Goal: Book appointment/travel/reservation

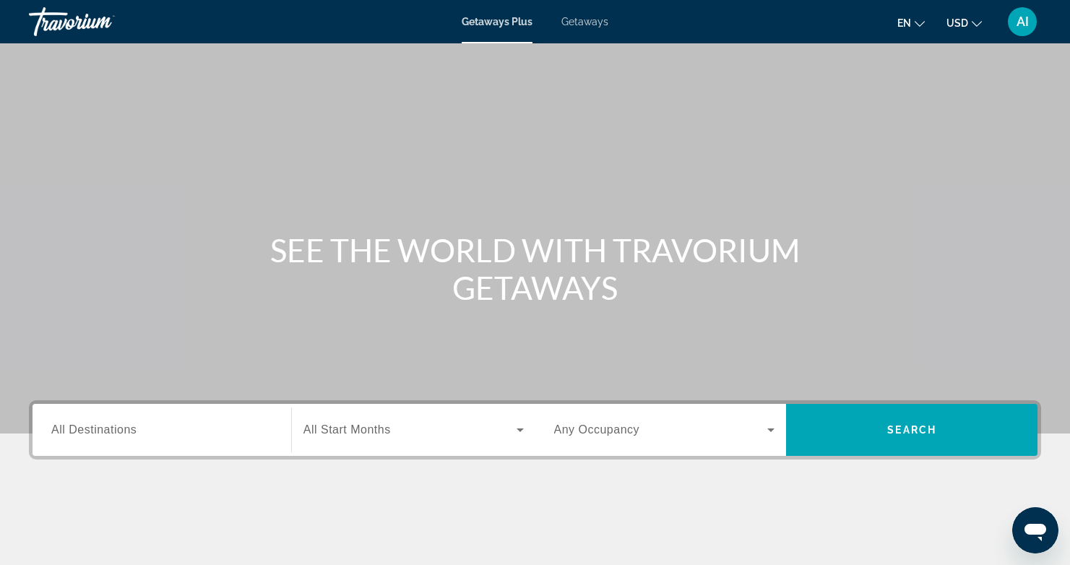
click at [60, 427] on span "All Destinations" at bounding box center [93, 429] width 85 height 12
click at [60, 427] on input "Destination All Destinations" at bounding box center [161, 430] width 221 height 17
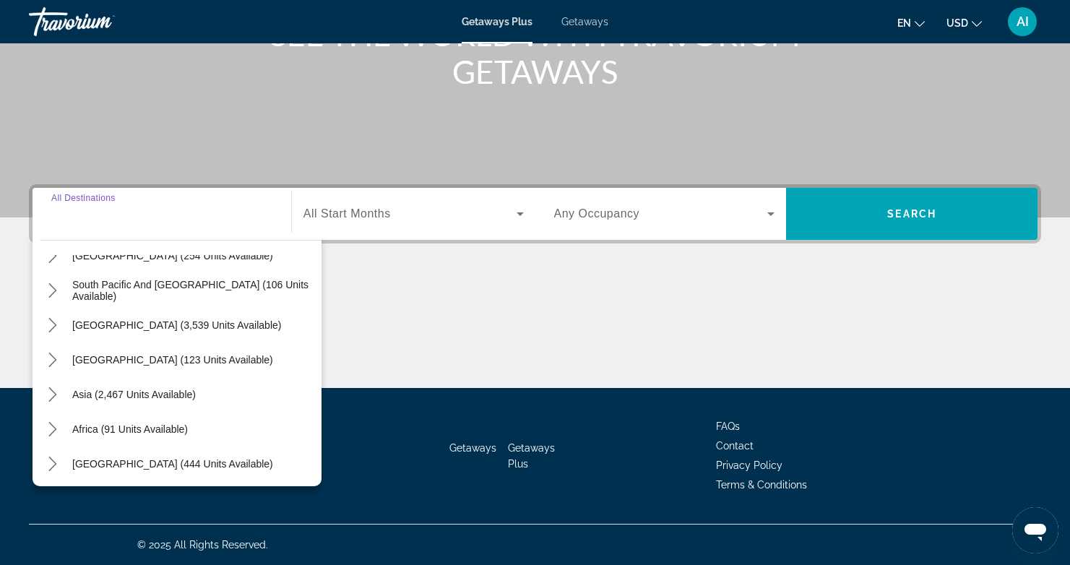
scroll to position [234, 0]
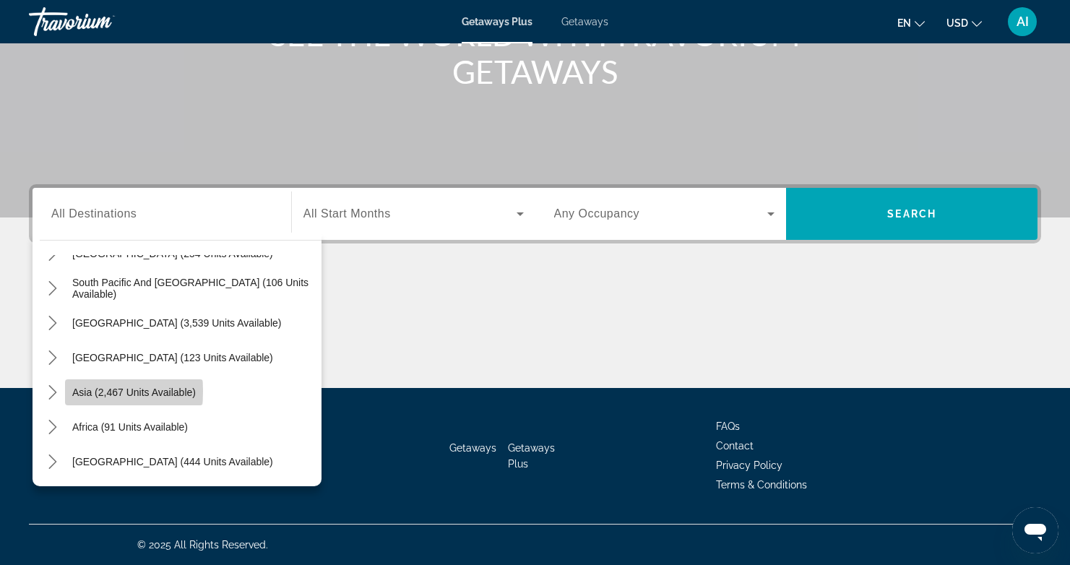
click at [106, 391] on span "Asia (2,467 units available)" at bounding box center [134, 393] width 124 height 12
type input "**********"
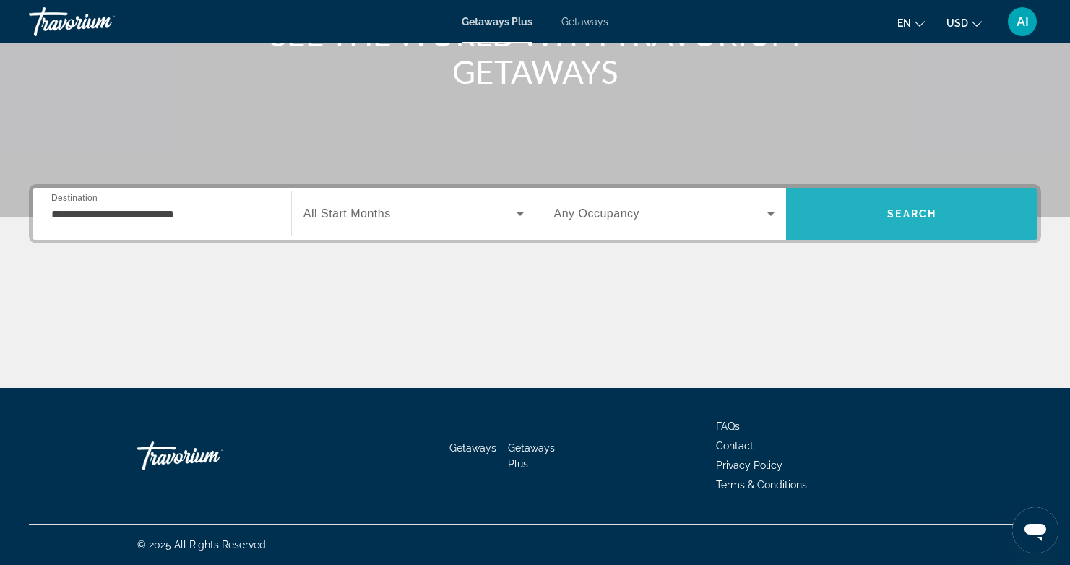
click at [905, 217] on span "Search" at bounding box center [911, 214] width 49 height 12
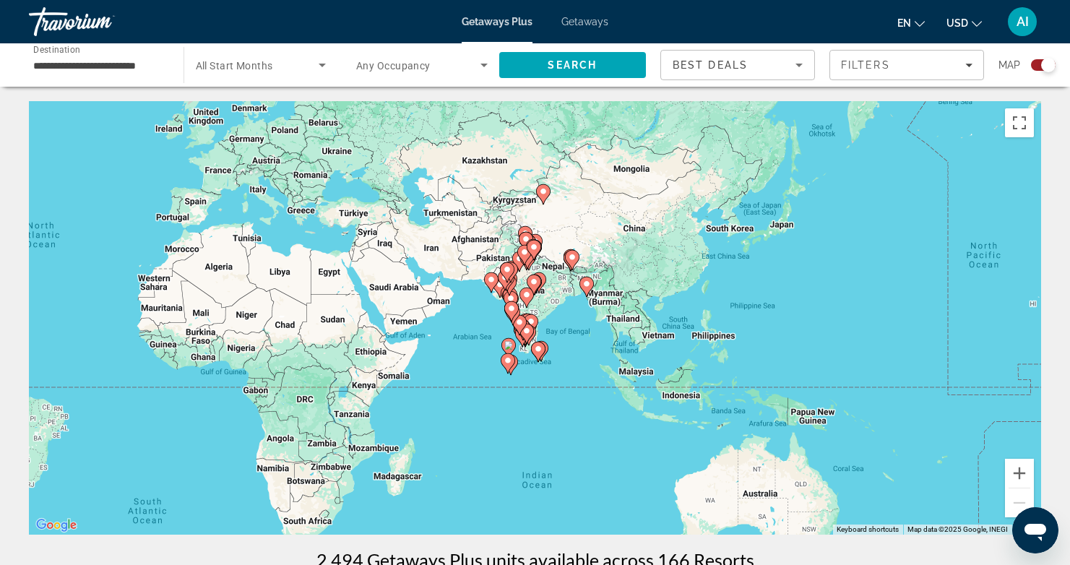
drag, startPoint x: 983, startPoint y: 352, endPoint x: 530, endPoint y: 291, distance: 457.0
click at [530, 291] on gmp-advanced-marker "Main content" at bounding box center [534, 285] width 14 height 22
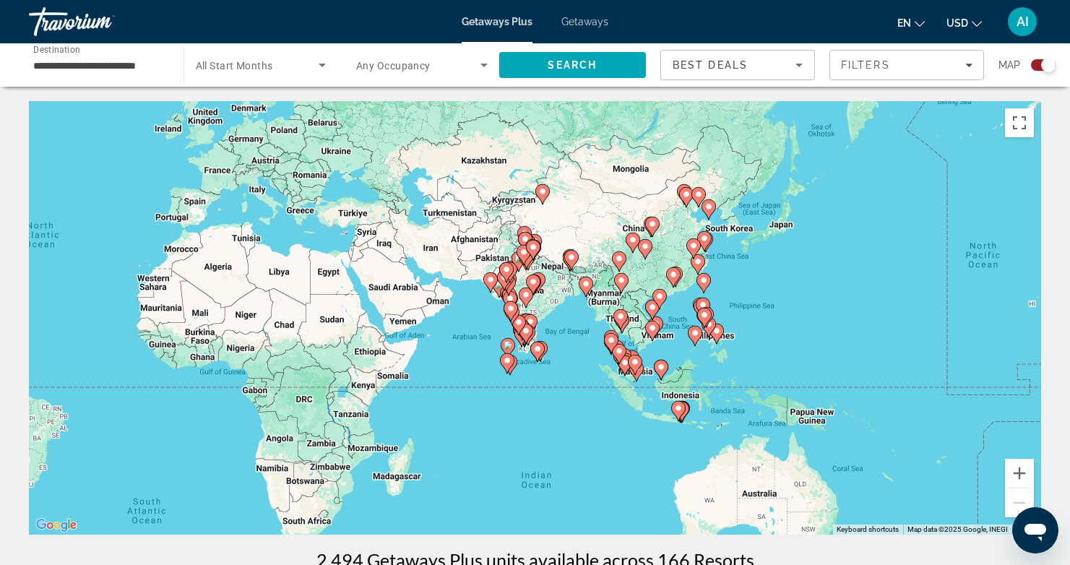
click at [622, 321] on icon "Main content" at bounding box center [619, 319] width 13 height 19
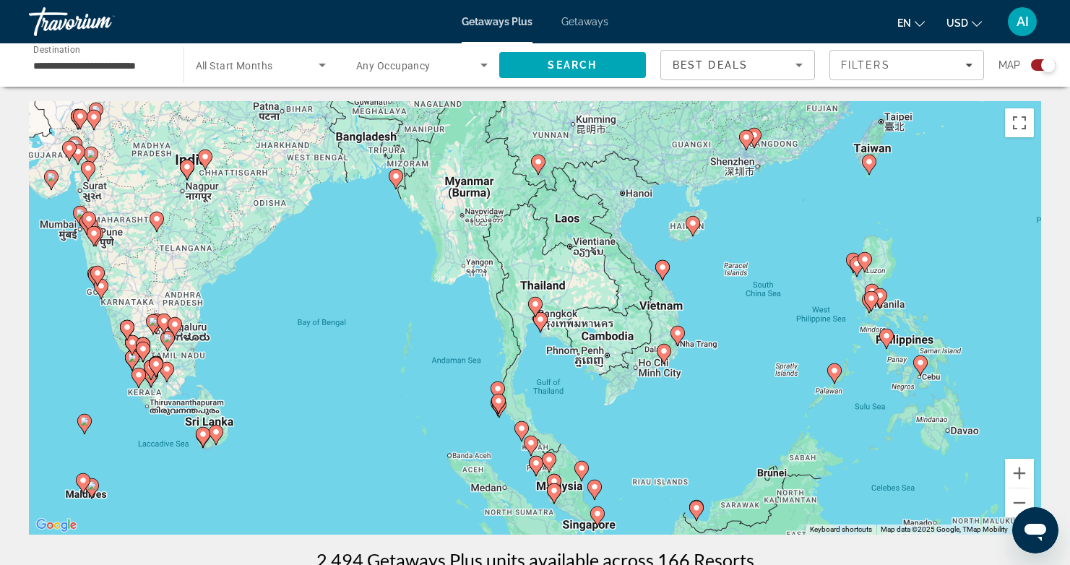
click at [539, 323] on image "Main content" at bounding box center [540, 319] width 9 height 9
type input "**********"
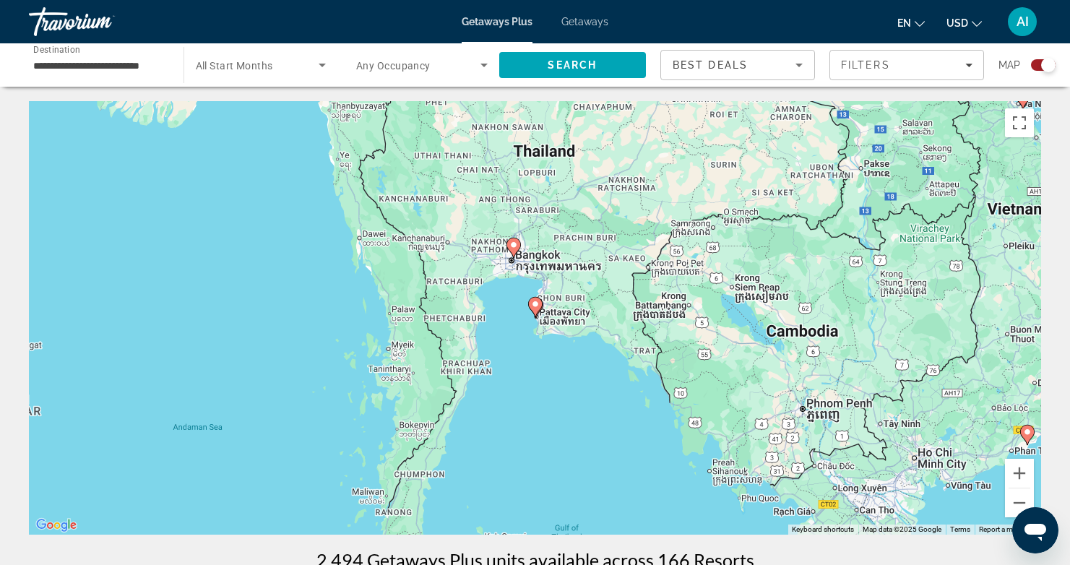
click at [538, 305] on image "Main content" at bounding box center [535, 304] width 9 height 9
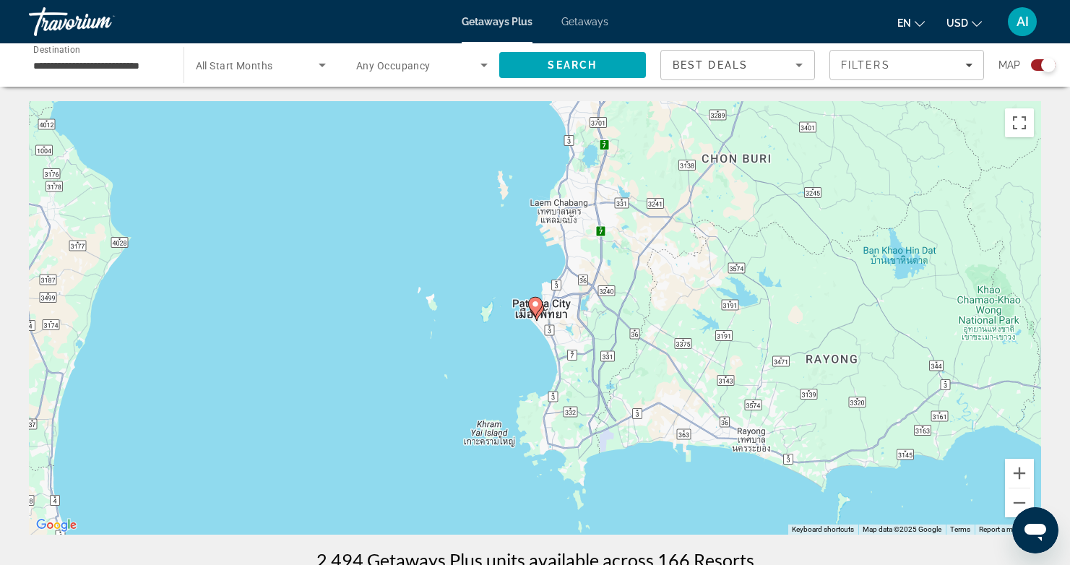
click at [538, 305] on image "Main content" at bounding box center [535, 304] width 9 height 9
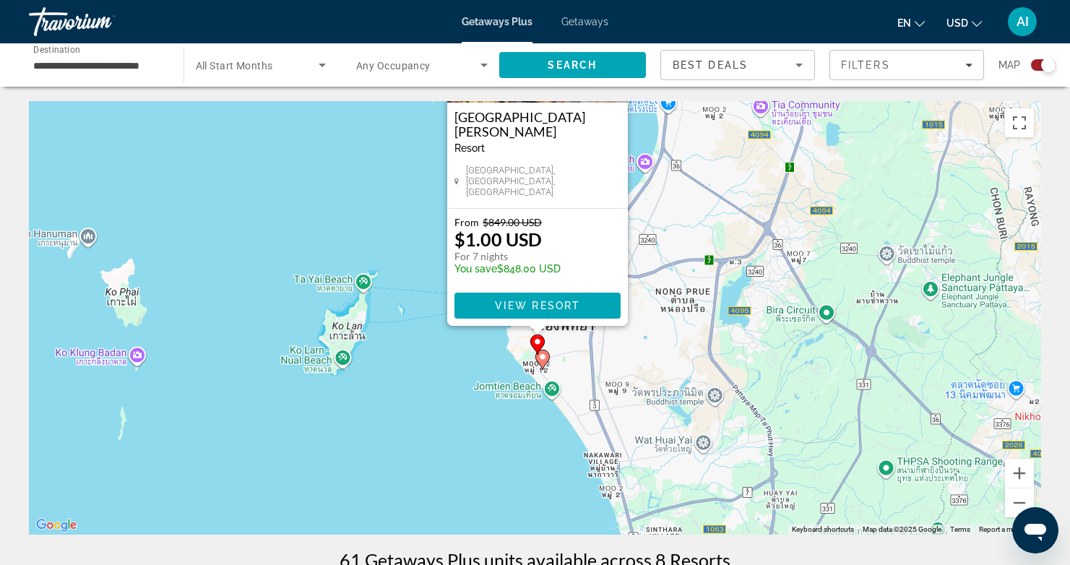
drag, startPoint x: 692, startPoint y: 445, endPoint x: 696, endPoint y: 285, distance: 159.7
click at [696, 285] on div "To activate drag with keyboard, press Alt + Enter. Once in keyboard drag state,…" at bounding box center [535, 317] width 1012 height 433
click at [542, 355] on image "Main content" at bounding box center [542, 357] width 9 height 9
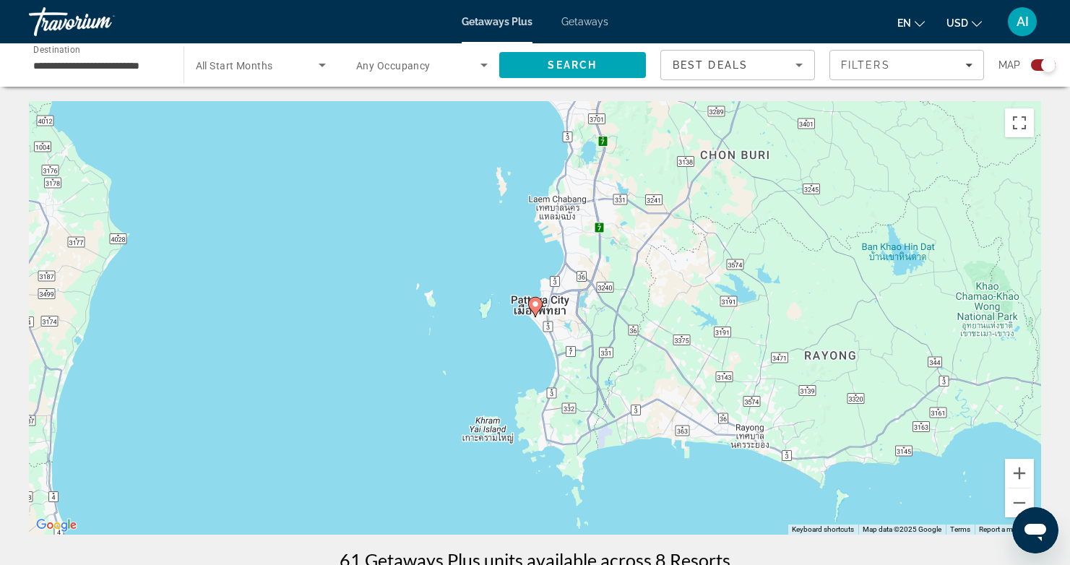
click at [534, 306] on image "Main content" at bounding box center [535, 304] width 9 height 9
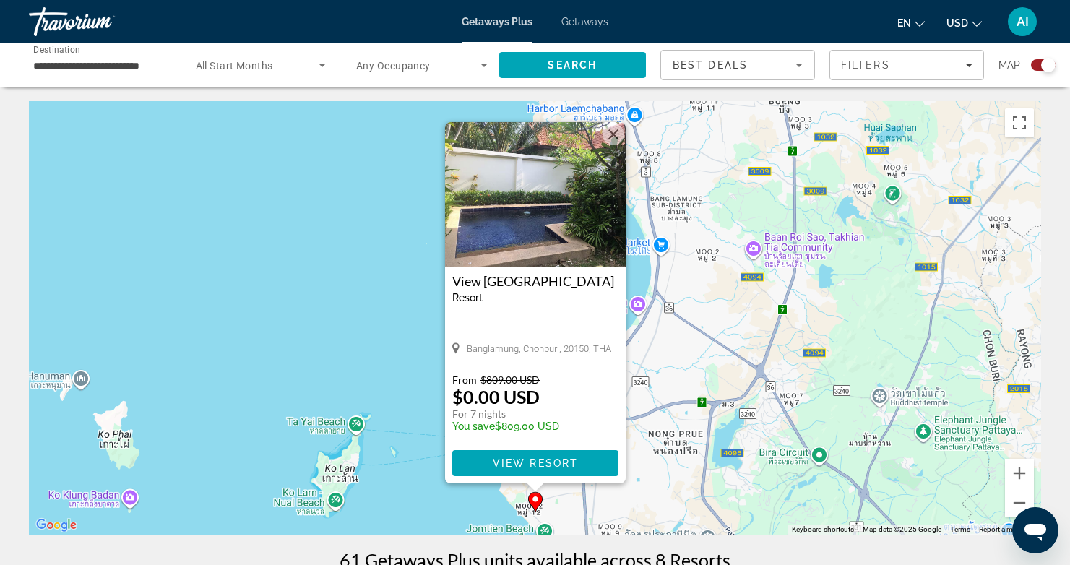
click at [513, 505] on div "To activate drag with keyboard, press Alt + Enter. Once in keyboard drag state,…" at bounding box center [535, 317] width 1012 height 433
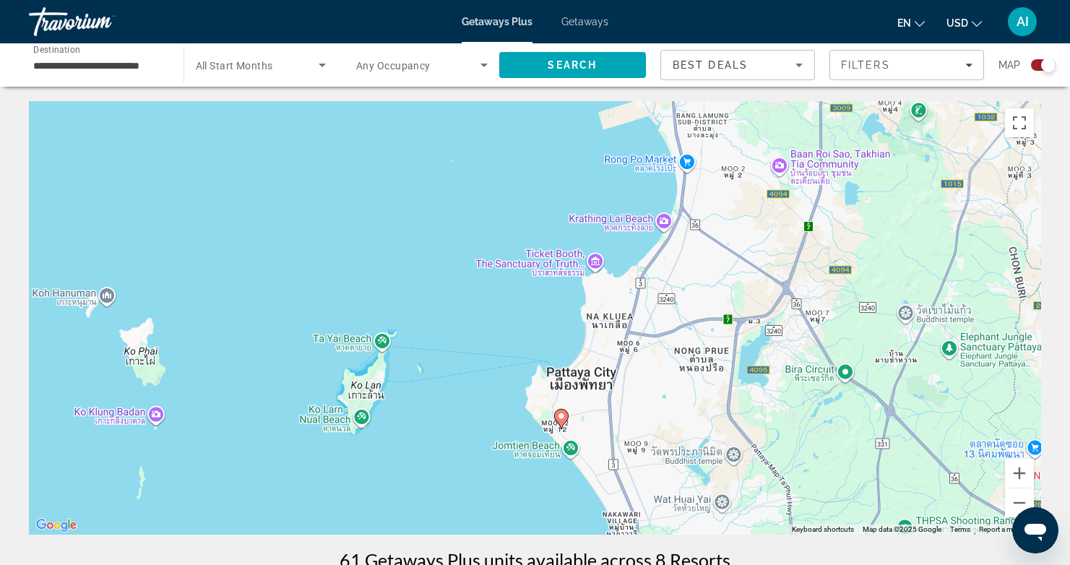
drag, startPoint x: 806, startPoint y: 447, endPoint x: 836, endPoint y: 349, distance: 102.6
click at [836, 349] on div "To activate drag with keyboard, press Alt + Enter. Once in keyboard drag state,…" at bounding box center [535, 317] width 1012 height 433
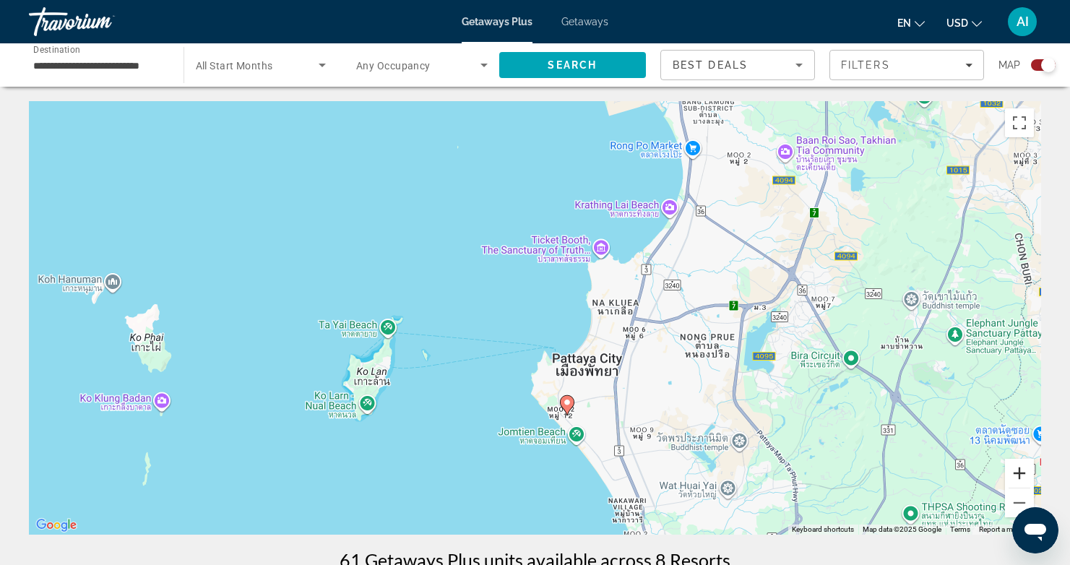
click at [1017, 472] on button "Zoom in" at bounding box center [1019, 473] width 29 height 29
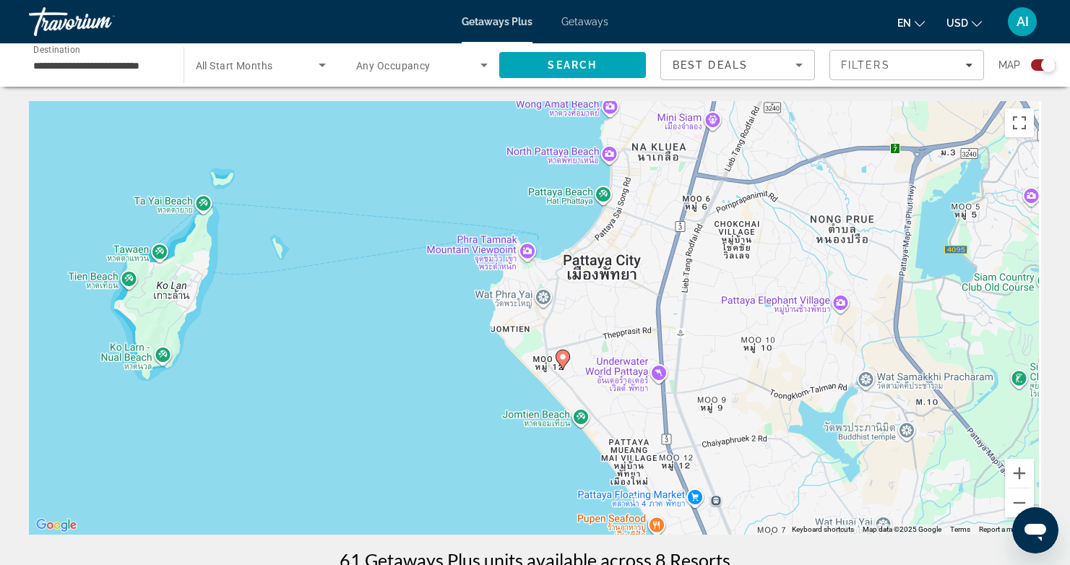
drag, startPoint x: 850, startPoint y: 449, endPoint x: 808, endPoint y: 304, distance: 150.7
click at [813, 302] on div "To activate drag with keyboard, press Alt + Enter. Once in keyboard drag state,…" at bounding box center [535, 317] width 1012 height 433
click at [1019, 467] on button "Zoom in" at bounding box center [1019, 473] width 29 height 29
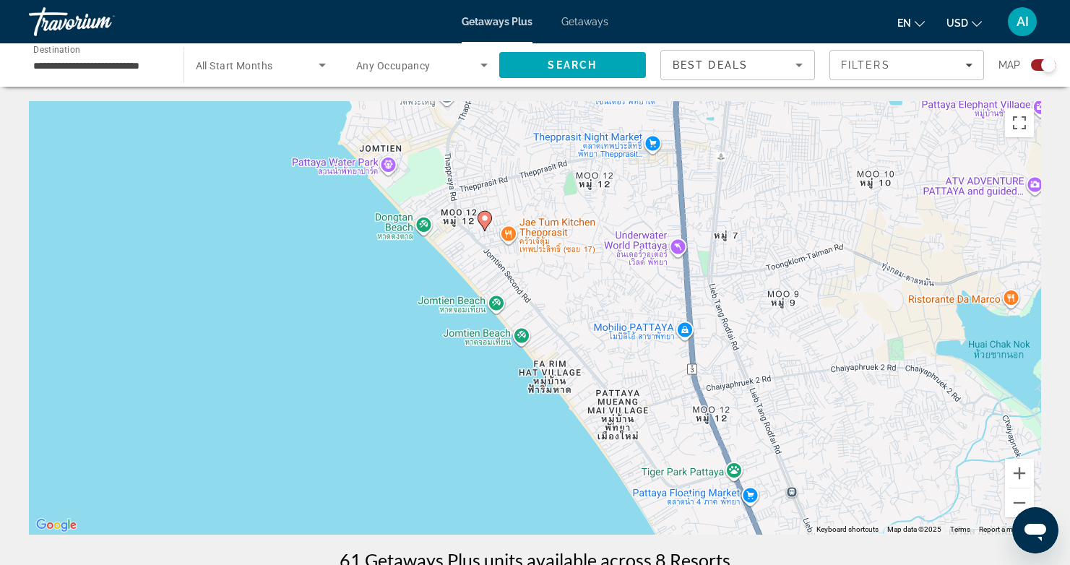
drag, startPoint x: 747, startPoint y: 411, endPoint x: 600, endPoint y: 173, distance: 279.9
click at [603, 176] on div "To activate drag with keyboard, press Alt + Enter. Once in keyboard drag state,…" at bounding box center [535, 317] width 1012 height 433
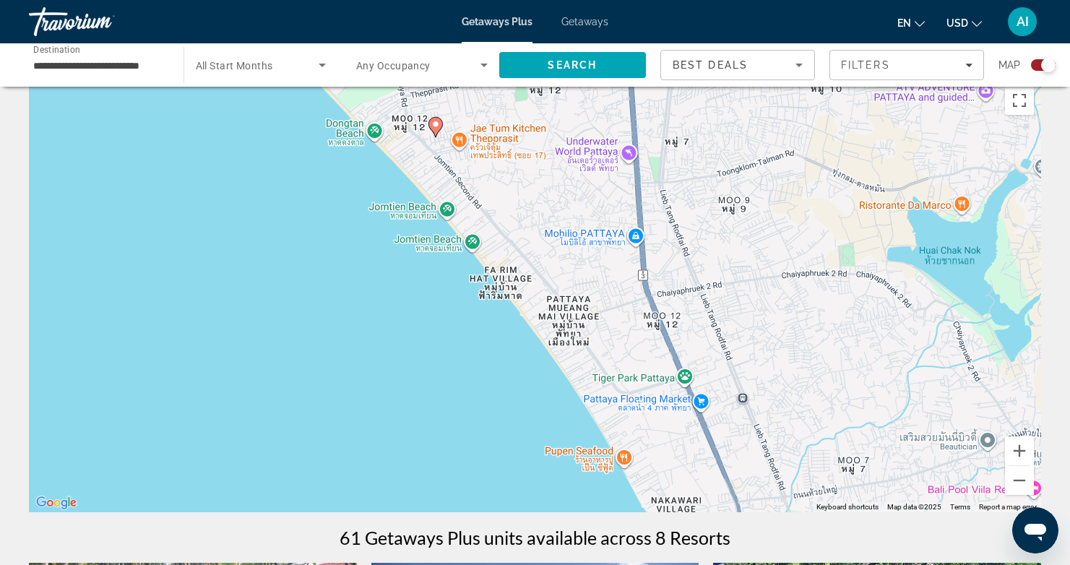
scroll to position [25, 0]
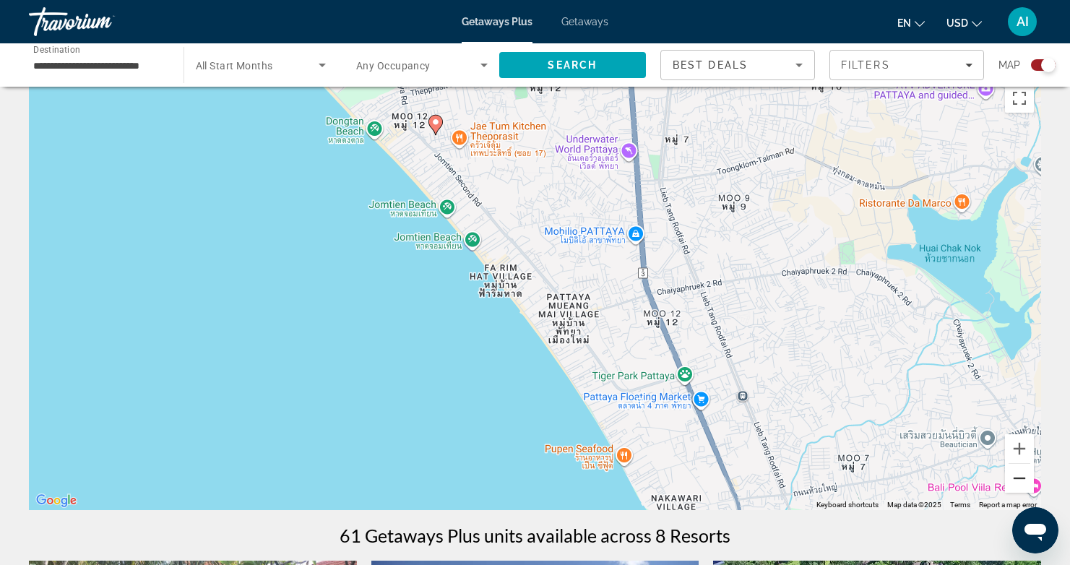
click at [1022, 475] on button "Zoom out" at bounding box center [1019, 478] width 29 height 29
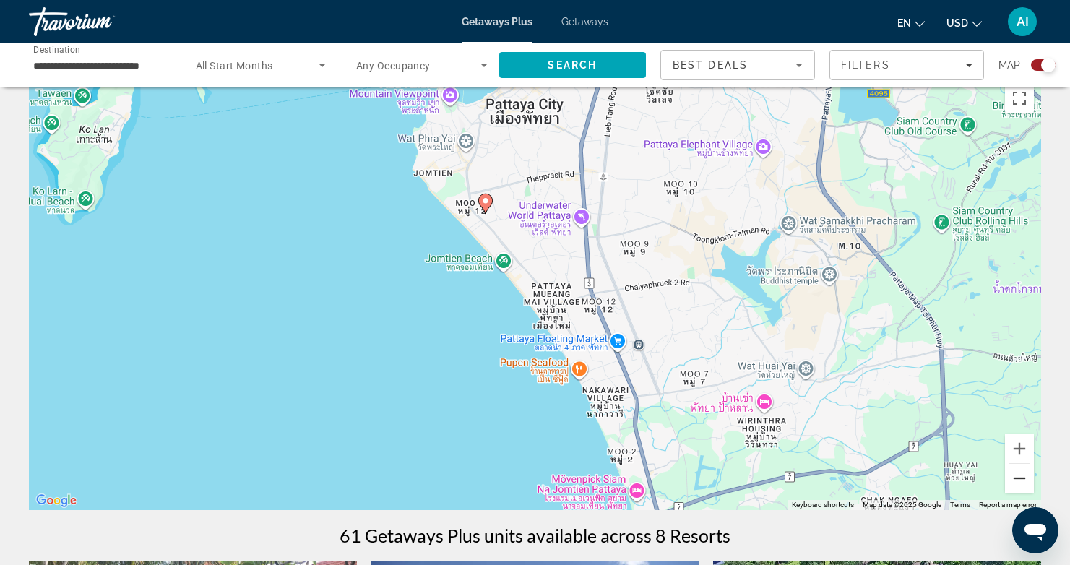
click at [1022, 475] on button "Zoom out" at bounding box center [1019, 478] width 29 height 29
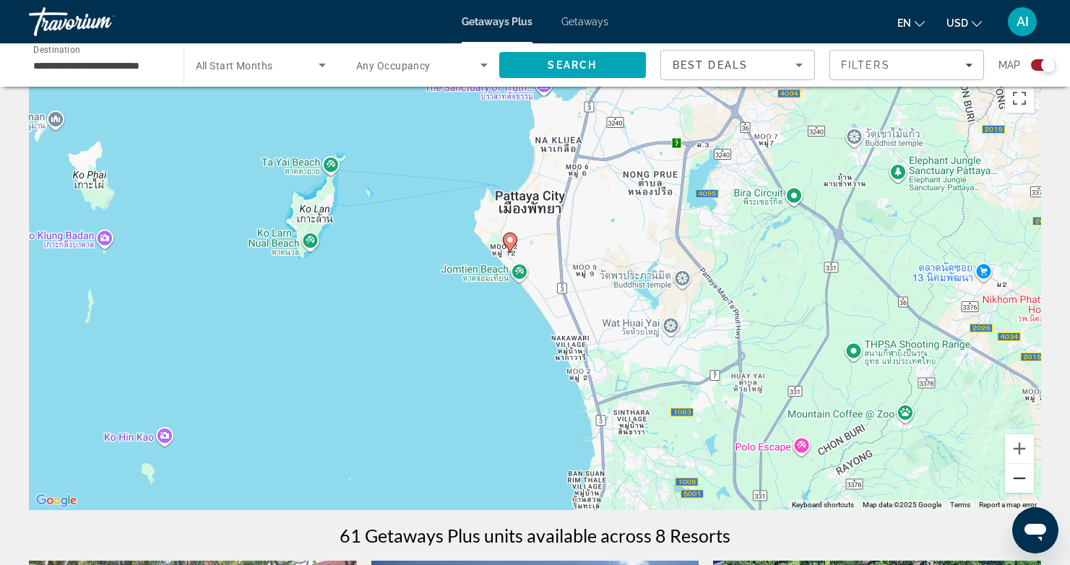
click at [1022, 475] on button "Zoom out" at bounding box center [1019, 478] width 29 height 29
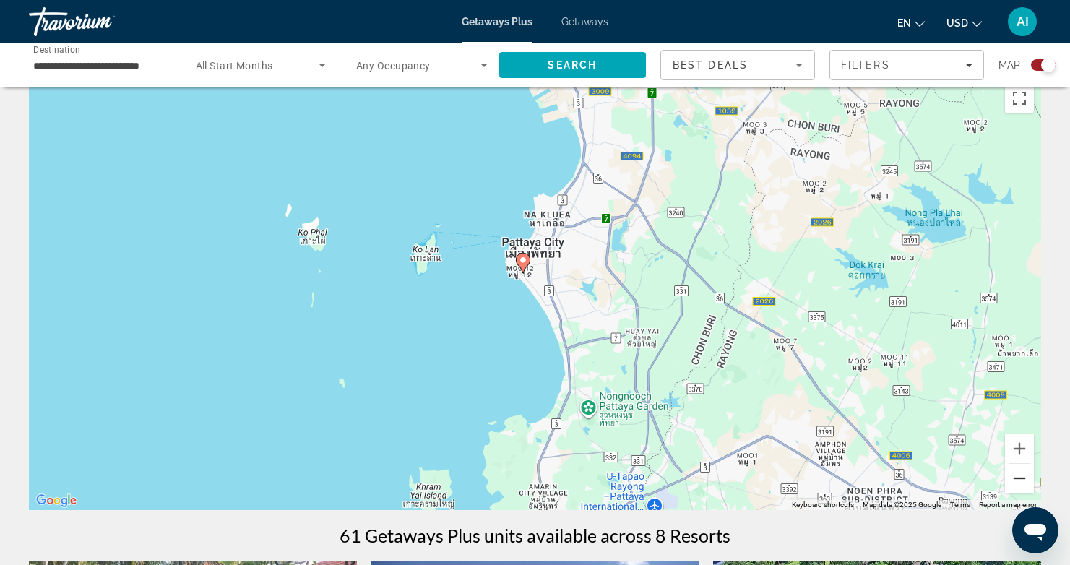
click at [1022, 475] on button "Zoom out" at bounding box center [1019, 478] width 29 height 29
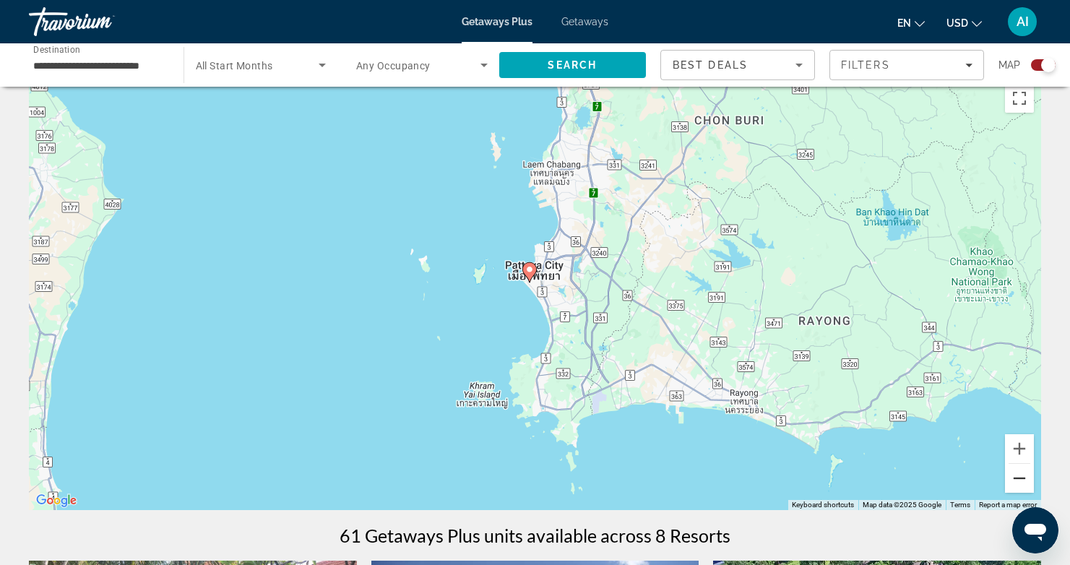
click at [1022, 475] on button "Zoom out" at bounding box center [1019, 478] width 29 height 29
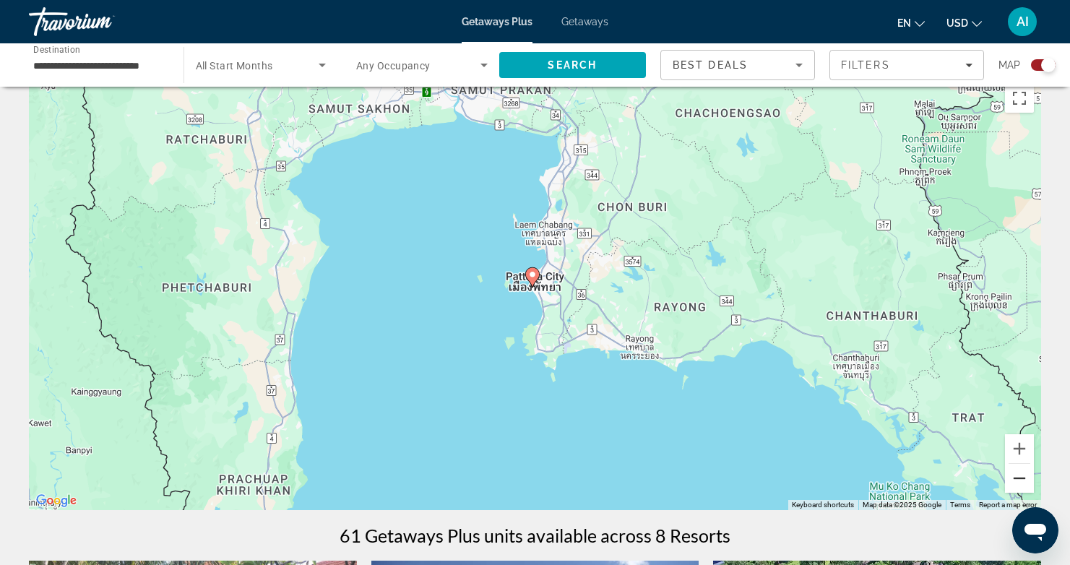
click at [1022, 475] on button "Zoom out" at bounding box center [1019, 478] width 29 height 29
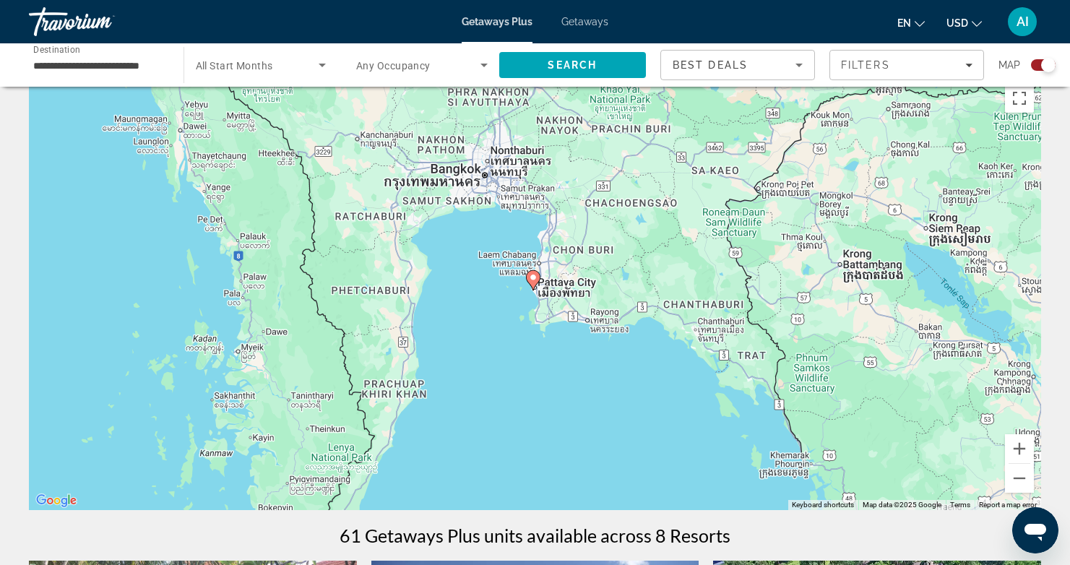
click at [527, 267] on div "To activate drag with keyboard, press Alt + Enter. Once in keyboard drag state,…" at bounding box center [535, 293] width 1012 height 433
click at [529, 275] on image "Main content" at bounding box center [533, 277] width 9 height 9
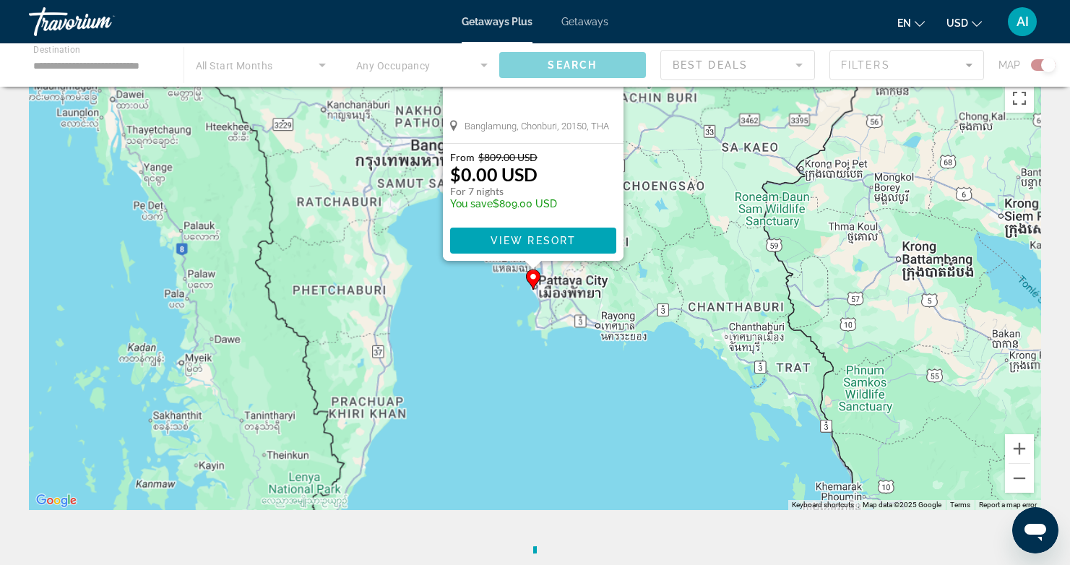
scroll to position [0, 0]
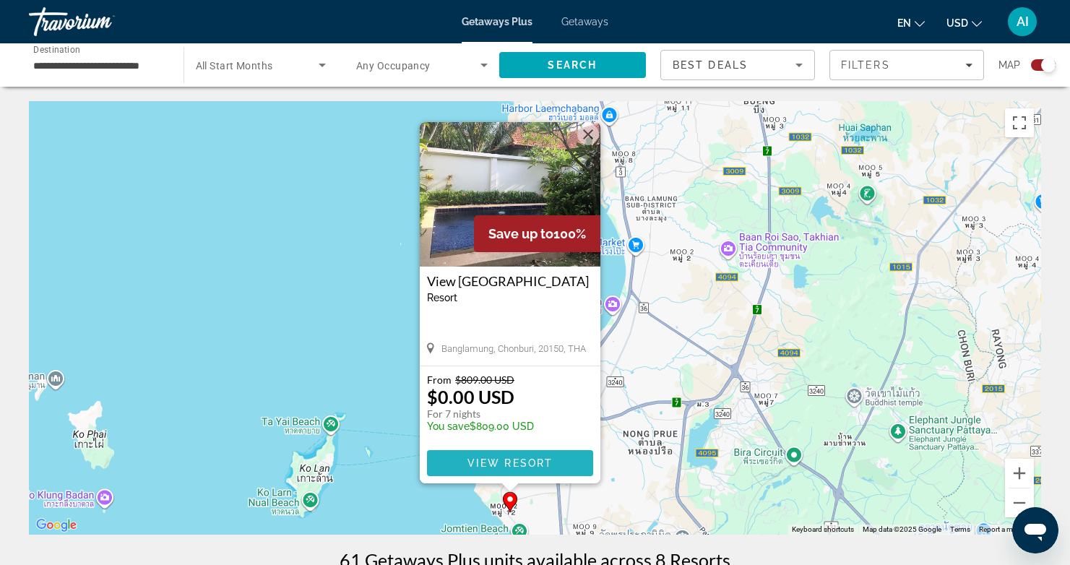
click at [501, 457] on span "View Resort" at bounding box center [509, 463] width 85 height 12
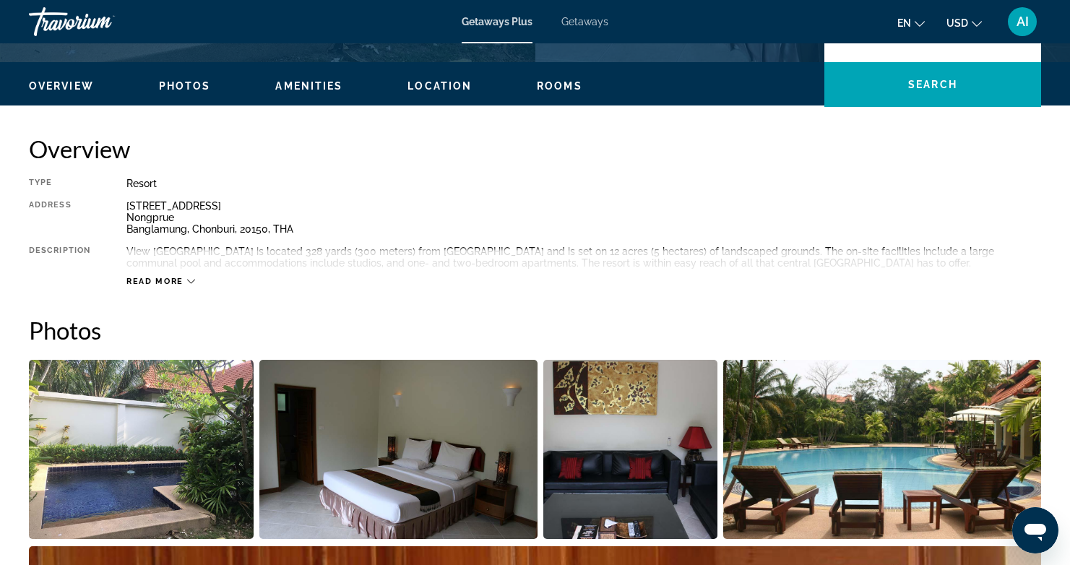
scroll to position [554, 0]
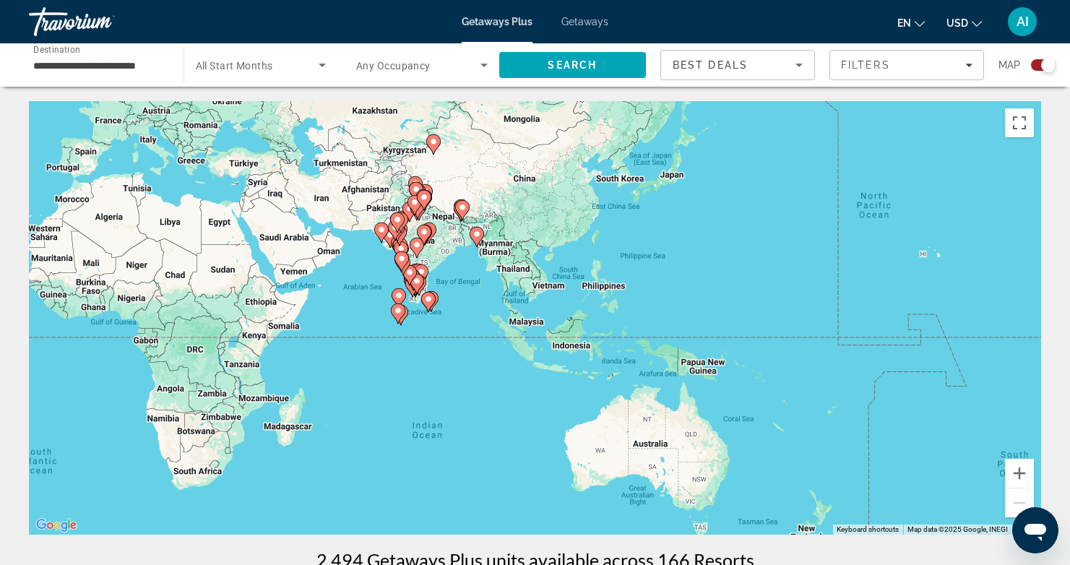
drag, startPoint x: 767, startPoint y: 293, endPoint x: 203, endPoint y: 183, distance: 574.8
click at [203, 183] on div "To activate drag with keyboard, press Alt + Enter. Once in keyboard drag state,…" at bounding box center [535, 317] width 1012 height 433
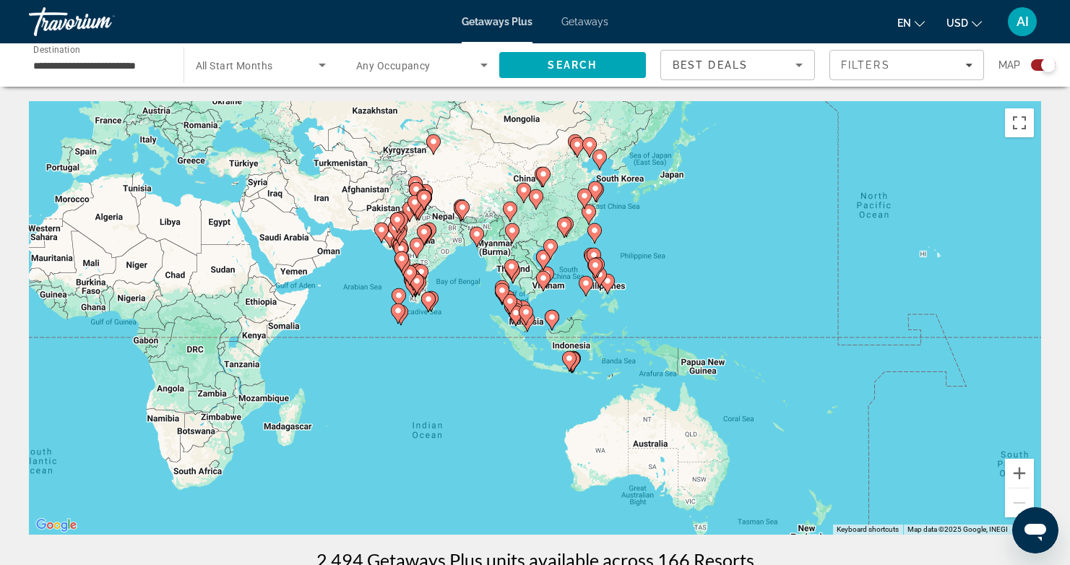
click at [515, 269] on image "Main content" at bounding box center [511, 266] width 9 height 9
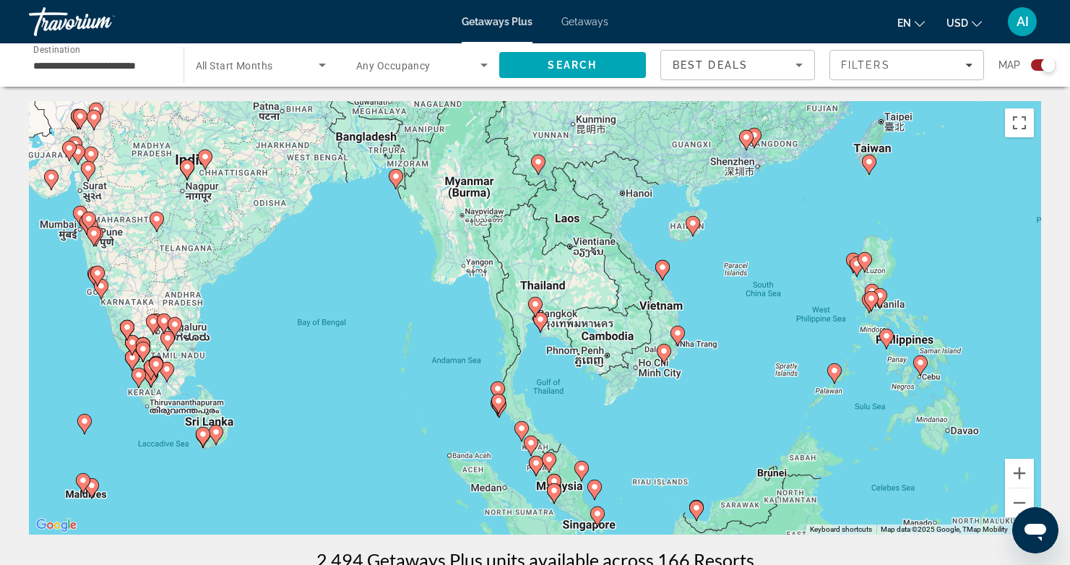
click at [535, 303] on image "Main content" at bounding box center [535, 304] width 9 height 9
type input "**********"
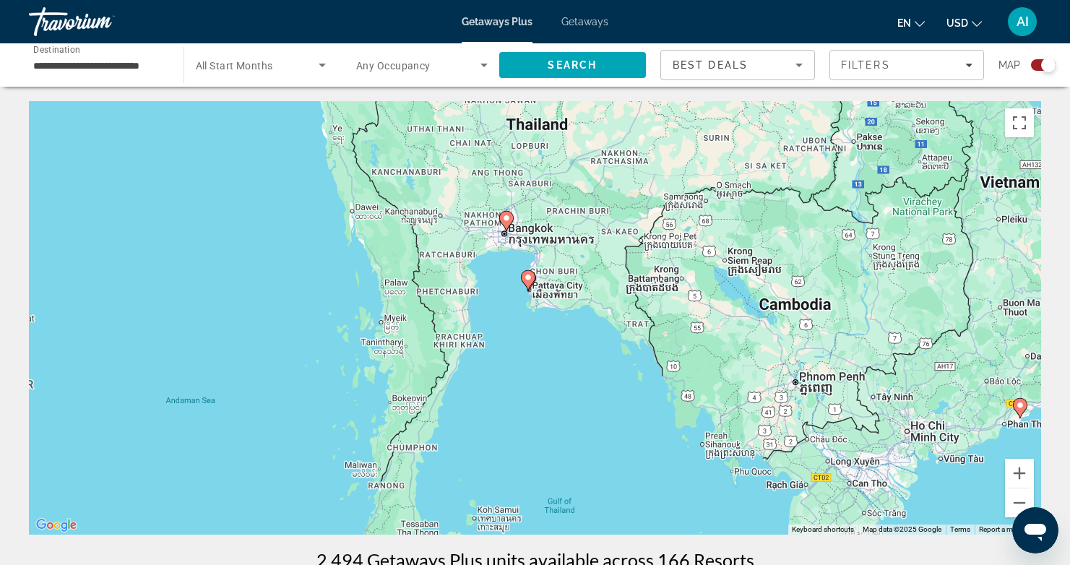
drag, startPoint x: 600, startPoint y: 289, endPoint x: 572, endPoint y: 202, distance: 91.8
click at [572, 202] on div "To activate drag with keyboard, press Alt + Enter. Once in keyboard drag state,…" at bounding box center [535, 317] width 1012 height 433
click at [502, 219] on image "Main content" at bounding box center [506, 218] width 9 height 9
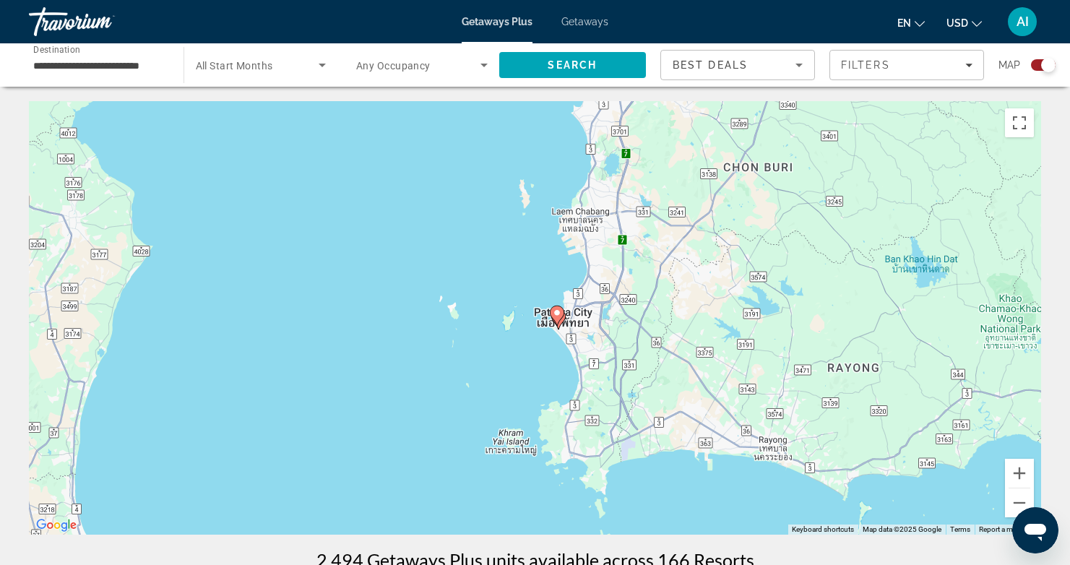
drag, startPoint x: 506, startPoint y: 206, endPoint x: 590, endPoint y: 464, distance: 271.2
click at [591, 466] on div "To activate drag with keyboard, press Alt + Enter. Once in keyboard drag state,…" at bounding box center [535, 317] width 1012 height 433
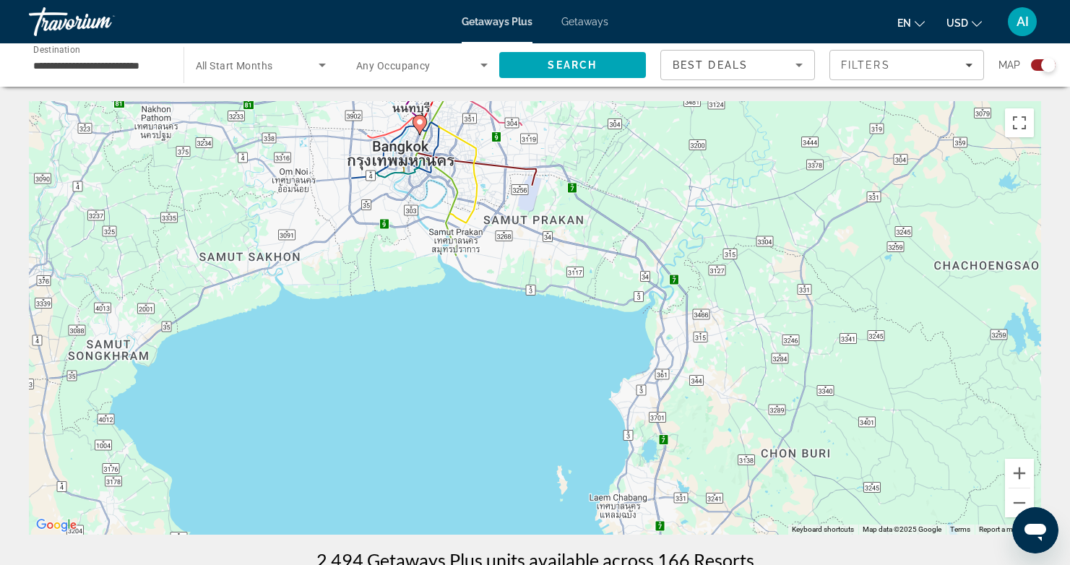
drag, startPoint x: 533, startPoint y: 355, endPoint x: 550, endPoint y: 458, distance: 104.6
click at [556, 503] on div "To activate drag with keyboard, press Alt + Enter. Once in keyboard drag state,…" at bounding box center [535, 317] width 1012 height 433
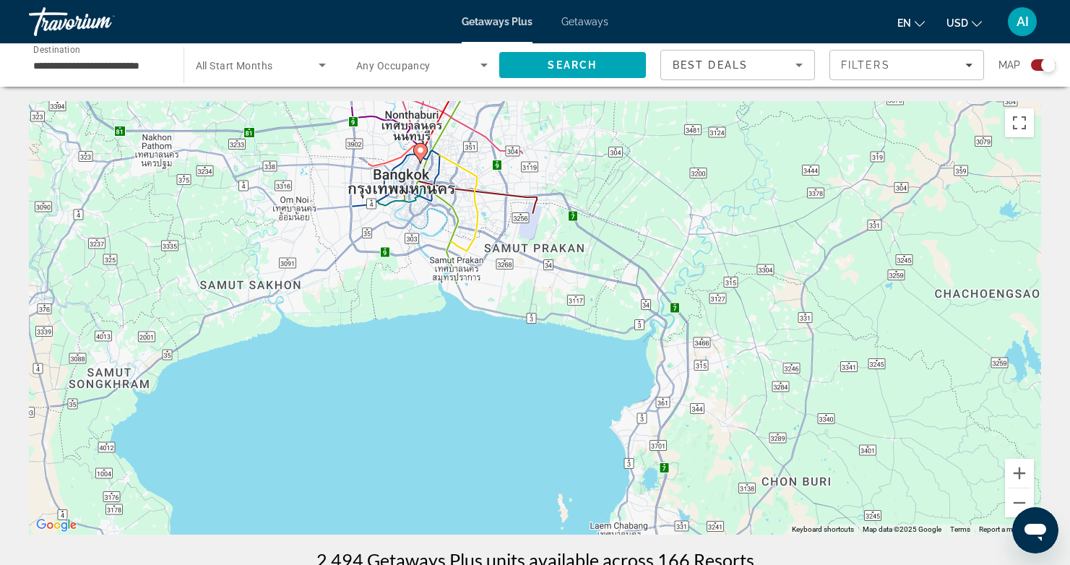
drag, startPoint x: 496, startPoint y: 363, endPoint x: 497, endPoint y: 394, distance: 31.1
click at [497, 394] on div "To activate drag with keyboard, press Alt + Enter. Once in keyboard drag state,…" at bounding box center [535, 317] width 1012 height 433
click at [420, 147] on image "Main content" at bounding box center [420, 150] width 9 height 9
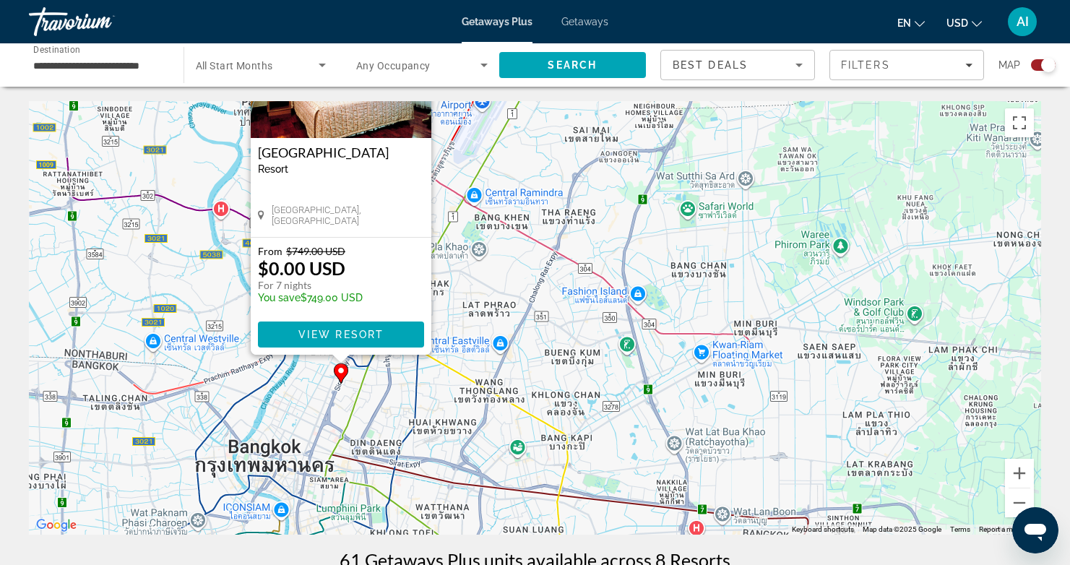
drag, startPoint x: 369, startPoint y: 358, endPoint x: 549, endPoint y: 228, distance: 222.0
click at [549, 228] on div "To activate drag with keyboard, press Alt + Enter. Once in keyboard drag state,…" at bounding box center [535, 317] width 1012 height 433
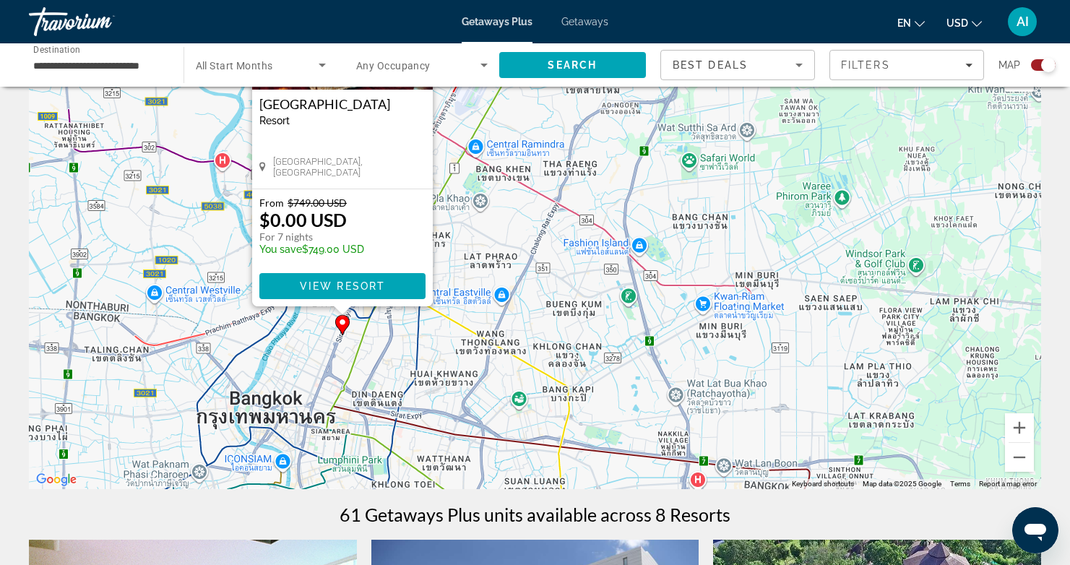
scroll to position [46, 0]
click at [345, 283] on span "View Resort" at bounding box center [341, 286] width 85 height 12
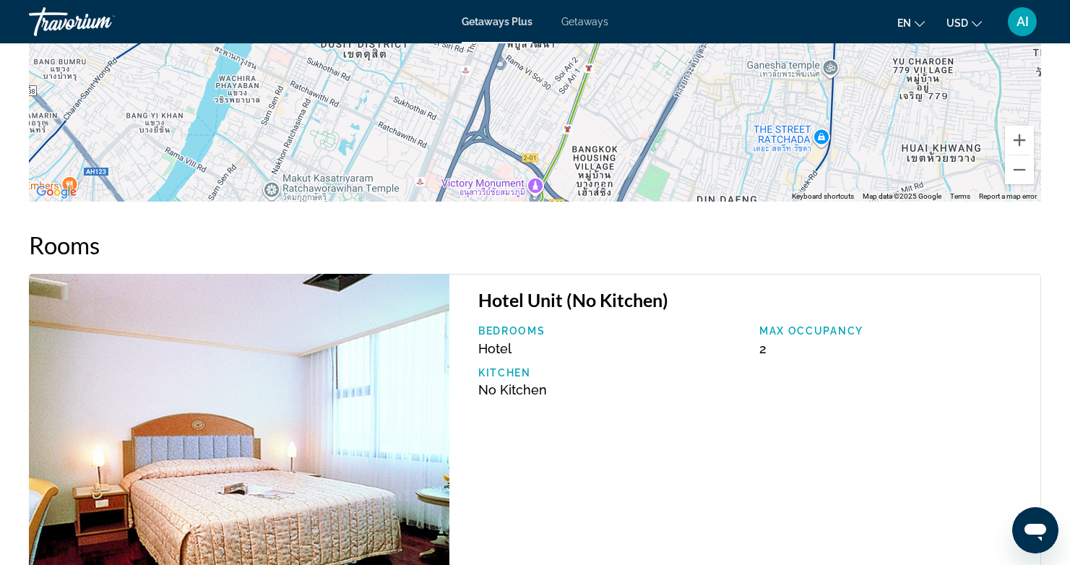
scroll to position [1610, 0]
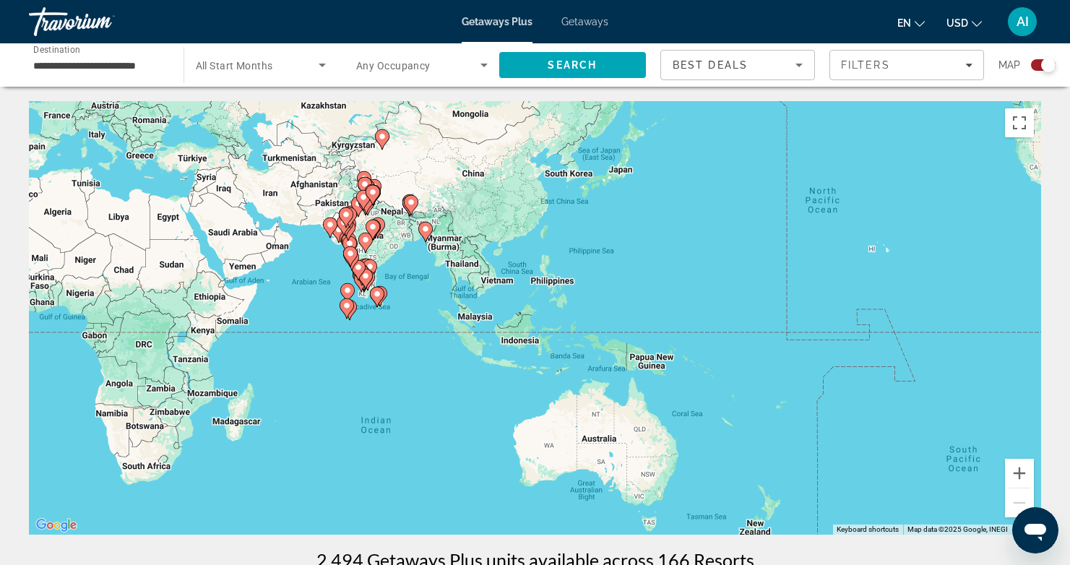
drag, startPoint x: 951, startPoint y: 405, endPoint x: 337, endPoint y: 290, distance: 624.8
click at [337, 290] on div "To navigate, press the arrow keys. To activate drag with keyboard, press Alt + …" at bounding box center [535, 317] width 1012 height 433
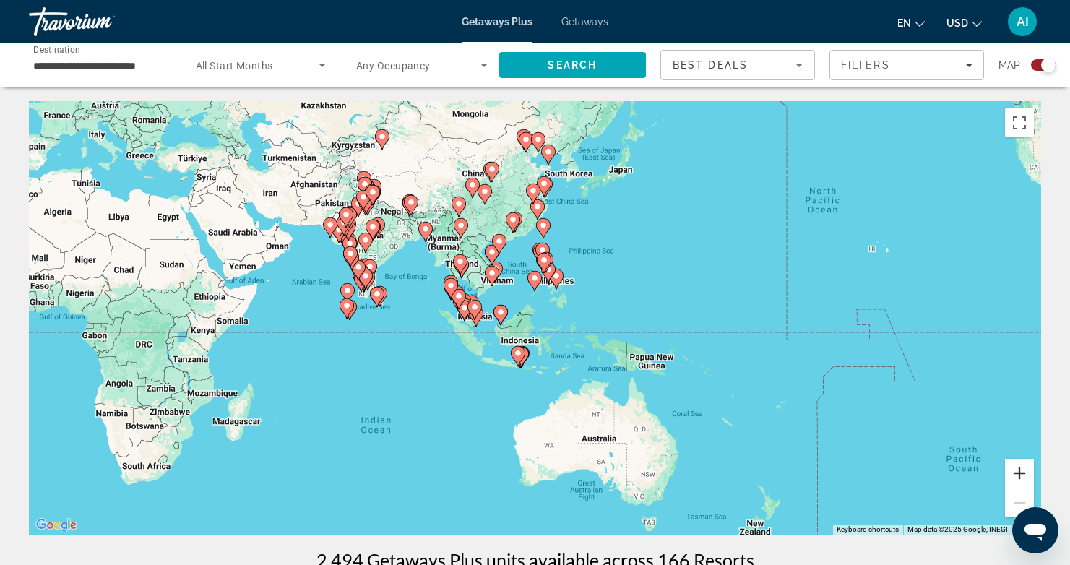
click at [1022, 472] on button "Zoom in" at bounding box center [1019, 473] width 29 height 29
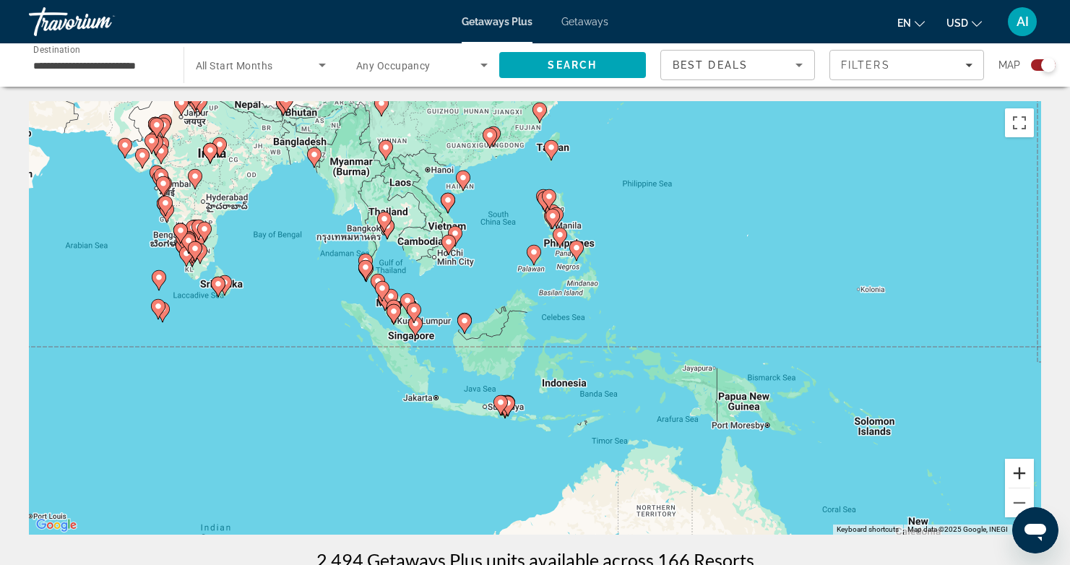
click at [1022, 472] on button "Zoom in" at bounding box center [1019, 473] width 29 height 29
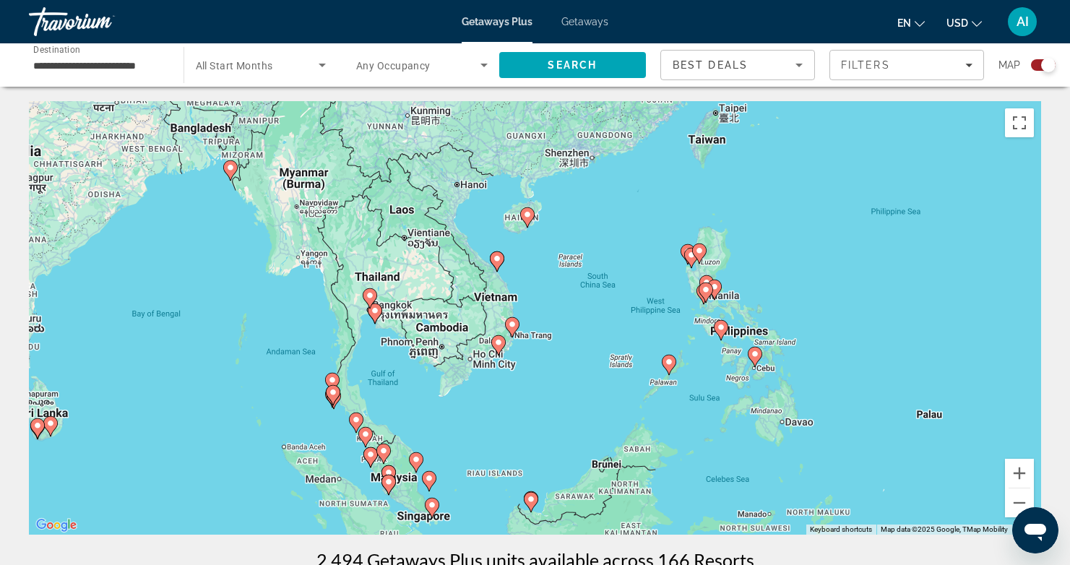
drag, startPoint x: 591, startPoint y: 187, endPoint x: 728, endPoint y: 348, distance: 210.6
click at [727, 348] on div "To activate drag with keyboard, press Alt + Enter. Once in keyboard drag state,…" at bounding box center [535, 317] width 1012 height 433
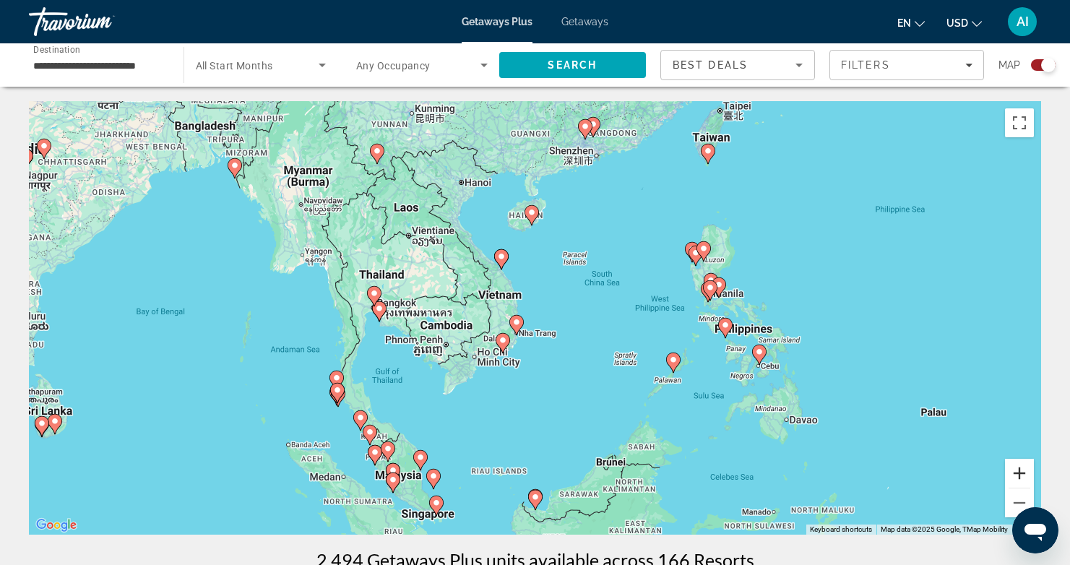
click at [1019, 472] on button "Zoom in" at bounding box center [1019, 473] width 29 height 29
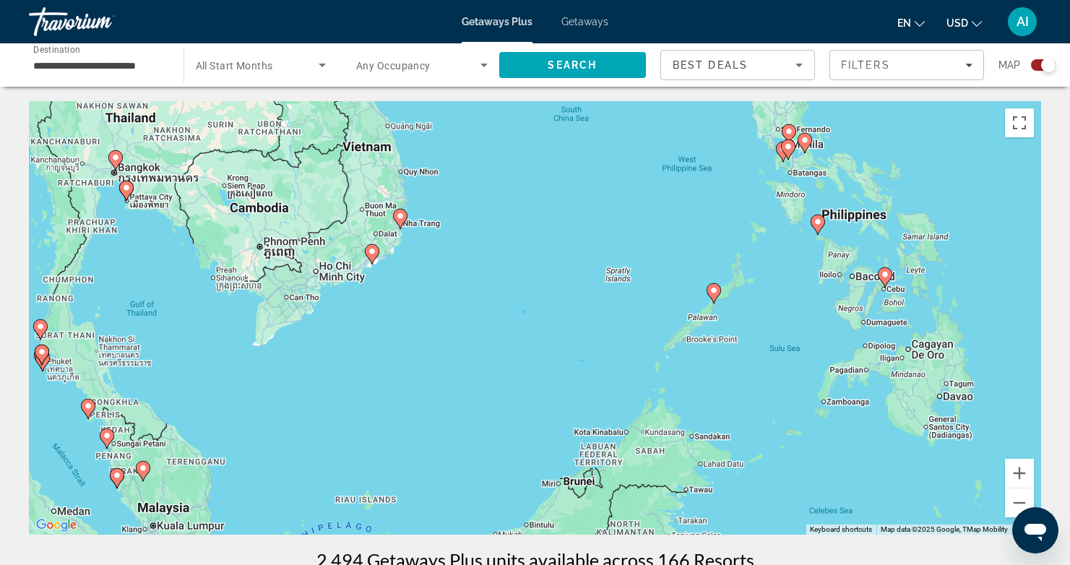
drag, startPoint x: 850, startPoint y: 406, endPoint x: 771, endPoint y: 273, distance: 154.5
click at [771, 273] on div "To activate drag with keyboard, press Alt + Enter. Once in keyboard drag state,…" at bounding box center [535, 317] width 1012 height 433
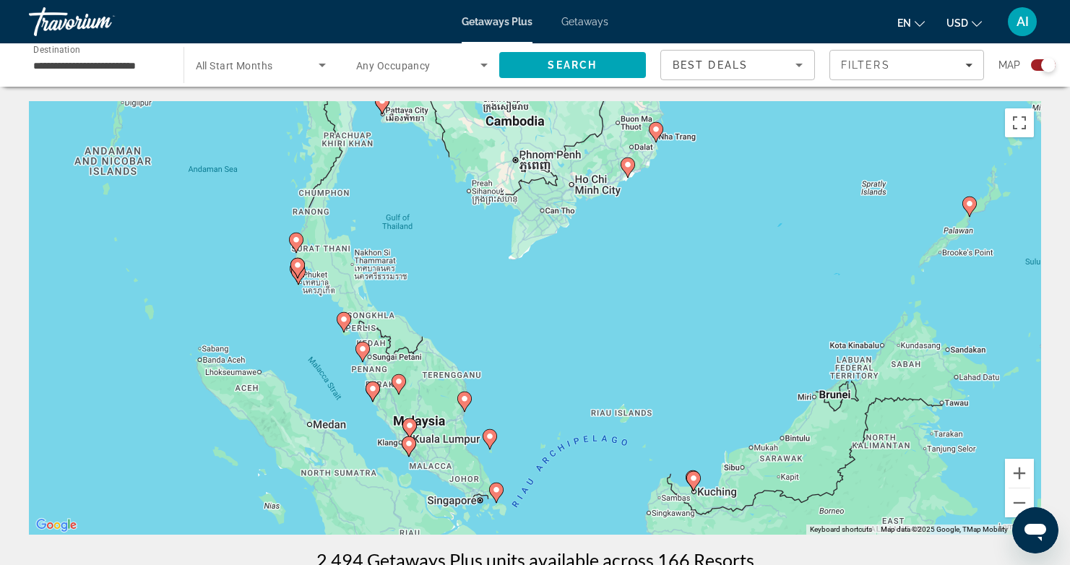
drag, startPoint x: 756, startPoint y: 384, endPoint x: 974, endPoint y: 293, distance: 235.7
click at [973, 308] on div "To activate drag with keyboard, press Alt + Enter. Once in keyboard drag state,…" at bounding box center [535, 317] width 1012 height 433
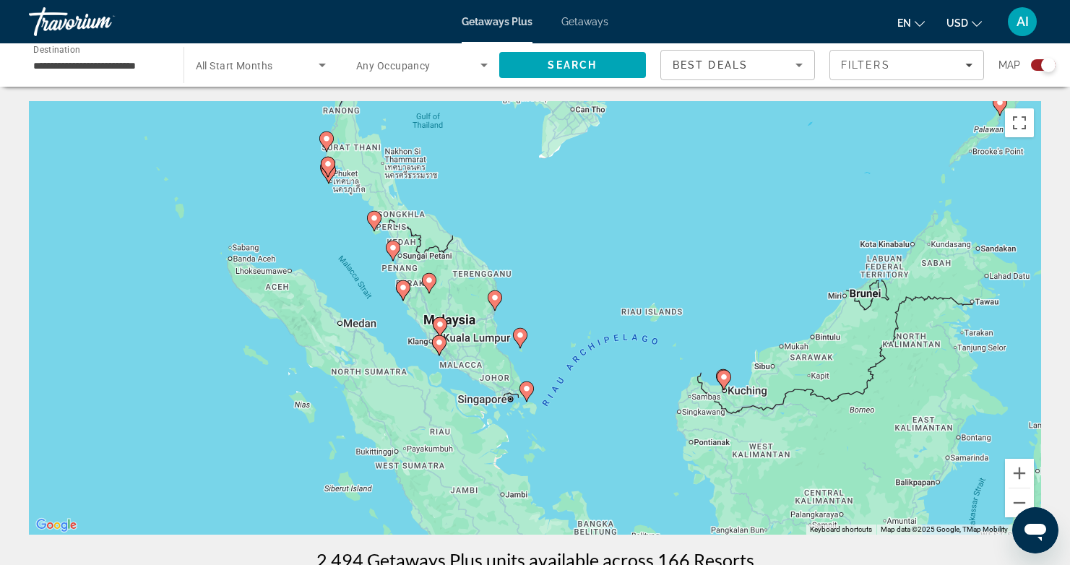
drag, startPoint x: 637, startPoint y: 375, endPoint x: 665, endPoint y: 328, distance: 54.4
click at [665, 328] on div "To activate drag with keyboard, press Alt + Enter. Once in keyboard drag state,…" at bounding box center [535, 317] width 1012 height 433
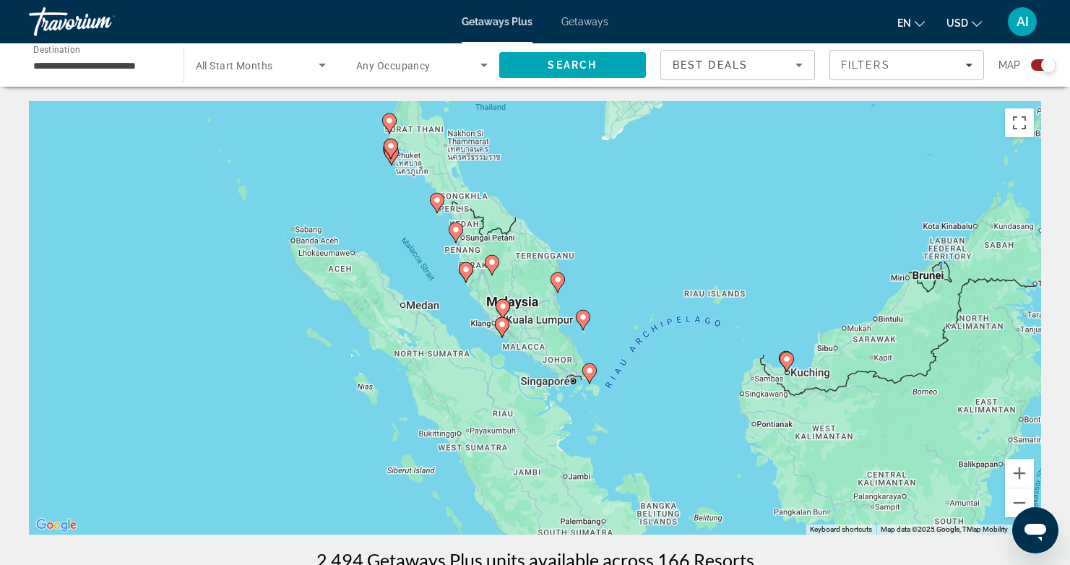
drag, startPoint x: 540, startPoint y: 325, endPoint x: 621, endPoint y: 298, distance: 84.8
click at [621, 298] on div "To activate drag with keyboard, press Alt + Enter. Once in keyboard drag state,…" at bounding box center [535, 317] width 1012 height 433
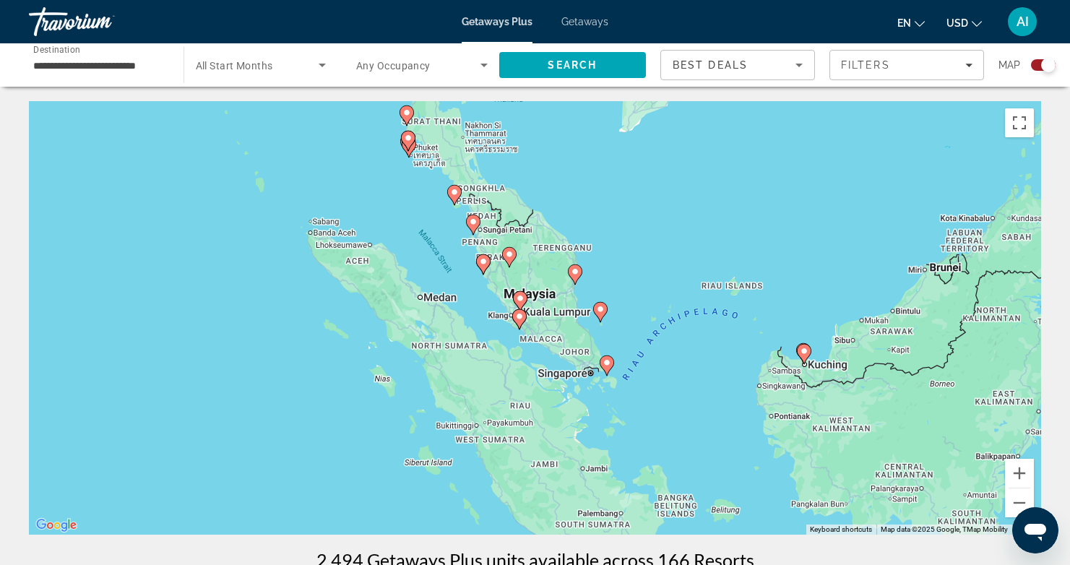
click at [518, 320] on image "Main content" at bounding box center [519, 316] width 9 height 9
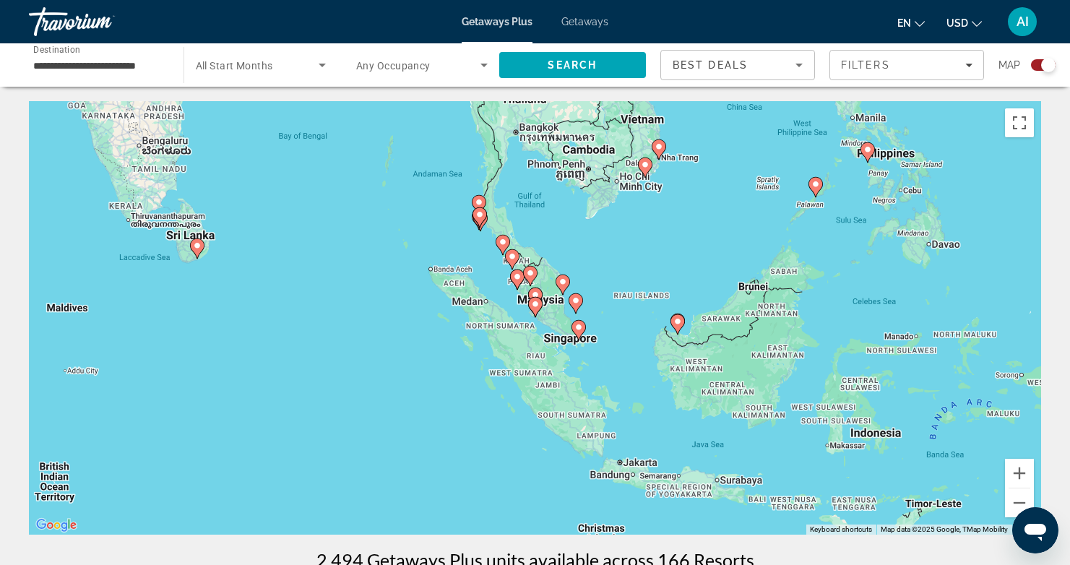
click at [538, 306] on image "Main content" at bounding box center [535, 304] width 9 height 9
type input "**********"
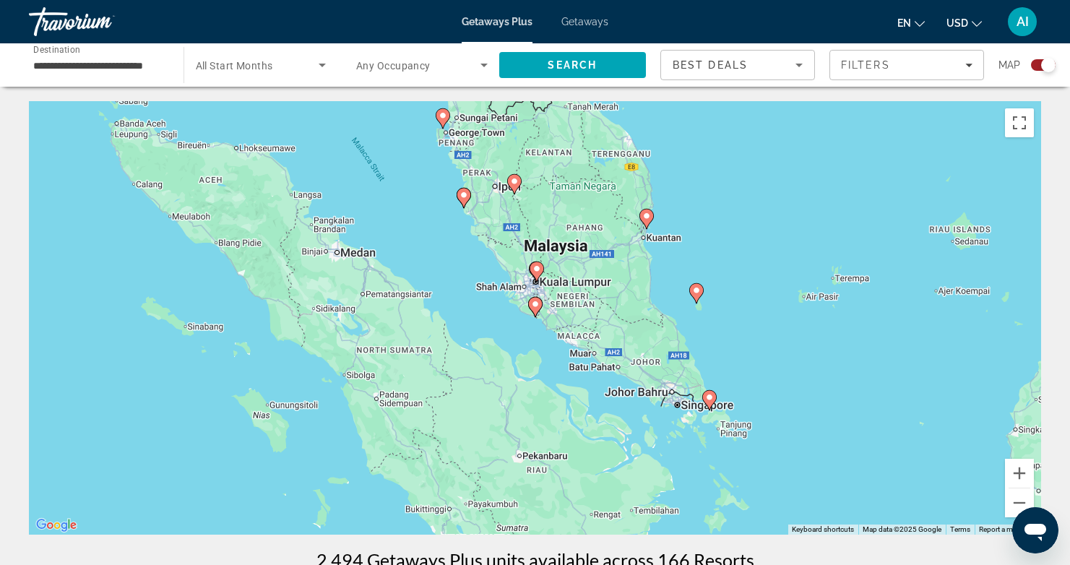
click at [538, 306] on image "Main content" at bounding box center [535, 304] width 9 height 9
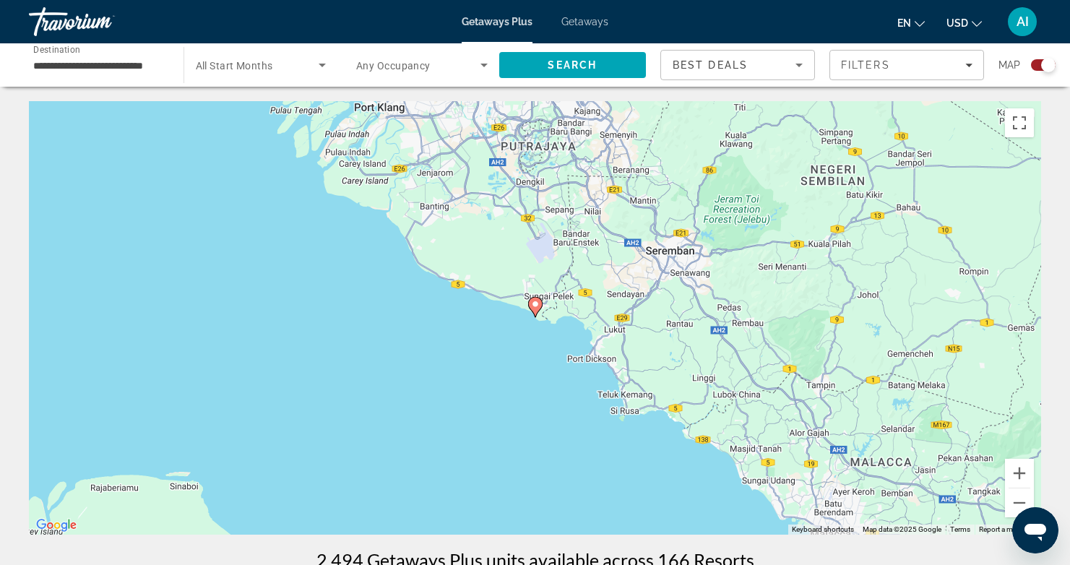
click at [538, 306] on image "Main content" at bounding box center [535, 304] width 9 height 9
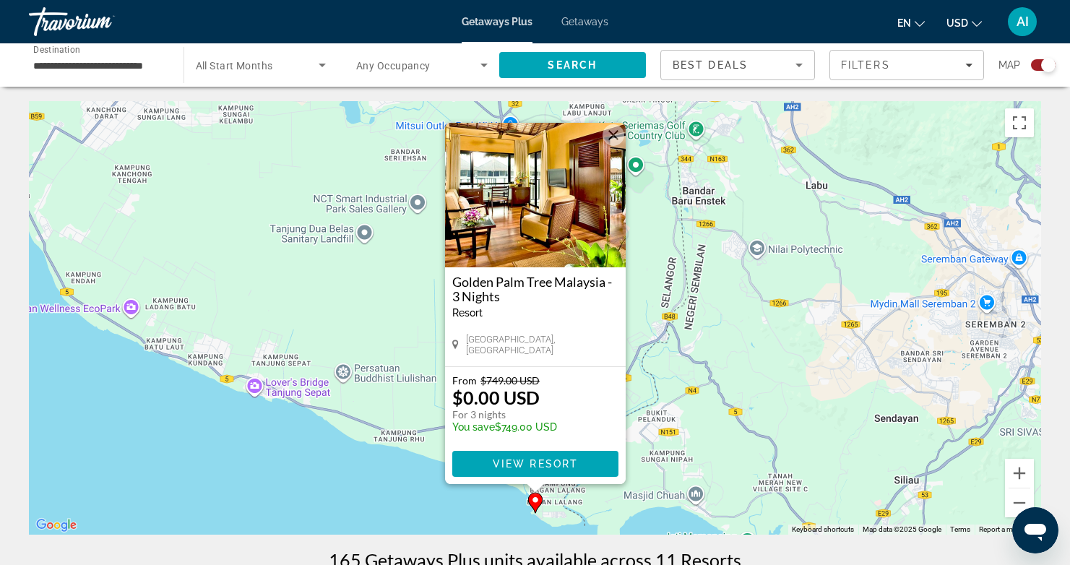
click at [418, 506] on div "To activate drag with keyboard, press Alt + Enter. Once in keyboard drag state,…" at bounding box center [535, 317] width 1012 height 433
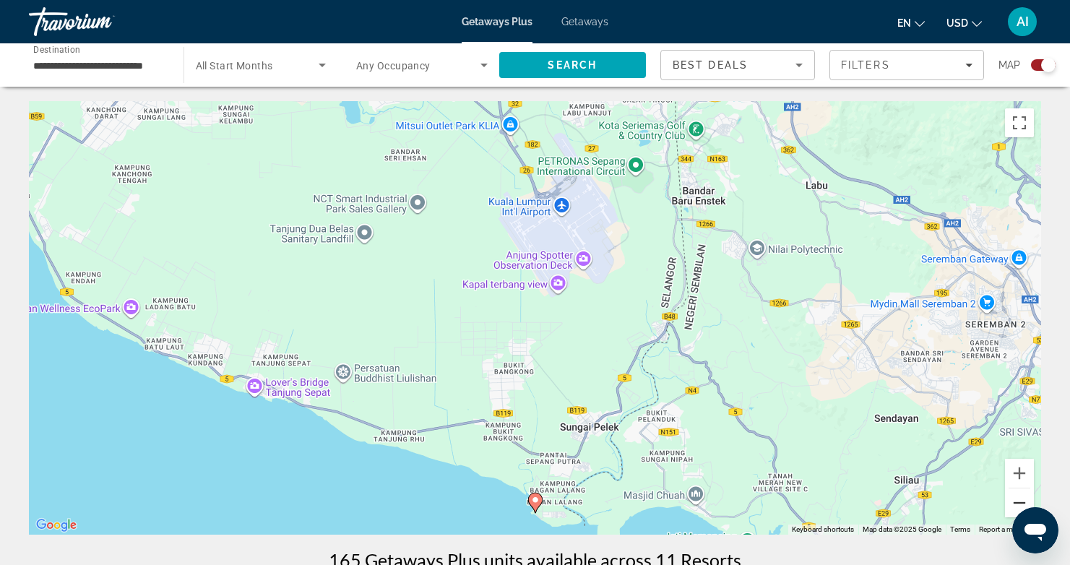
click at [1021, 501] on button "Zoom out" at bounding box center [1019, 502] width 29 height 29
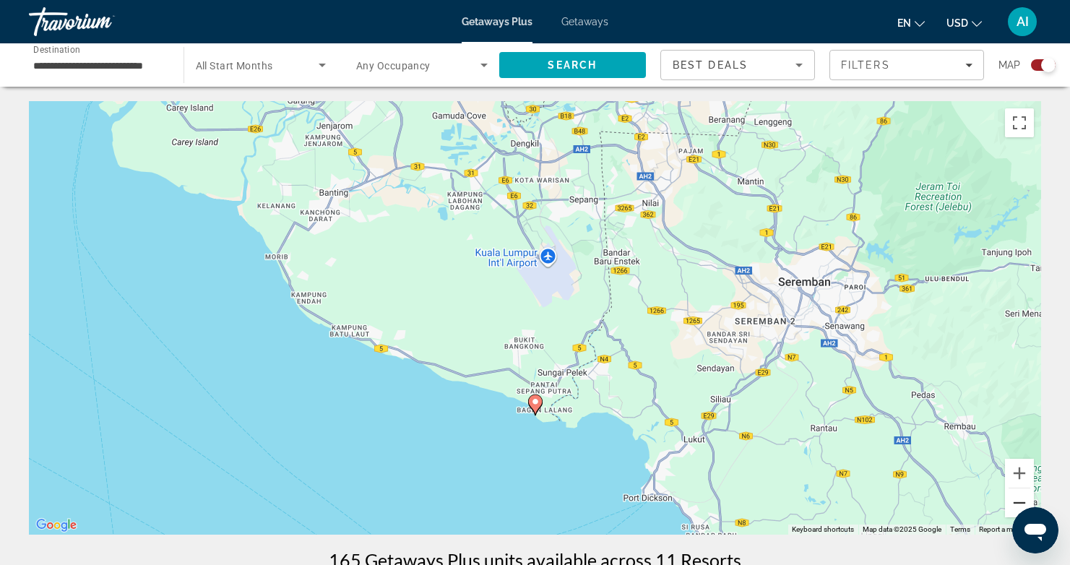
click at [1021, 501] on button "Zoom out" at bounding box center [1019, 502] width 29 height 29
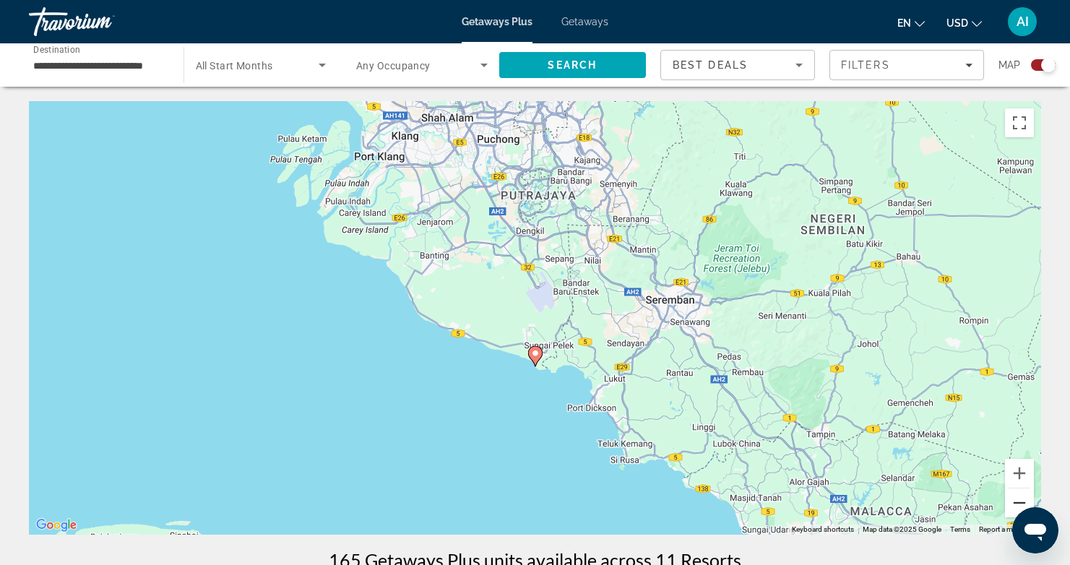
click at [1021, 501] on button "Zoom out" at bounding box center [1019, 502] width 29 height 29
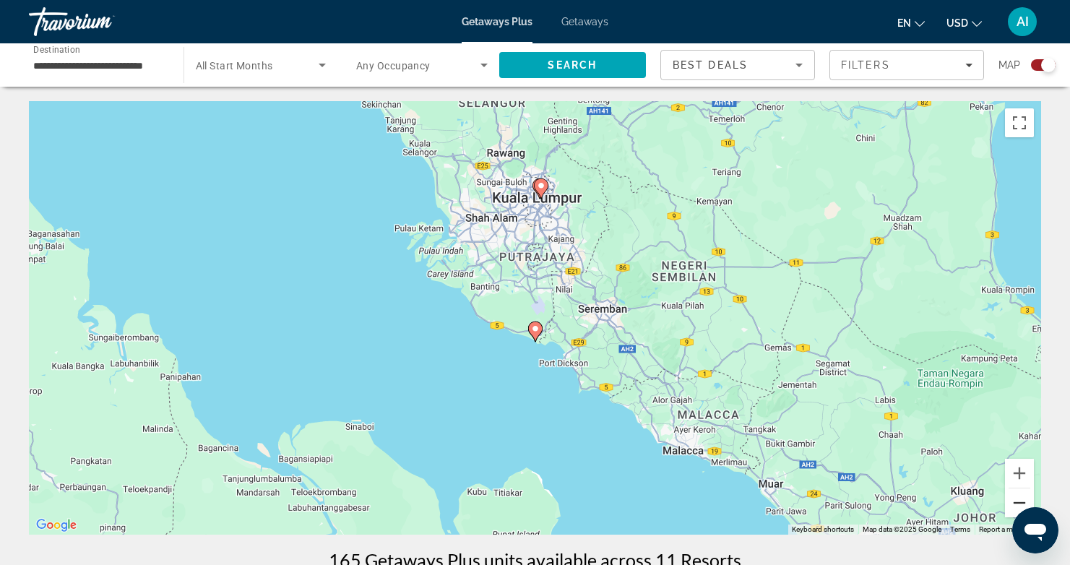
click at [1021, 501] on button "Zoom out" at bounding box center [1019, 502] width 29 height 29
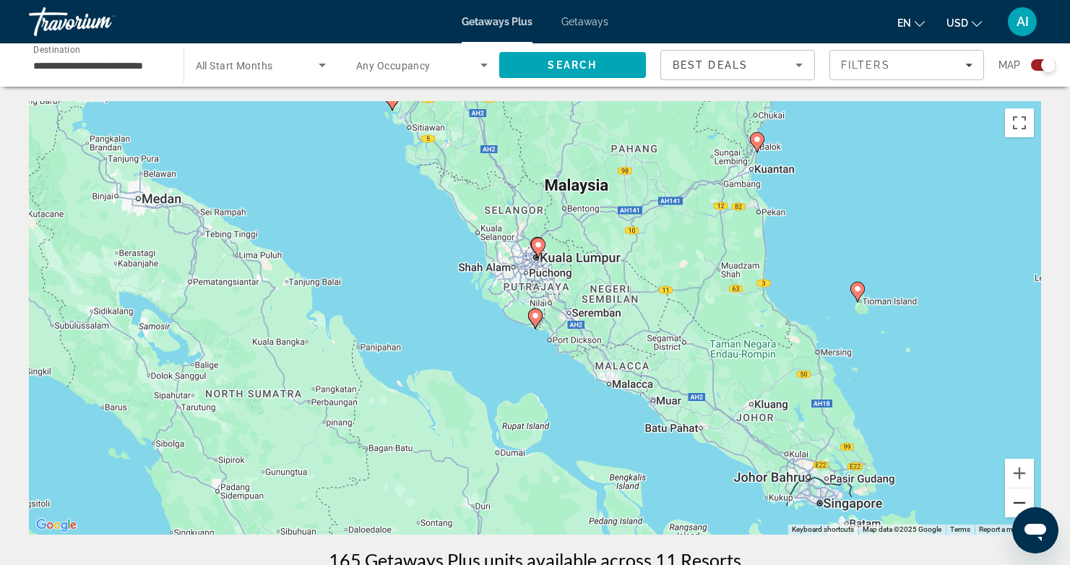
click at [1021, 501] on button "Zoom out" at bounding box center [1019, 502] width 29 height 29
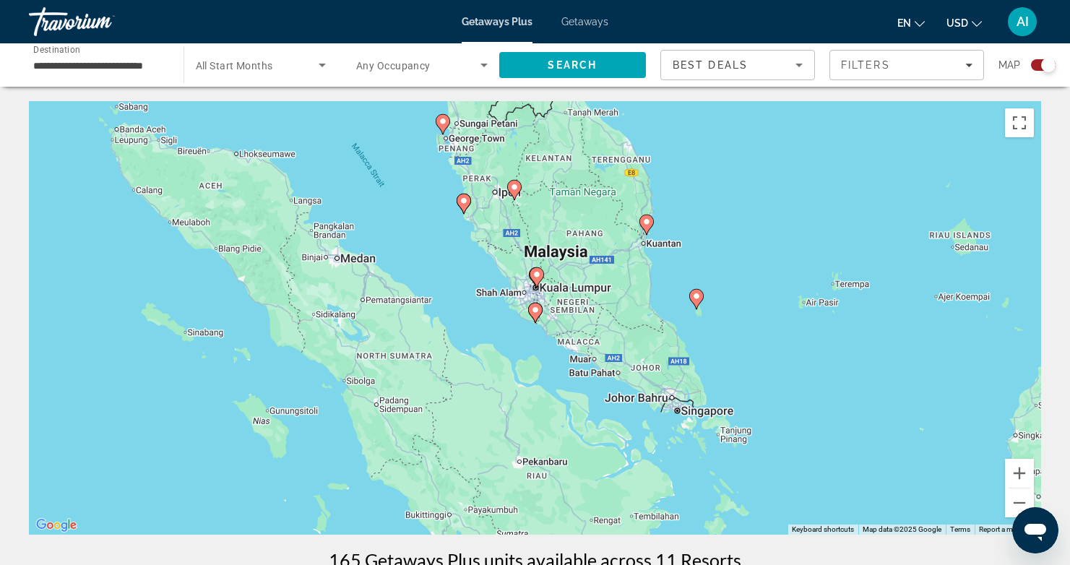
click at [466, 205] on icon "Main content" at bounding box center [463, 203] width 13 height 19
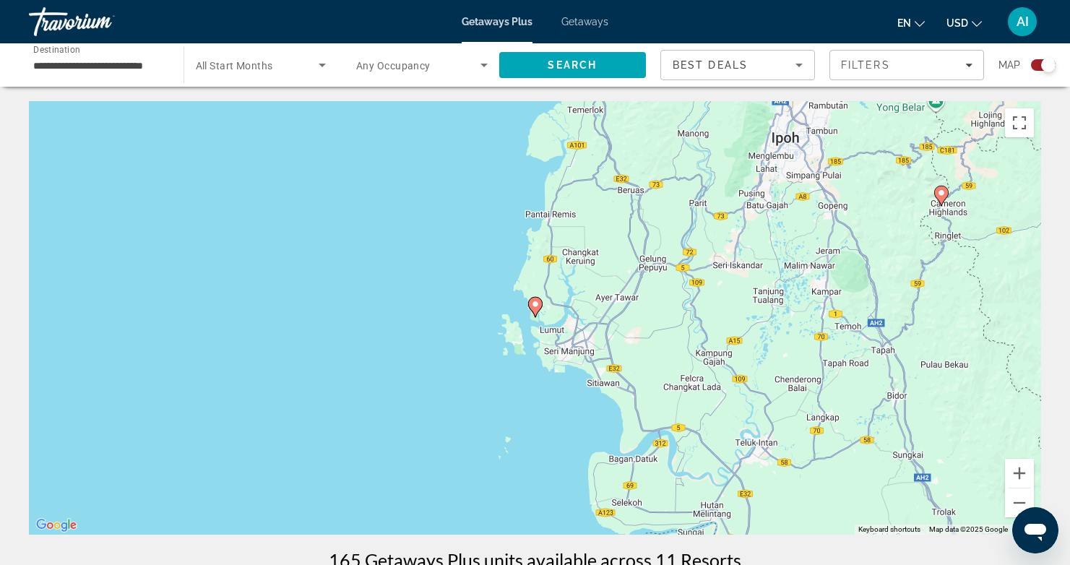
click at [539, 309] on icon "Main content" at bounding box center [535, 307] width 14 height 20
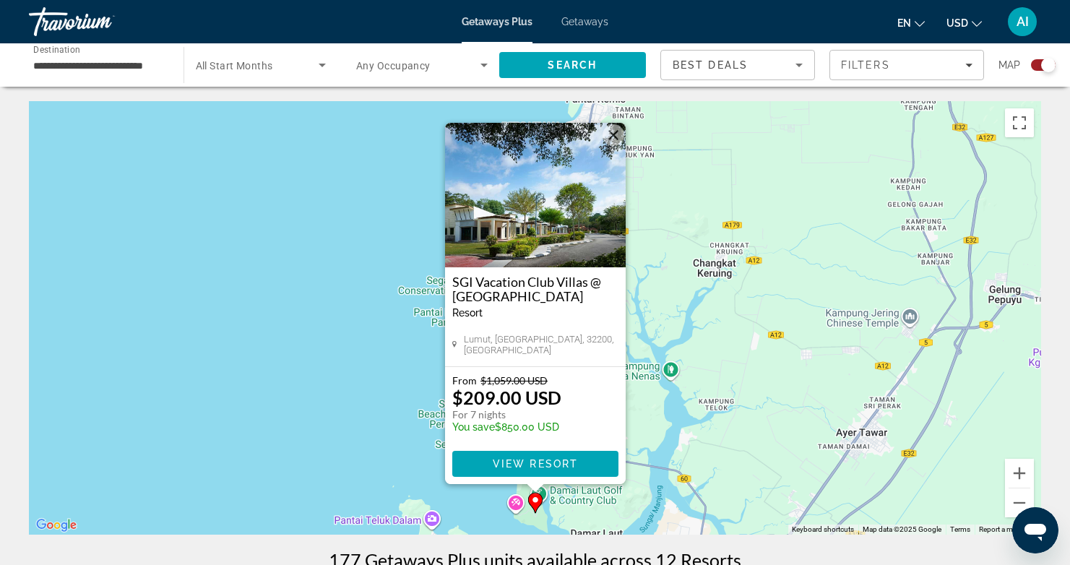
click at [360, 394] on div "To activate drag with keyboard, press Alt + Enter. Once in keyboard drag state,…" at bounding box center [535, 317] width 1012 height 433
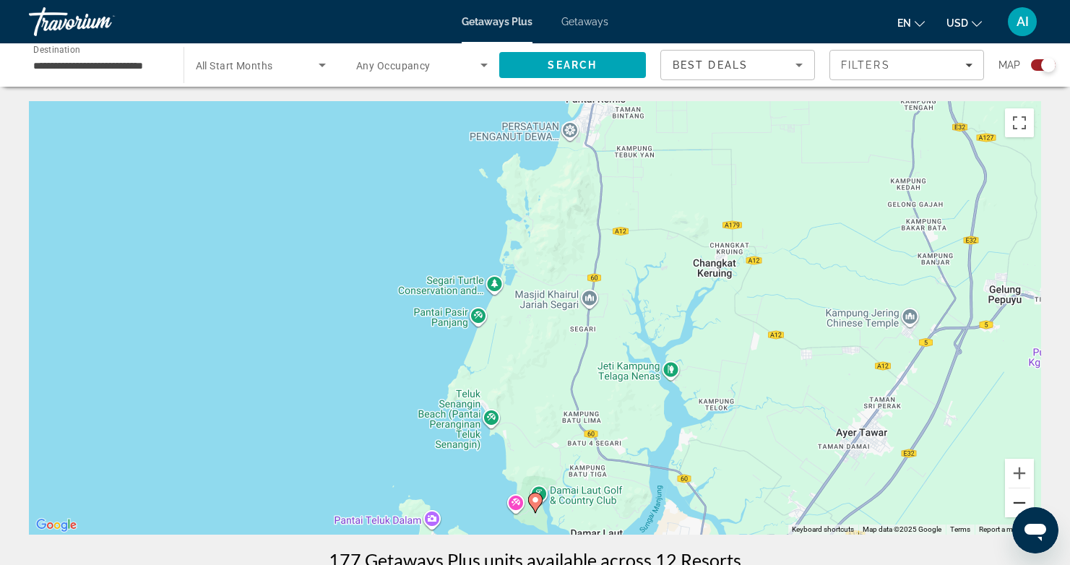
click at [1018, 501] on button "Zoom out" at bounding box center [1019, 502] width 29 height 29
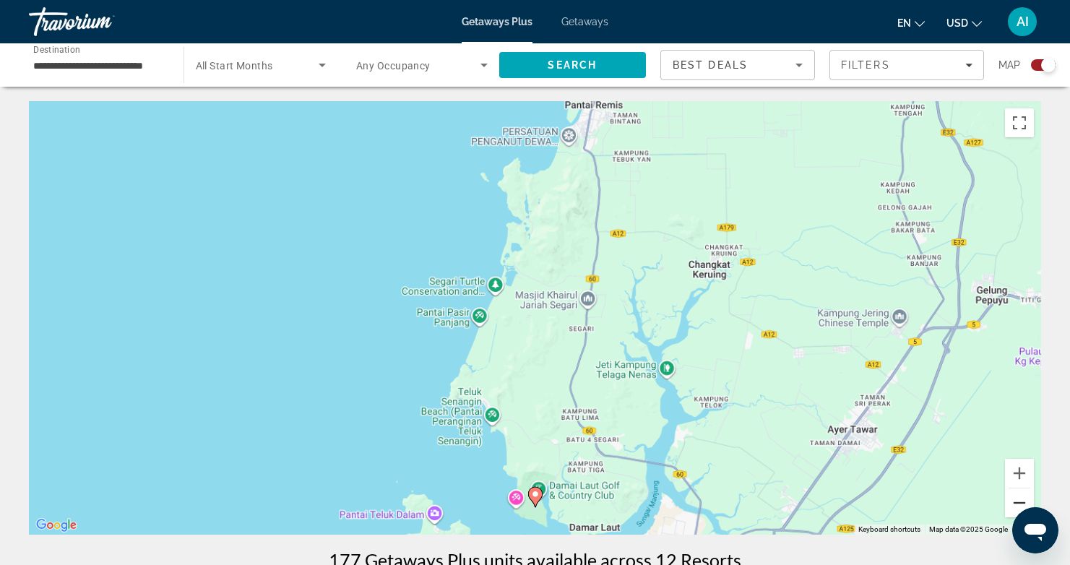
click at [1018, 501] on button "Zoom out" at bounding box center [1019, 502] width 29 height 29
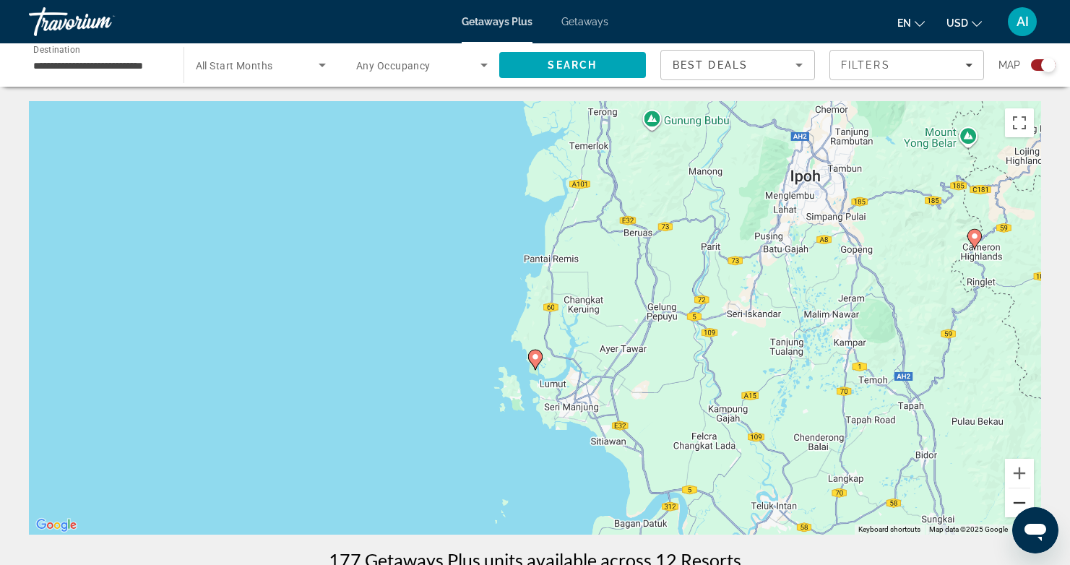
click at [1018, 501] on button "Zoom out" at bounding box center [1019, 502] width 29 height 29
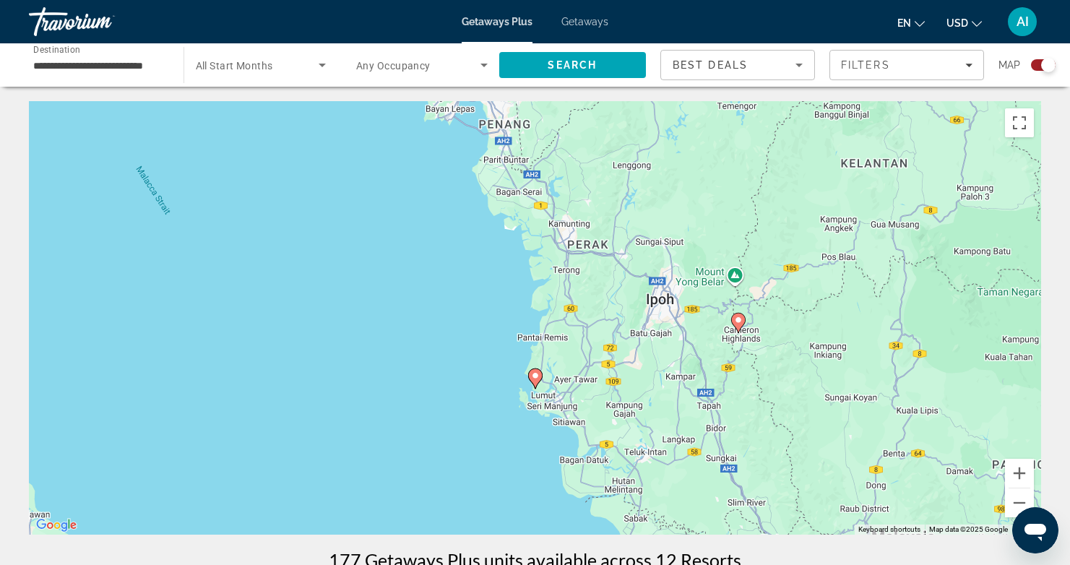
drag, startPoint x: 760, startPoint y: 410, endPoint x: 796, endPoint y: 491, distance: 88.6
click at [796, 491] on div "To activate drag with keyboard, press Alt + Enter. Once in keyboard drag state,…" at bounding box center [535, 317] width 1012 height 433
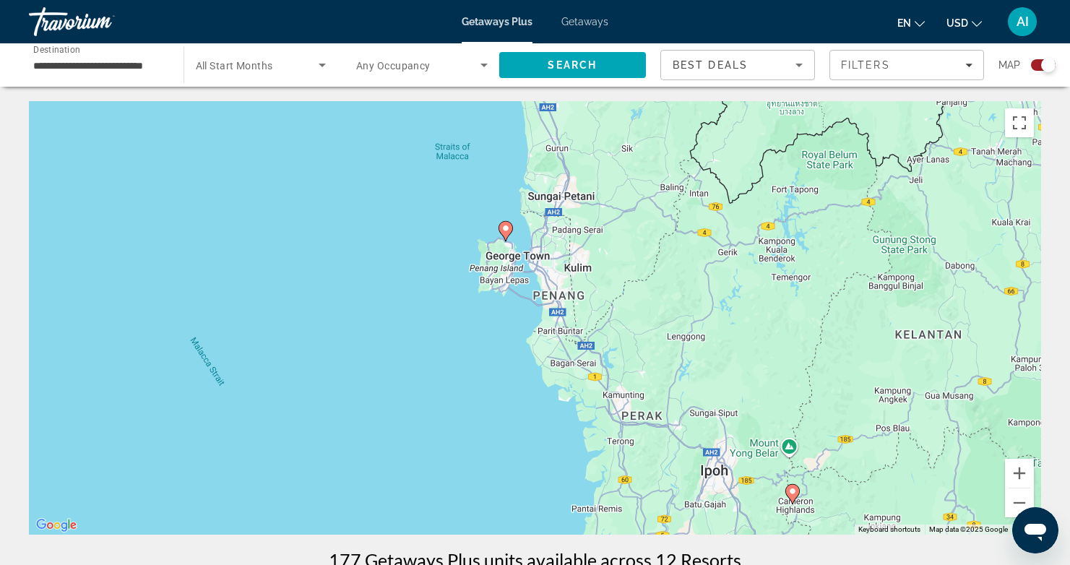
drag, startPoint x: 682, startPoint y: 362, endPoint x: 691, endPoint y: 442, distance: 80.7
click at [691, 442] on div "To activate drag with keyboard, press Alt + Enter. Once in keyboard drag state,…" at bounding box center [535, 317] width 1012 height 433
click at [1014, 500] on button "Zoom out" at bounding box center [1019, 502] width 29 height 29
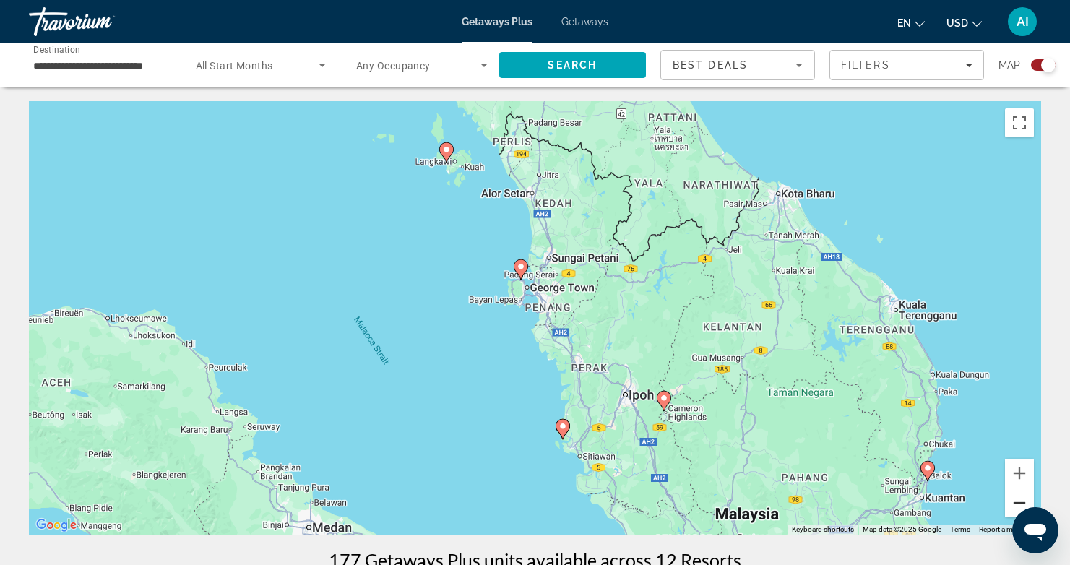
click at [1015, 503] on button "Zoom out" at bounding box center [1019, 502] width 29 height 29
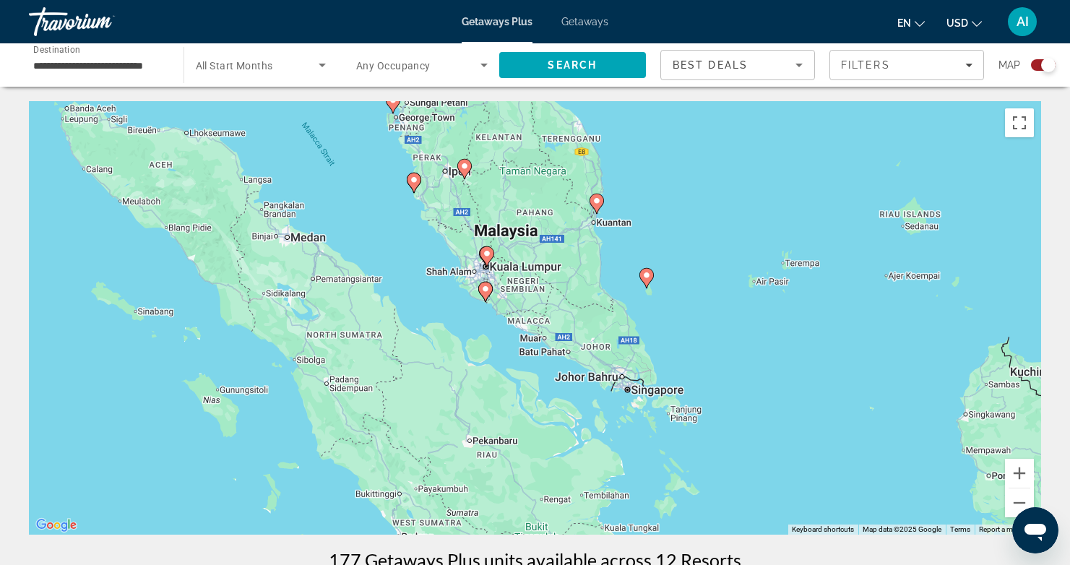
drag, startPoint x: 805, startPoint y: 402, endPoint x: 679, endPoint y: 224, distance: 218.3
click at [679, 224] on div "To activate drag with keyboard, press Alt + Enter. Once in keyboard drag state,…" at bounding box center [535, 317] width 1012 height 433
click at [599, 204] on image "Main content" at bounding box center [596, 201] width 9 height 9
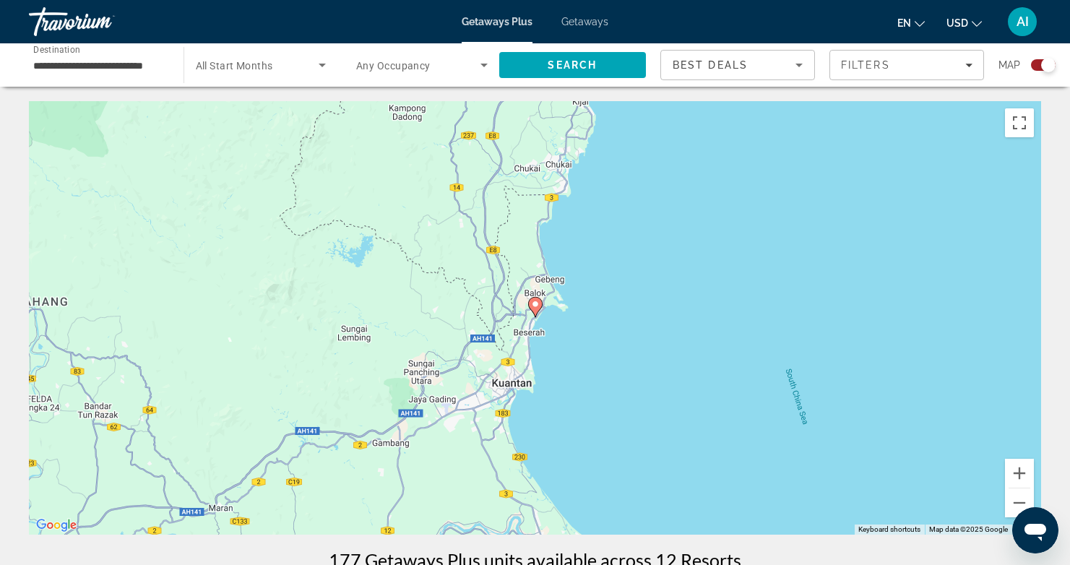
click at [534, 311] on icon "Main content" at bounding box center [534, 307] width 13 height 19
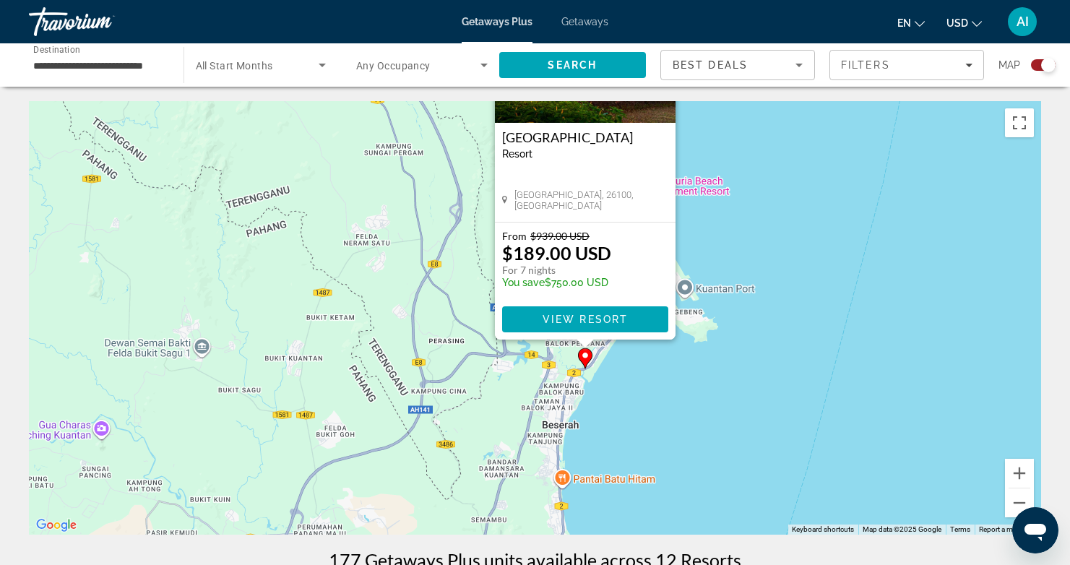
drag, startPoint x: 742, startPoint y: 361, endPoint x: 793, endPoint y: 214, distance: 155.4
click at [793, 214] on div "To activate drag with keyboard, press Alt + Enter. Once in keyboard drag state,…" at bounding box center [535, 317] width 1012 height 433
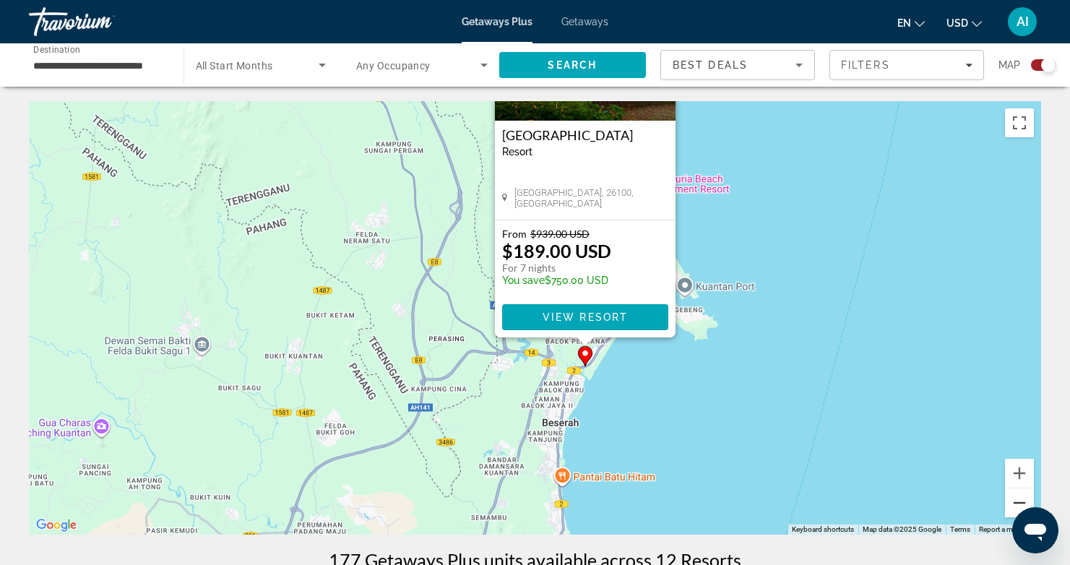
click at [1019, 497] on button "Zoom out" at bounding box center [1019, 502] width 29 height 29
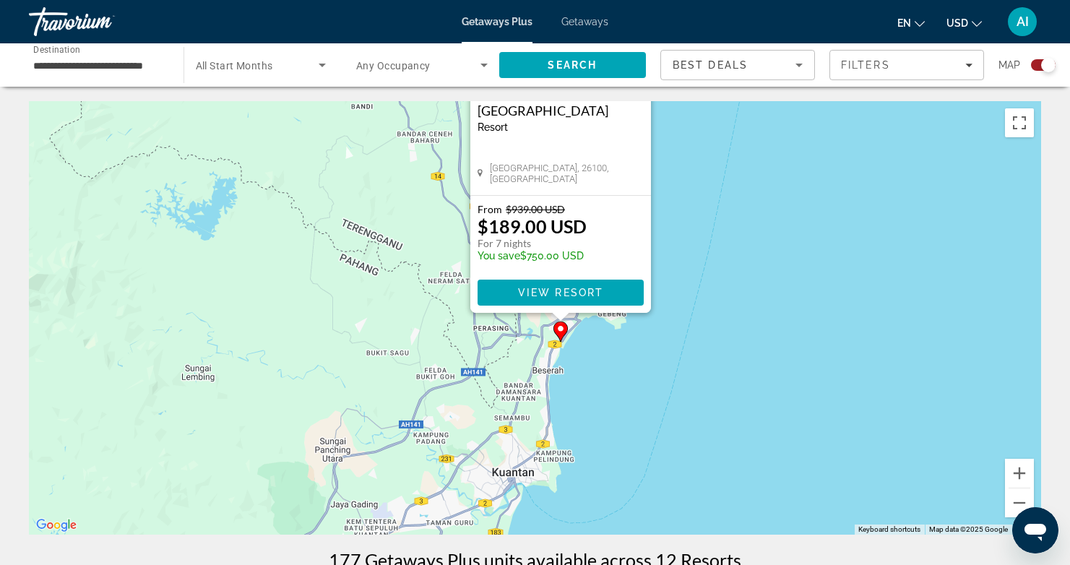
click at [873, 313] on div "To activate drag with keyboard, press Alt + Enter. Once in keyboard drag state,…" at bounding box center [535, 317] width 1012 height 433
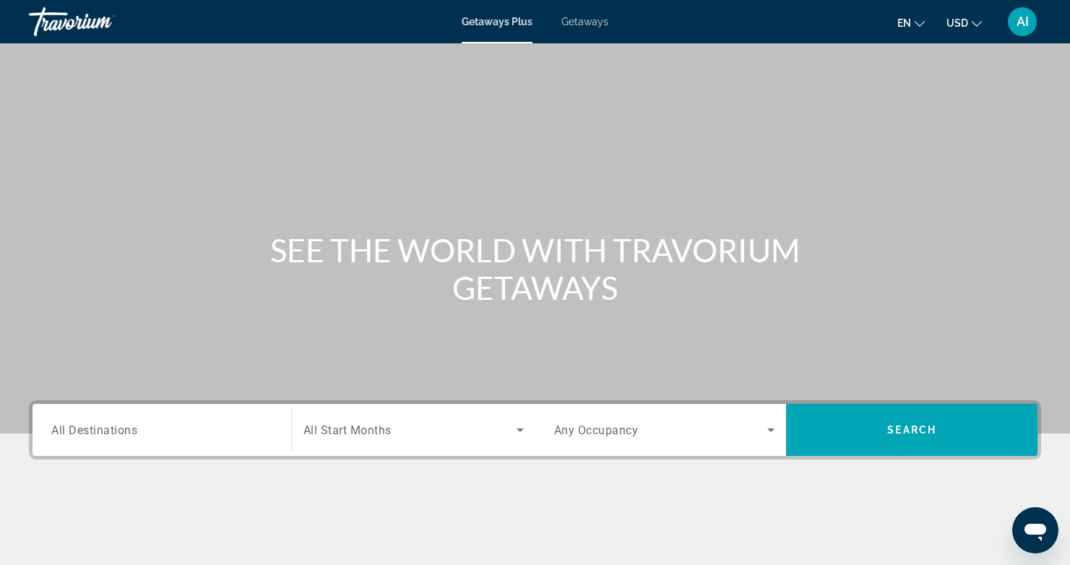
click at [72, 433] on span "All Destinations" at bounding box center [94, 430] width 86 height 14
click at [72, 433] on input "Destination All Destinations" at bounding box center [161, 430] width 221 height 17
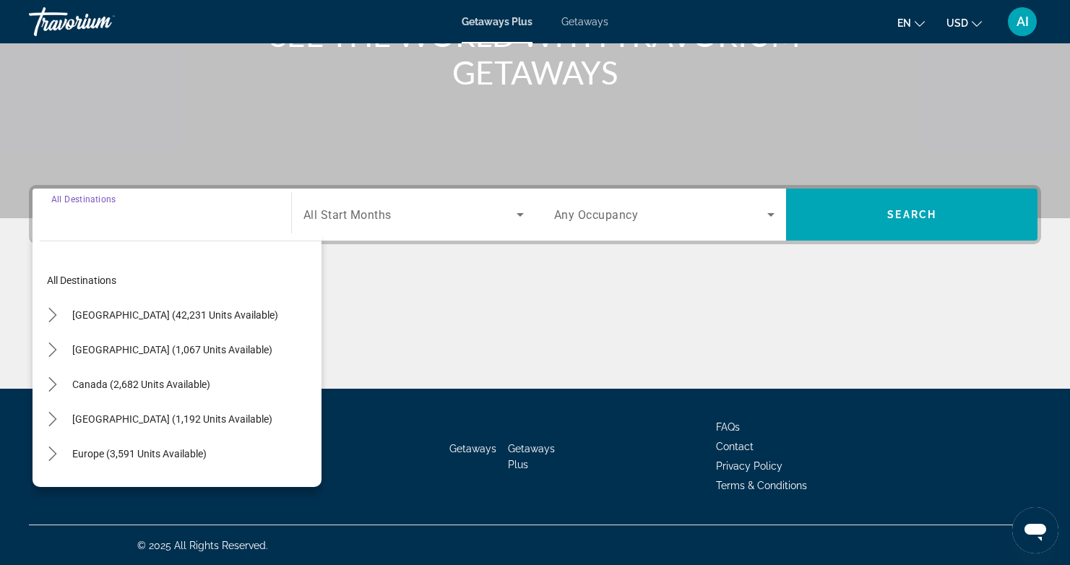
scroll to position [216, 0]
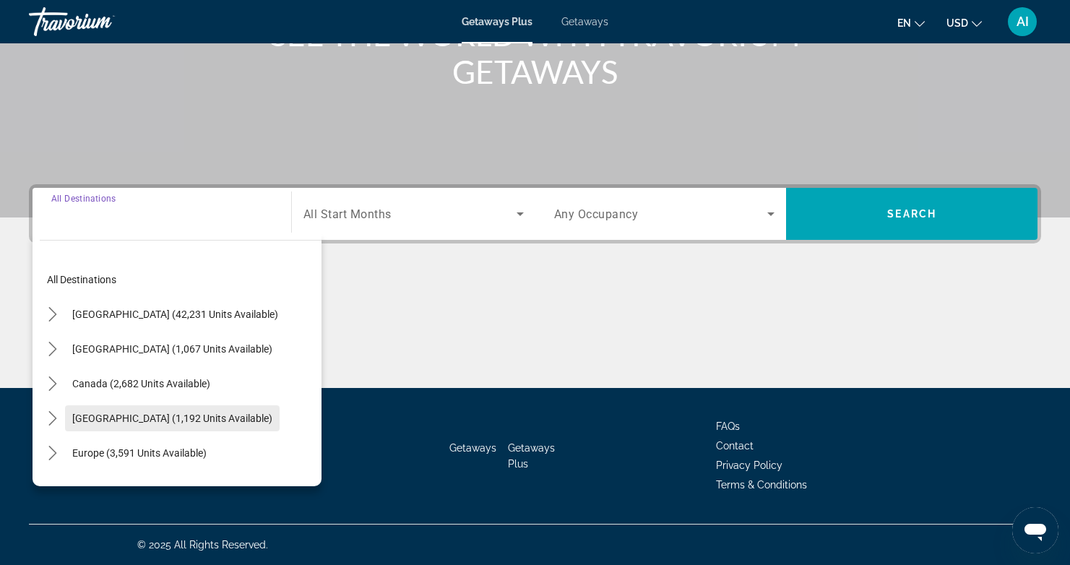
click at [117, 411] on span "Select destination: Caribbean & Atlantic Islands (1,192 units available)" at bounding box center [172, 418] width 215 height 35
type input "**********"
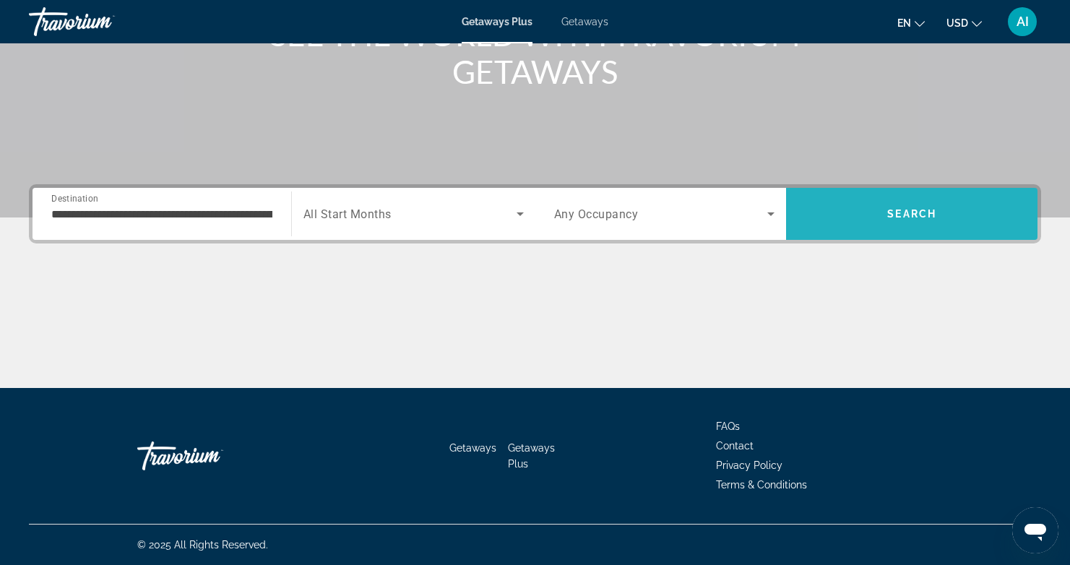
click at [905, 220] on span "Search" at bounding box center [911, 214] width 251 height 35
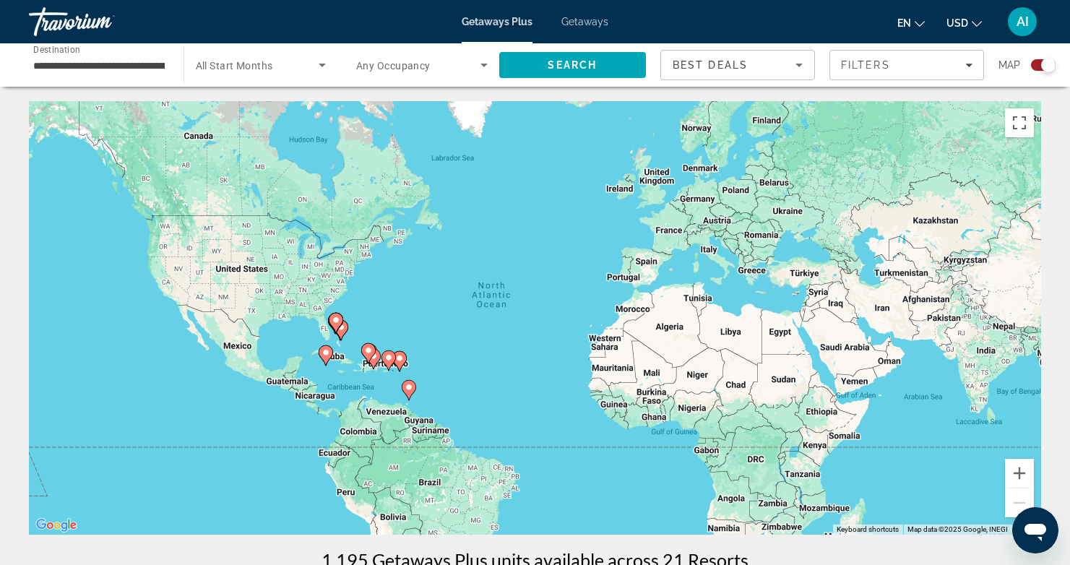
click at [343, 331] on image "Main content" at bounding box center [341, 327] width 9 height 9
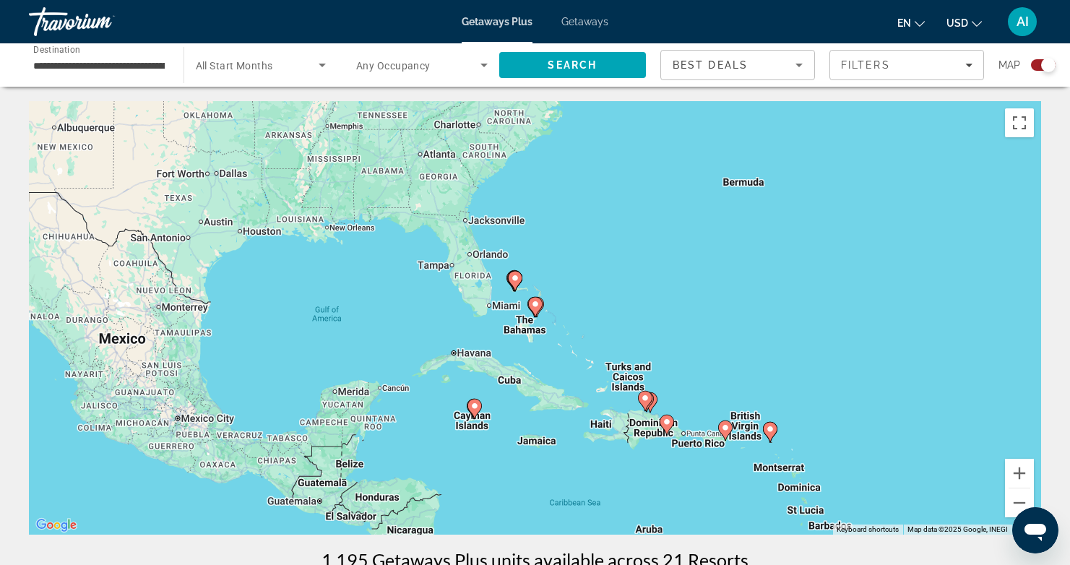
click at [537, 308] on icon "Main content" at bounding box center [534, 307] width 13 height 19
type input "**********"
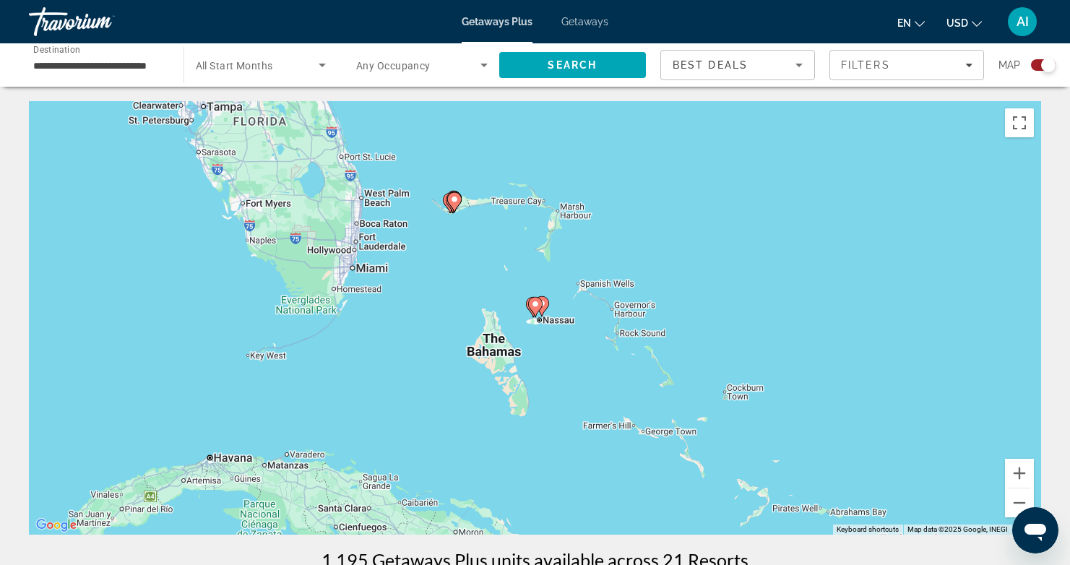
click at [538, 308] on icon "Main content" at bounding box center [534, 307] width 13 height 19
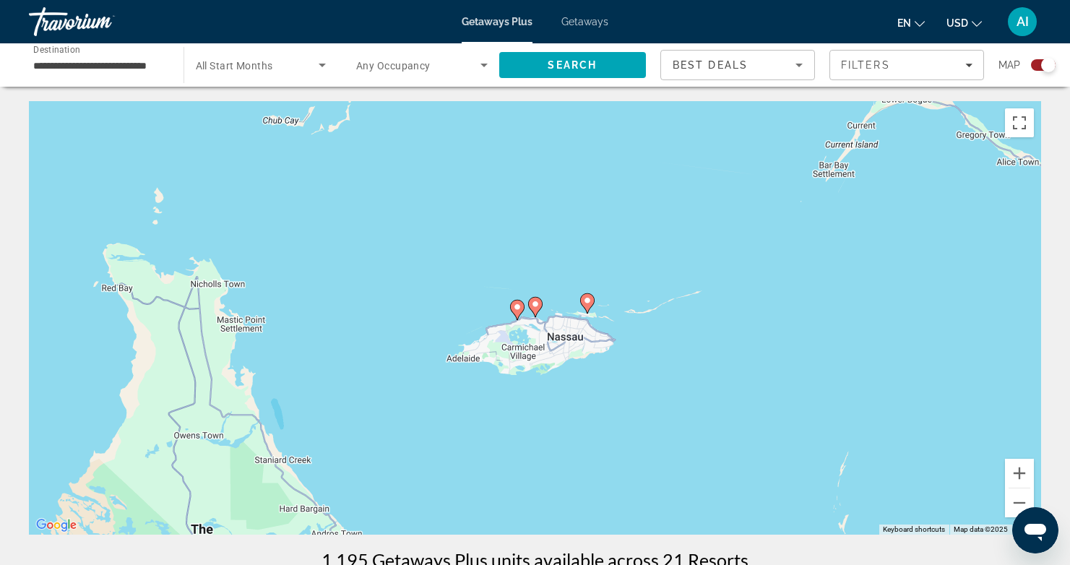
click at [538, 308] on icon "Main content" at bounding box center [534, 307] width 13 height 19
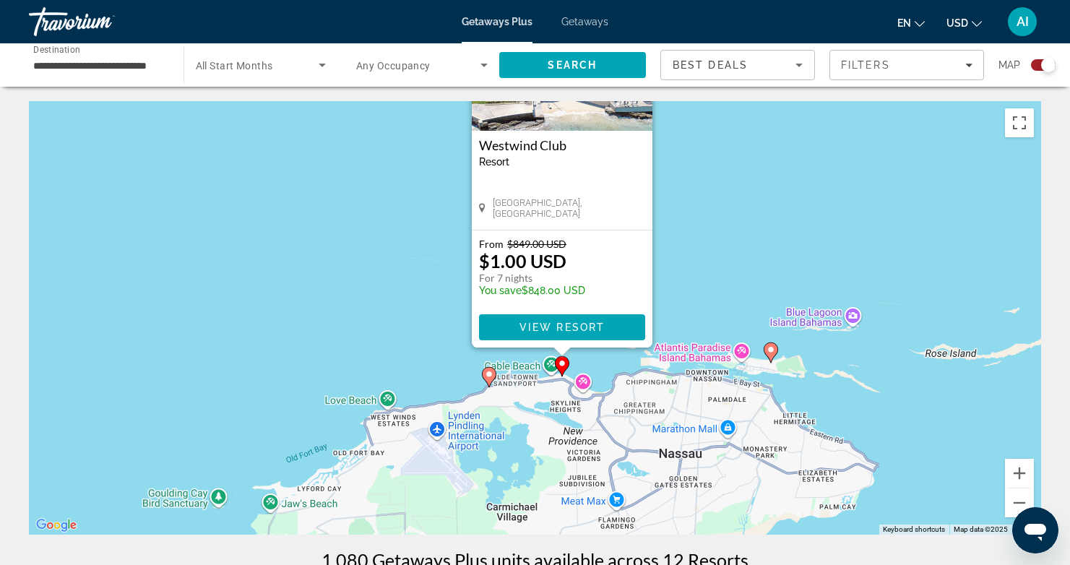
drag, startPoint x: 668, startPoint y: 392, endPoint x: 693, endPoint y: 259, distance: 136.0
click at [693, 259] on div "To activate drag with keyboard, press Alt + Enter. Once in keyboard drag state,…" at bounding box center [535, 317] width 1012 height 433
click at [769, 350] on image "Main content" at bounding box center [771, 349] width 9 height 9
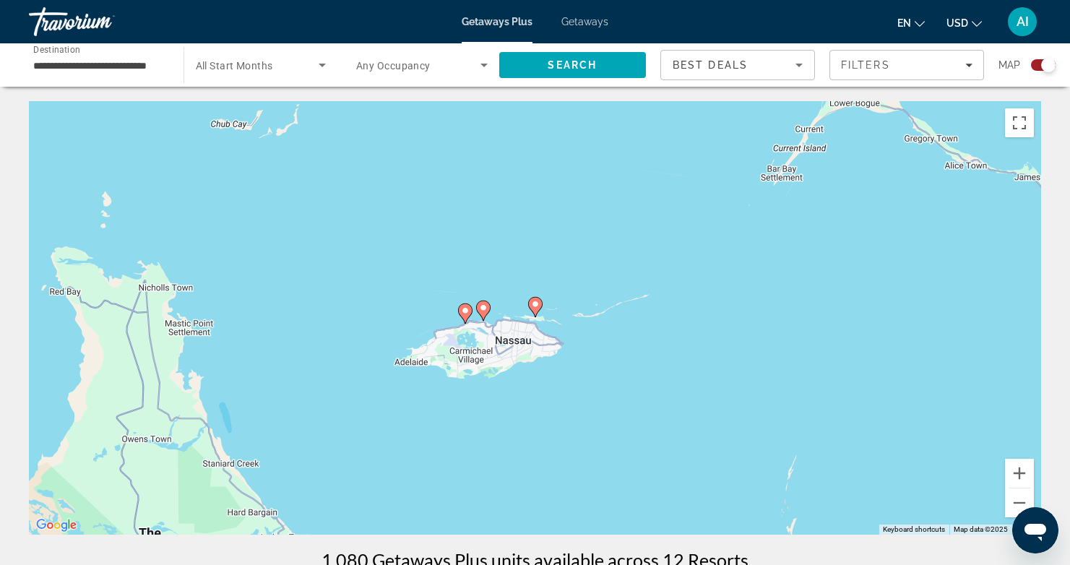
click at [540, 308] on icon "Main content" at bounding box center [534, 307] width 13 height 19
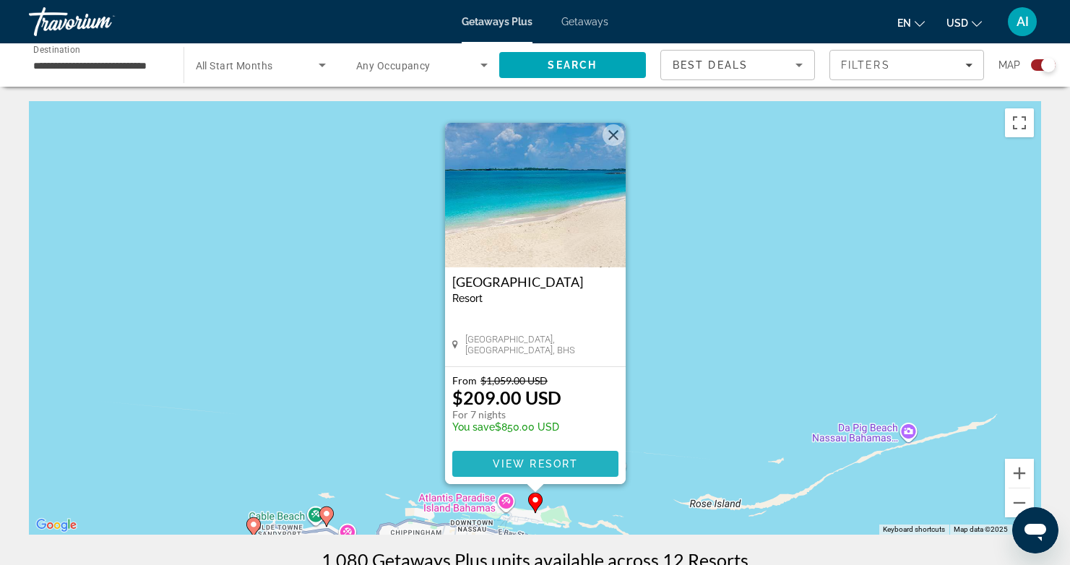
click at [521, 463] on span "View Resort" at bounding box center [534, 464] width 85 height 12
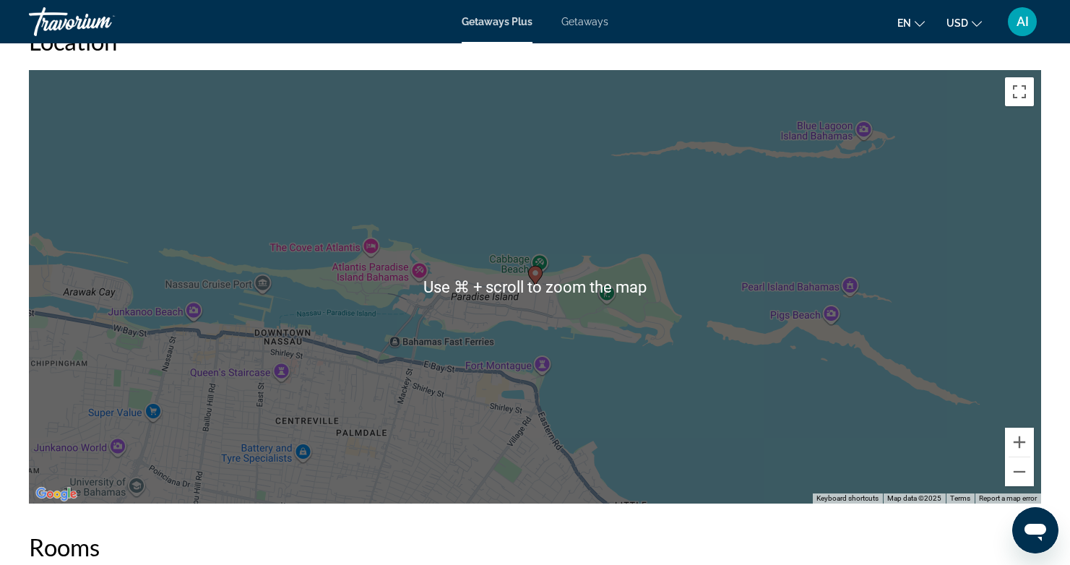
scroll to position [1769, 0]
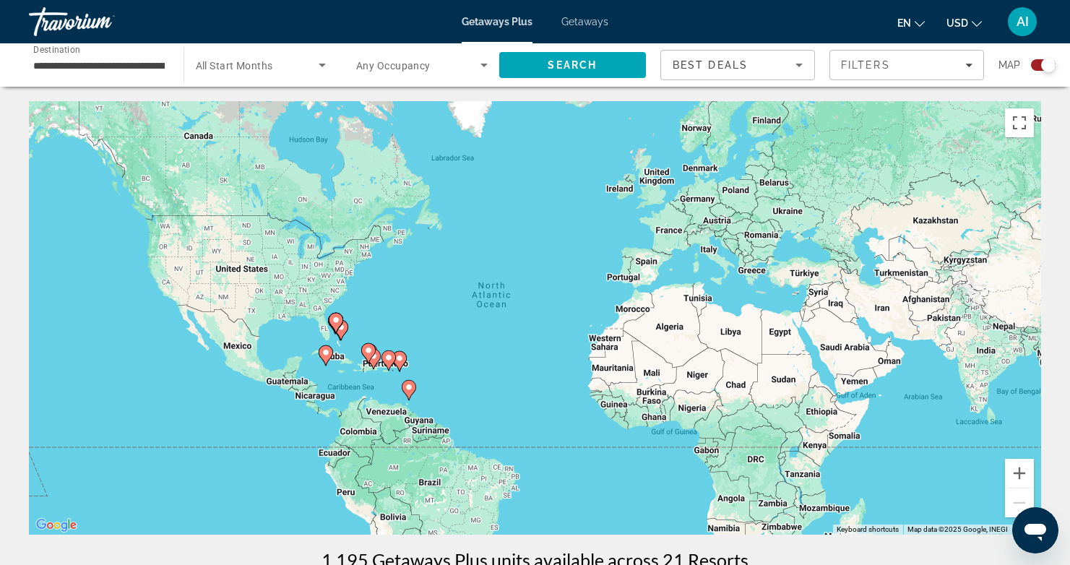
click at [375, 358] on gmp-advanced-marker "Main content" at bounding box center [368, 353] width 14 height 22
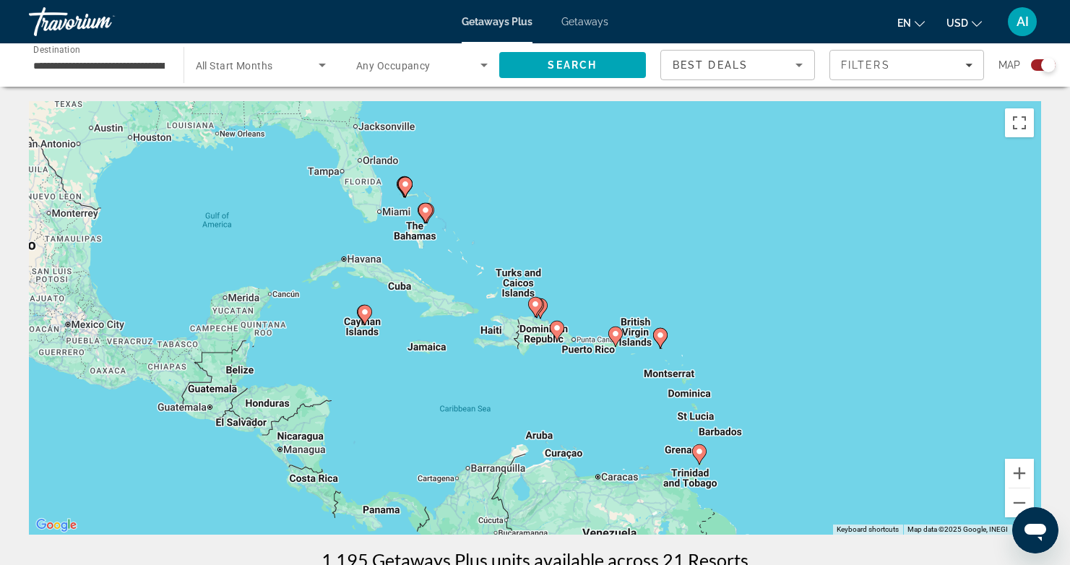
click at [612, 340] on icon "Main content" at bounding box center [614, 336] width 13 height 19
type input "**********"
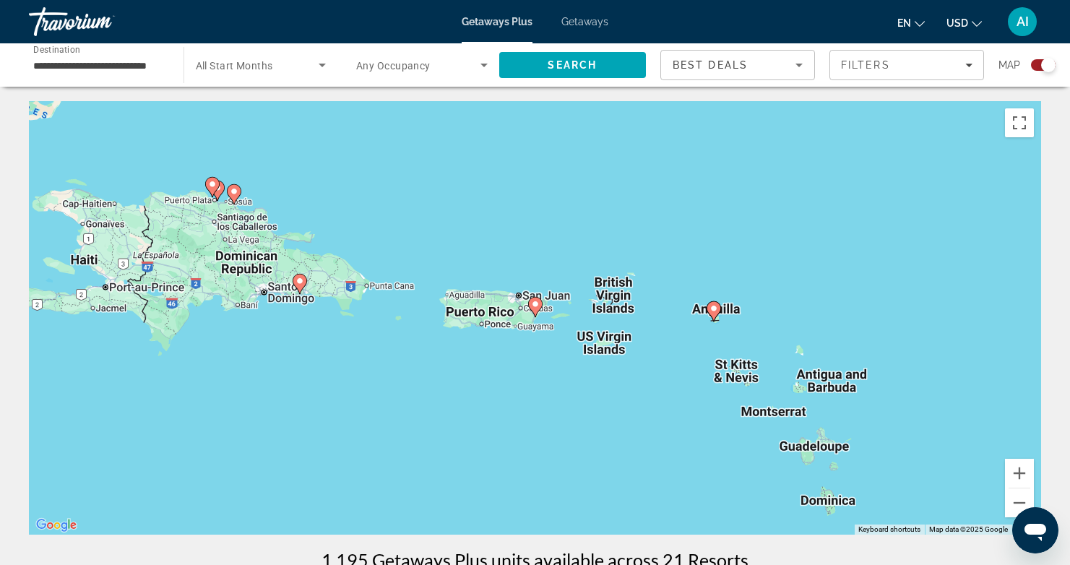
click at [537, 300] on image "Main content" at bounding box center [535, 304] width 9 height 9
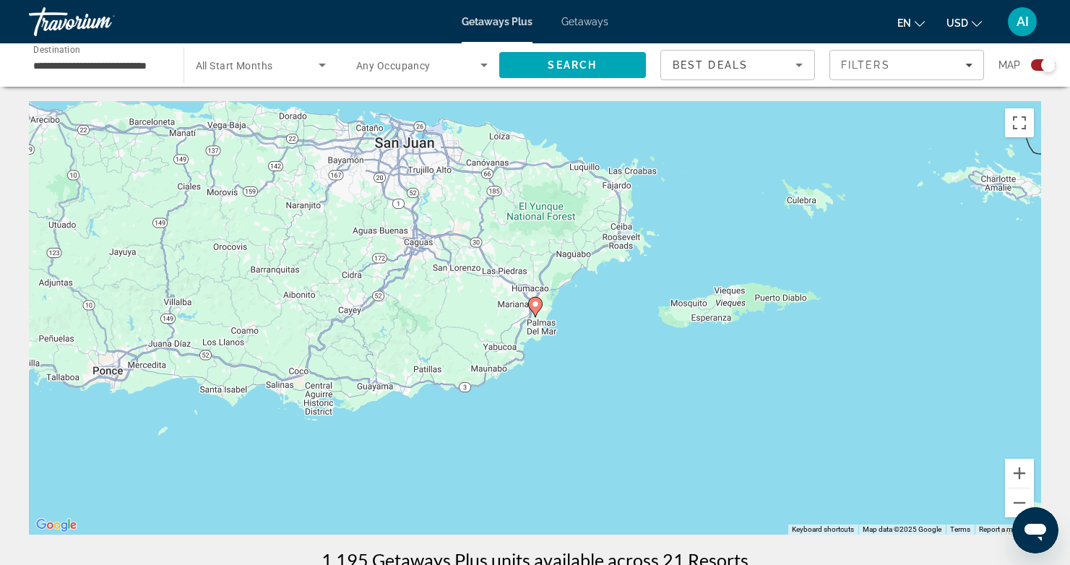
click at [537, 300] on image "Main content" at bounding box center [535, 304] width 9 height 9
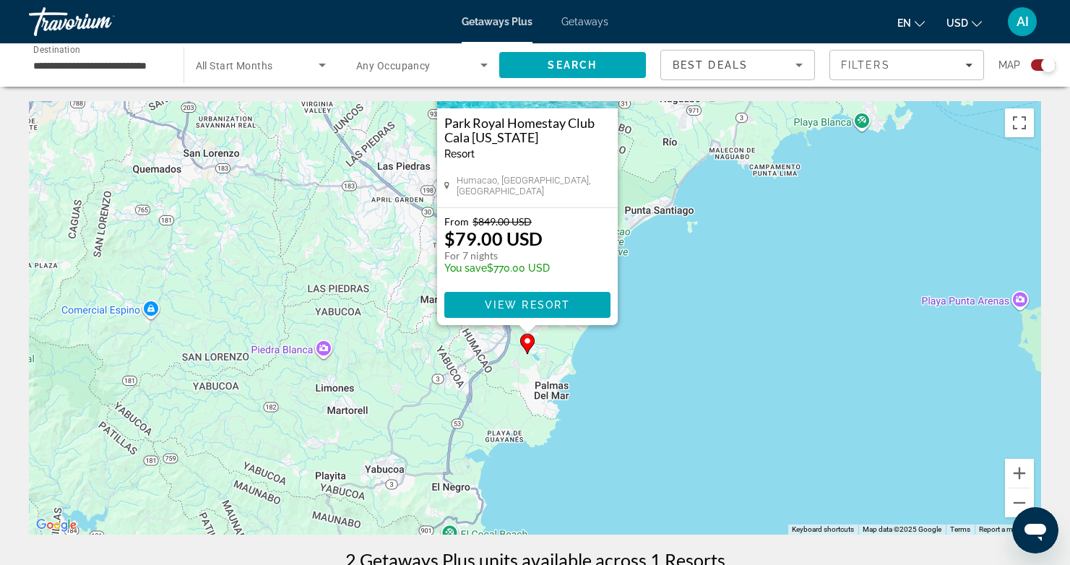
drag, startPoint x: 683, startPoint y: 371, endPoint x: 677, endPoint y: 212, distance: 159.1
click at [677, 212] on div "To activate drag with keyboard, press Alt + Enter. Once in keyboard drag state,…" at bounding box center [535, 317] width 1012 height 433
click at [527, 350] on icon "Main content" at bounding box center [526, 344] width 13 height 19
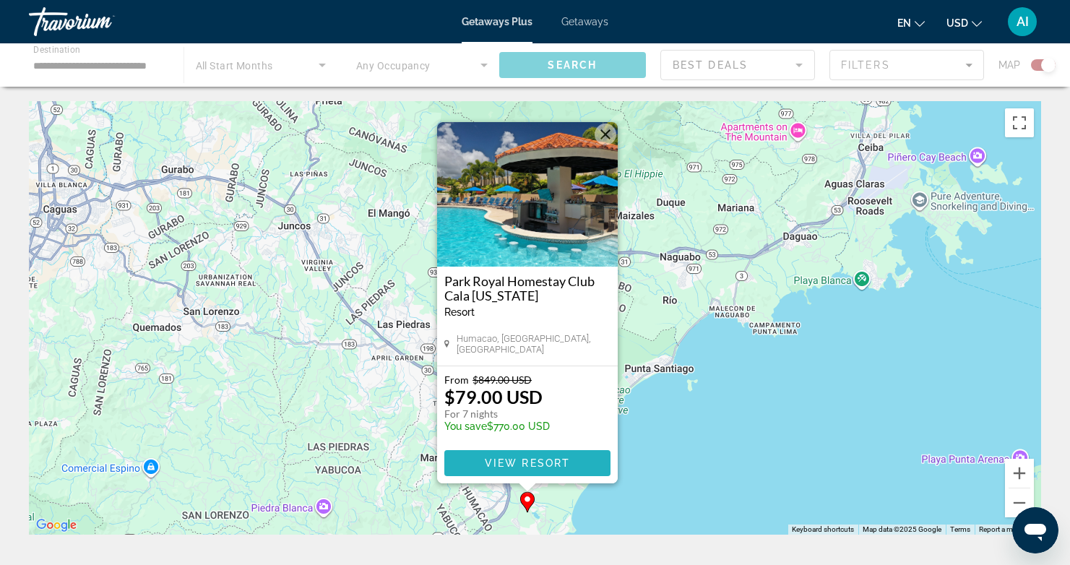
click at [517, 460] on span "View Resort" at bounding box center [526, 463] width 85 height 12
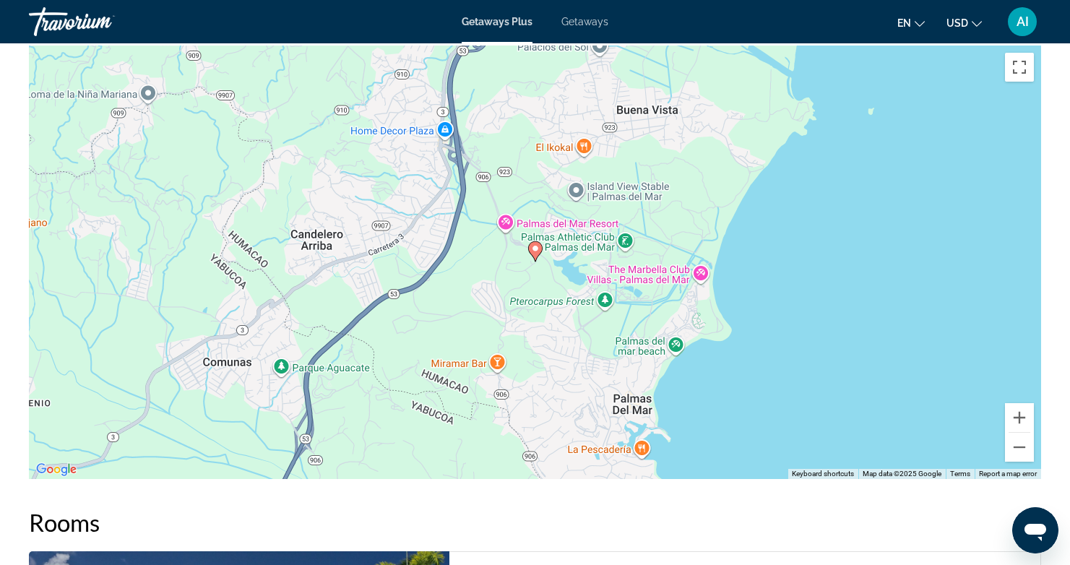
scroll to position [1771, 0]
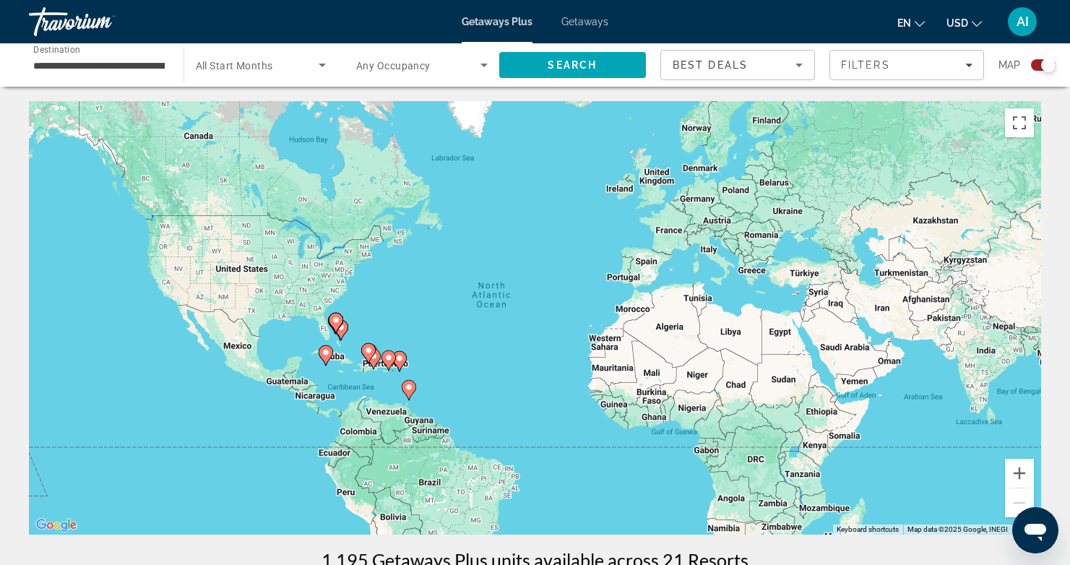
click at [584, 20] on span "Getaways" at bounding box center [584, 22] width 47 height 12
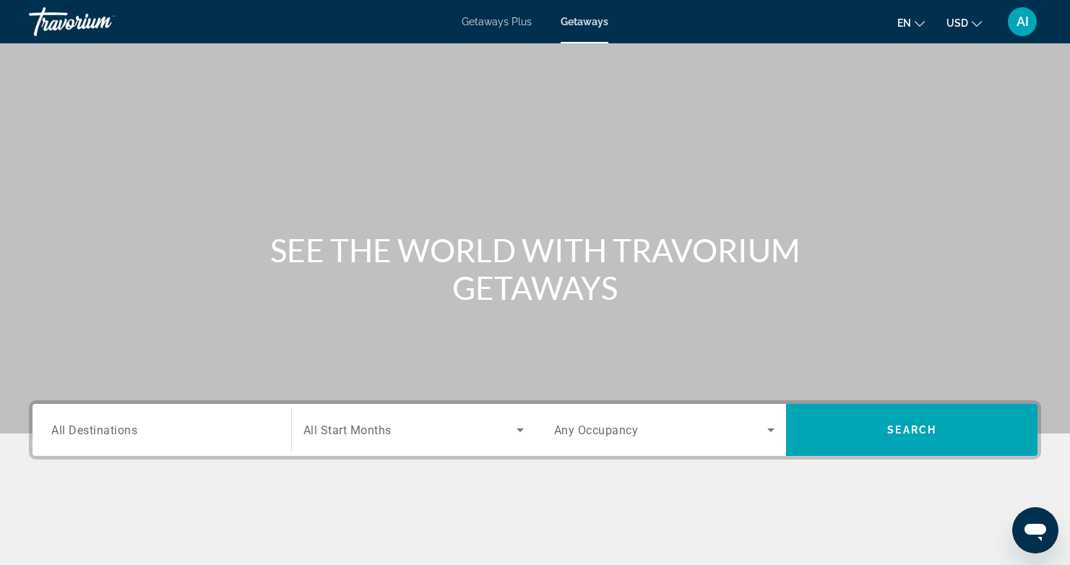
click at [61, 428] on span "All Destinations" at bounding box center [94, 430] width 86 height 14
click at [61, 428] on input "Destination All Destinations" at bounding box center [161, 430] width 221 height 17
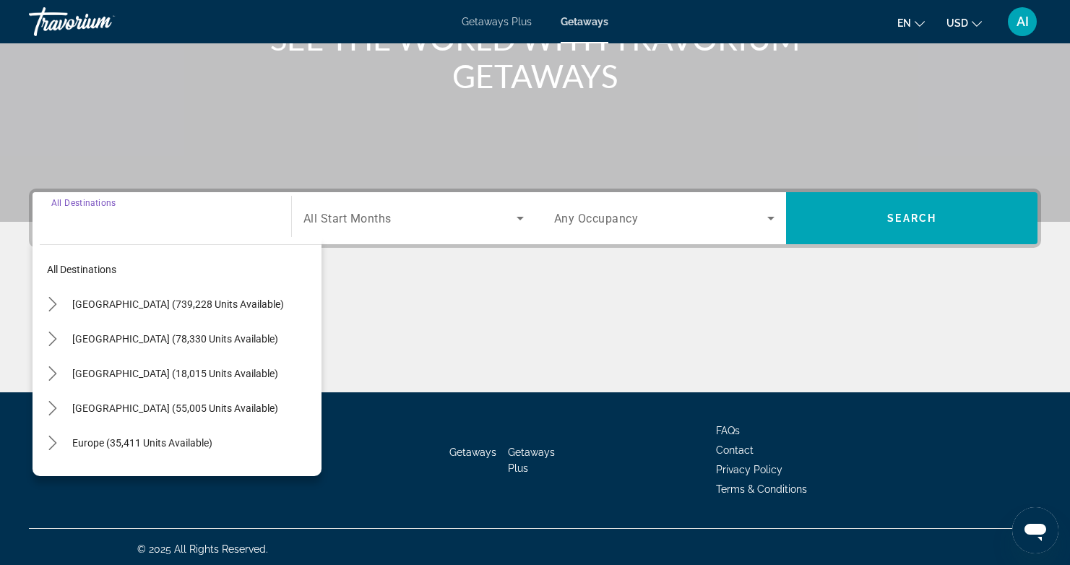
scroll to position [216, 0]
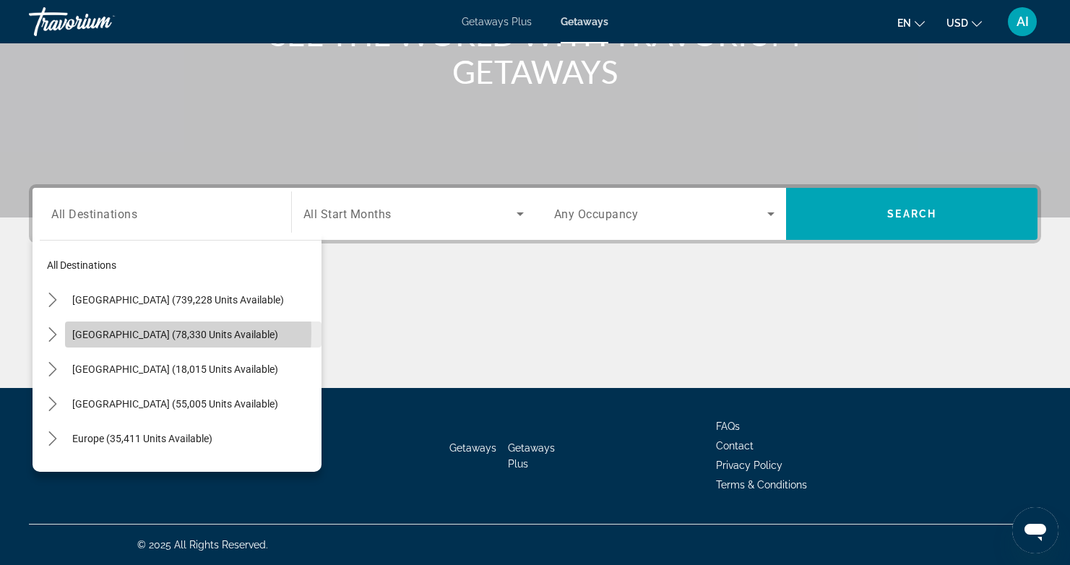
click at [86, 332] on span "[GEOGRAPHIC_DATA] (78,330 units available)" at bounding box center [175, 335] width 206 height 12
type input "**********"
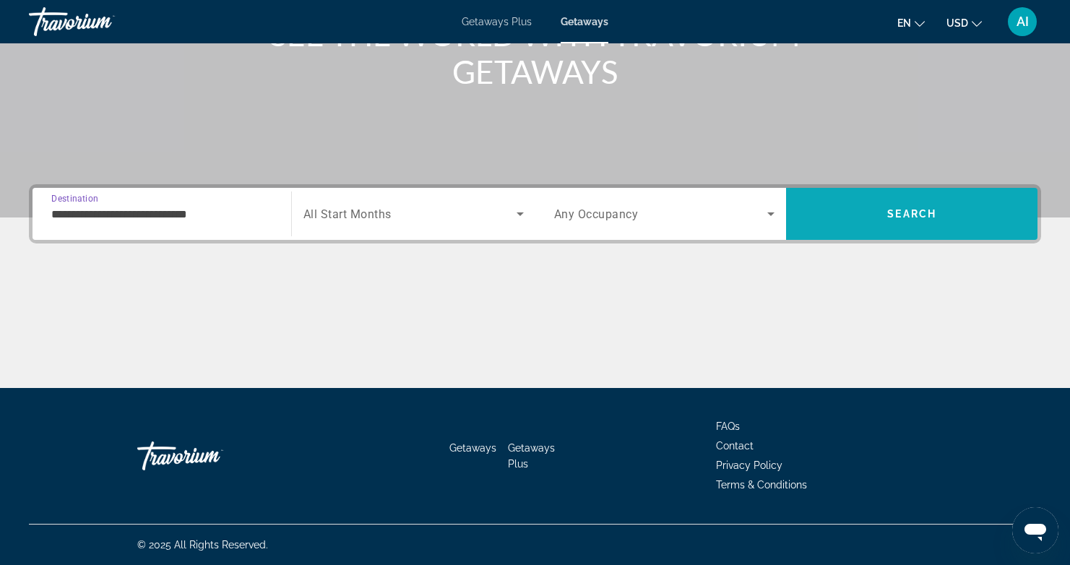
click at [900, 211] on span "Search" at bounding box center [911, 214] width 49 height 12
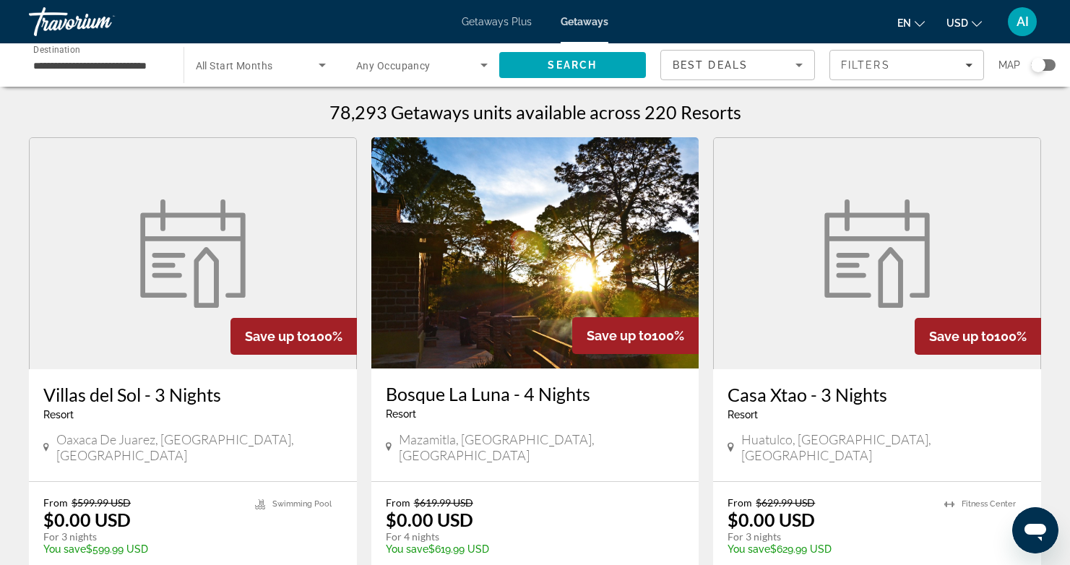
click at [1037, 62] on div "Search widget" at bounding box center [1038, 65] width 14 height 14
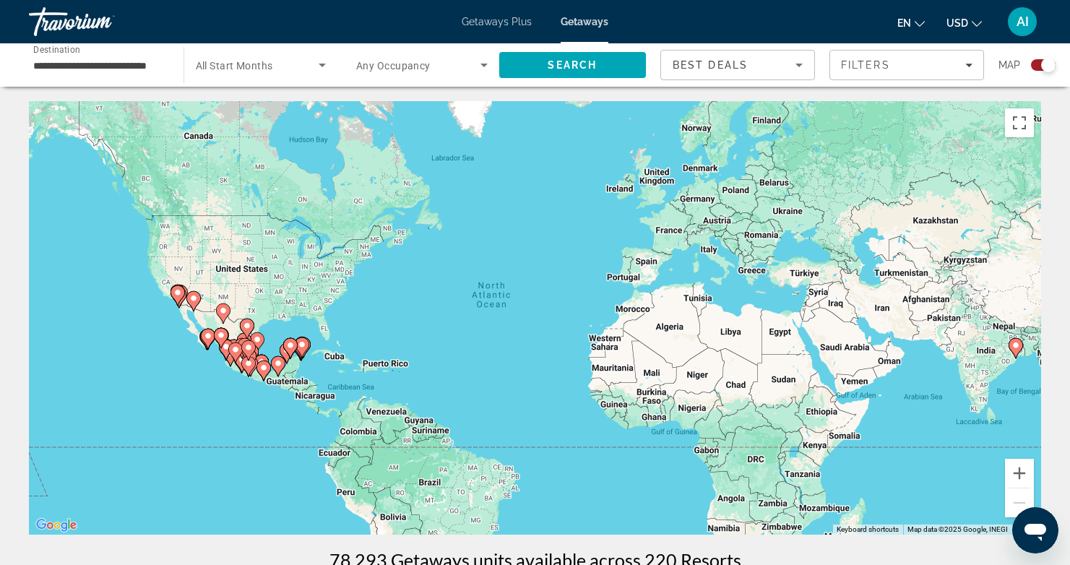
click at [301, 342] on image "Main content" at bounding box center [302, 344] width 9 height 9
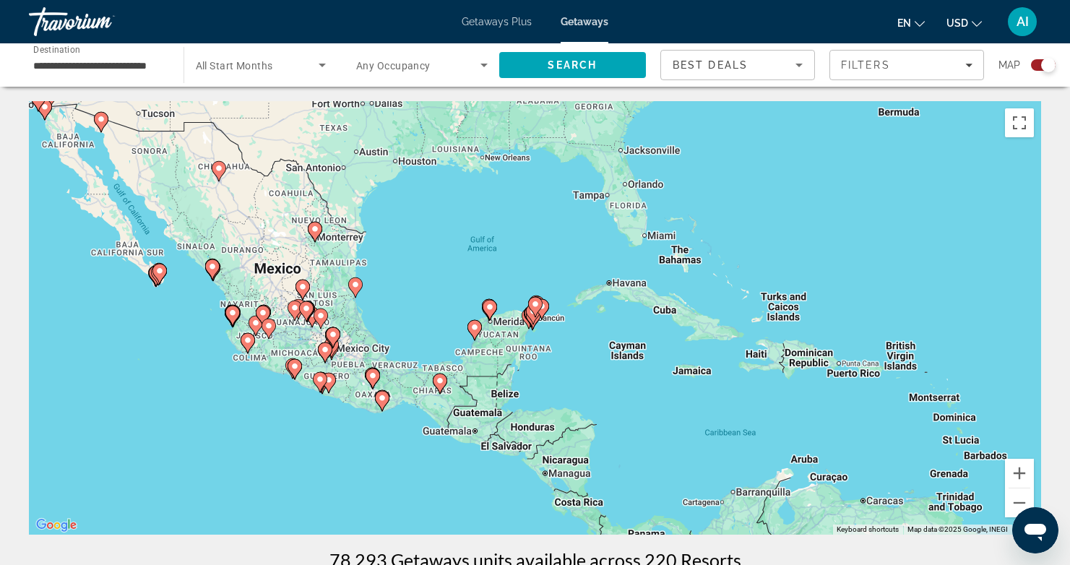
click at [537, 301] on image "Main content" at bounding box center [535, 304] width 9 height 9
type input "**********"
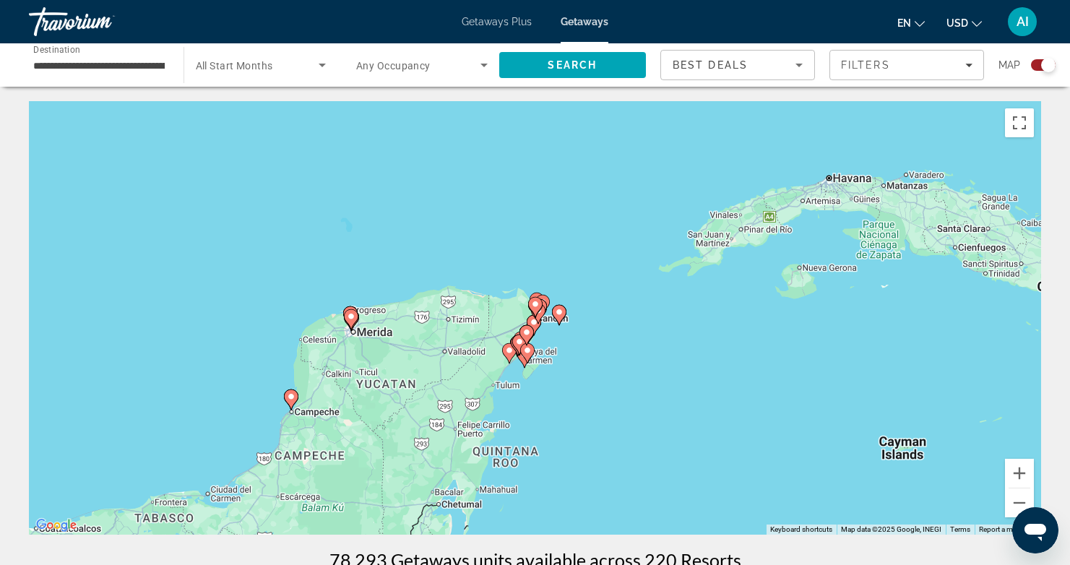
click at [537, 301] on image "Main content" at bounding box center [535, 304] width 9 height 9
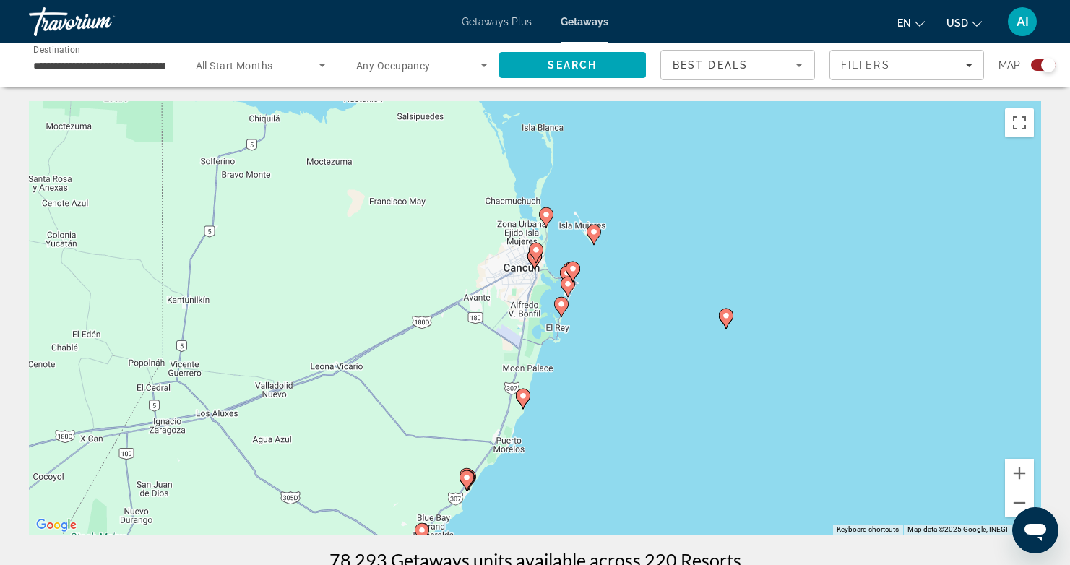
drag, startPoint x: 592, startPoint y: 374, endPoint x: 592, endPoint y: 317, distance: 56.4
click at [592, 317] on div "To activate drag with keyboard, press Alt + Enter. Once in keyboard drag state,…" at bounding box center [535, 317] width 1012 height 433
click at [575, 263] on icon "Main content" at bounding box center [572, 271] width 13 height 19
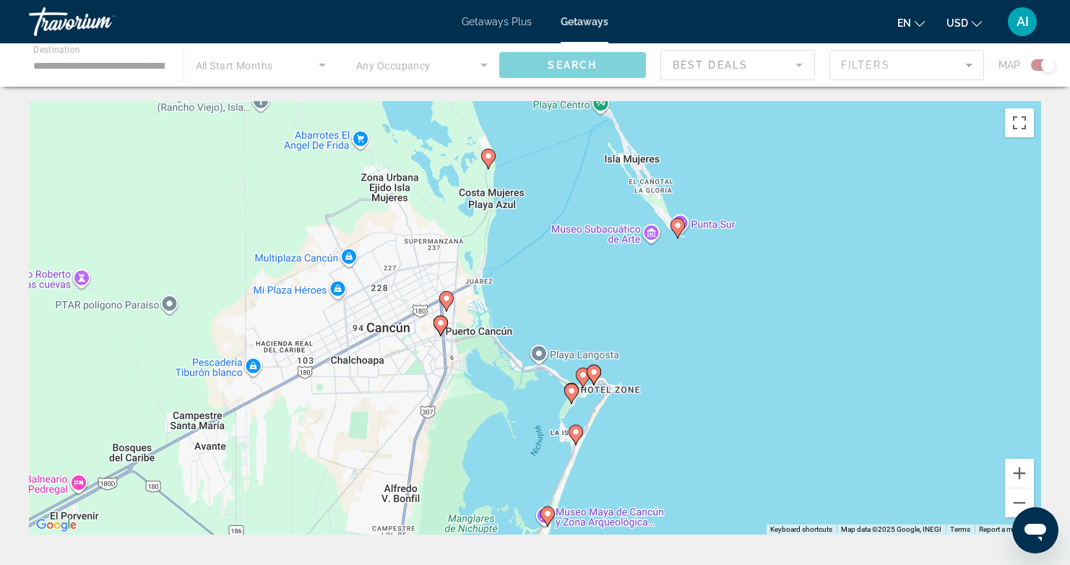
drag, startPoint x: 720, startPoint y: 414, endPoint x: 780, endPoint y: 283, distance: 144.2
click at [780, 284] on div "To activate drag with keyboard, press Alt + Enter. Once in keyboard drag state,…" at bounding box center [535, 317] width 1012 height 433
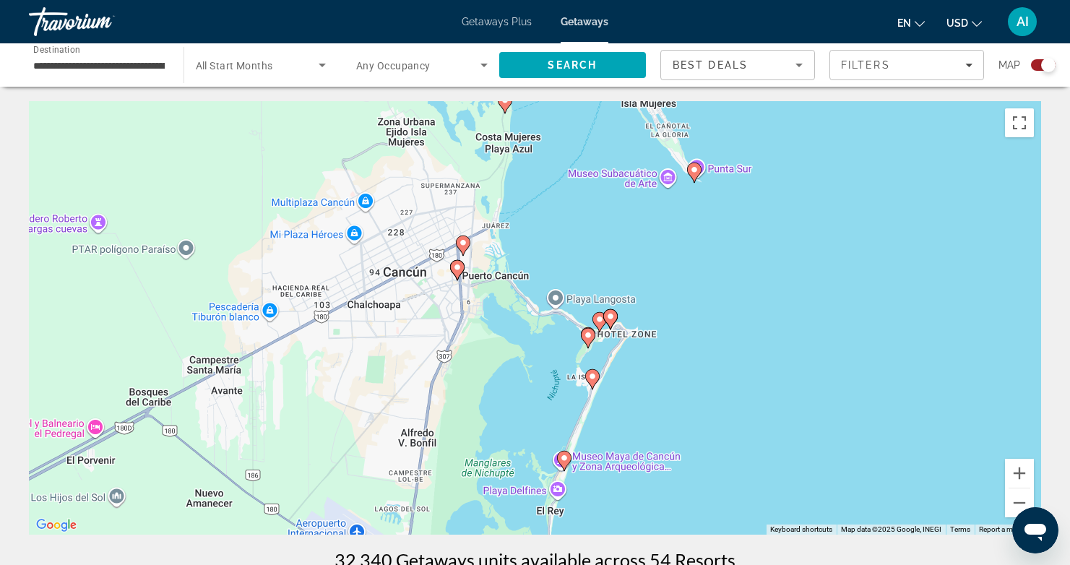
drag, startPoint x: 653, startPoint y: 468, endPoint x: 670, endPoint y: 390, distance: 79.9
click at [670, 390] on div "To activate drag with keyboard, press Alt + Enter. Once in keyboard drag state,…" at bounding box center [535, 317] width 1012 height 433
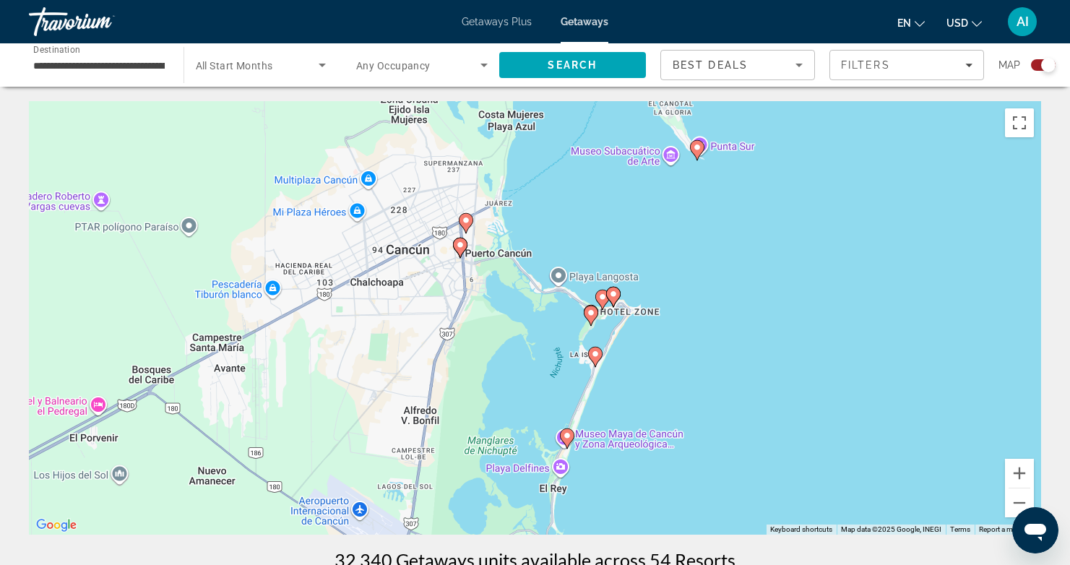
click at [600, 296] on image "Main content" at bounding box center [602, 297] width 9 height 9
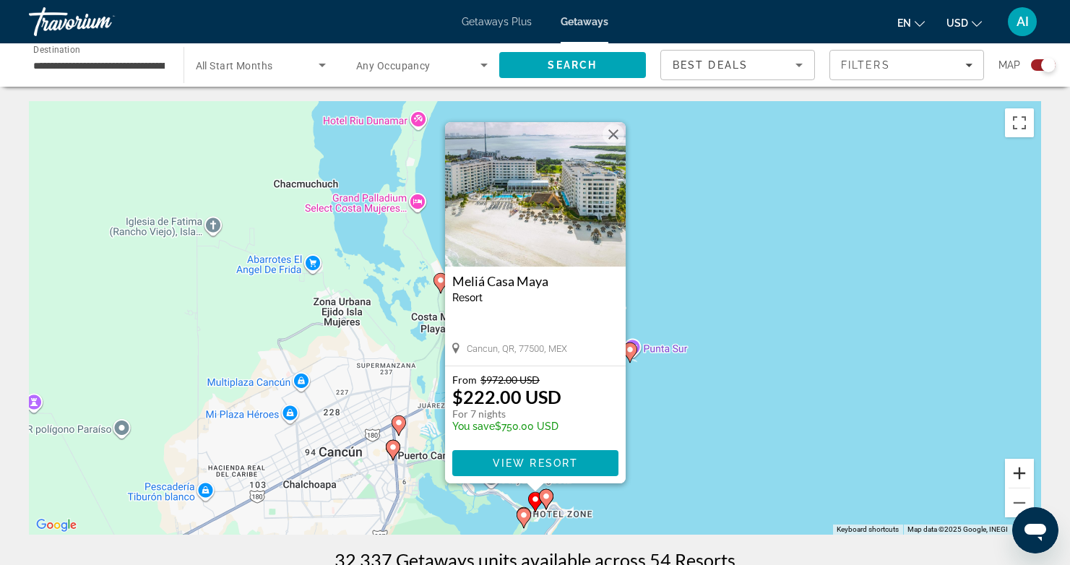
click at [1020, 473] on button "Zoom in" at bounding box center [1019, 473] width 29 height 29
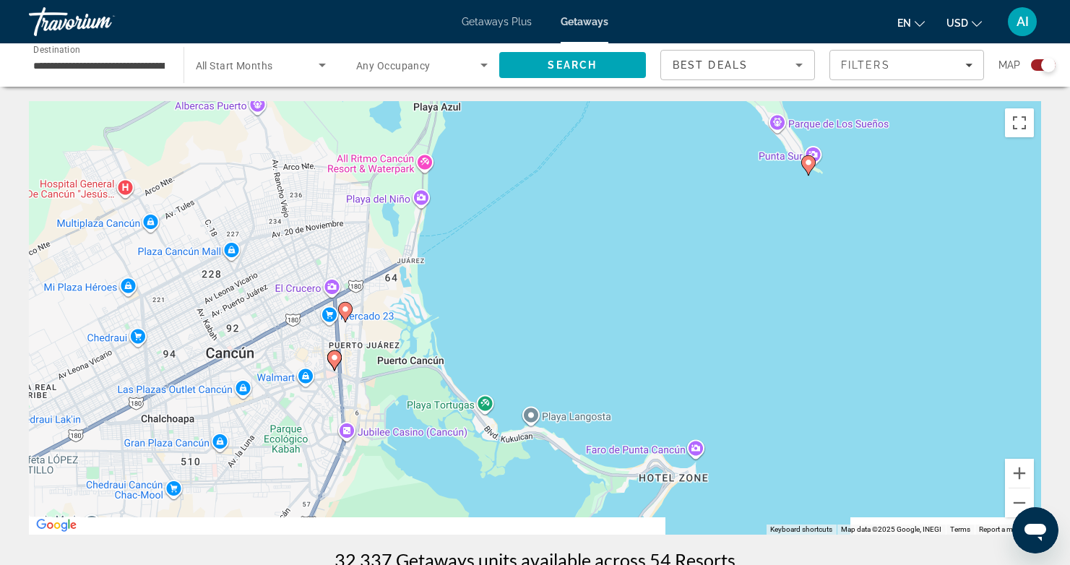
drag, startPoint x: 601, startPoint y: 407, endPoint x: 682, endPoint y: 186, distance: 235.4
click at [686, 171] on div "To activate drag with keyboard, press Alt + Enter. Once in keyboard drag state,…" at bounding box center [535, 317] width 1012 height 433
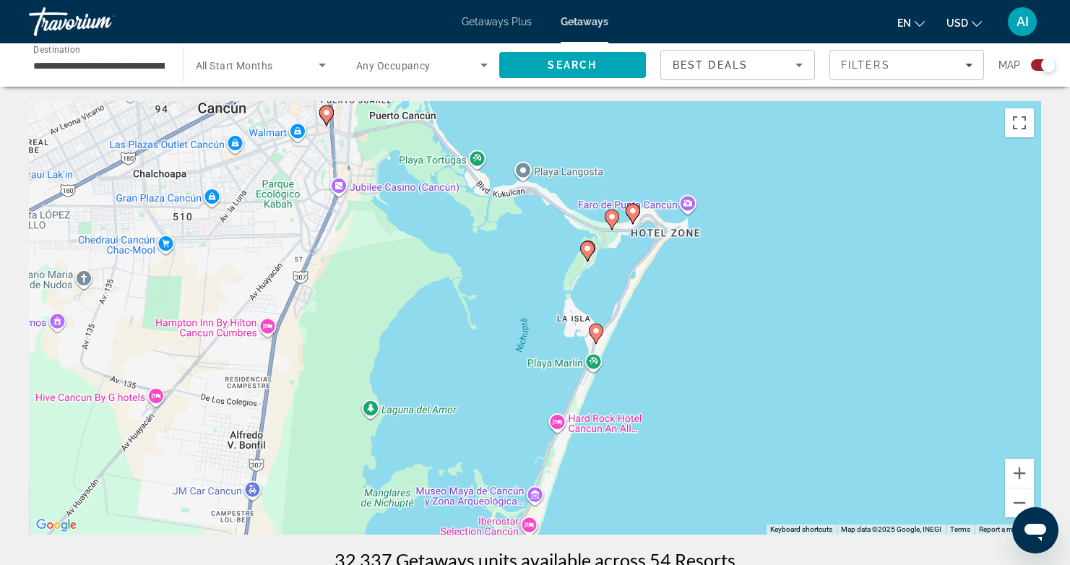
drag, startPoint x: 657, startPoint y: 443, endPoint x: 631, endPoint y: 244, distance: 200.4
click at [632, 244] on div "To activate drag with keyboard, press Alt + Enter. Once in keyboard drag state,…" at bounding box center [535, 317] width 1012 height 433
click at [629, 204] on icon "Main content" at bounding box center [631, 214] width 14 height 20
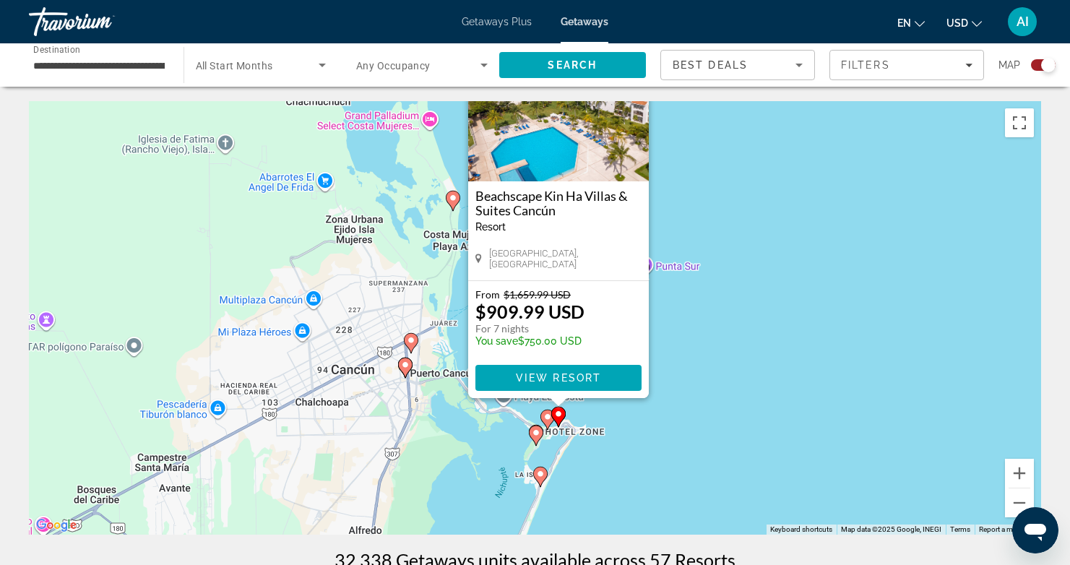
drag, startPoint x: 686, startPoint y: 436, endPoint x: 709, endPoint y: 348, distance: 90.6
click at [709, 348] on div "To activate drag with keyboard, press Alt + Enter. Once in keyboard drag state,…" at bounding box center [535, 317] width 1012 height 433
click at [545, 416] on image "Main content" at bounding box center [547, 417] width 9 height 9
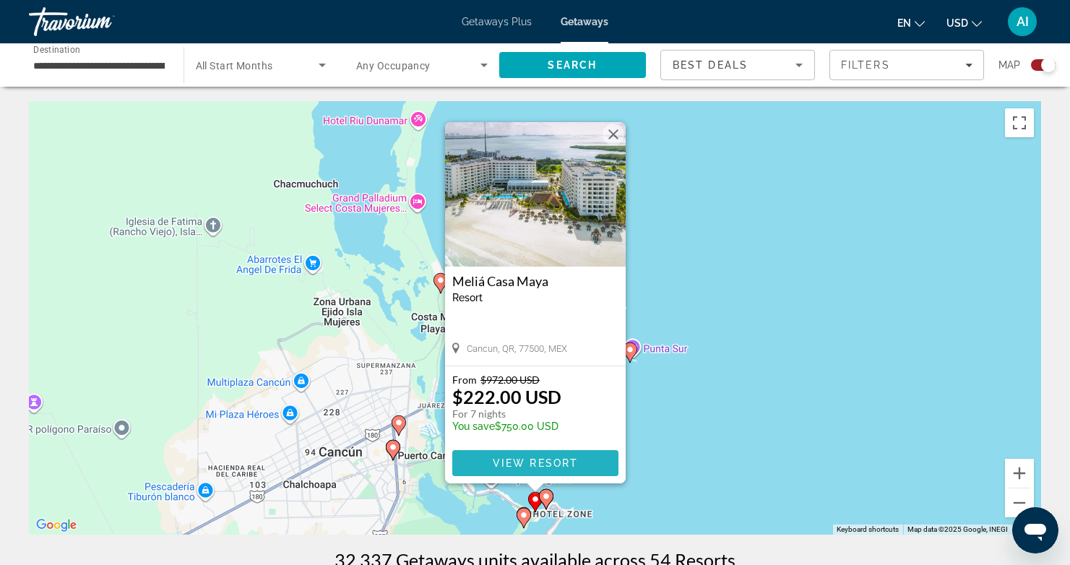
click at [526, 459] on span "View Resort" at bounding box center [534, 463] width 85 height 12
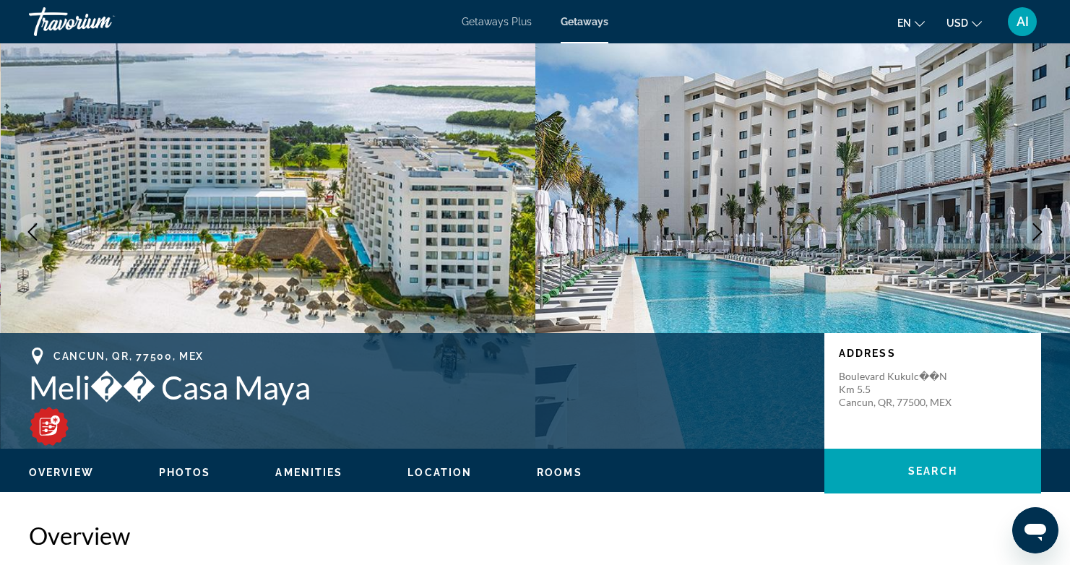
scroll to position [27, 0]
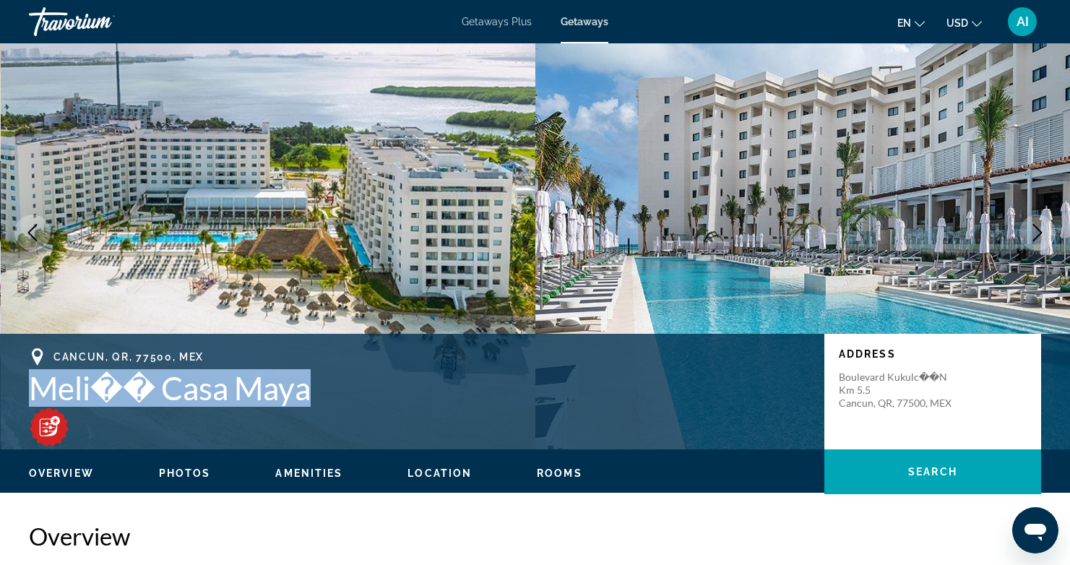
drag, startPoint x: 26, startPoint y: 384, endPoint x: 333, endPoint y: 405, distance: 307.8
click at [333, 405] on div "Cancun, QR, 77500, MEX Meli�� [GEOGRAPHIC_DATA] [GEOGRAPHIC_DATA]��n Km [GEOGRA…" at bounding box center [535, 391] width 1070 height 87
copy h1 "Meli�� Casa Maya"
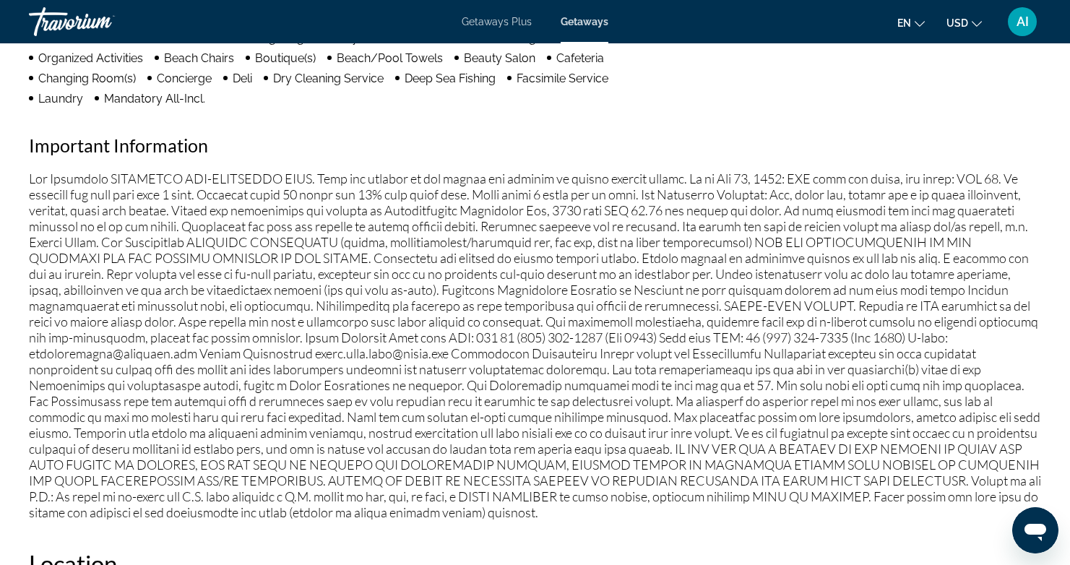
scroll to position [1442, 0]
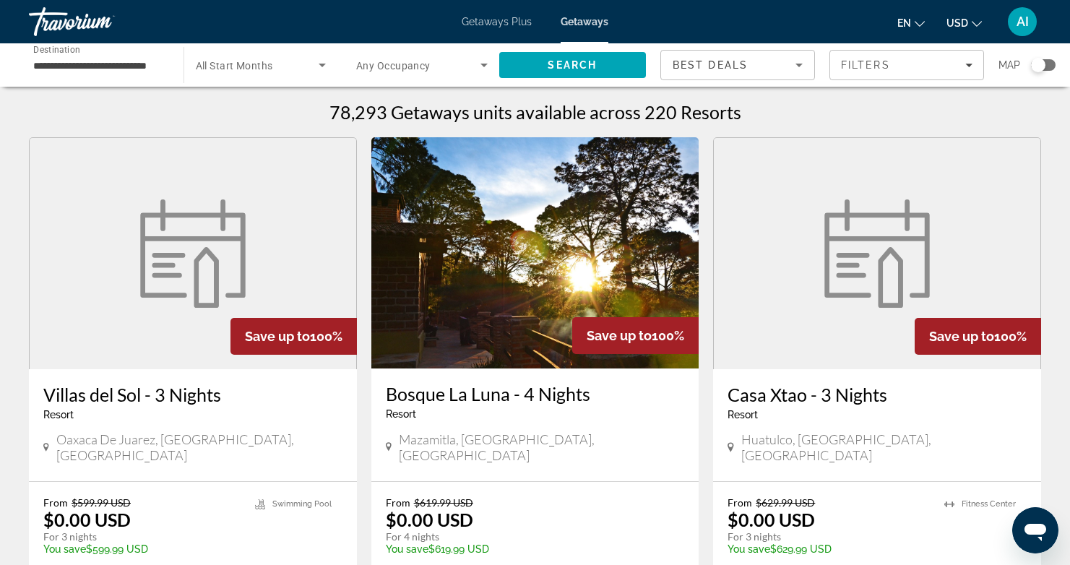
click at [1039, 63] on div "Search widget" at bounding box center [1038, 65] width 14 height 14
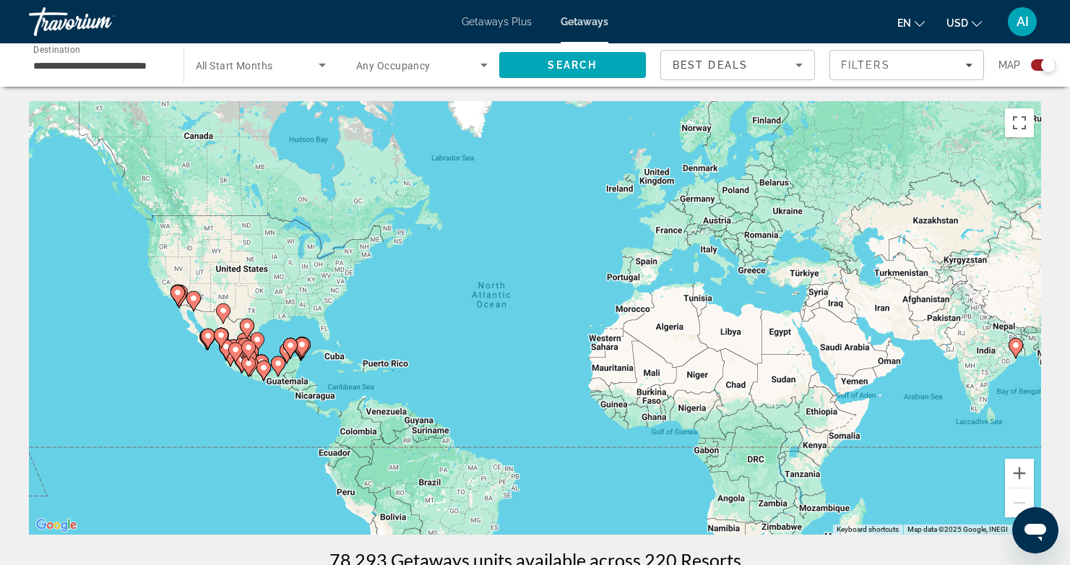
click at [236, 359] on icon "Main content" at bounding box center [235, 352] width 14 height 20
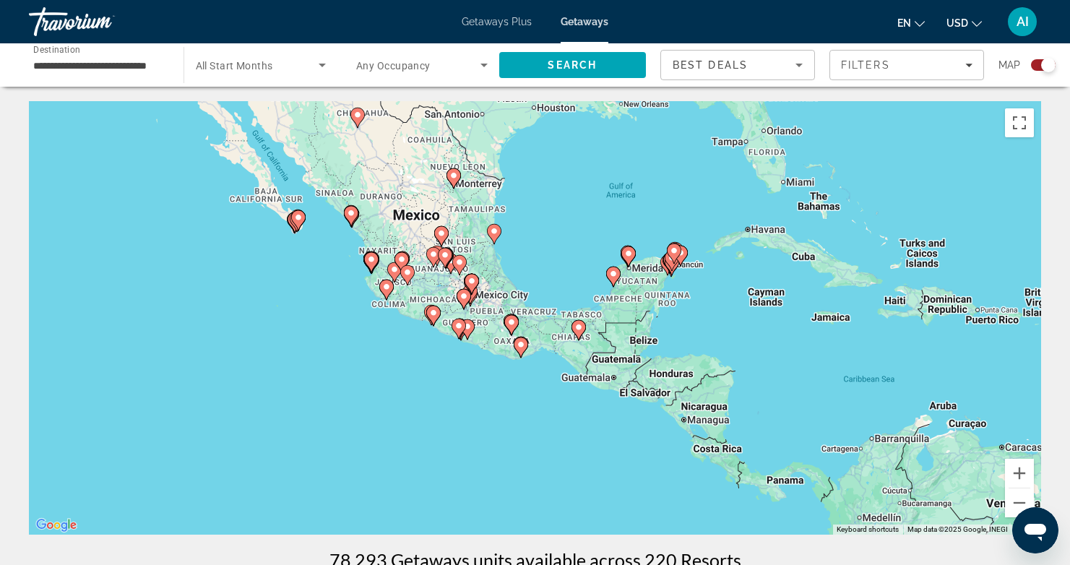
drag, startPoint x: 389, startPoint y: 340, endPoint x: 257, endPoint y: 307, distance: 135.6
click at [258, 307] on div "To activate drag with keyboard, press Alt + Enter. Once in keyboard drag state,…" at bounding box center [535, 317] width 1012 height 433
click at [1025, 476] on button "Zoom in" at bounding box center [1019, 473] width 29 height 29
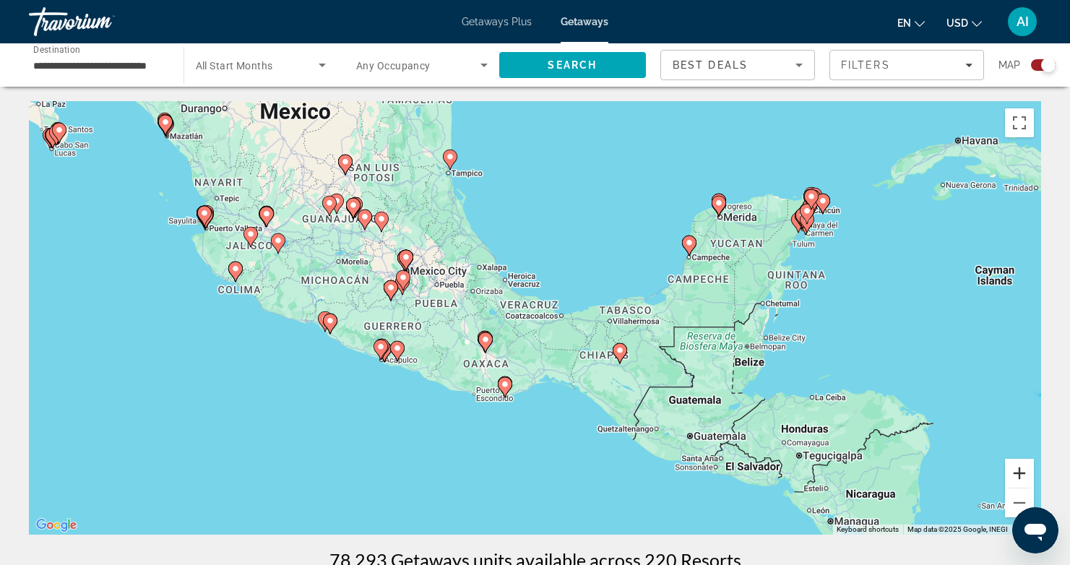
click at [1025, 476] on button "Zoom in" at bounding box center [1019, 473] width 29 height 29
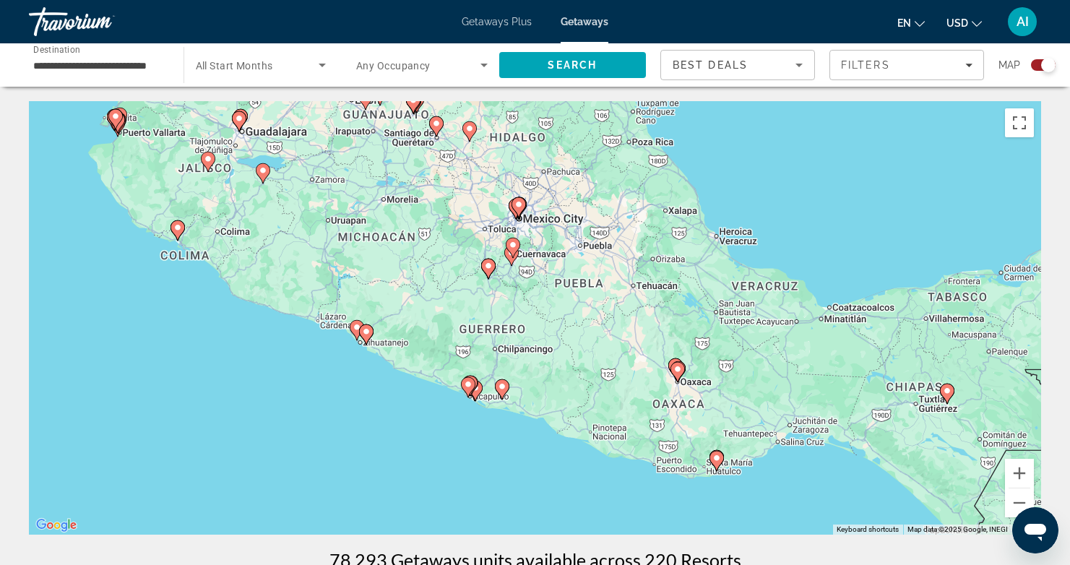
drag, startPoint x: 230, startPoint y: 453, endPoint x: 518, endPoint y: 446, distance: 287.6
click at [518, 446] on div "To activate drag with keyboard, press Alt + Enter. Once in keyboard drag state,…" at bounding box center [535, 317] width 1012 height 433
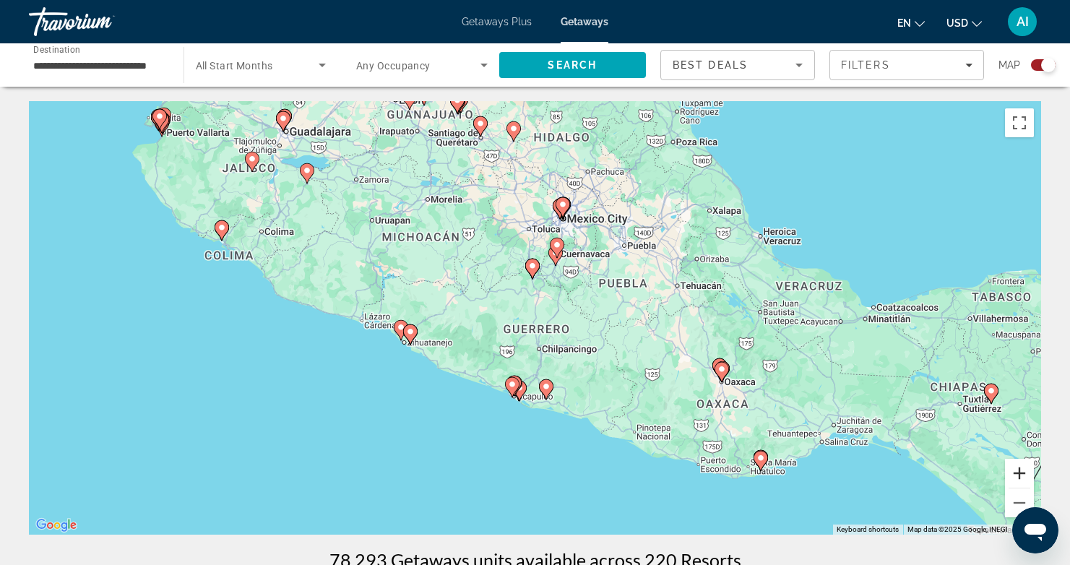
click at [1025, 472] on button "Zoom in" at bounding box center [1019, 473] width 29 height 29
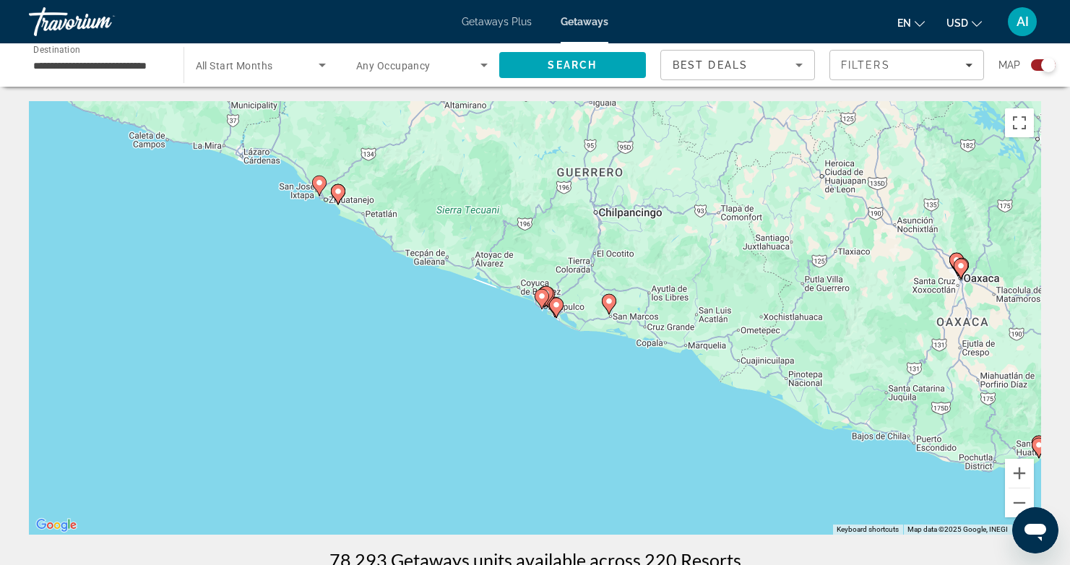
drag, startPoint x: 719, startPoint y: 406, endPoint x: 772, endPoint y: 238, distance: 176.6
click at [772, 238] on div "To activate drag with keyboard, press Alt + Enter. Once in keyboard drag state,…" at bounding box center [535, 317] width 1012 height 433
click at [1016, 465] on button "Zoom in" at bounding box center [1019, 473] width 29 height 29
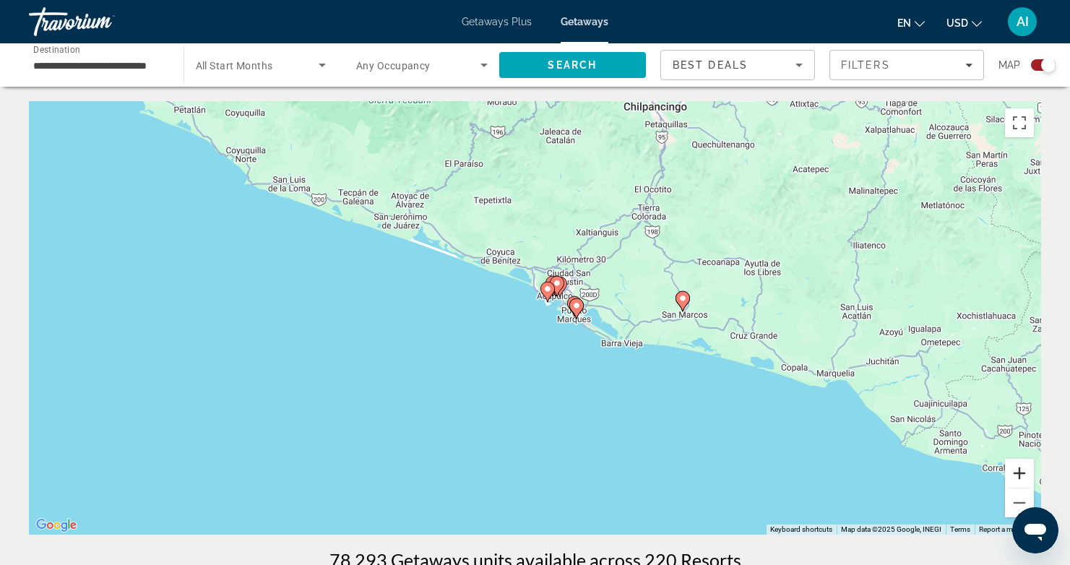
click at [1016, 465] on button "Zoom in" at bounding box center [1019, 473] width 29 height 29
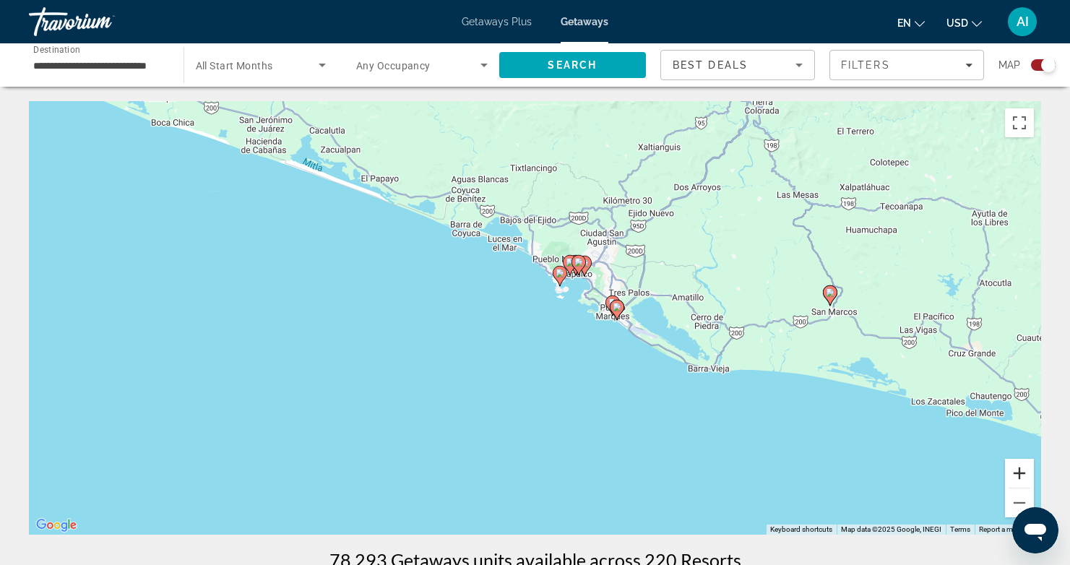
click at [1016, 465] on button "Zoom in" at bounding box center [1019, 473] width 29 height 29
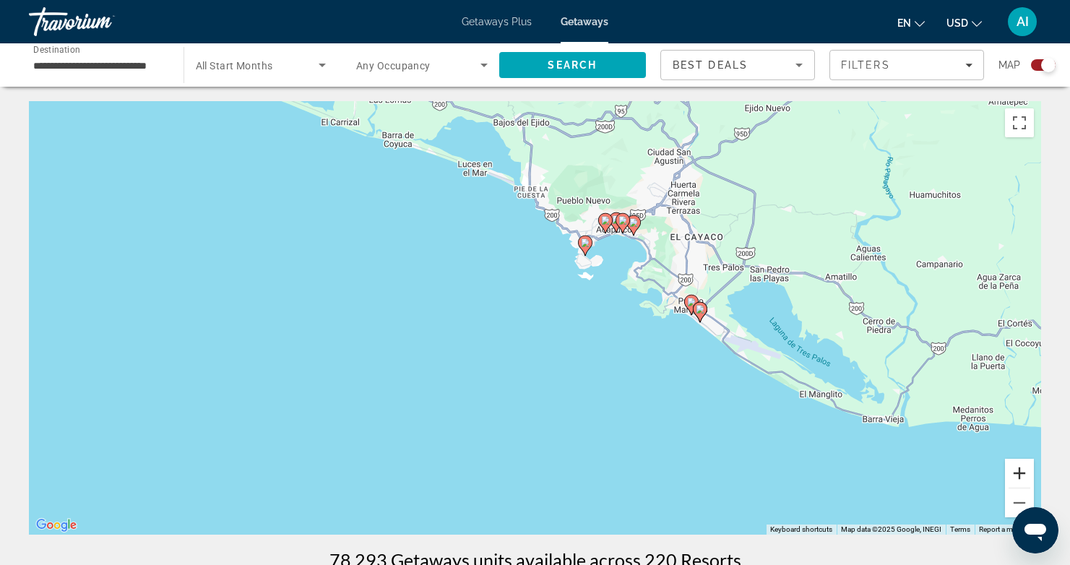
click at [1016, 465] on button "Zoom in" at bounding box center [1019, 473] width 29 height 29
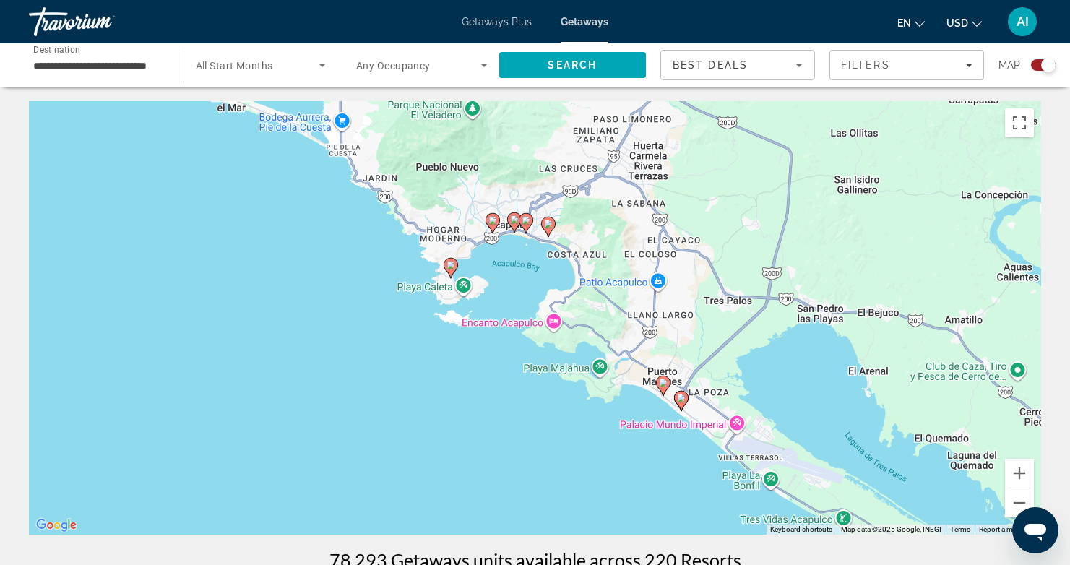
drag, startPoint x: 863, startPoint y: 327, endPoint x: 668, endPoint y: 408, distance: 211.9
click at [676, 412] on div "To navigate, press the arrow keys. To activate drag with keyboard, press Alt + …" at bounding box center [535, 317] width 1012 height 433
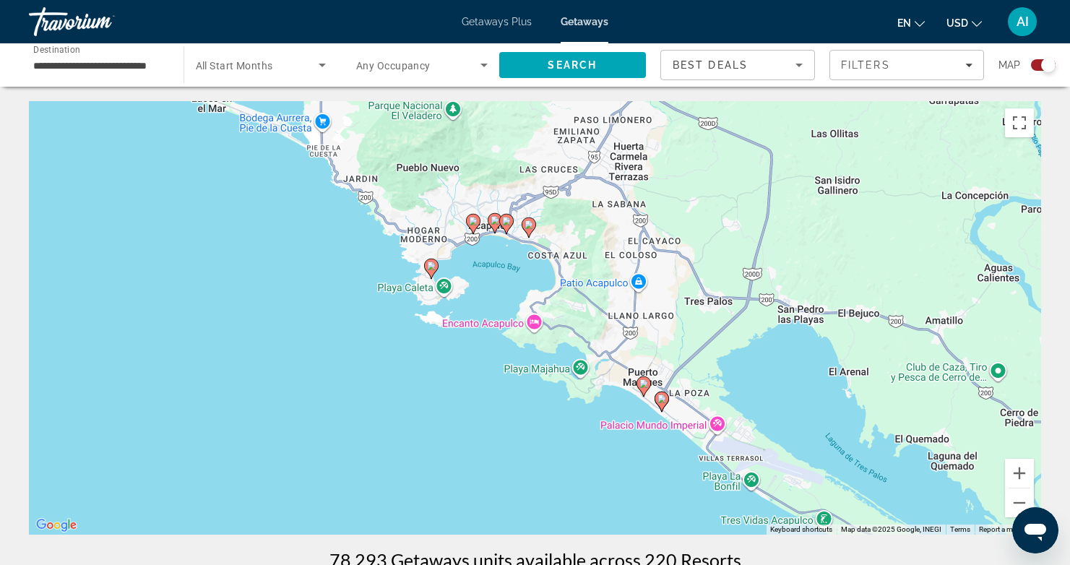
click at [431, 267] on image "Main content" at bounding box center [431, 266] width 9 height 9
type input "**********"
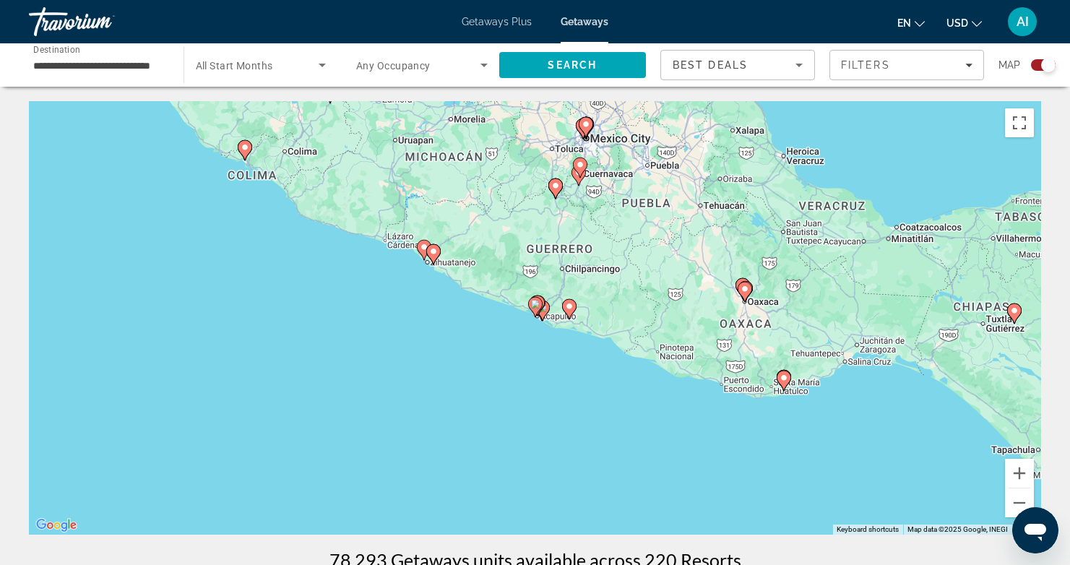
click at [544, 321] on div "To navigate, press the arrow keys. To activate drag with keyboard, press Alt + …" at bounding box center [535, 317] width 1012 height 433
click at [544, 314] on gmp-advanced-marker "Main content" at bounding box center [537, 306] width 14 height 22
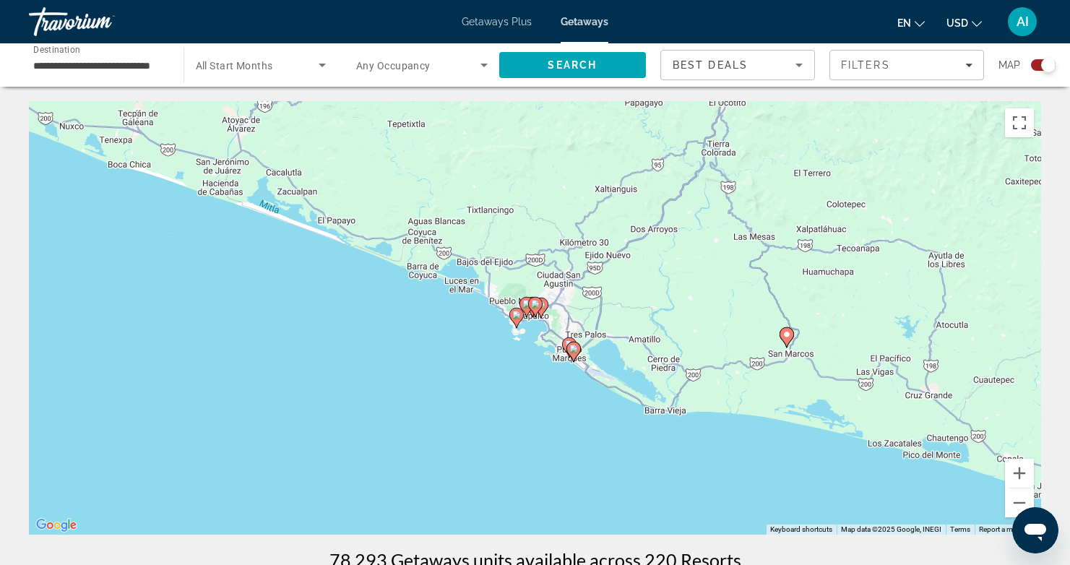
click at [517, 316] on image "Main content" at bounding box center [516, 315] width 9 height 9
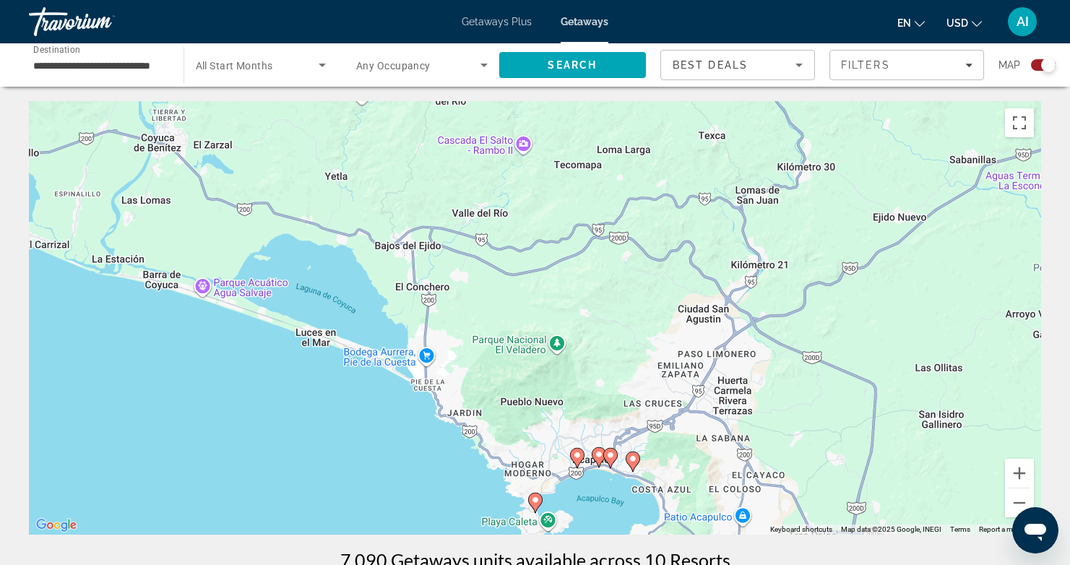
click at [533, 495] on icon "Main content" at bounding box center [534, 502] width 13 height 19
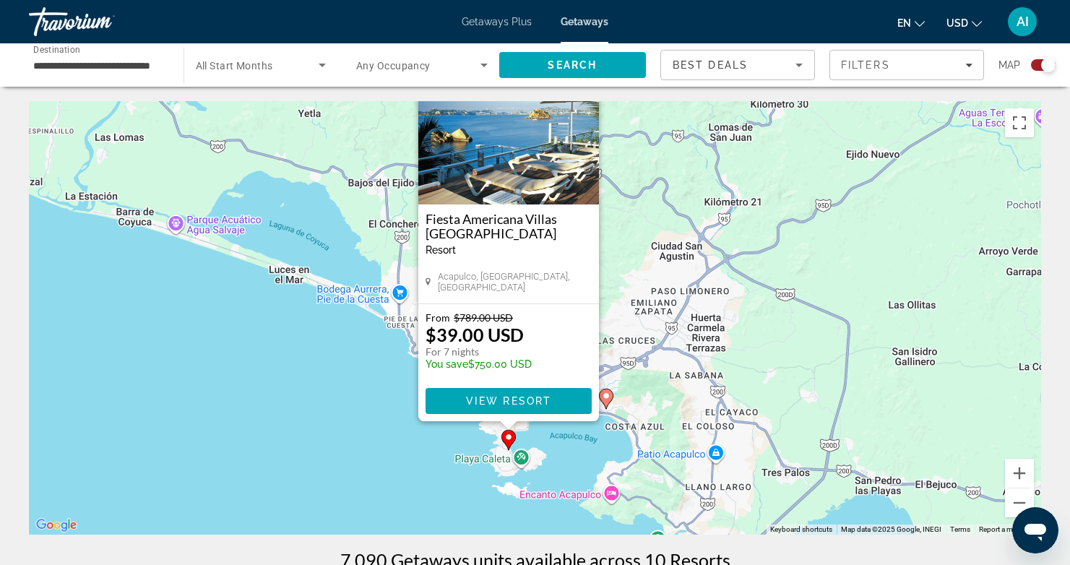
drag, startPoint x: 267, startPoint y: 411, endPoint x: 241, endPoint y: 347, distance: 69.6
click at [241, 347] on div "To activate drag with keyboard, press Alt + Enter. Once in keyboard drag state,…" at bounding box center [535, 317] width 1012 height 433
click at [261, 436] on div "To activate drag with keyboard, press Alt + Enter. Once in keyboard drag state,…" at bounding box center [535, 317] width 1012 height 433
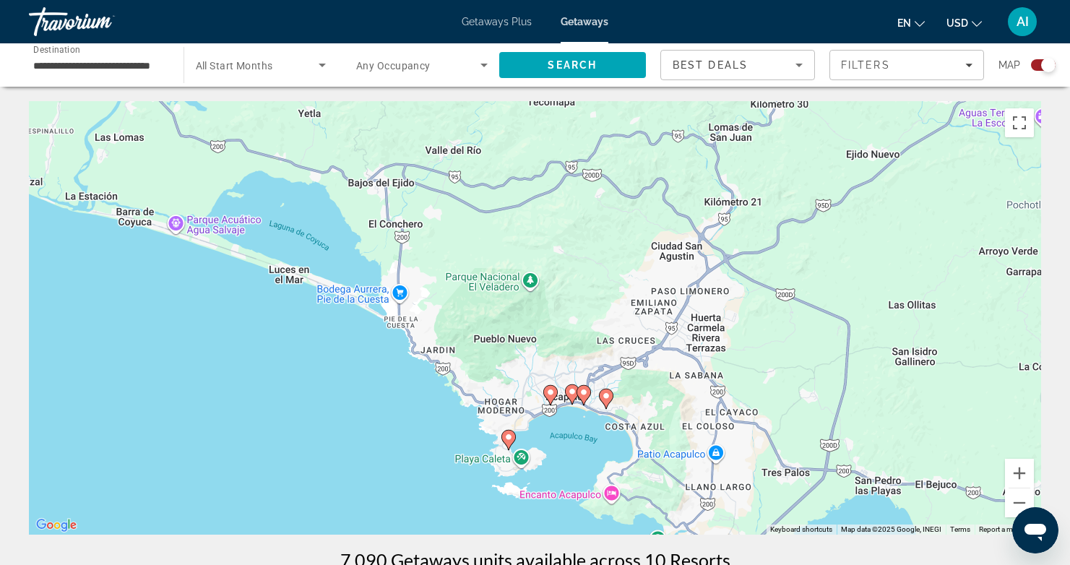
click at [552, 394] on image "Main content" at bounding box center [550, 392] width 9 height 9
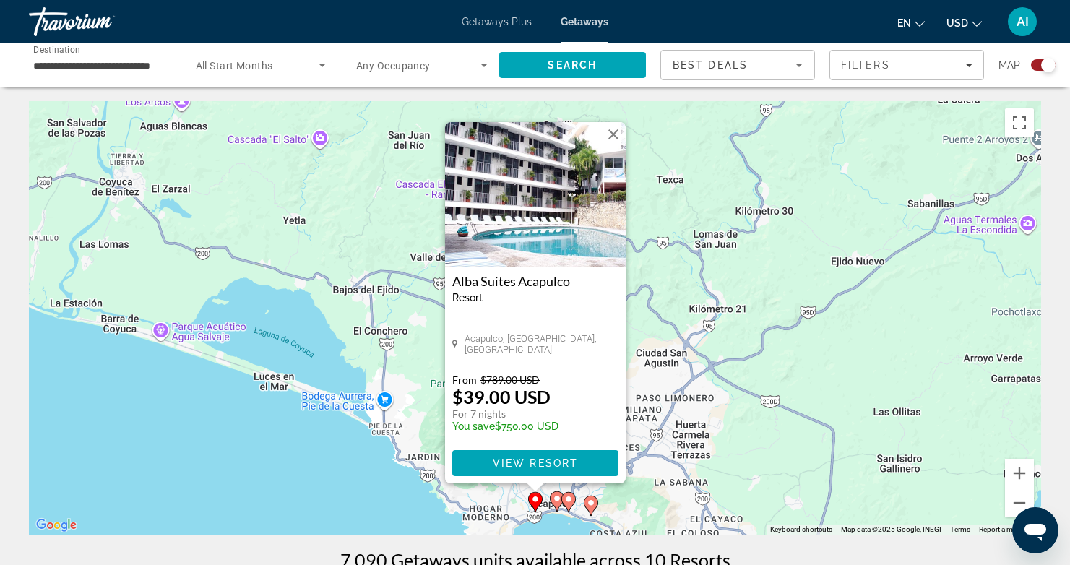
click at [556, 501] on image "Main content" at bounding box center [557, 498] width 9 height 9
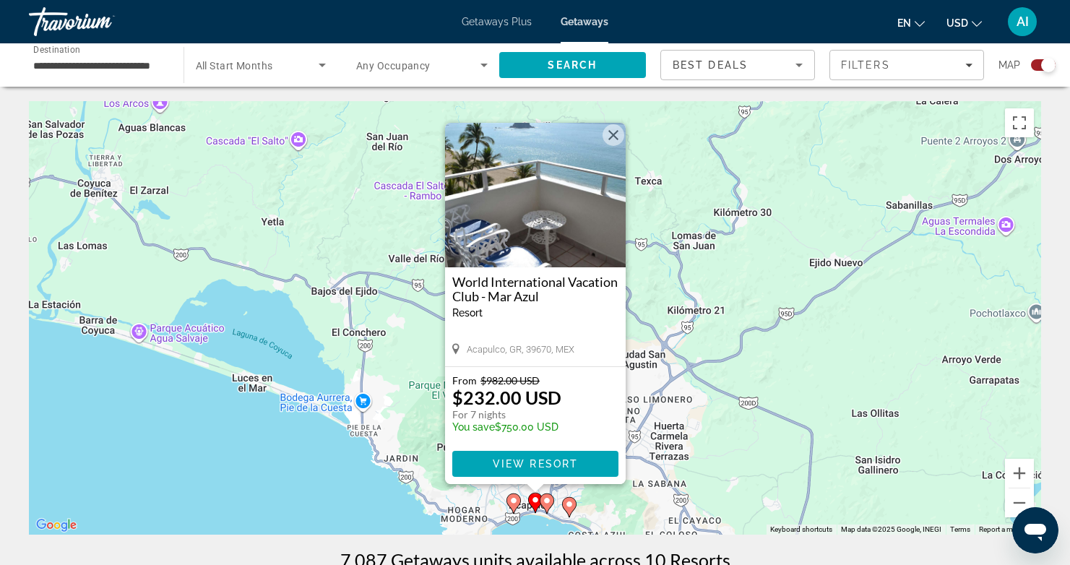
click at [543, 504] on image "Main content" at bounding box center [547, 500] width 9 height 9
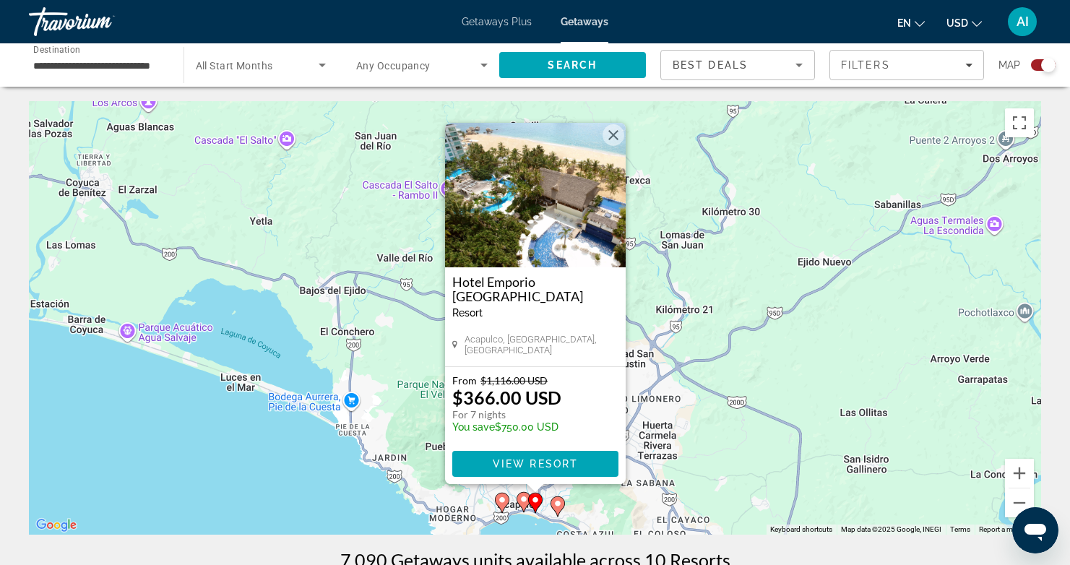
click at [555, 501] on image "Main content" at bounding box center [557, 503] width 9 height 9
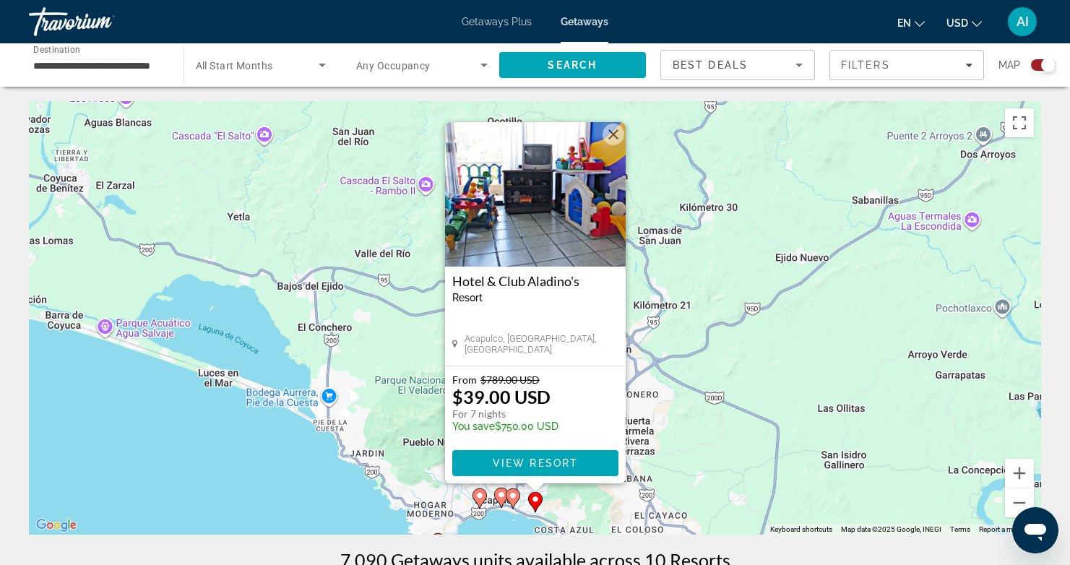
click at [614, 134] on button "Close" at bounding box center [614, 135] width 22 height 22
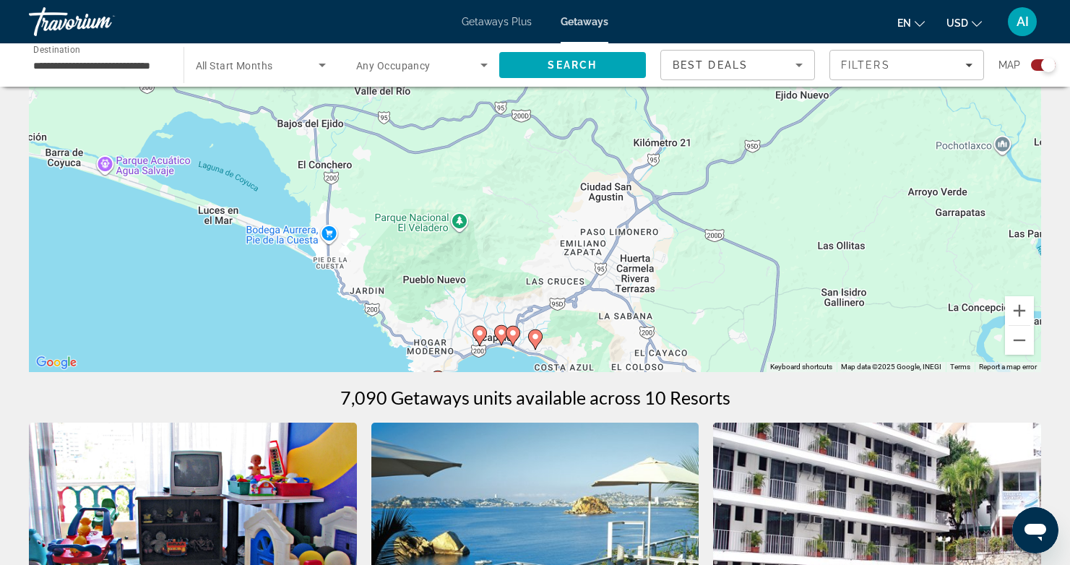
scroll to position [210, 0]
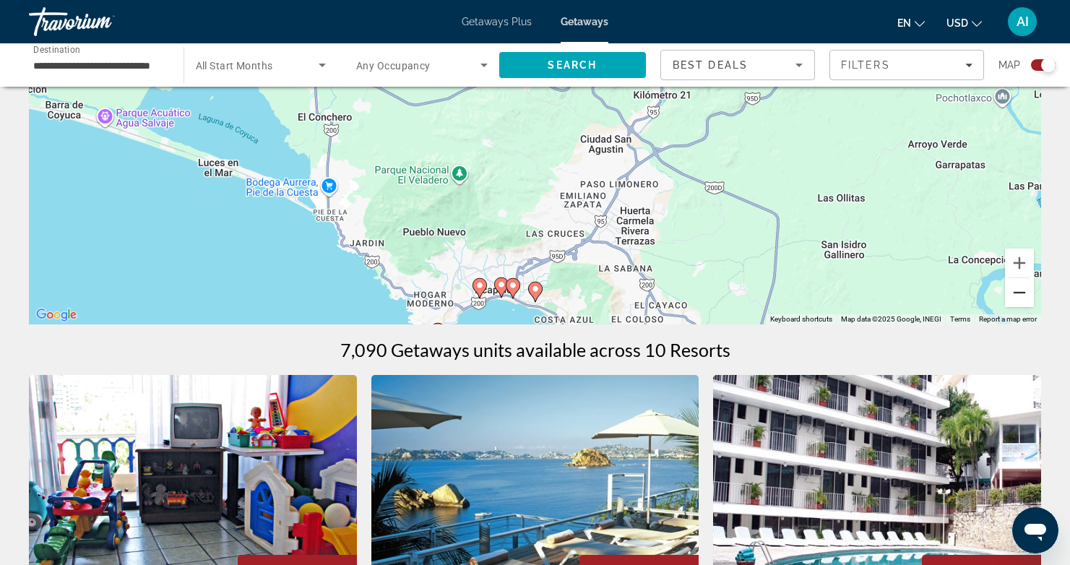
click at [1011, 297] on button "Zoom out" at bounding box center [1019, 292] width 29 height 29
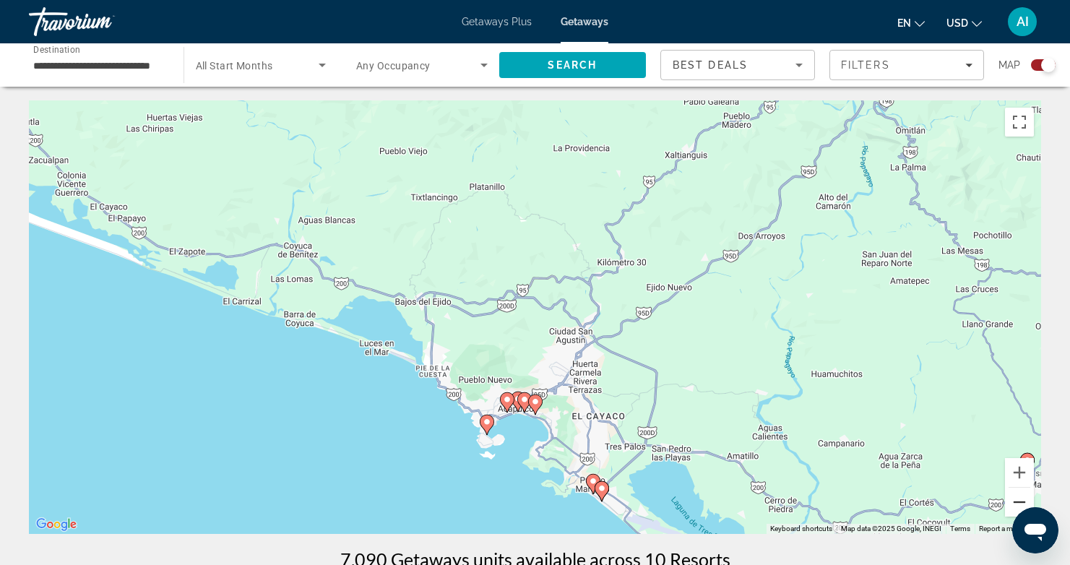
scroll to position [0, 0]
click at [1014, 504] on button "Zoom out" at bounding box center [1019, 502] width 29 height 29
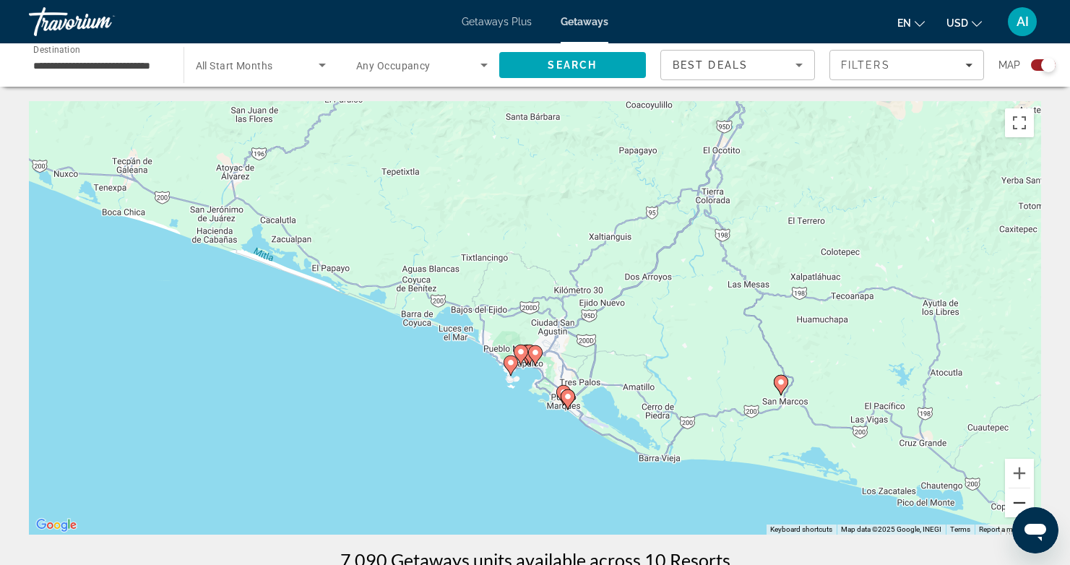
click at [1014, 504] on button "Zoom out" at bounding box center [1019, 502] width 29 height 29
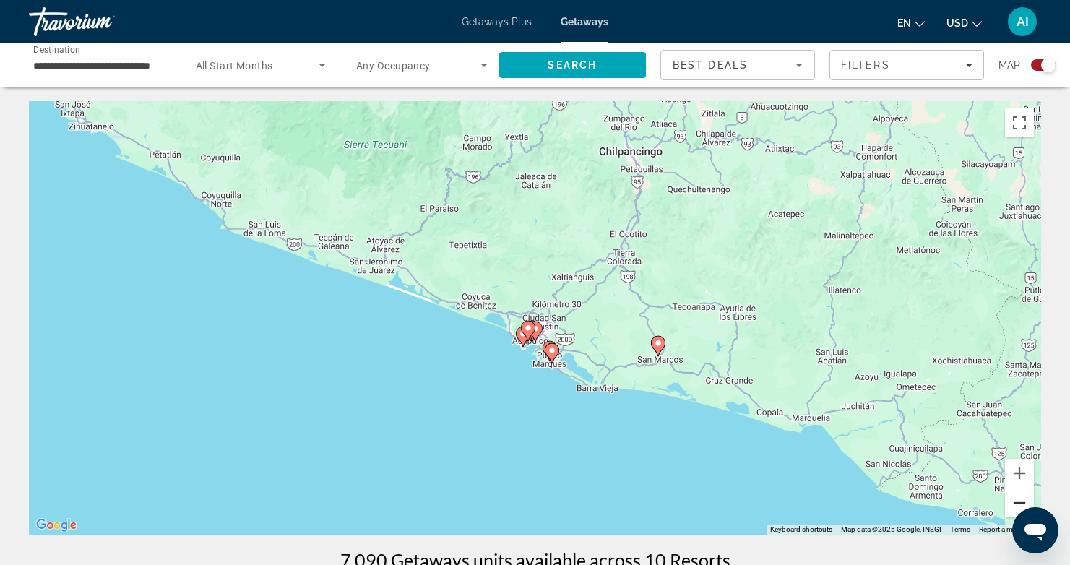
click at [1014, 504] on button "Zoom out" at bounding box center [1019, 502] width 29 height 29
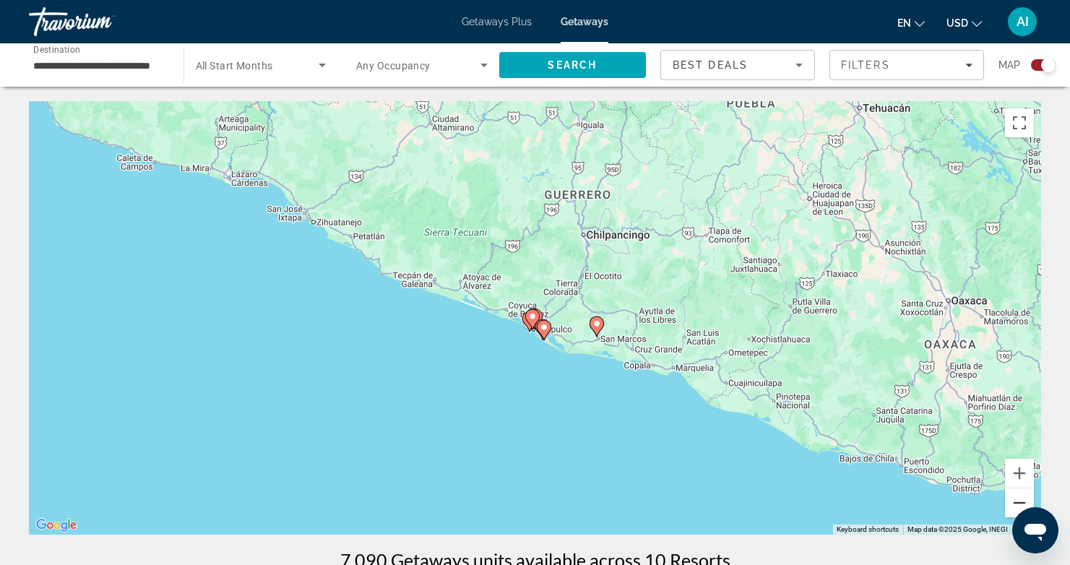
click at [1014, 504] on button "Zoom out" at bounding box center [1019, 502] width 29 height 29
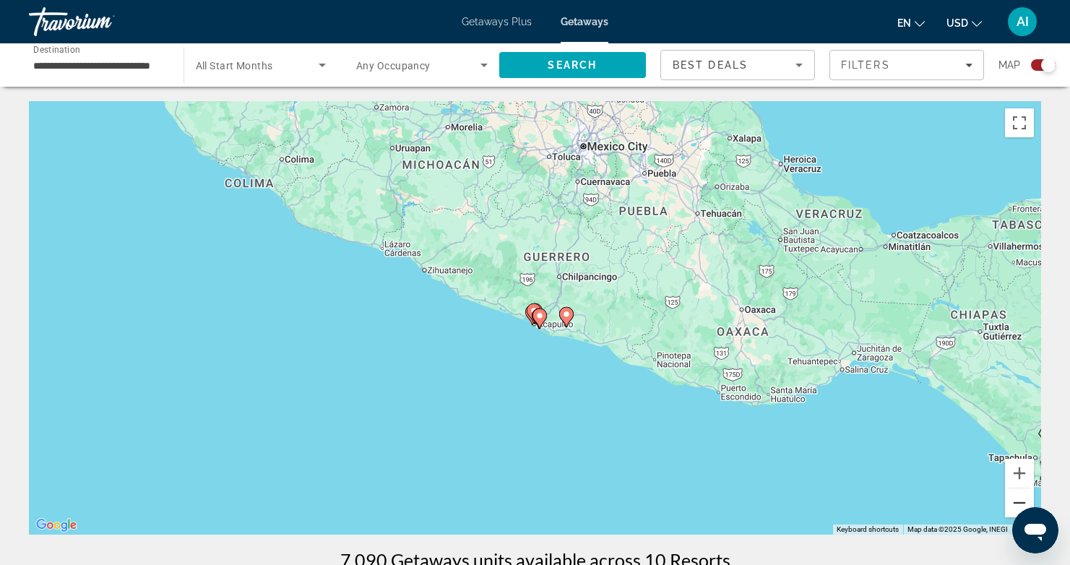
click at [1014, 504] on button "Zoom out" at bounding box center [1019, 502] width 29 height 29
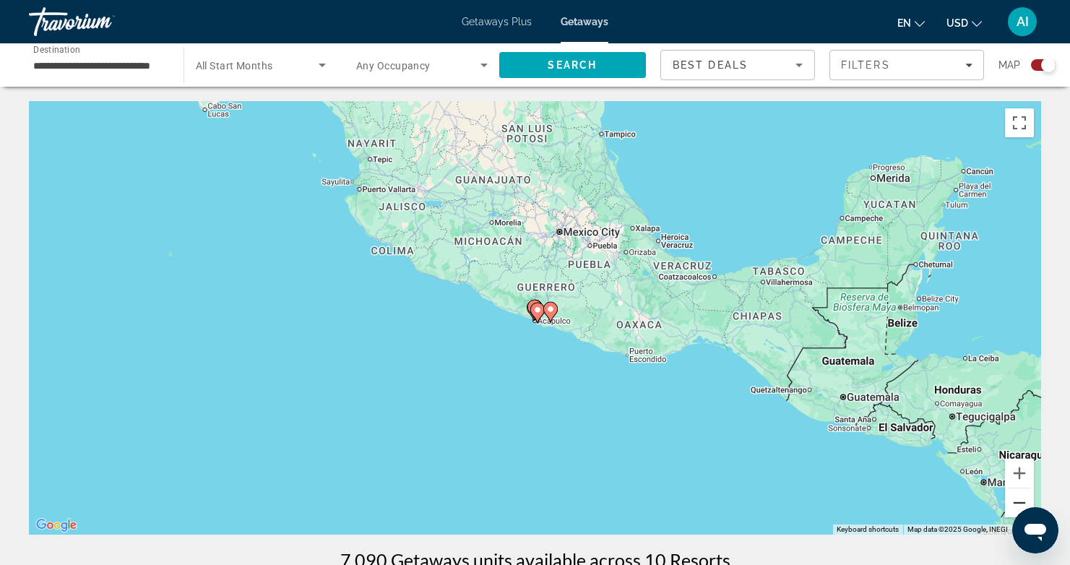
click at [1014, 504] on button "Zoom out" at bounding box center [1019, 502] width 29 height 29
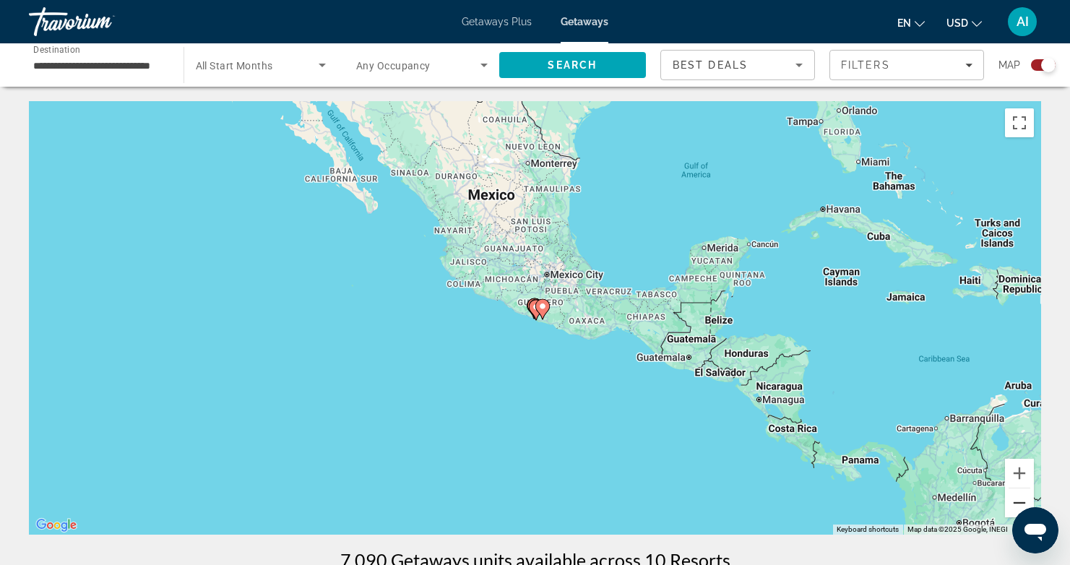
click at [1014, 504] on button "Zoom out" at bounding box center [1019, 502] width 29 height 29
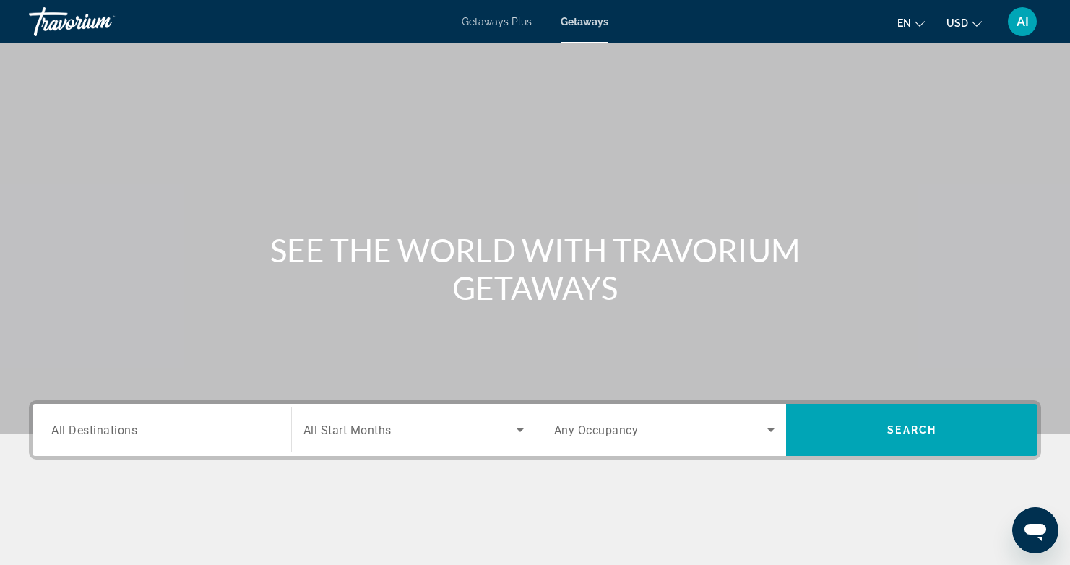
click at [79, 426] on span "All Destinations" at bounding box center [94, 430] width 86 height 14
click at [79, 426] on input "Destination All Destinations" at bounding box center [161, 430] width 221 height 17
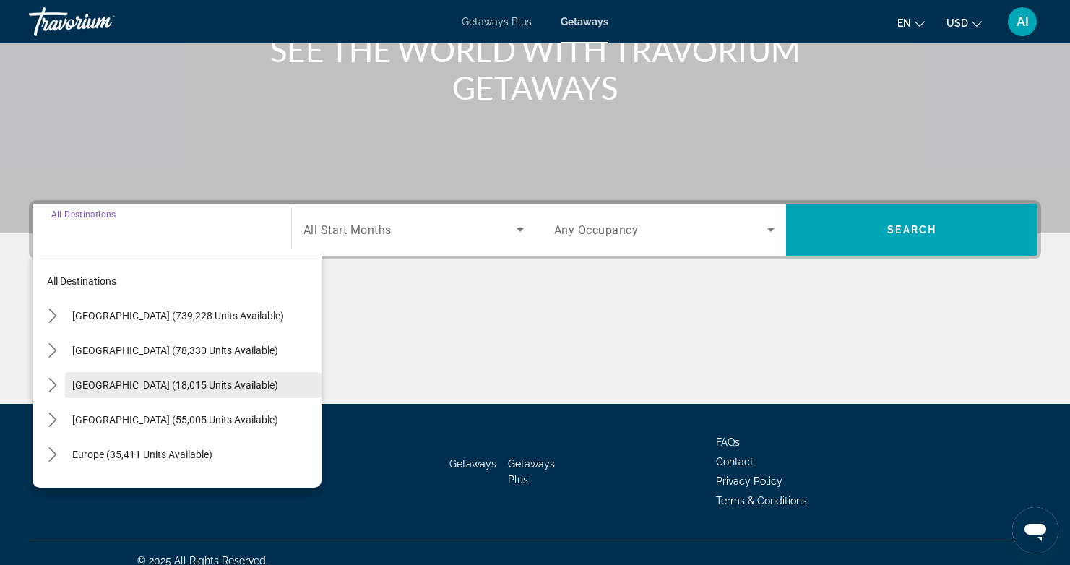
scroll to position [216, 0]
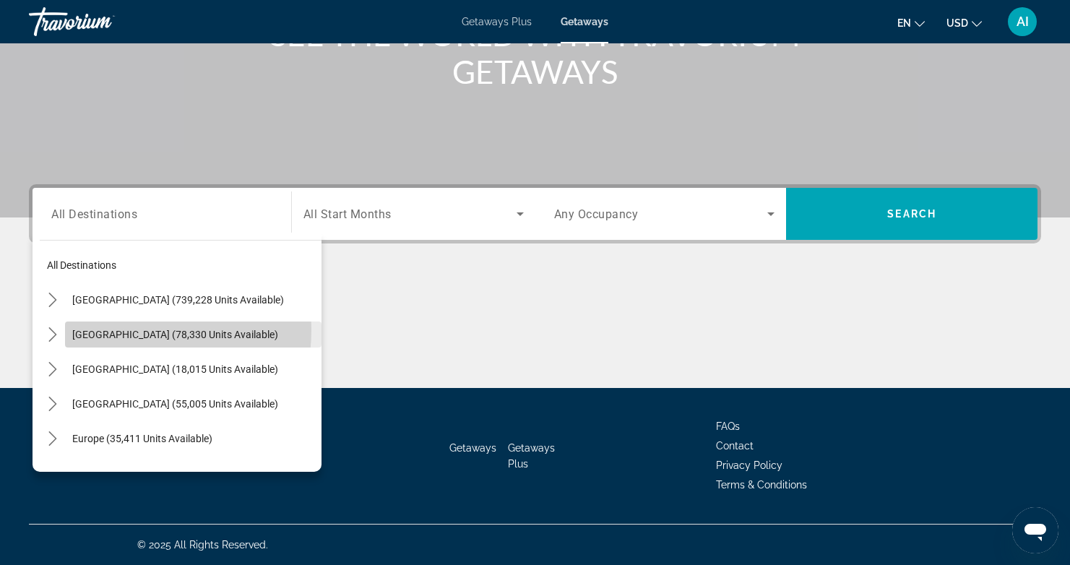
click at [107, 329] on span "[GEOGRAPHIC_DATA] (78,330 units available)" at bounding box center [175, 335] width 206 height 12
type input "**********"
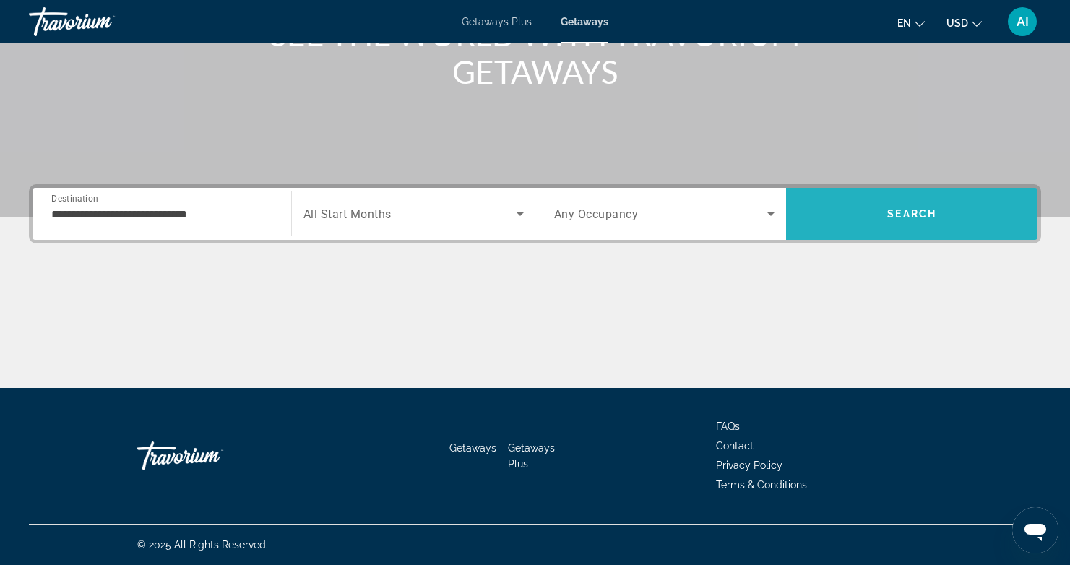
click at [902, 211] on span "Search" at bounding box center [911, 214] width 49 height 12
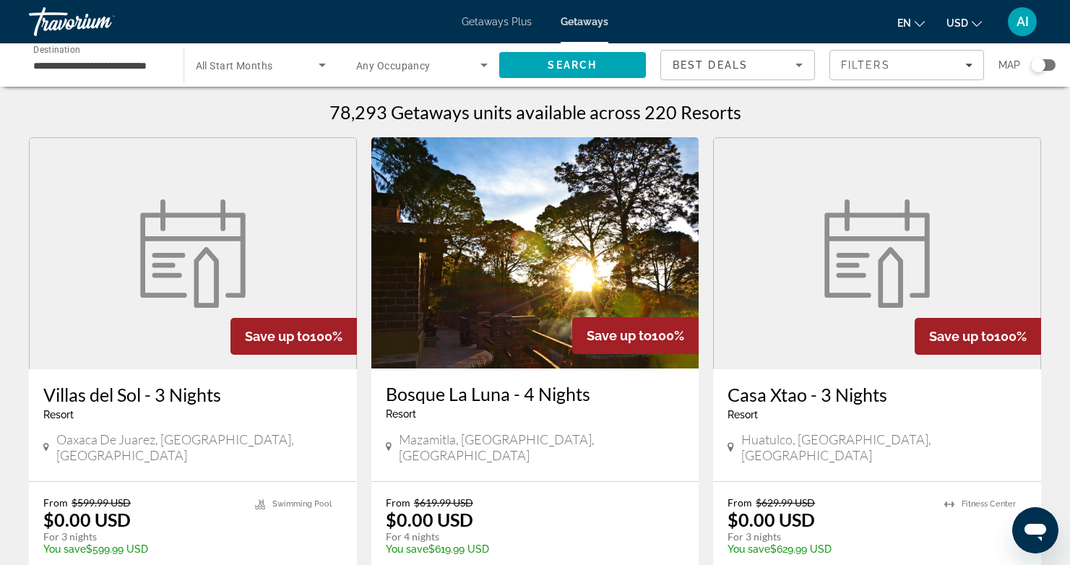
click at [1037, 62] on div "Search widget" at bounding box center [1038, 65] width 14 height 14
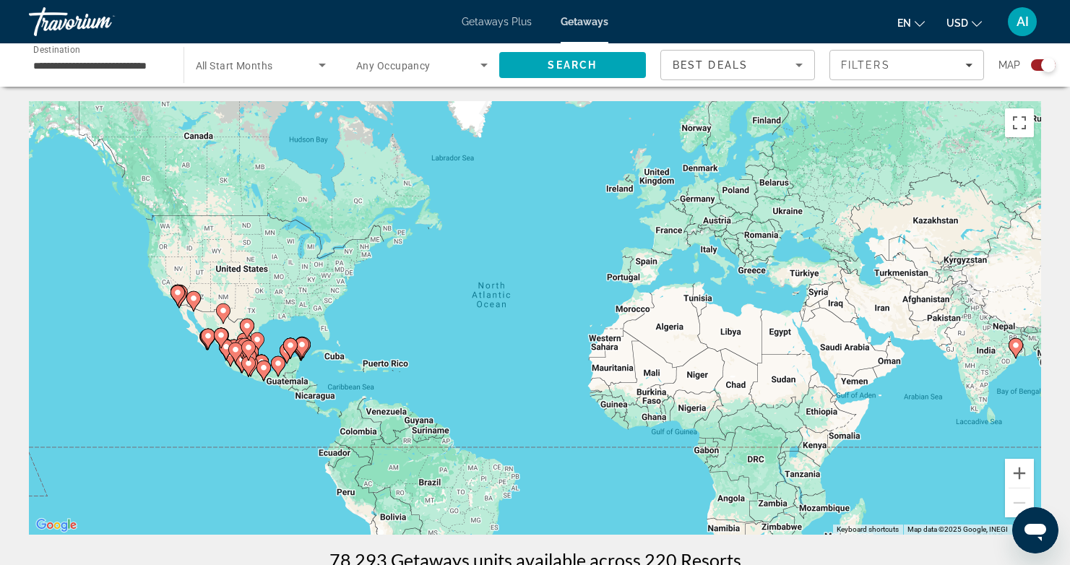
click at [205, 339] on image "Main content" at bounding box center [208, 336] width 9 height 9
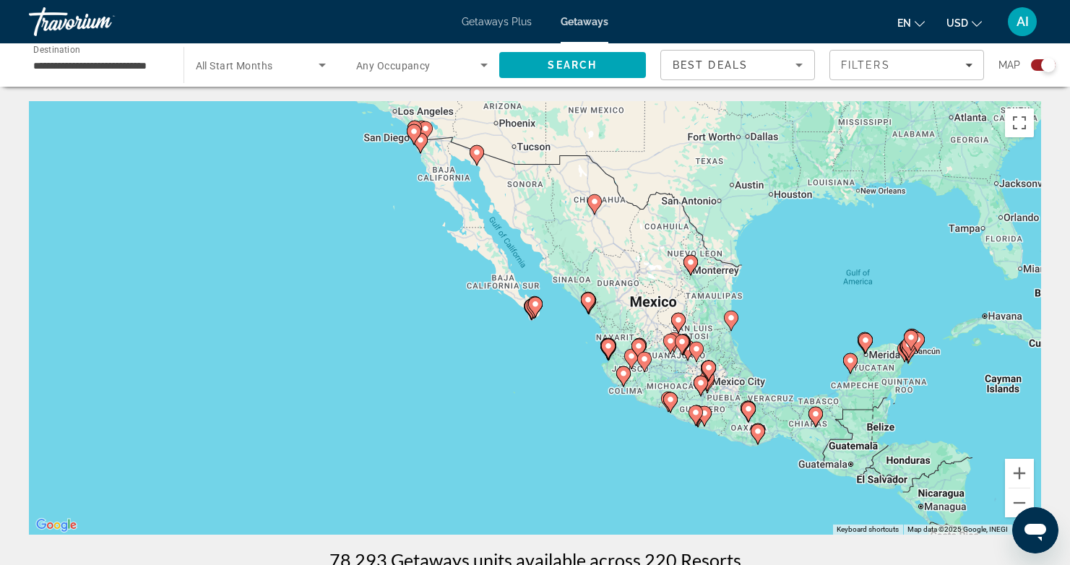
click at [532, 307] on image "Main content" at bounding box center [535, 304] width 9 height 9
type input "**********"
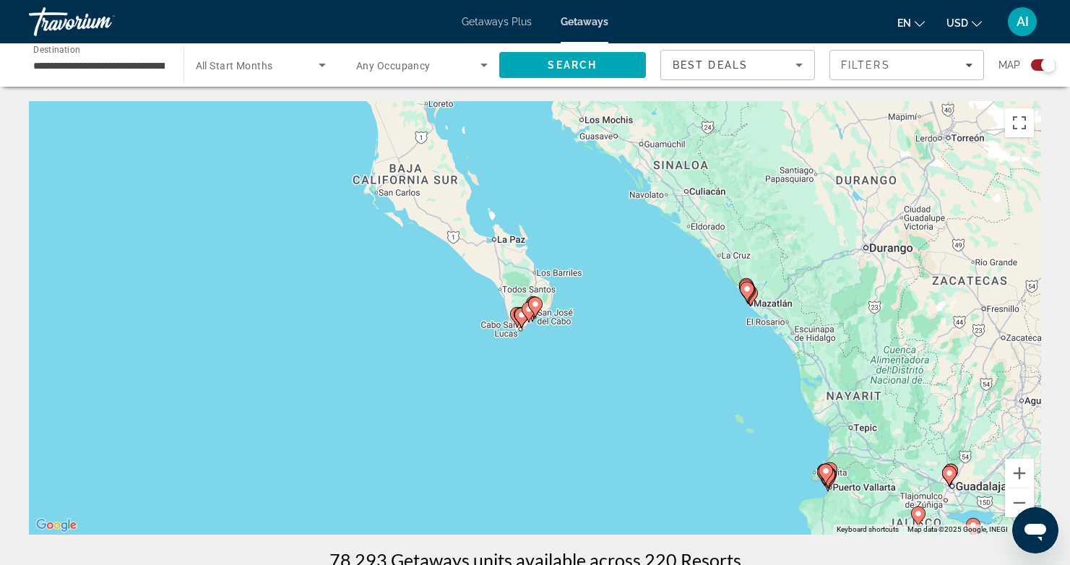
click at [532, 307] on image "Main content" at bounding box center [535, 304] width 9 height 9
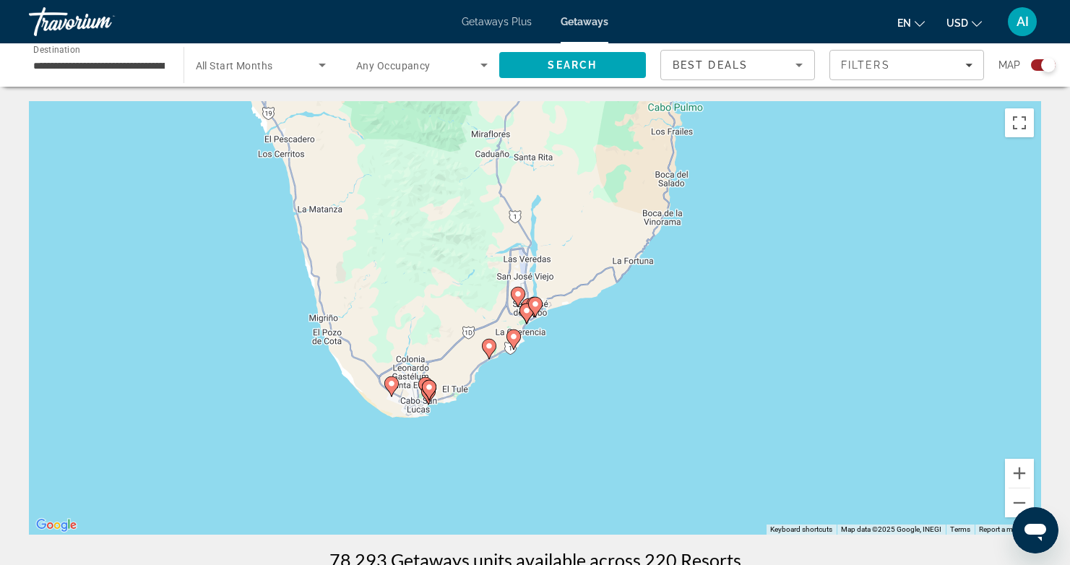
click at [532, 307] on image "Main content" at bounding box center [535, 304] width 9 height 9
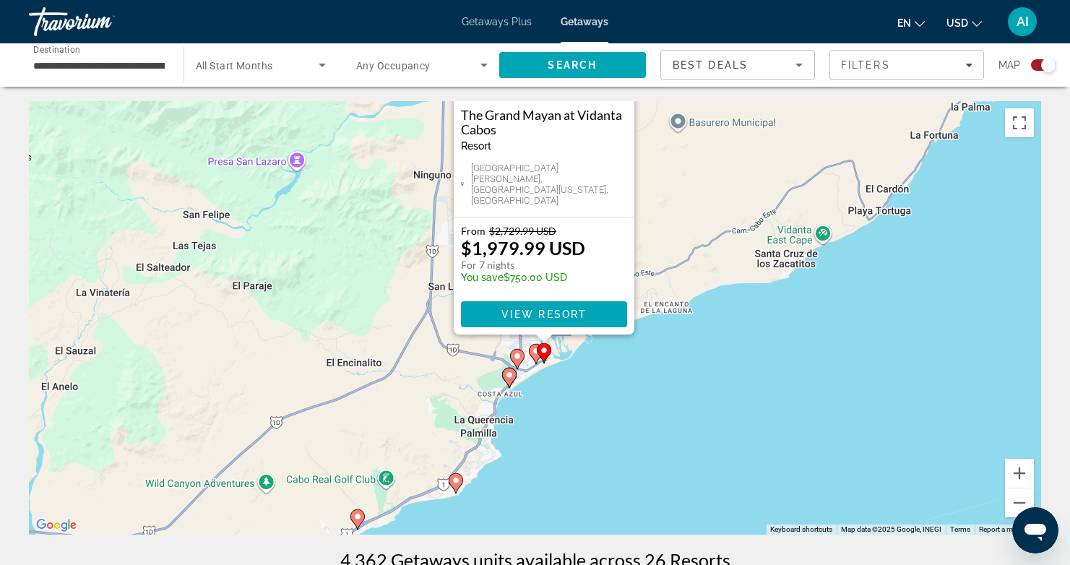
drag, startPoint x: 699, startPoint y: 415, endPoint x: 697, endPoint y: 272, distance: 143.1
click at [708, 263] on div "To activate drag with keyboard, press Alt + Enter. Once in keyboard drag state,…" at bounding box center [535, 317] width 1012 height 433
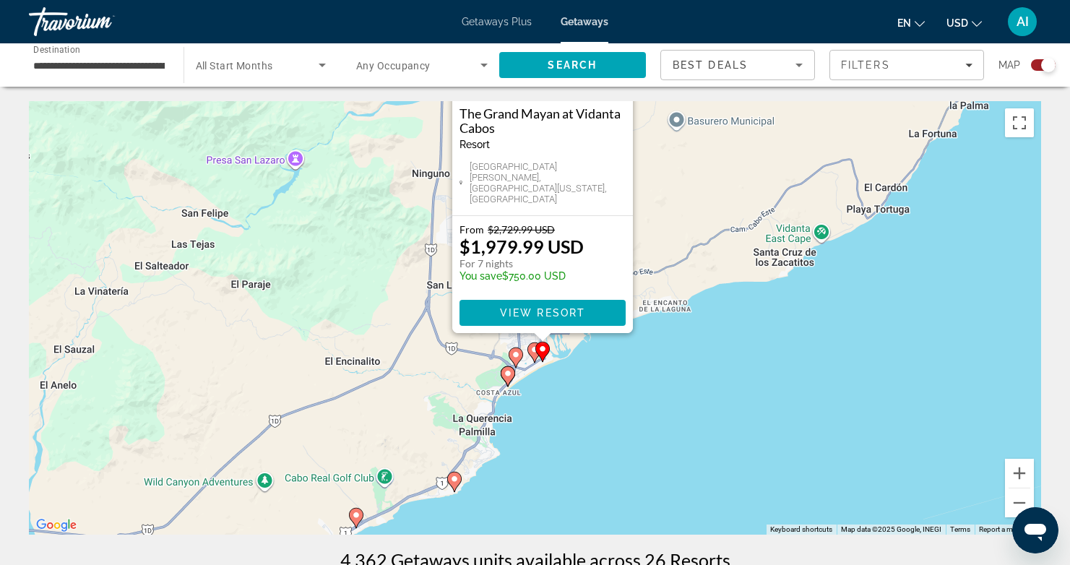
click at [530, 350] on icon "Main content" at bounding box center [533, 352] width 13 height 19
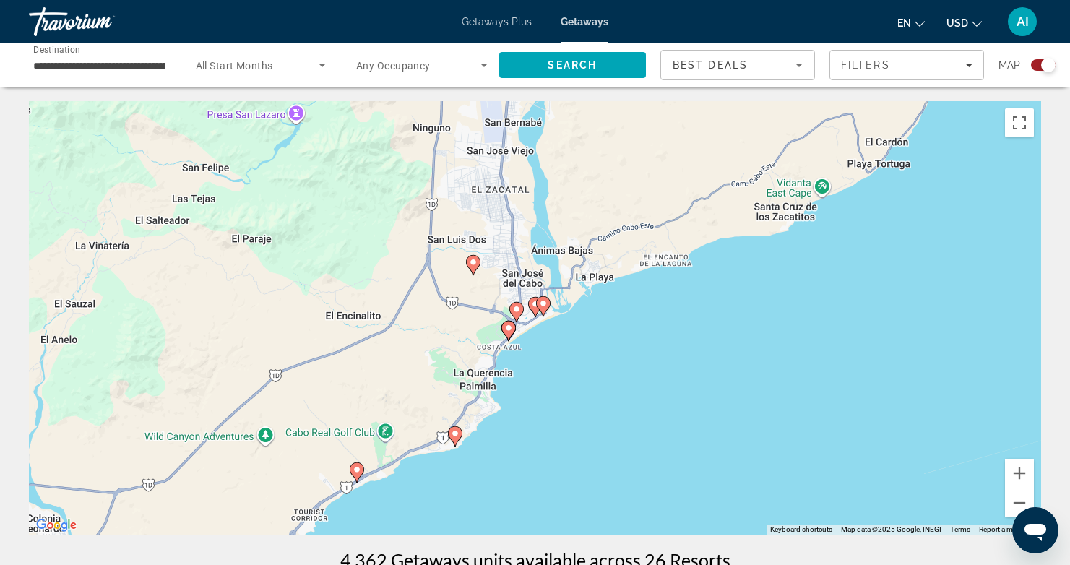
click at [534, 308] on icon "Main content" at bounding box center [534, 307] width 13 height 19
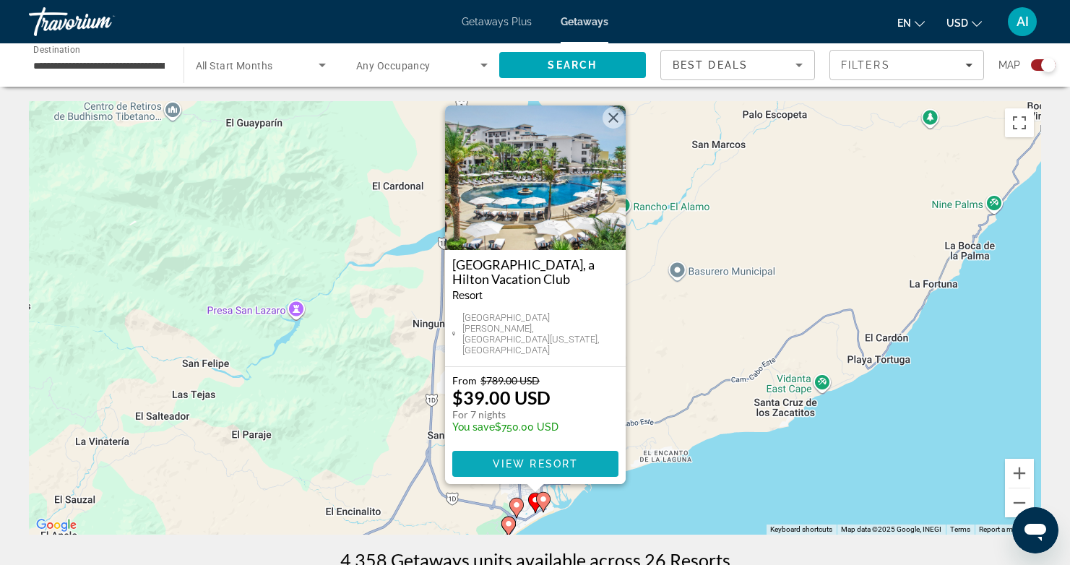
click at [533, 459] on span "View Resort" at bounding box center [534, 464] width 85 height 12
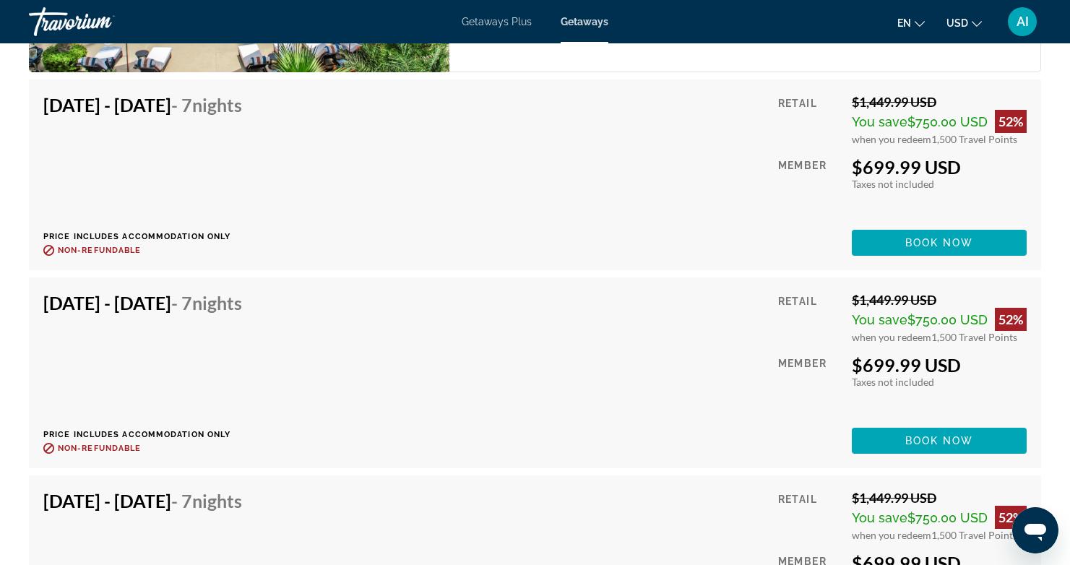
scroll to position [10039, 0]
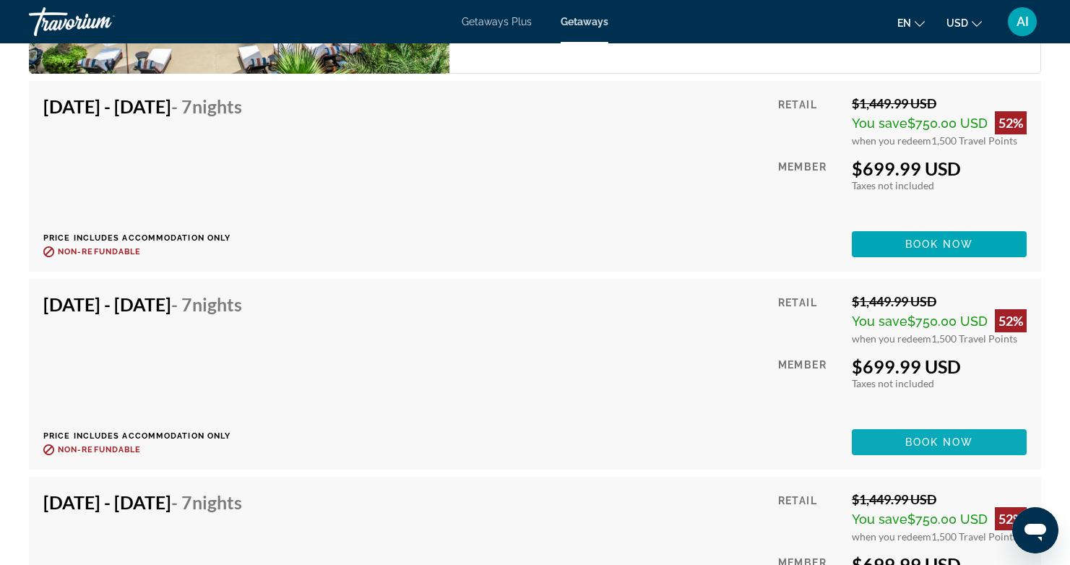
click at [926, 436] on span "Book now" at bounding box center [939, 442] width 69 height 12
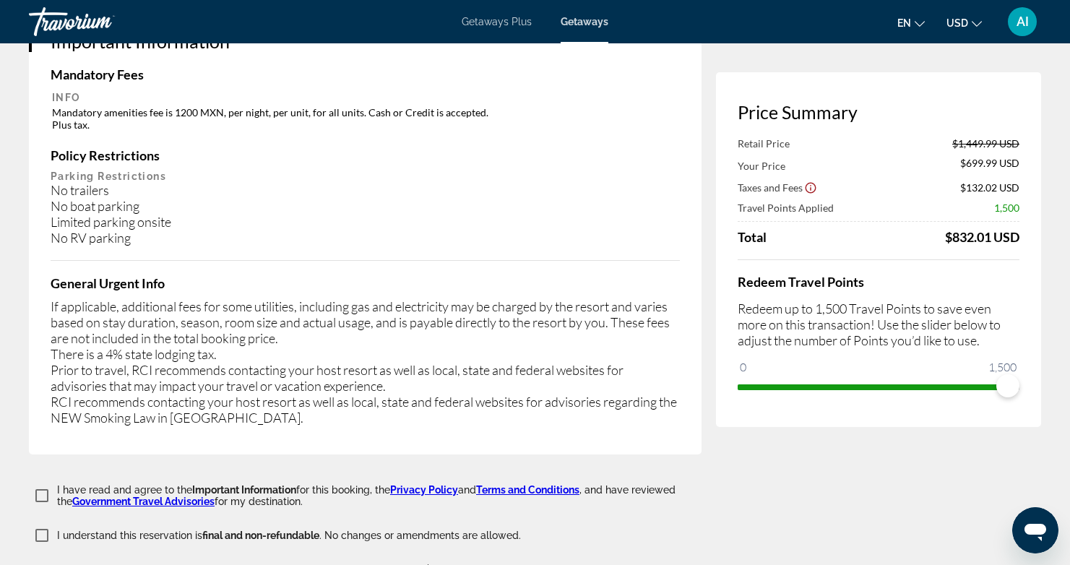
scroll to position [2168, 0]
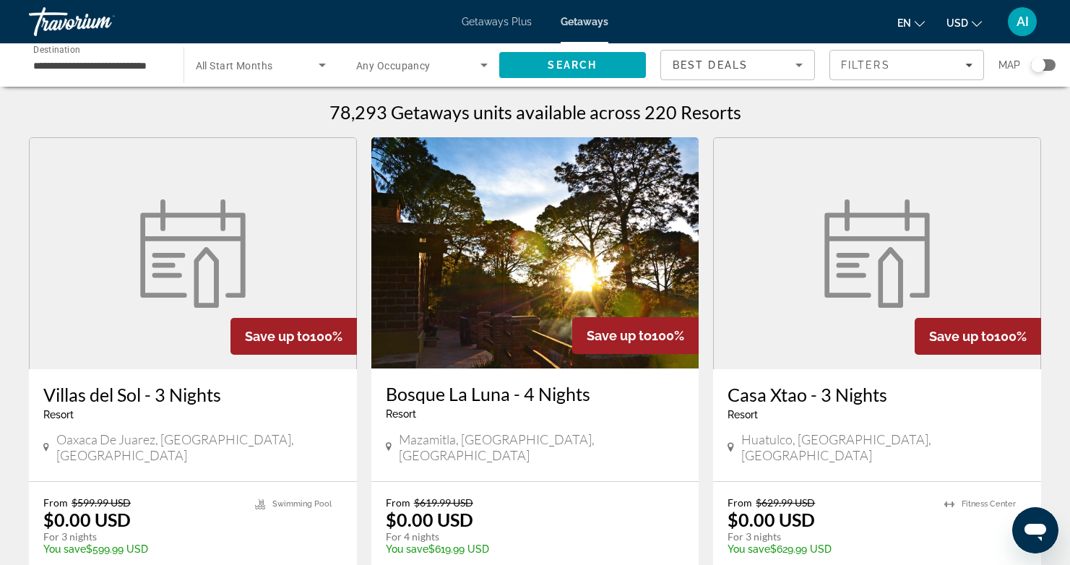
click at [1043, 66] on div "Search widget" at bounding box center [1038, 65] width 14 height 14
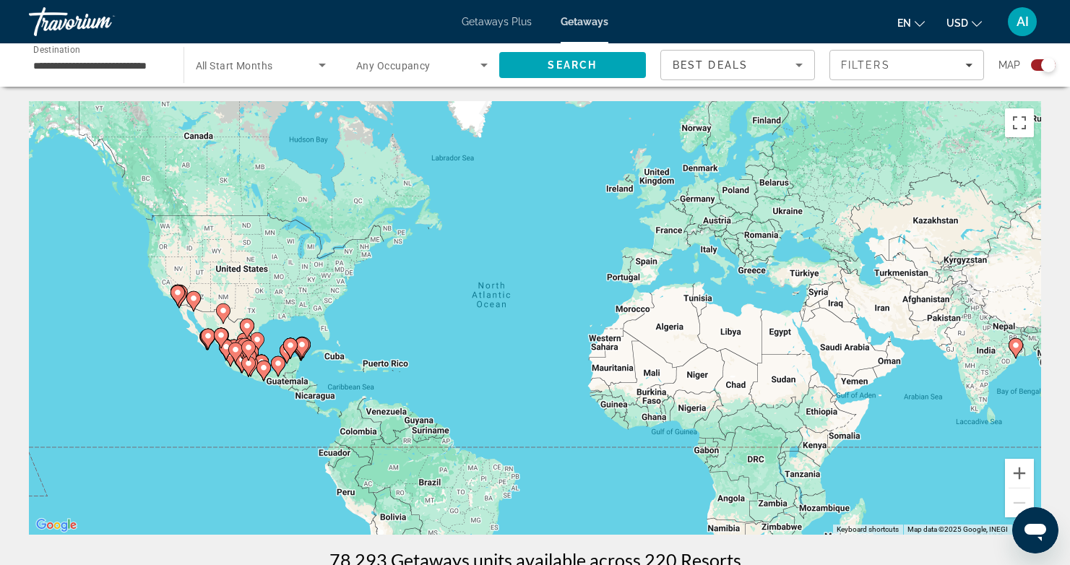
click at [208, 338] on image "Main content" at bounding box center [208, 336] width 9 height 9
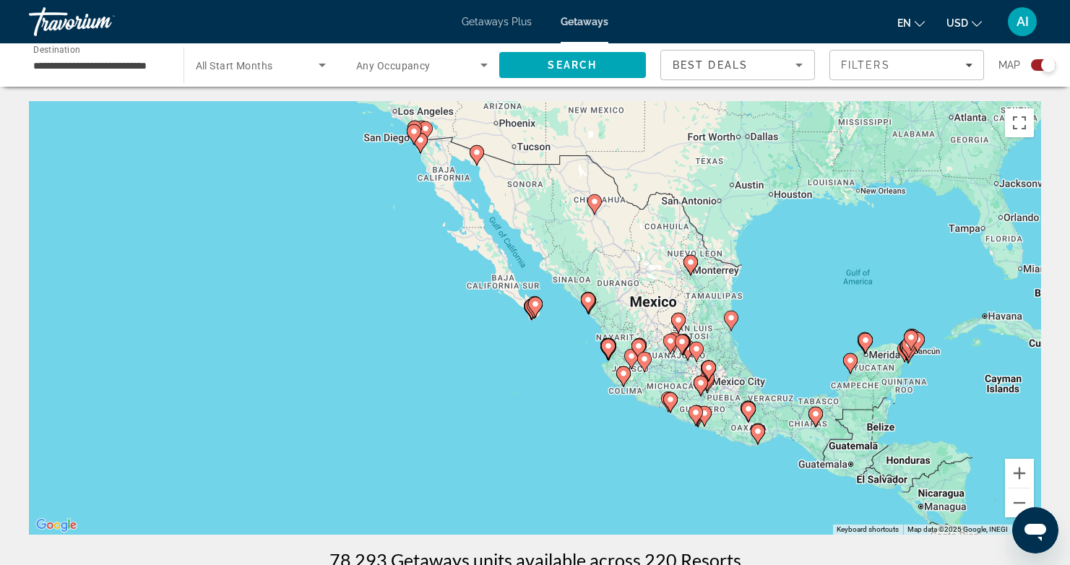
click at [540, 307] on icon "Main content" at bounding box center [534, 307] width 13 height 19
type input "**********"
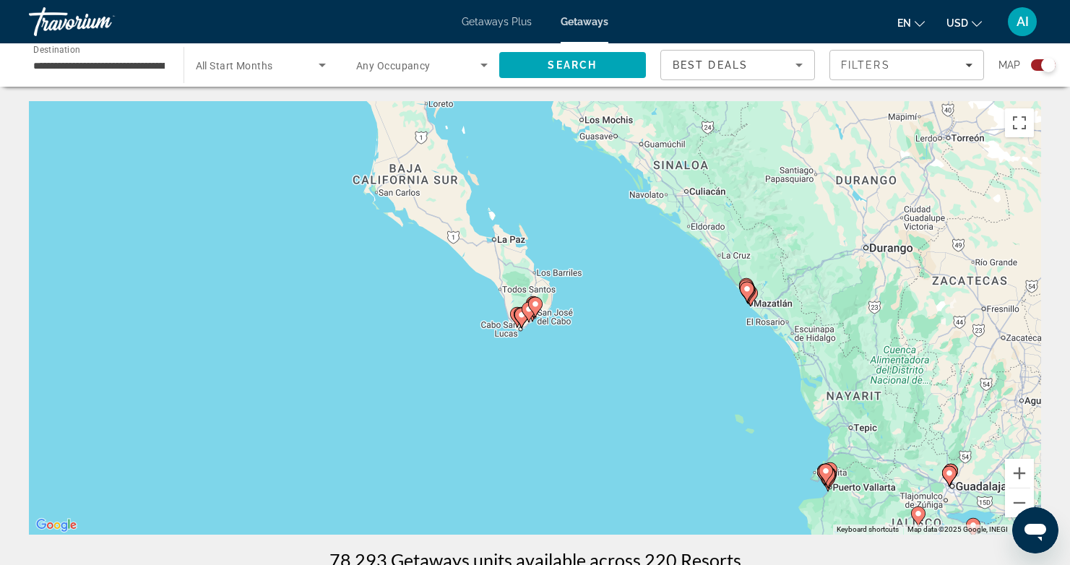
click at [540, 307] on icon "Main content" at bounding box center [534, 307] width 13 height 19
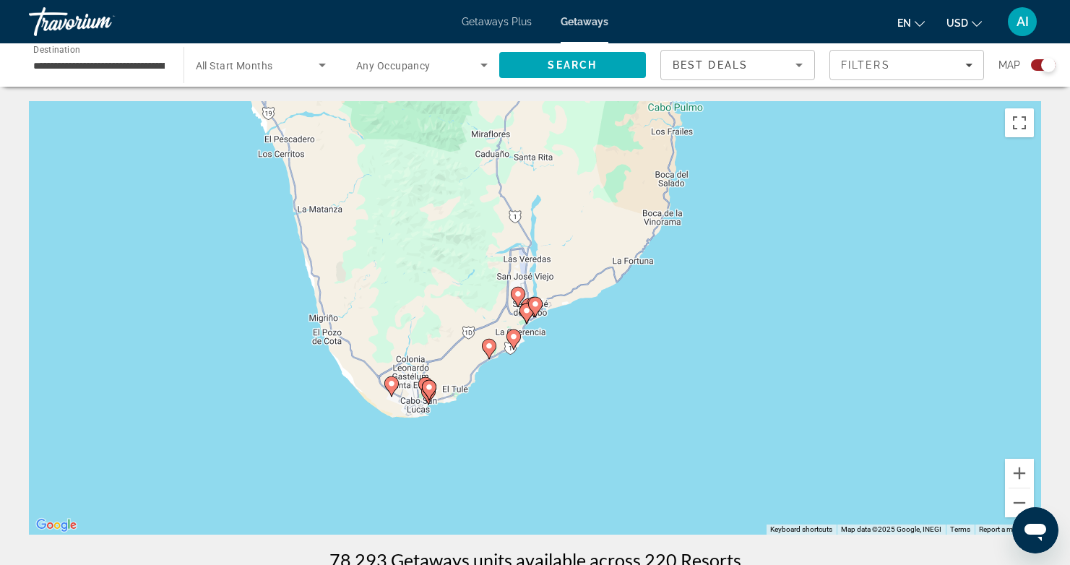
click at [515, 336] on image "Main content" at bounding box center [513, 336] width 9 height 9
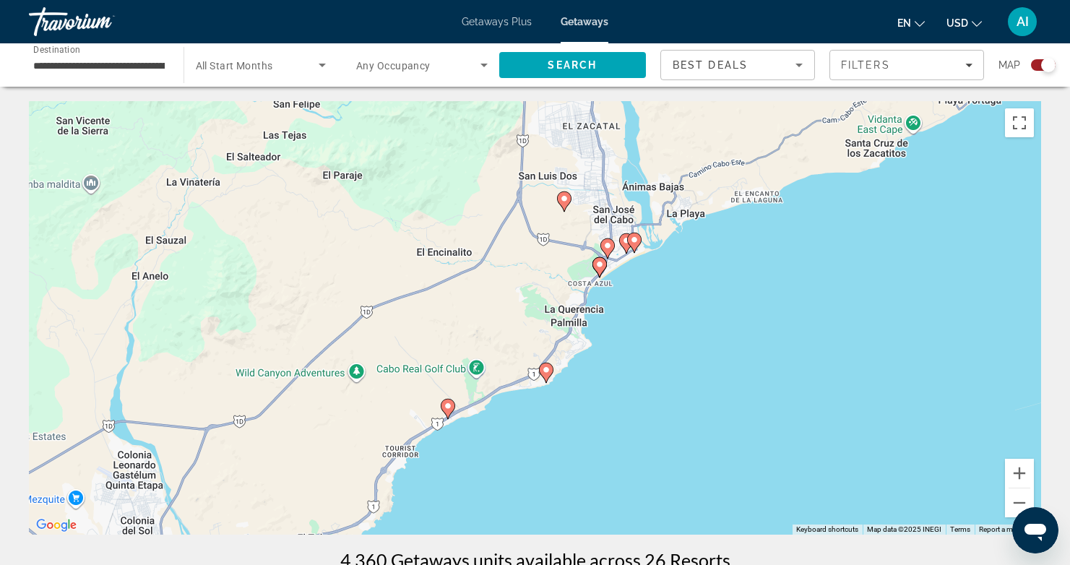
drag, startPoint x: 506, startPoint y: 415, endPoint x: 521, endPoint y: 194, distance: 221.6
click at [521, 197] on div "To activate drag with keyboard, press Alt + Enter. Once in keyboard drag state,…" at bounding box center [535, 317] width 1012 height 433
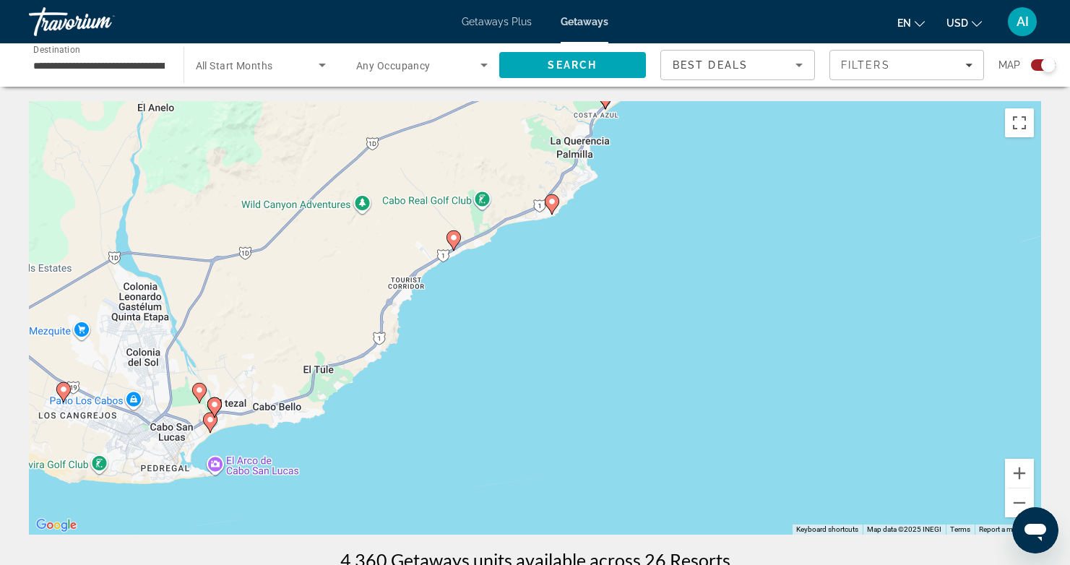
click at [550, 200] on image "Main content" at bounding box center [552, 201] width 9 height 9
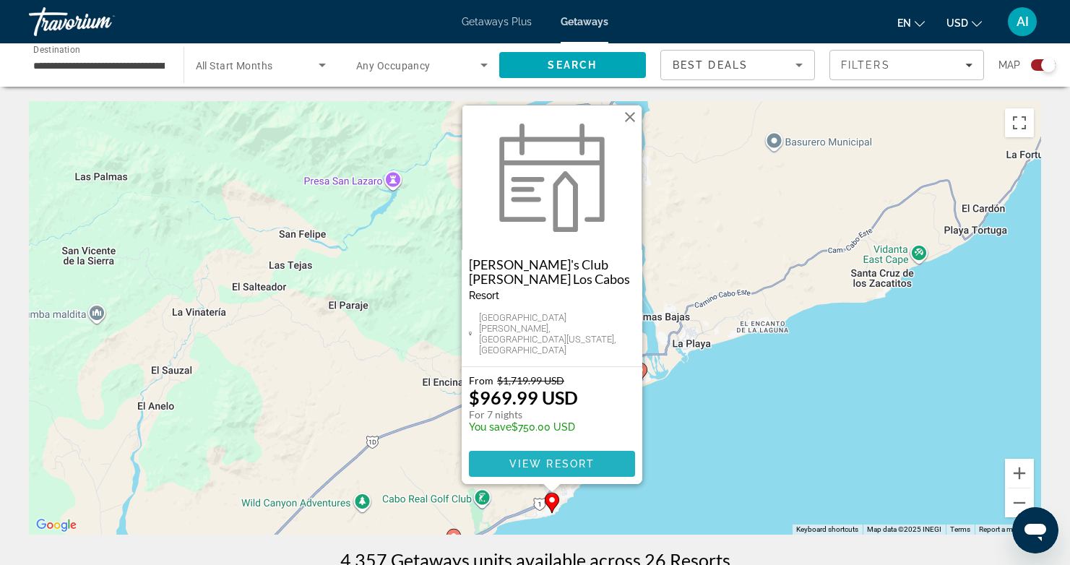
click at [550, 461] on span "View Resort" at bounding box center [551, 464] width 85 height 12
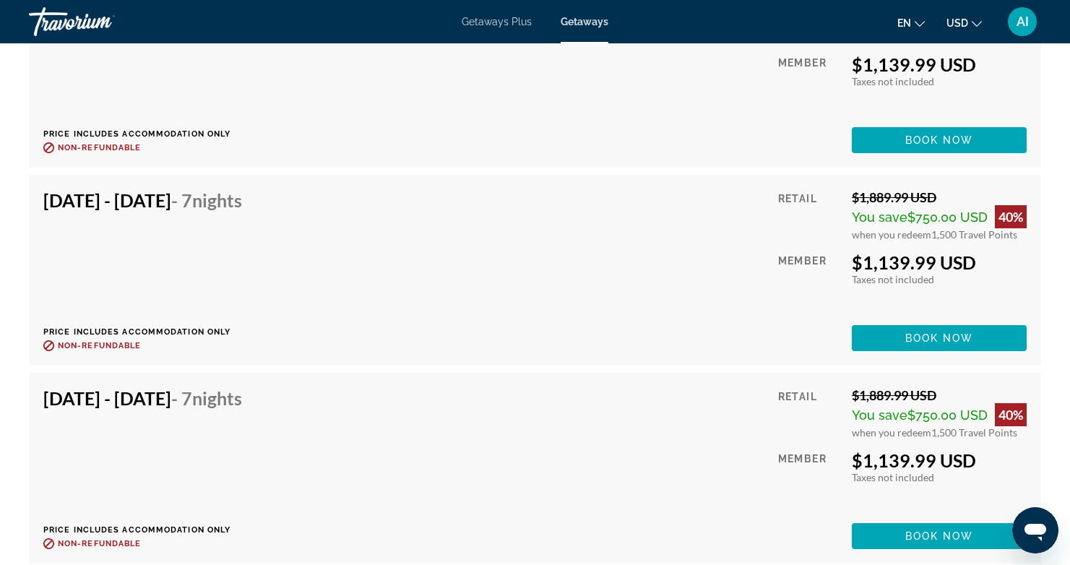
scroll to position [6394, 0]
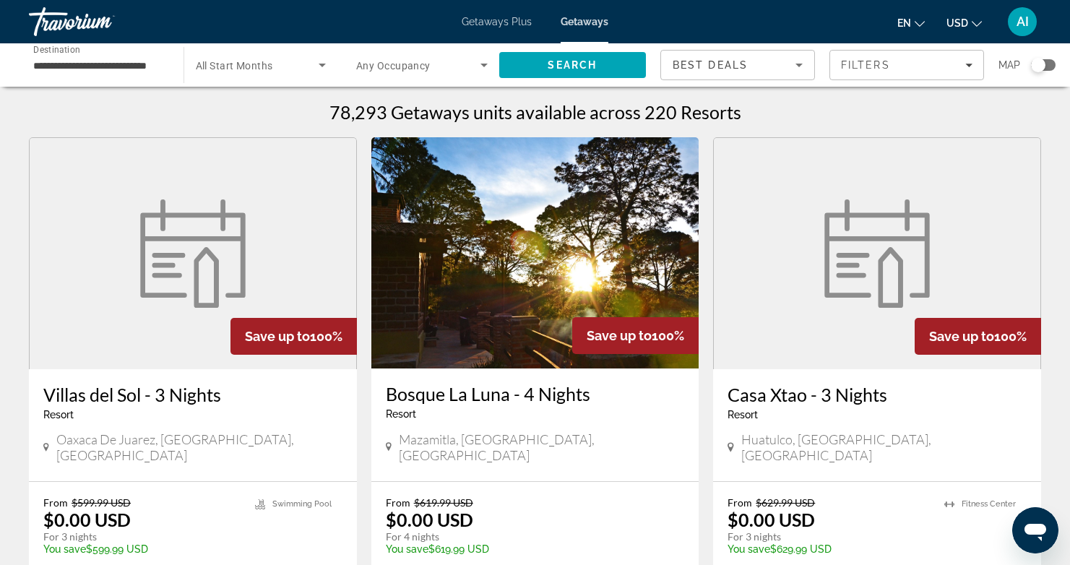
click at [1044, 66] on div "Search widget" at bounding box center [1038, 65] width 14 height 14
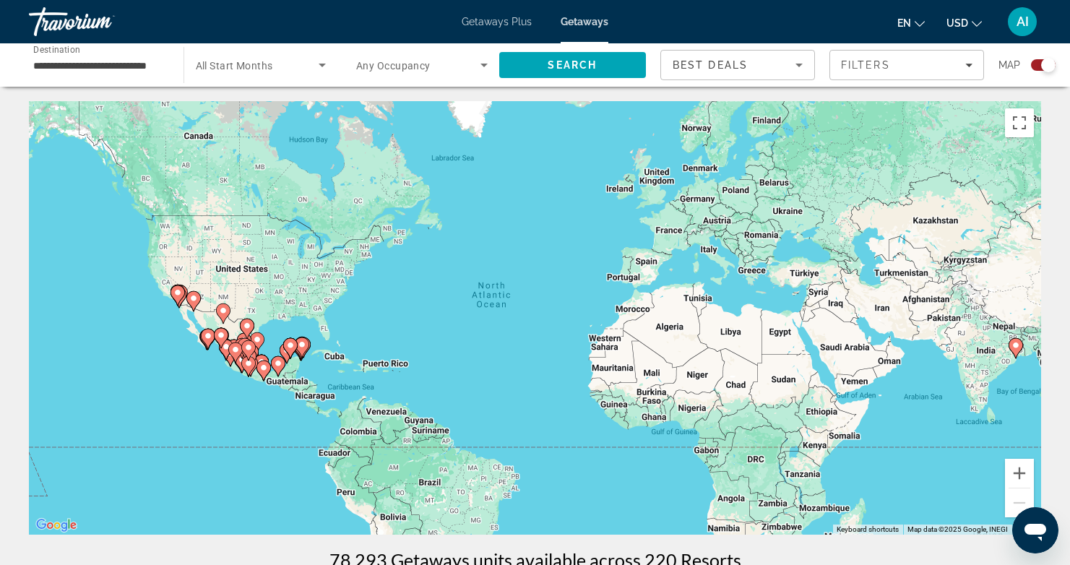
click at [208, 342] on icon "Main content" at bounding box center [207, 338] width 13 height 19
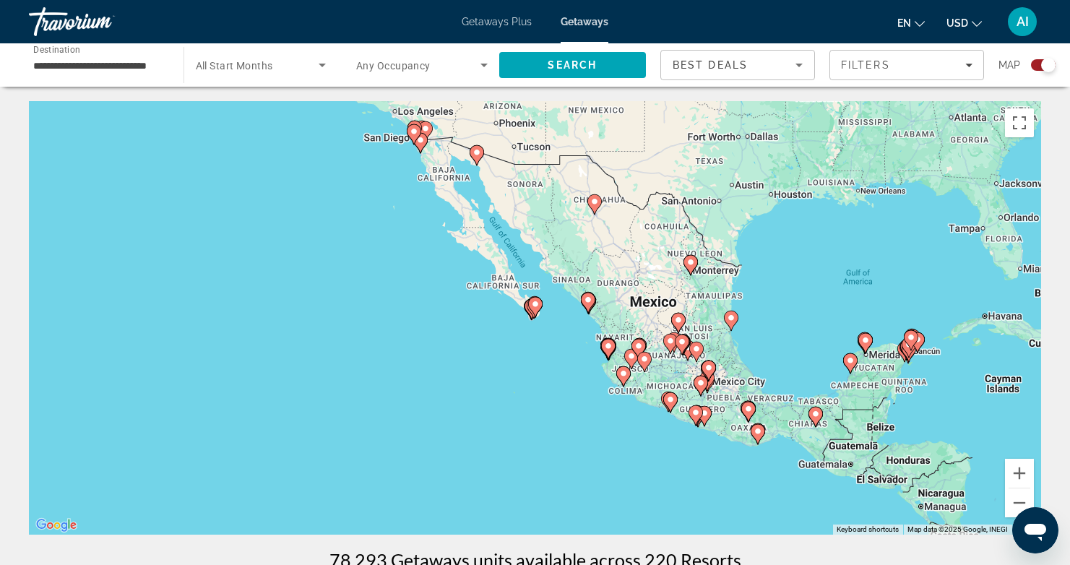
click at [532, 307] on image "Main content" at bounding box center [535, 304] width 9 height 9
type input "**********"
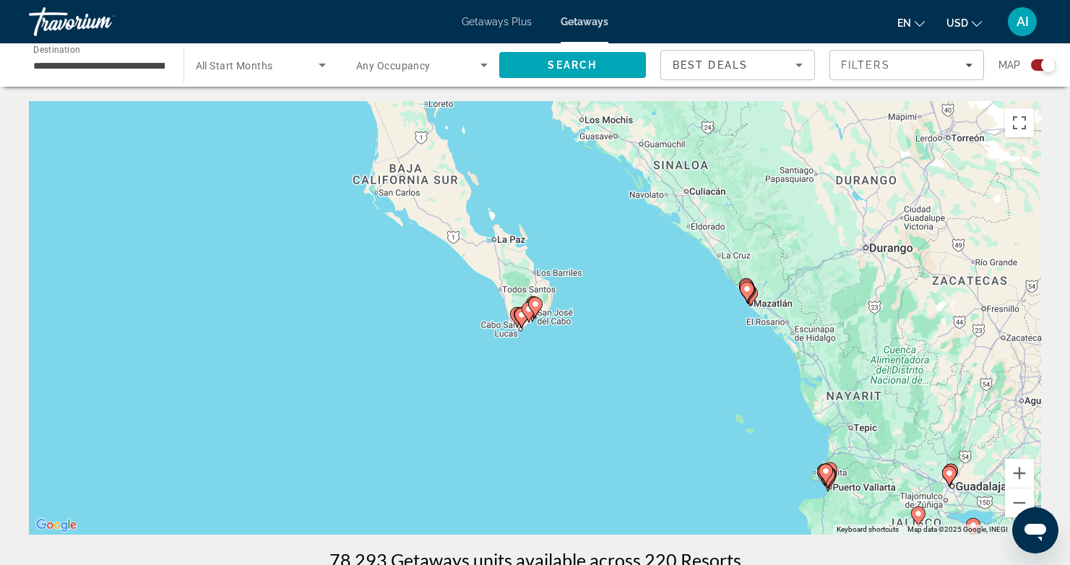
click at [532, 307] on image "Main content" at bounding box center [535, 304] width 9 height 9
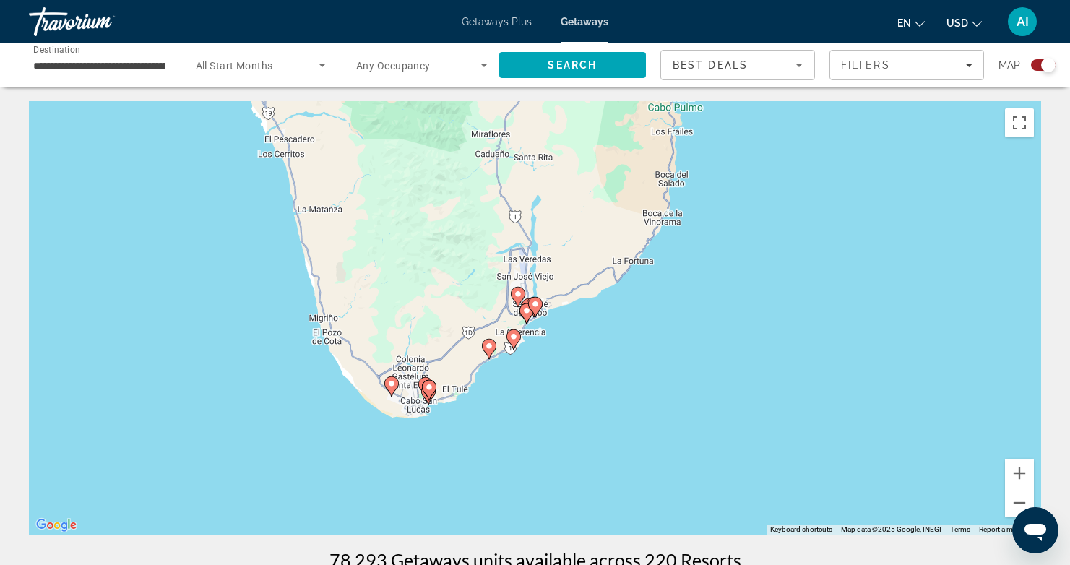
click at [532, 307] on image "Main content" at bounding box center [535, 304] width 9 height 9
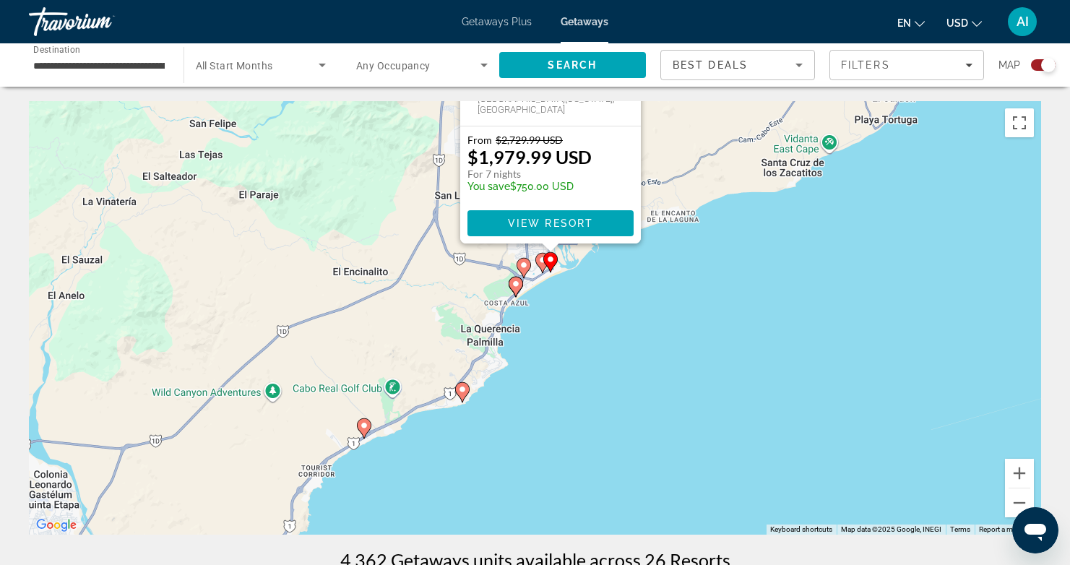
drag, startPoint x: 709, startPoint y: 416, endPoint x: 724, endPoint y: 174, distance: 242.5
click at [724, 174] on div "To activate drag with keyboard, press Alt + Enter. Once in keyboard drag state,…" at bounding box center [535, 317] width 1012 height 433
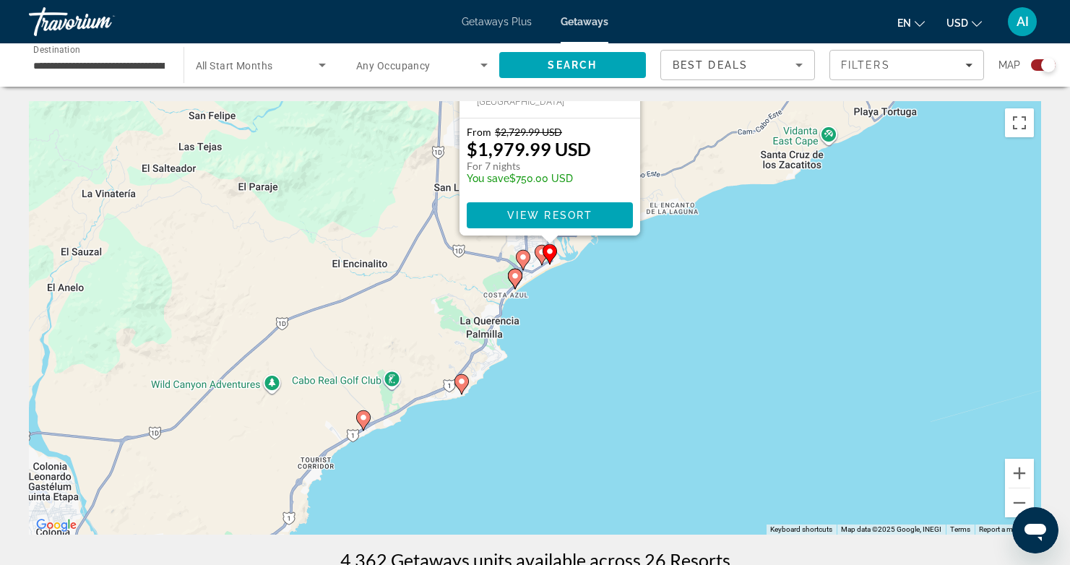
click at [543, 256] on gmp-advanced-marker "Main content" at bounding box center [550, 254] width 14 height 22
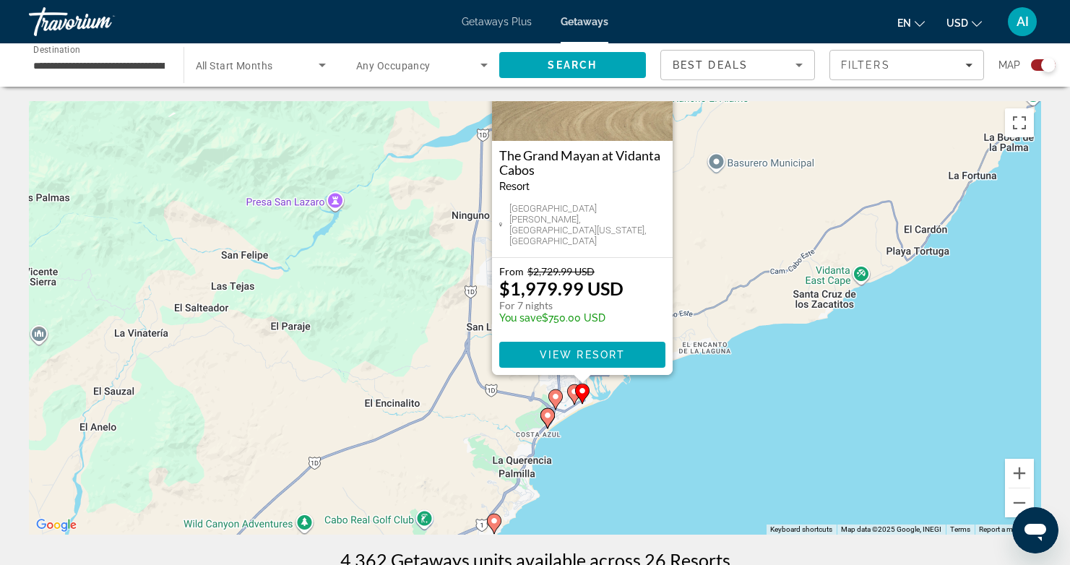
drag, startPoint x: 800, startPoint y: 408, endPoint x: 824, endPoint y: 288, distance: 122.1
click at [827, 288] on div "To activate drag with keyboard, press Alt + Enter. Once in keyboard drag state,…" at bounding box center [535, 317] width 1012 height 433
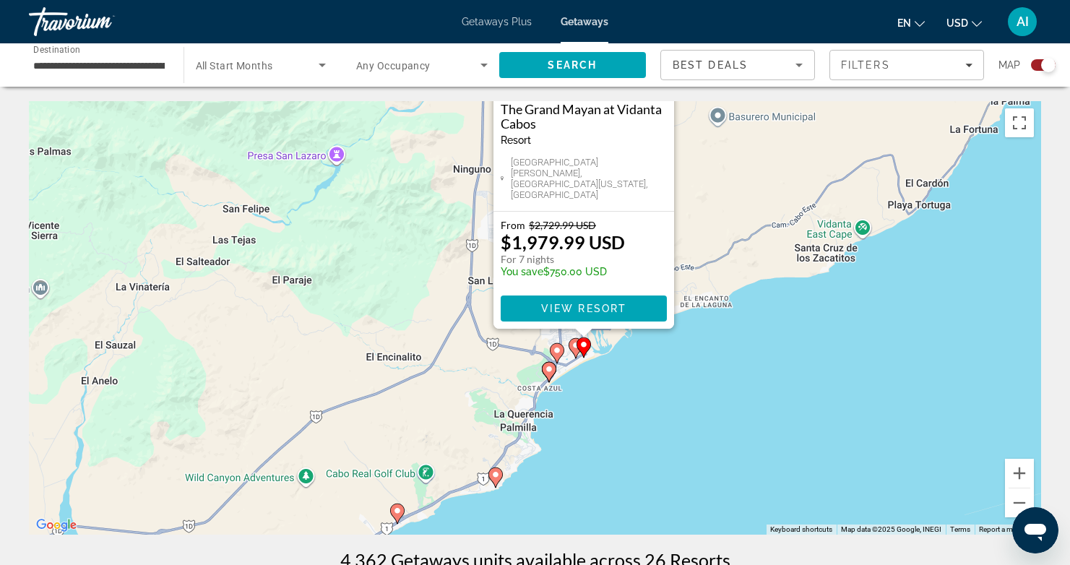
click at [556, 350] on image "Main content" at bounding box center [557, 350] width 9 height 9
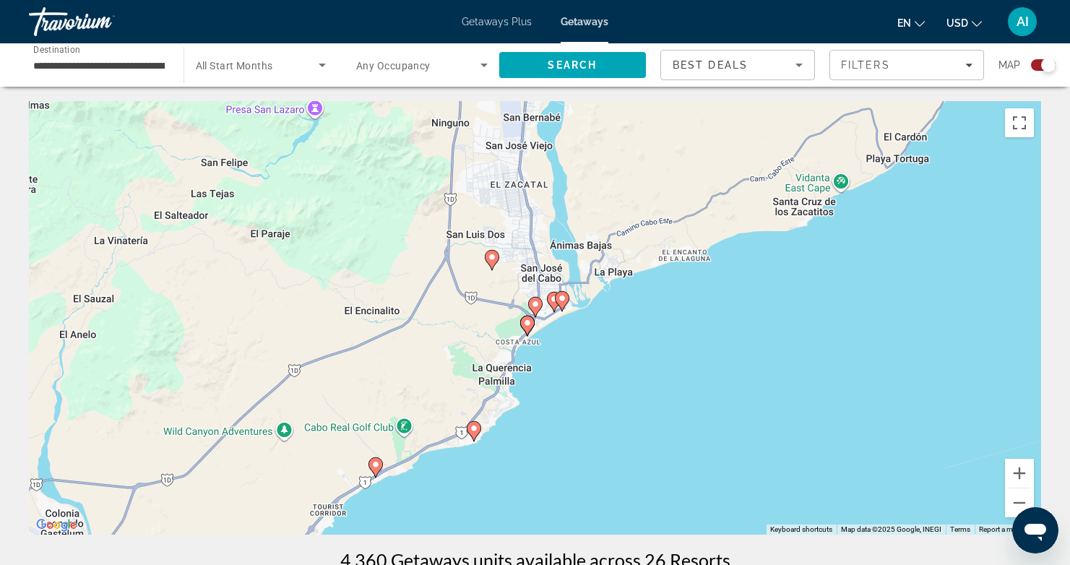
click at [535, 305] on image "Main content" at bounding box center [535, 304] width 9 height 9
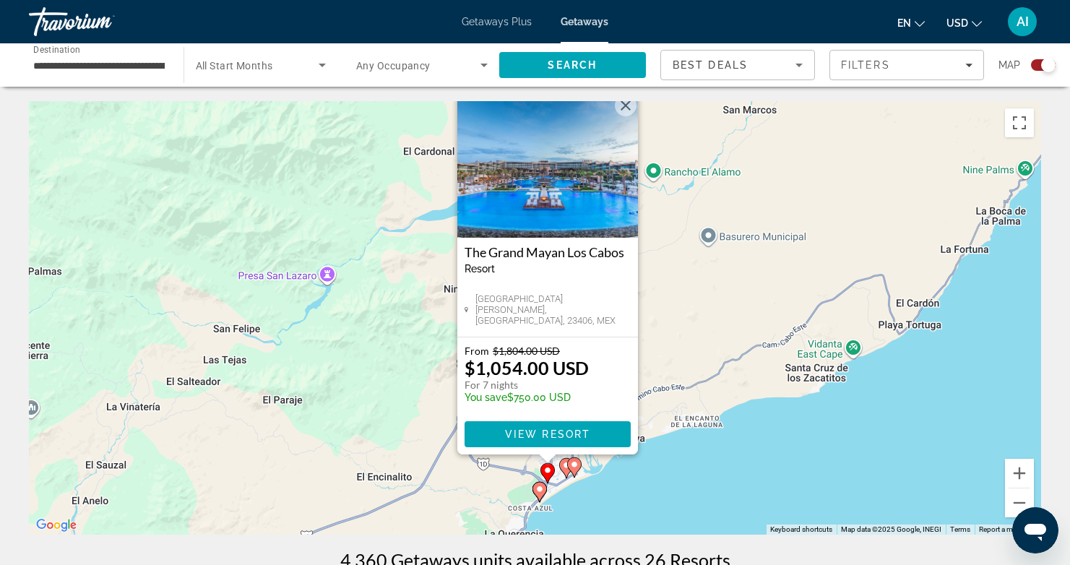
drag, startPoint x: 717, startPoint y: 395, endPoint x: 748, endPoint y: 272, distance: 127.4
click at [748, 272] on div "To activate drag with keyboard, press Alt + Enter. Once in keyboard drag state,…" at bounding box center [535, 317] width 1012 height 433
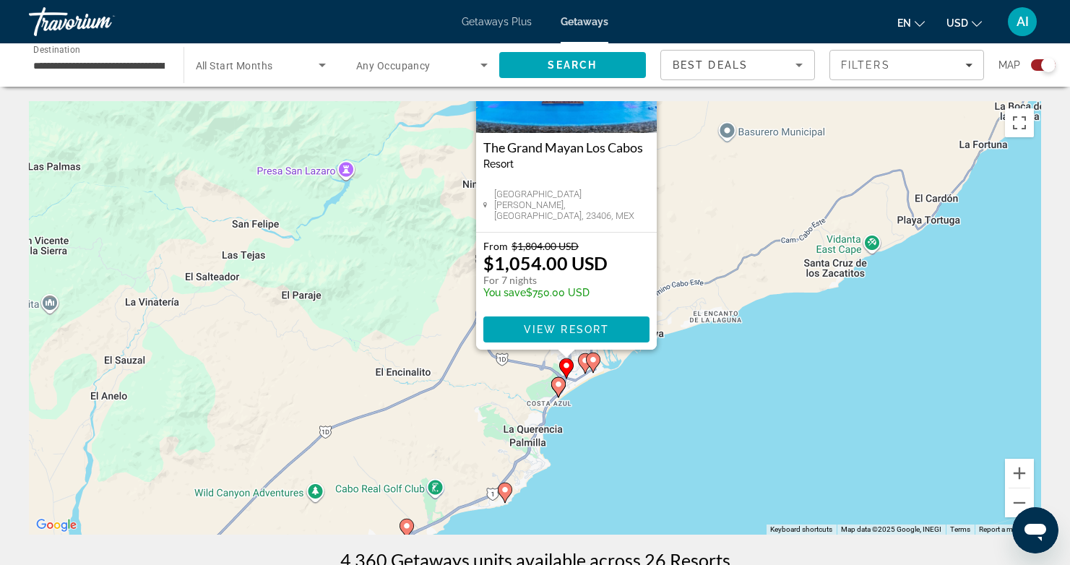
click at [579, 363] on icon "Main content" at bounding box center [584, 363] width 13 height 19
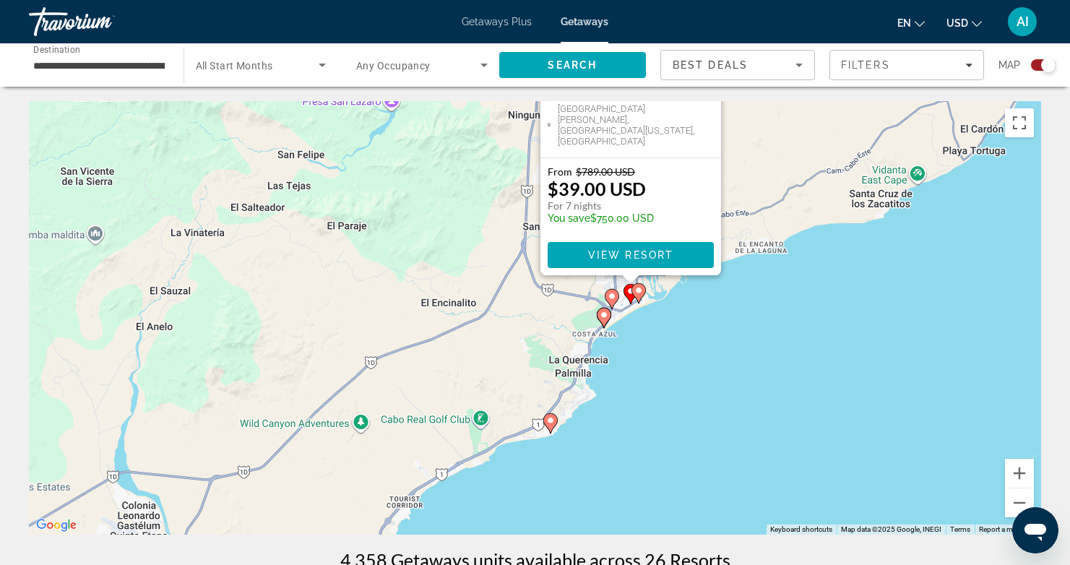
drag, startPoint x: 680, startPoint y: 394, endPoint x: 777, endPoint y: 183, distance: 233.1
click at [777, 183] on div "To activate drag with keyboard, press Alt + Enter. Once in keyboard drag state,…" at bounding box center [535, 317] width 1012 height 433
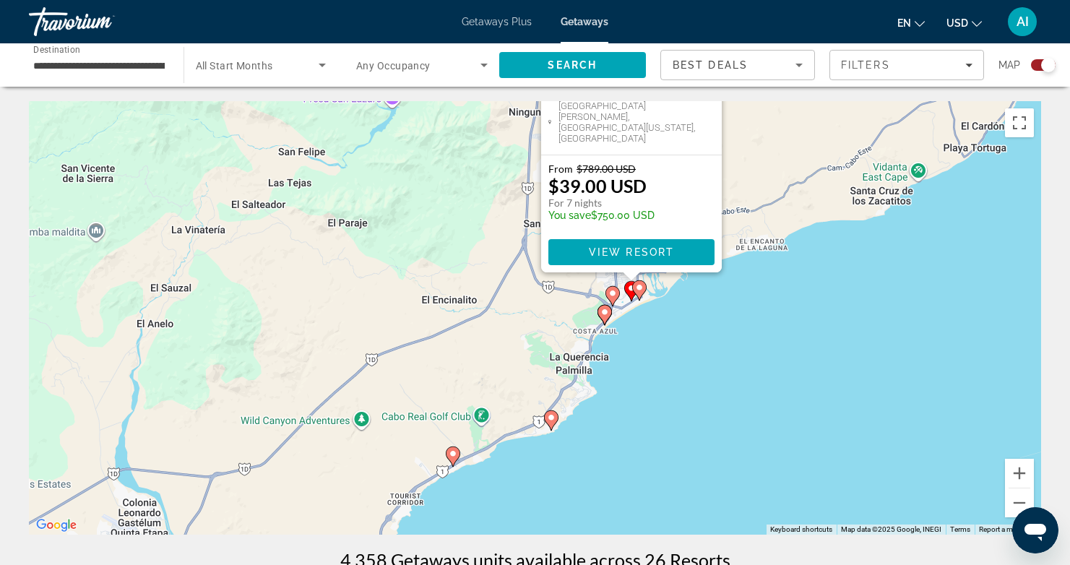
click at [600, 312] on icon "Main content" at bounding box center [603, 315] width 13 height 19
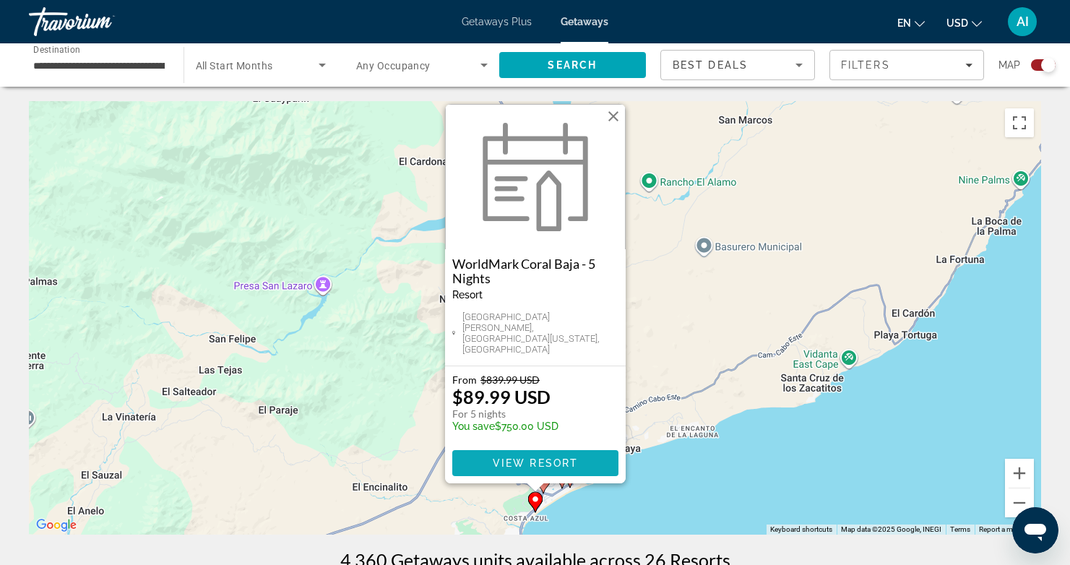
click at [538, 459] on span "View Resort" at bounding box center [534, 463] width 85 height 12
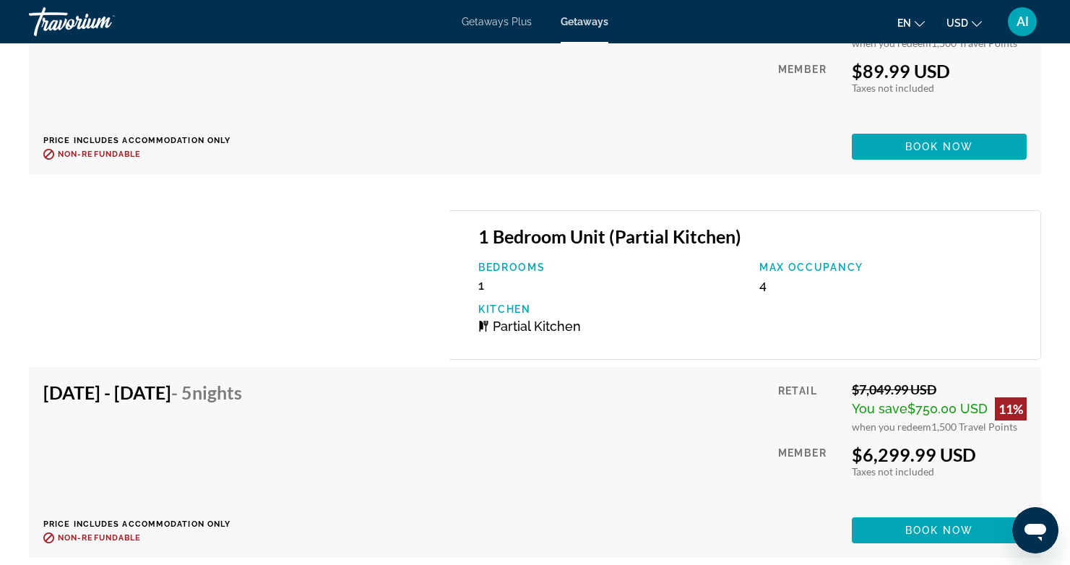
scroll to position [3120, 0]
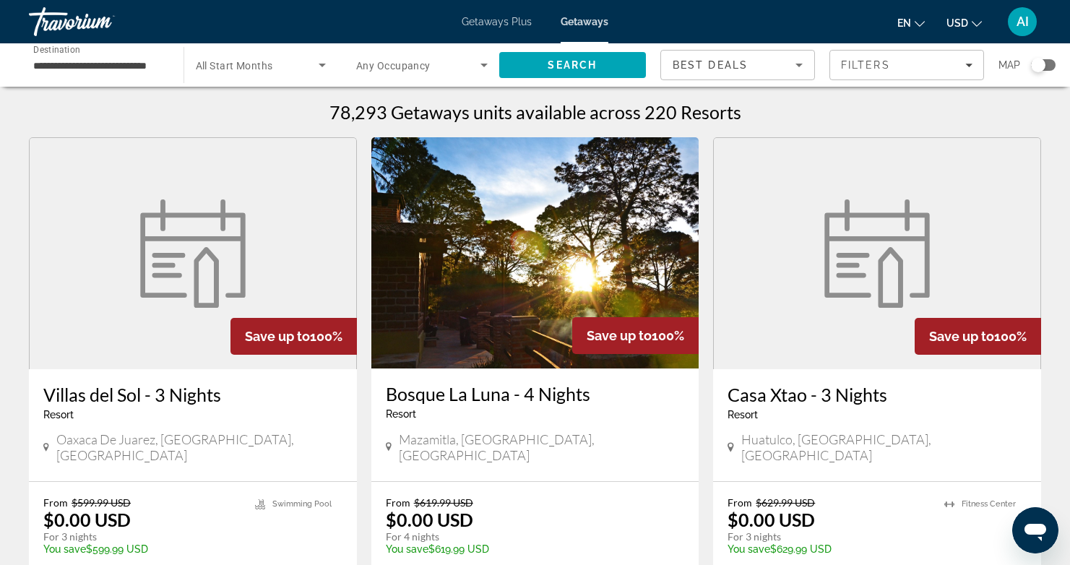
click at [1041, 65] on div "Search widget" at bounding box center [1038, 65] width 14 height 14
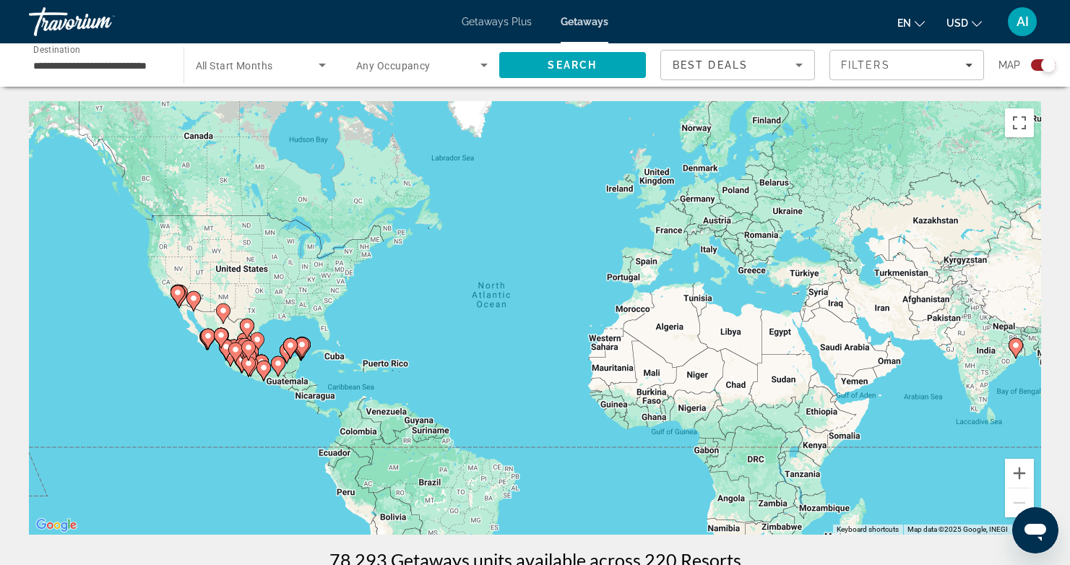
click at [207, 333] on image "Main content" at bounding box center [208, 336] width 9 height 9
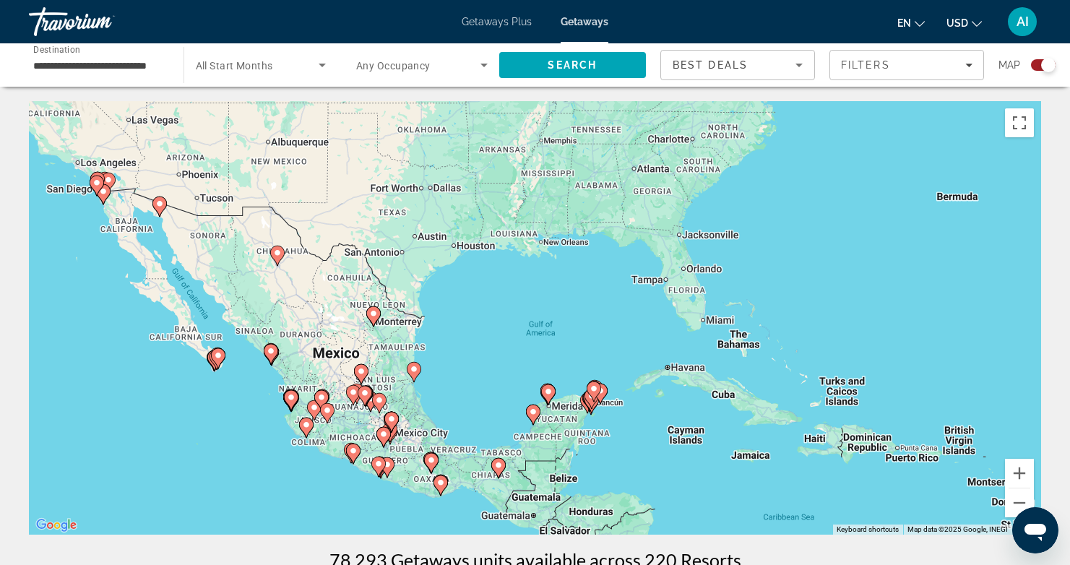
drag, startPoint x: 480, startPoint y: 294, endPoint x: 156, endPoint y: 347, distance: 328.6
click at [156, 347] on div "To activate drag with keyboard, press Alt + Enter. Once in keyboard drag state,…" at bounding box center [535, 317] width 1012 height 433
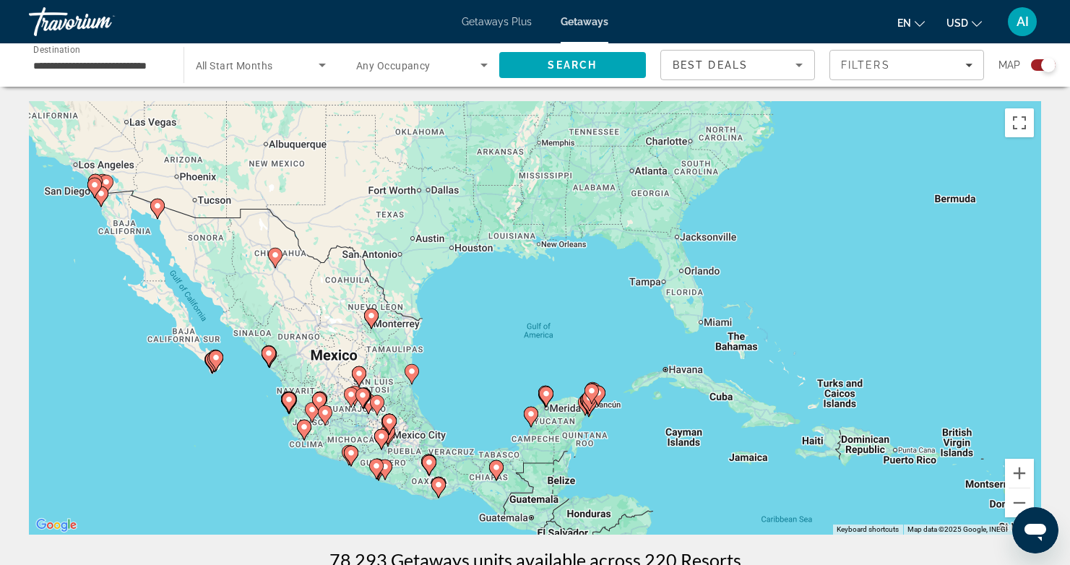
click at [157, 207] on image "Main content" at bounding box center [157, 206] width 9 height 9
type input "**********"
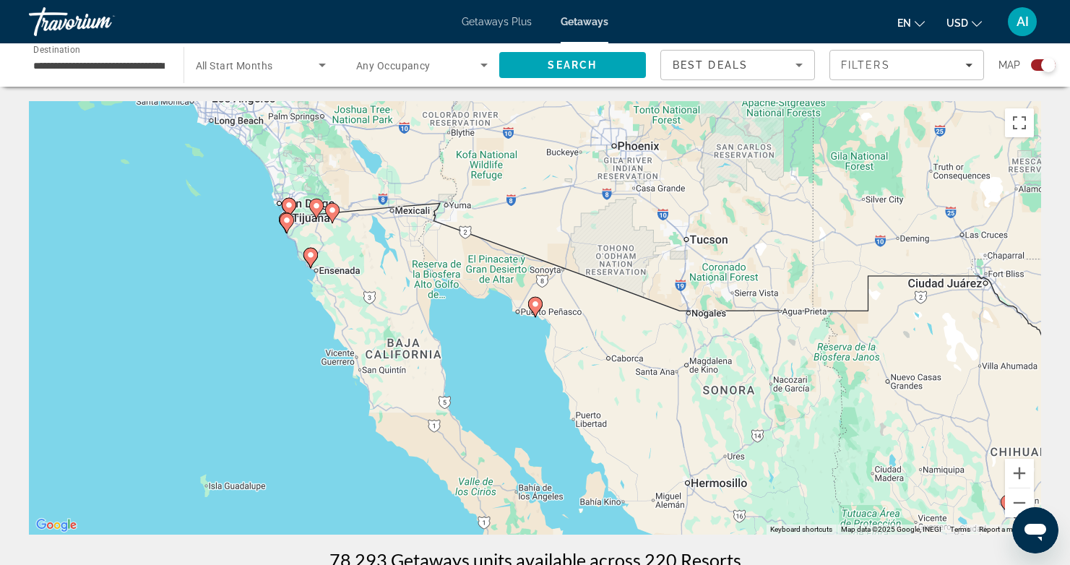
click at [538, 305] on image "Main content" at bounding box center [535, 304] width 9 height 9
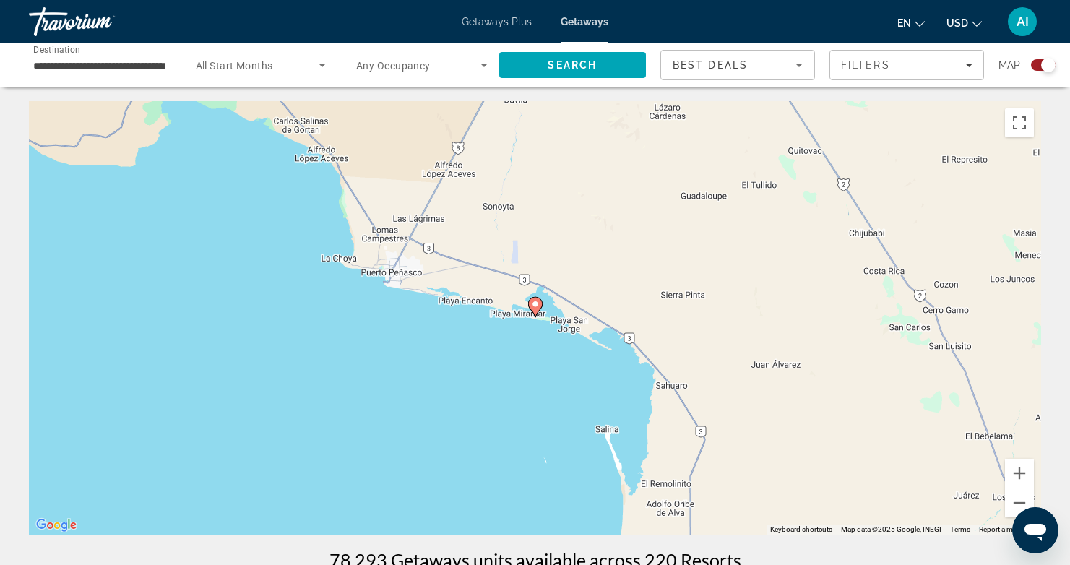
click at [538, 305] on image "Main content" at bounding box center [535, 304] width 9 height 9
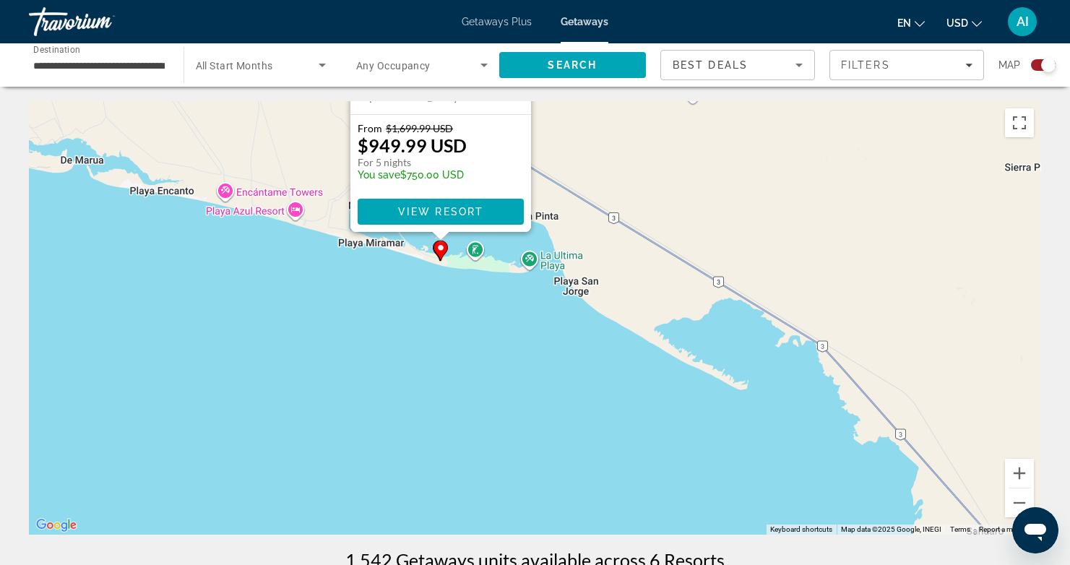
drag, startPoint x: 320, startPoint y: 456, endPoint x: 226, endPoint y: 202, distance: 270.4
click at [226, 202] on div "To activate drag with keyboard, press Alt + Enter. Once in keyboard drag state,…" at bounding box center [535, 317] width 1012 height 433
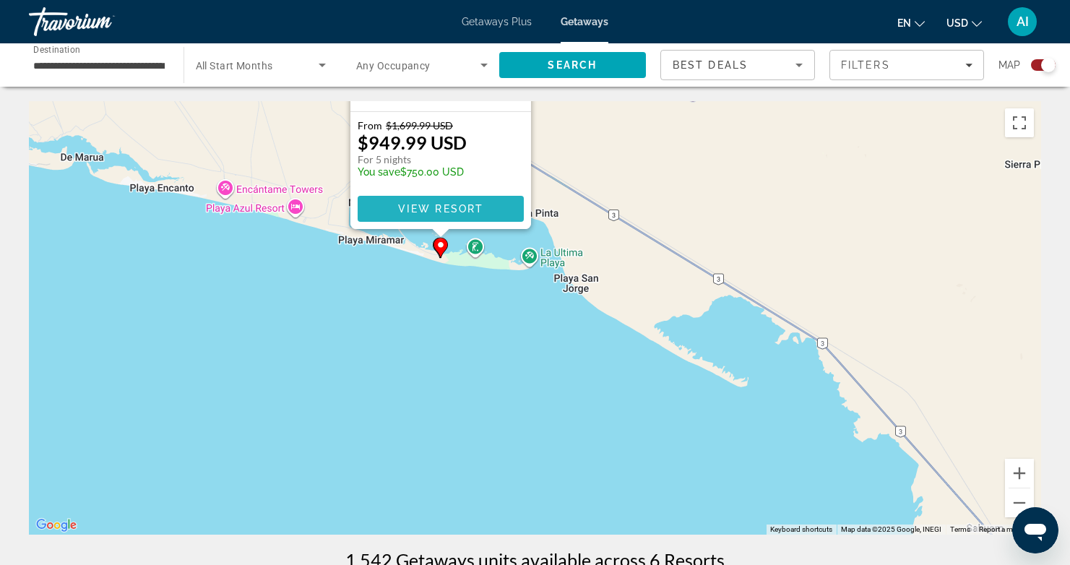
click at [433, 211] on span "View Resort" at bounding box center [439, 209] width 85 height 12
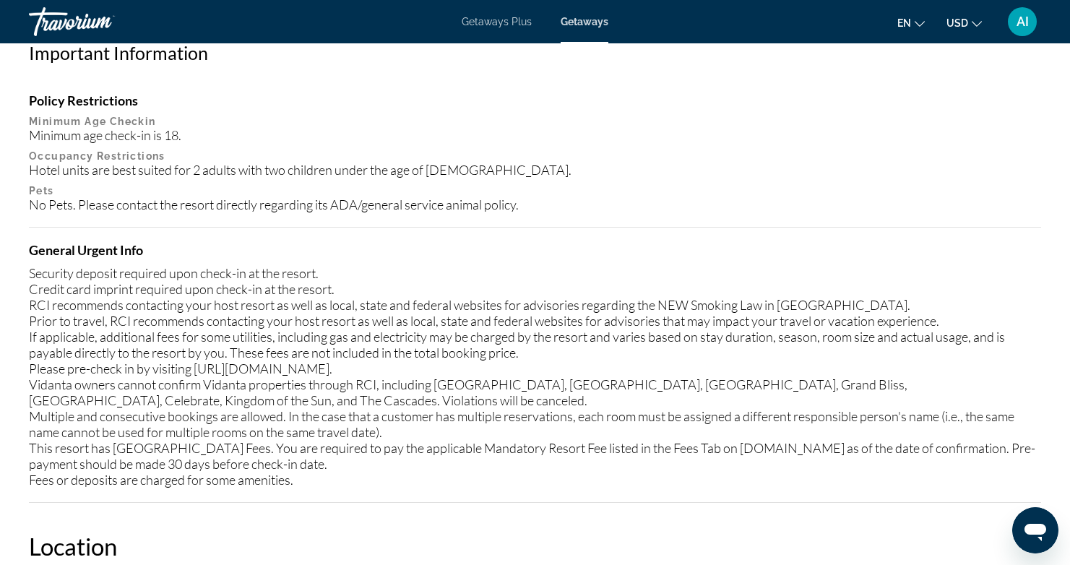
scroll to position [1474, 0]
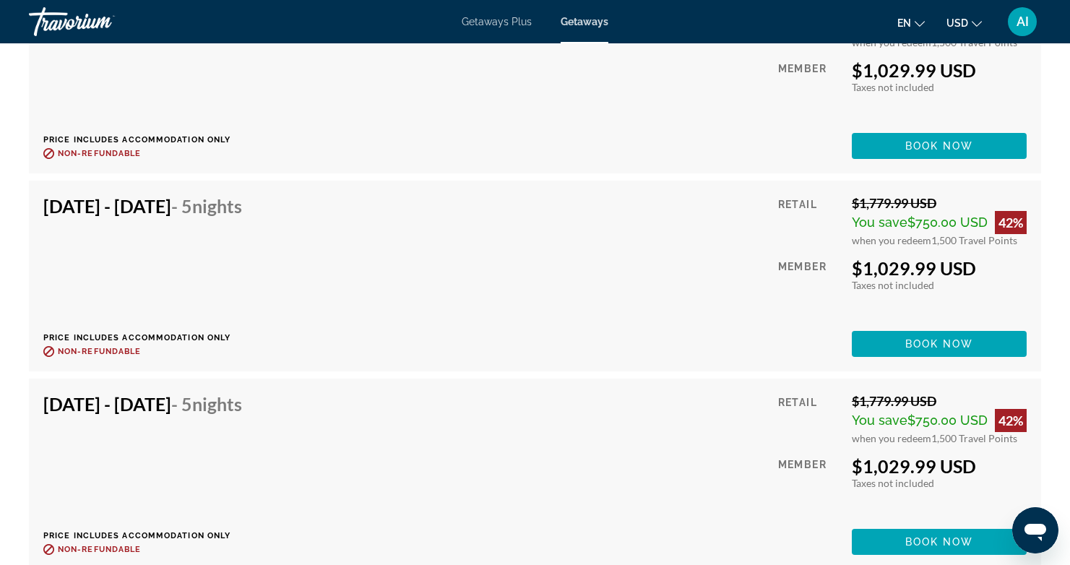
scroll to position [10269, 0]
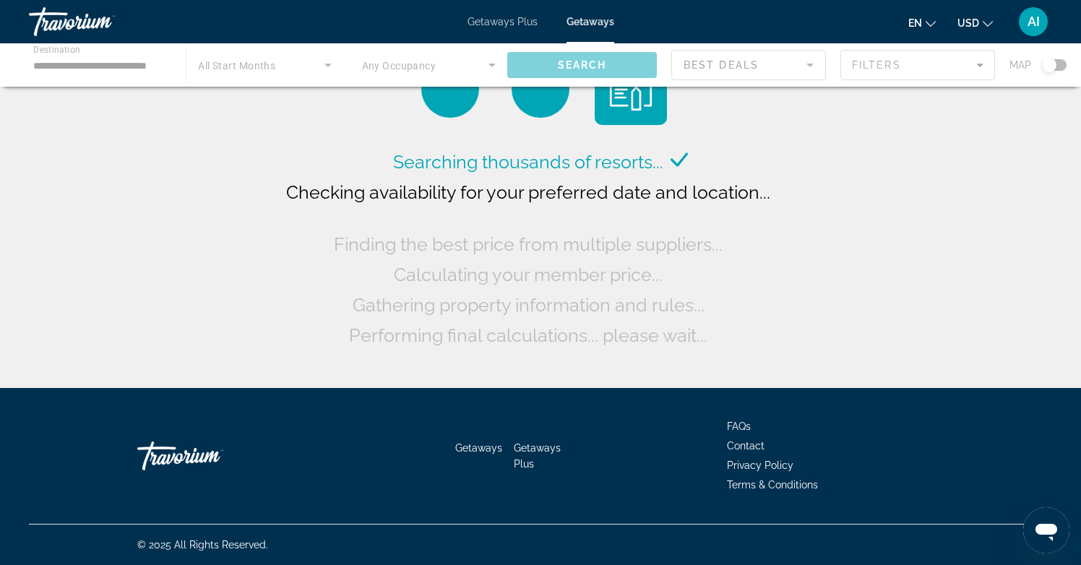
click at [39, 59] on div "Main content" at bounding box center [540, 64] width 1081 height 43
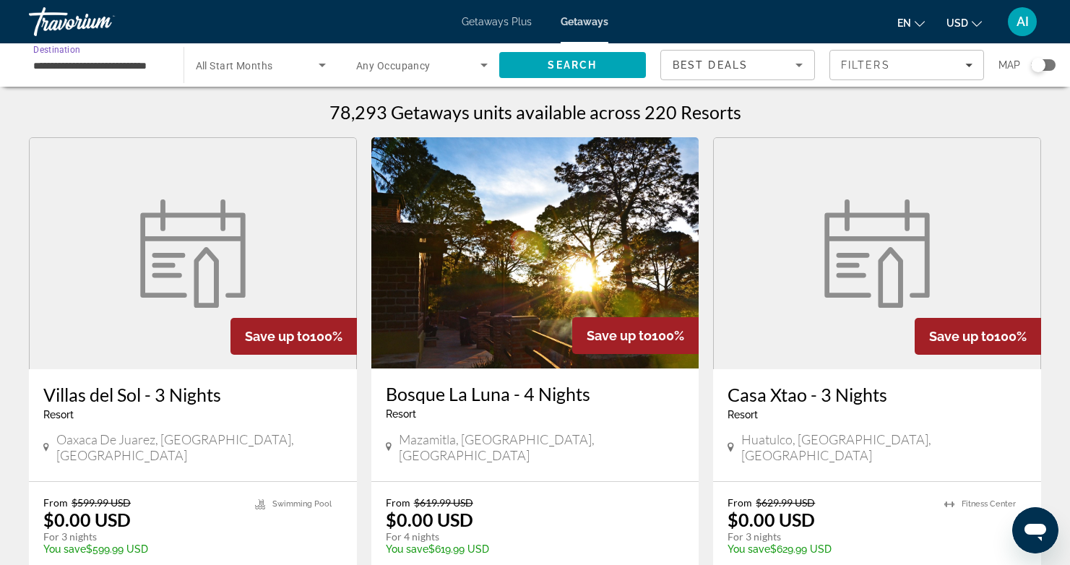
click at [42, 64] on input "**********" at bounding box center [98, 65] width 131 height 17
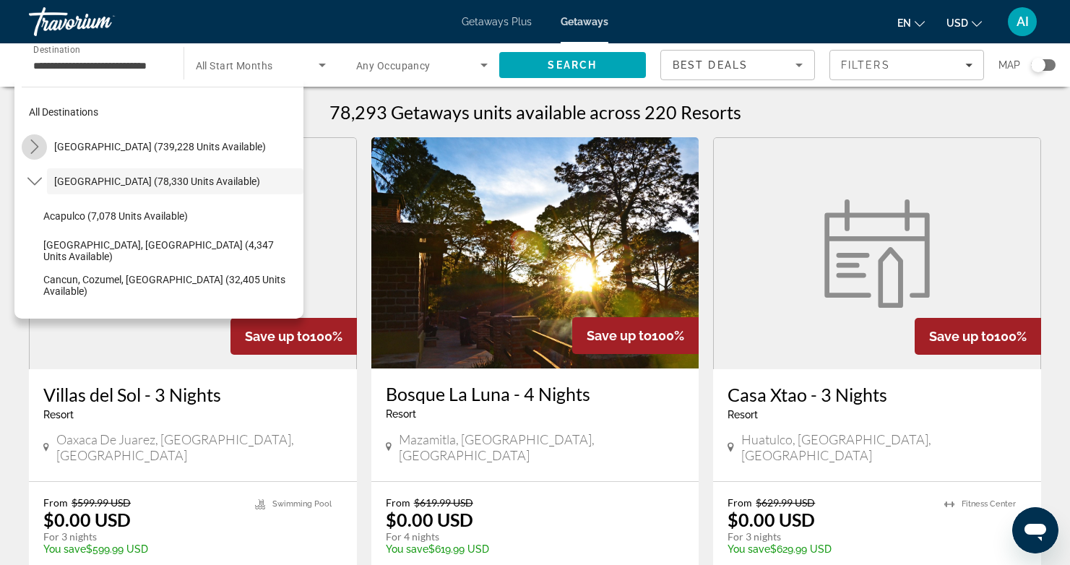
click at [32, 144] on icon "Toggle United States (739,228 units available) submenu" at bounding box center [34, 146] width 14 height 14
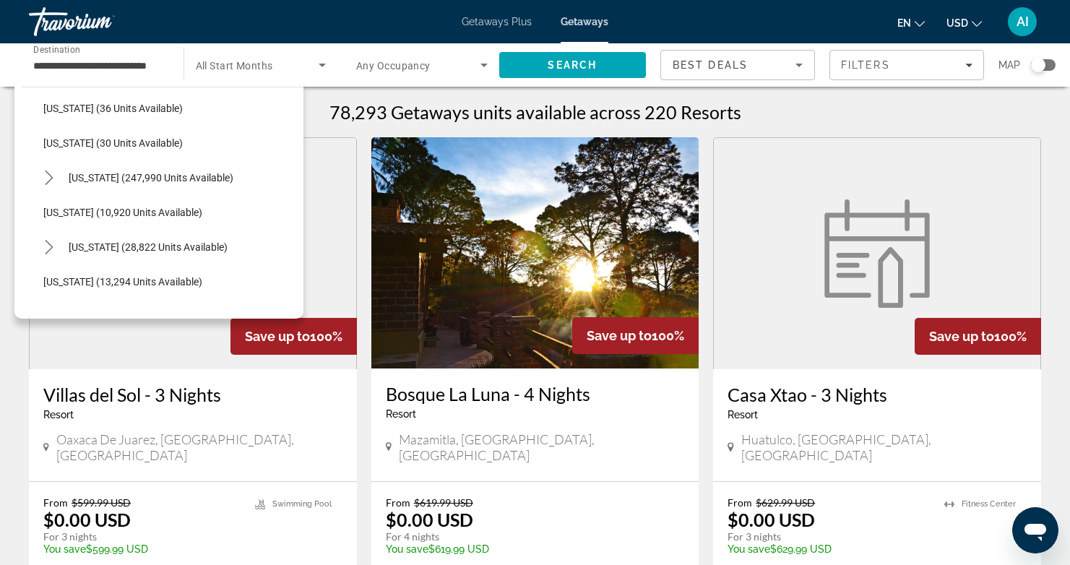
scroll to position [217, 0]
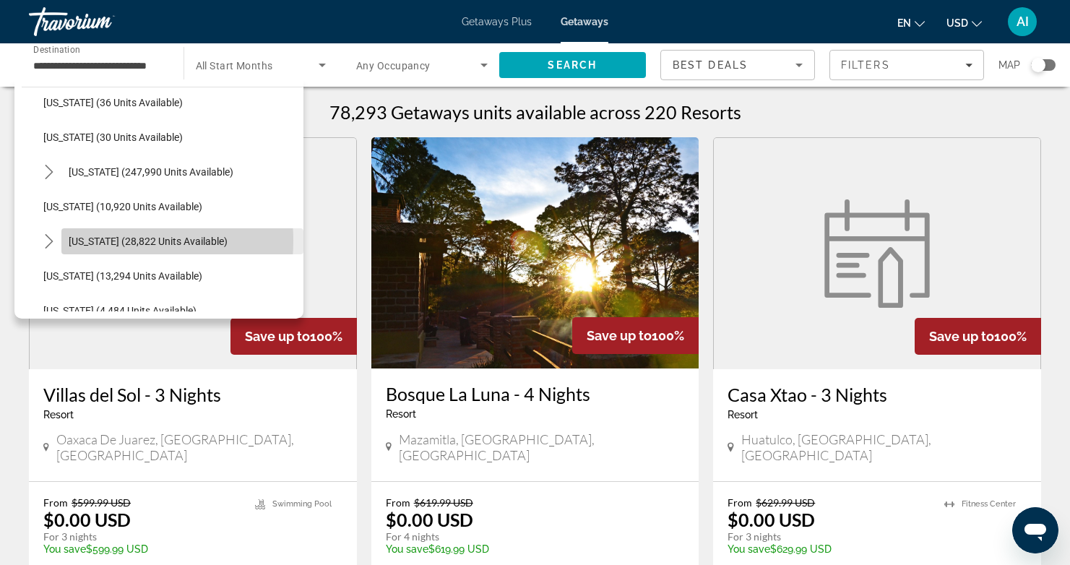
click at [97, 241] on span "Hawaii (28,822 units available)" at bounding box center [148, 242] width 159 height 12
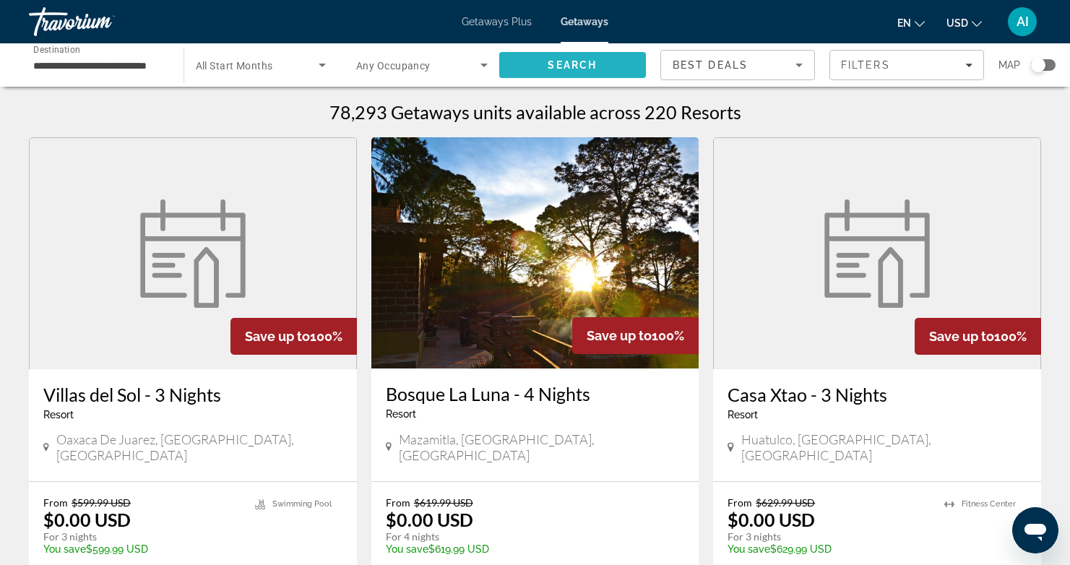
click at [585, 66] on span "Search" at bounding box center [572, 65] width 49 height 12
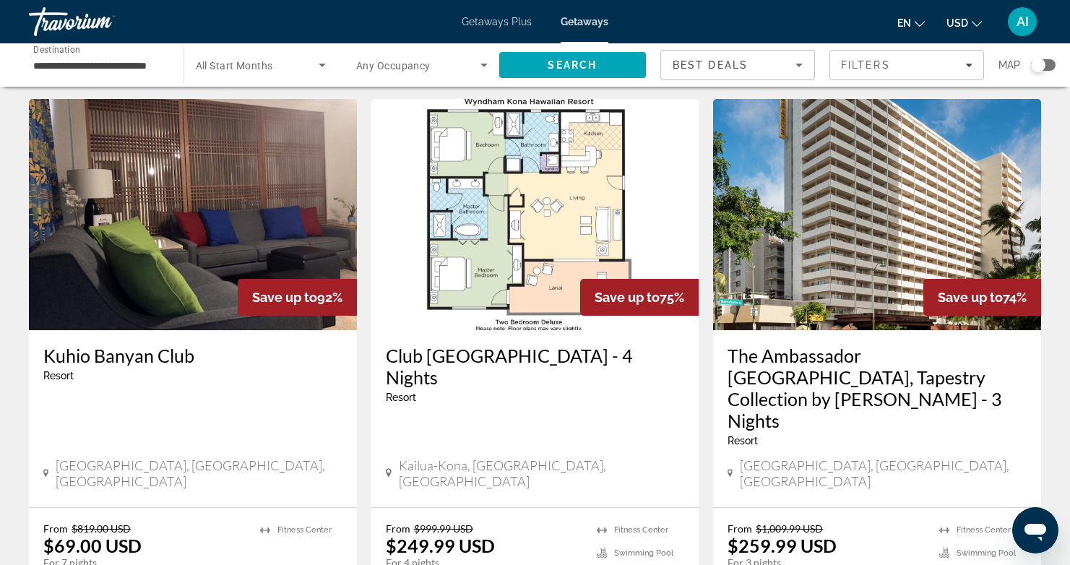
scroll to position [33, 0]
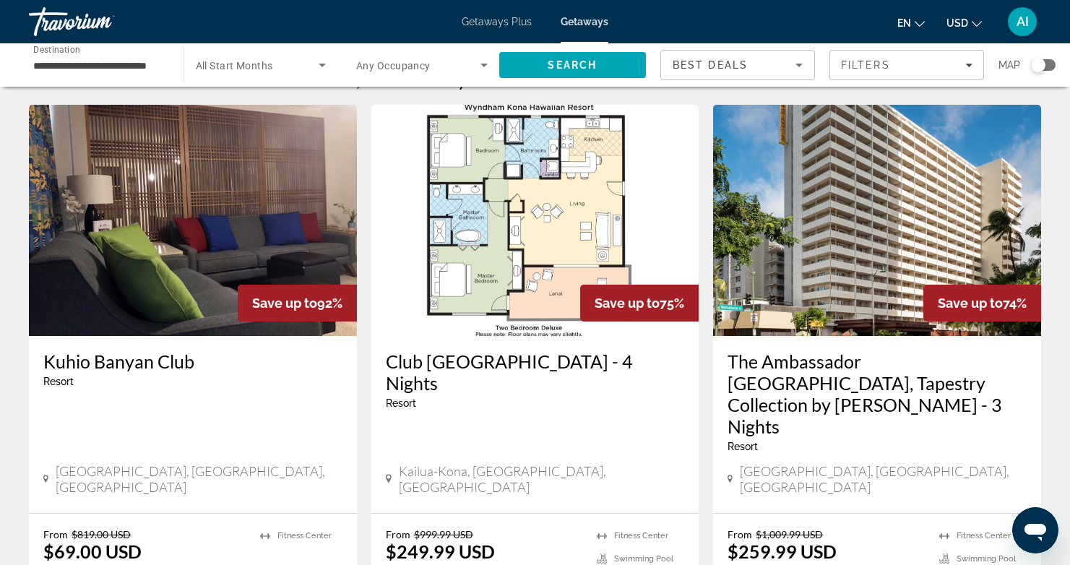
click at [323, 62] on icon "Search widget" at bounding box center [322, 64] width 17 height 17
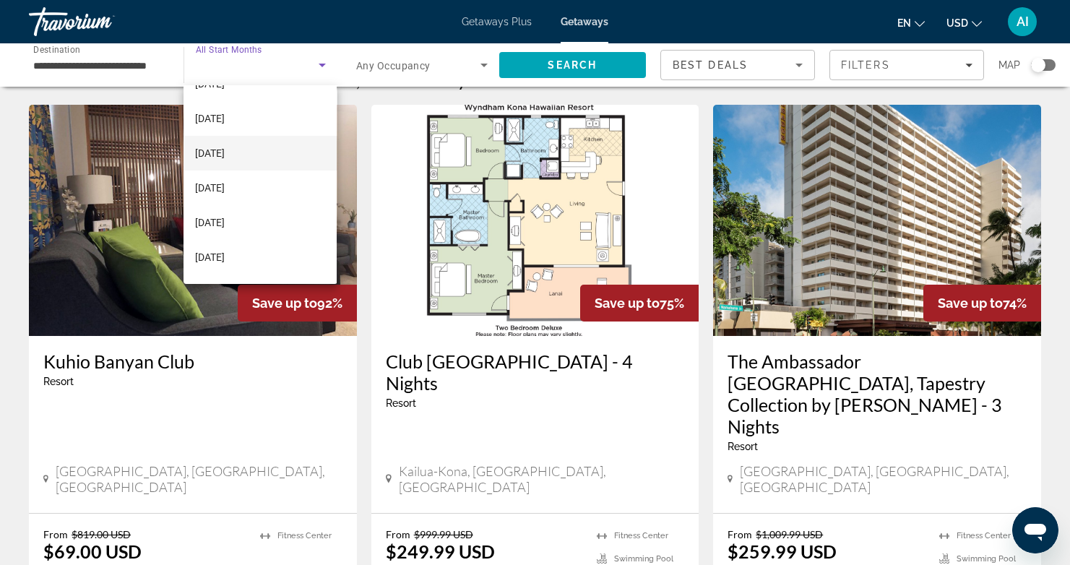
scroll to position [131, 0]
drag, startPoint x: 243, startPoint y: 250, endPoint x: 254, endPoint y: 241, distance: 14.4
click at [243, 250] on mat-option "May 2026" at bounding box center [260, 255] width 153 height 35
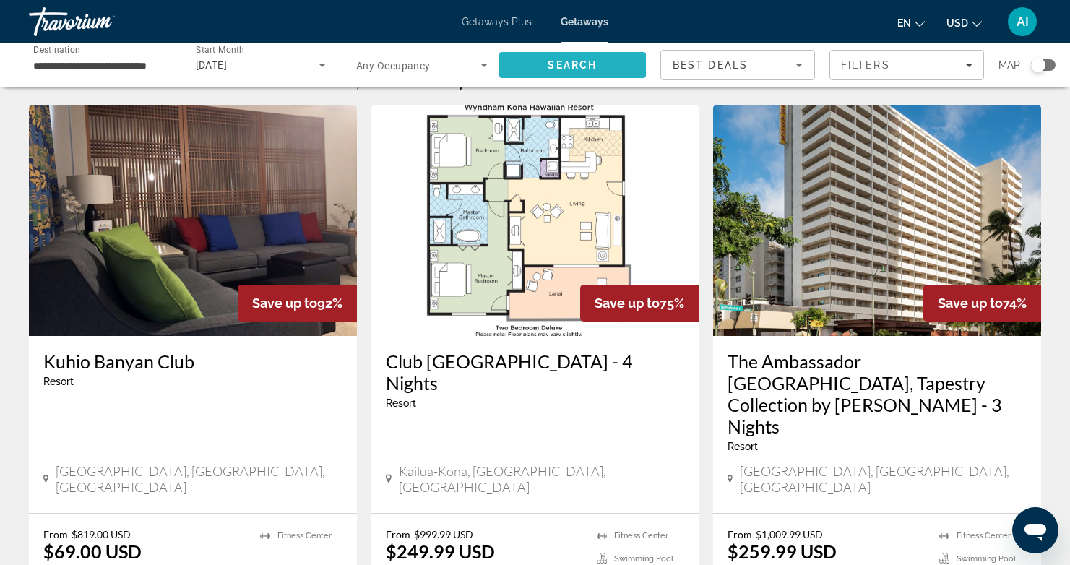
click at [571, 60] on span "Search" at bounding box center [572, 65] width 49 height 12
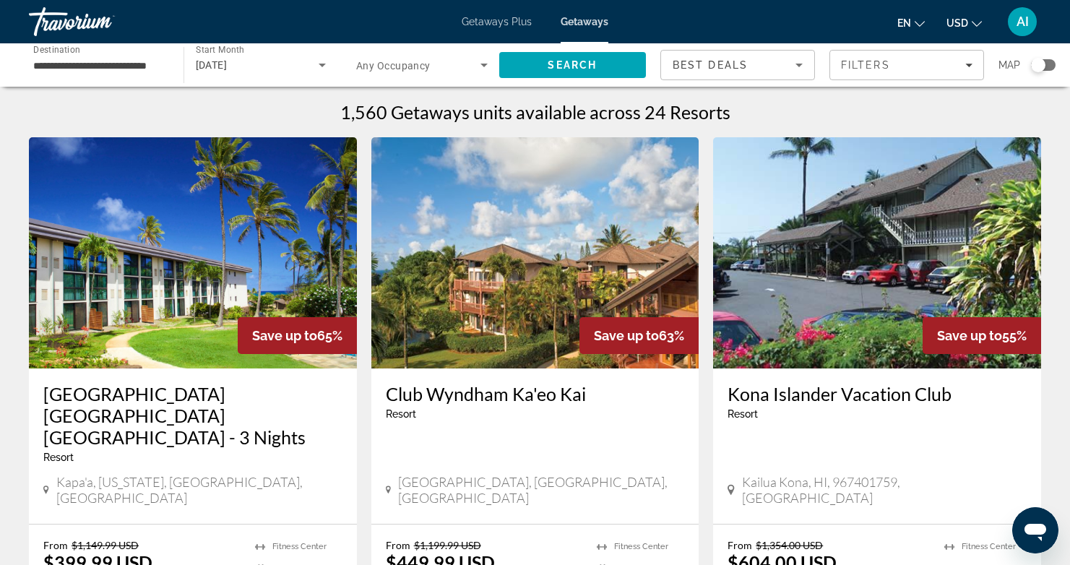
click at [1040, 69] on div "Search widget" at bounding box center [1038, 65] width 14 height 14
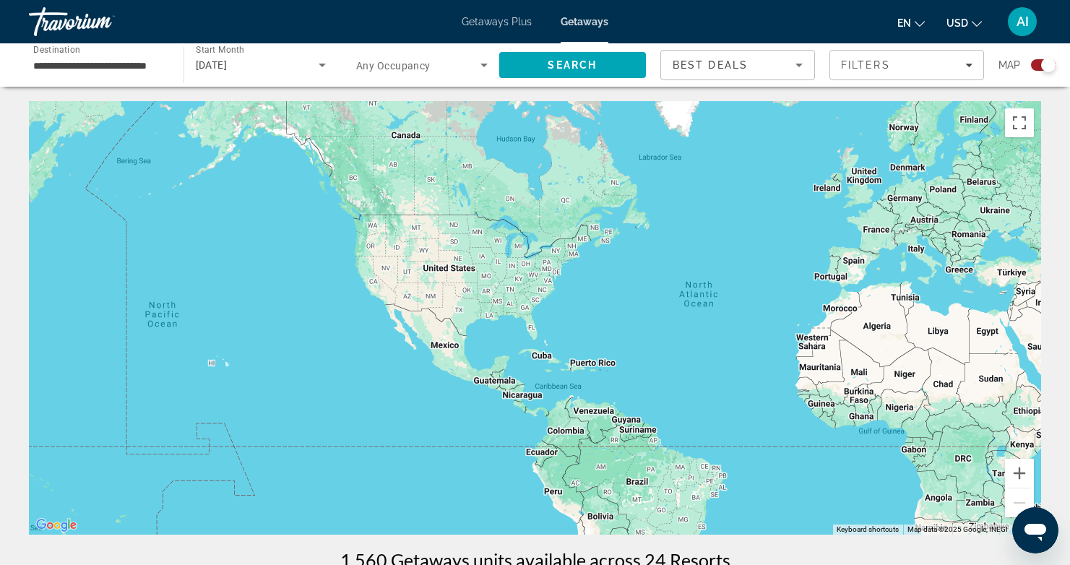
drag, startPoint x: 241, startPoint y: 243, endPoint x: 434, endPoint y: 242, distance: 193.6
click at [434, 242] on div "Main content" at bounding box center [535, 317] width 1012 height 433
click at [1022, 469] on button "Zoom in" at bounding box center [1019, 473] width 29 height 29
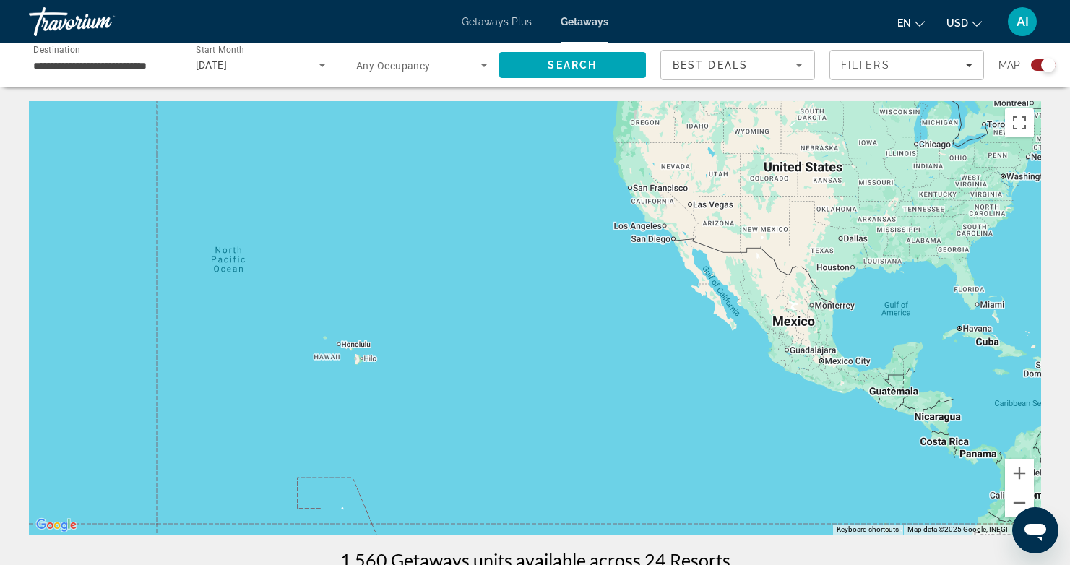
drag, startPoint x: 400, startPoint y: 334, endPoint x: 908, endPoint y: 262, distance: 513.0
click at [908, 262] on div "Main content" at bounding box center [535, 317] width 1012 height 433
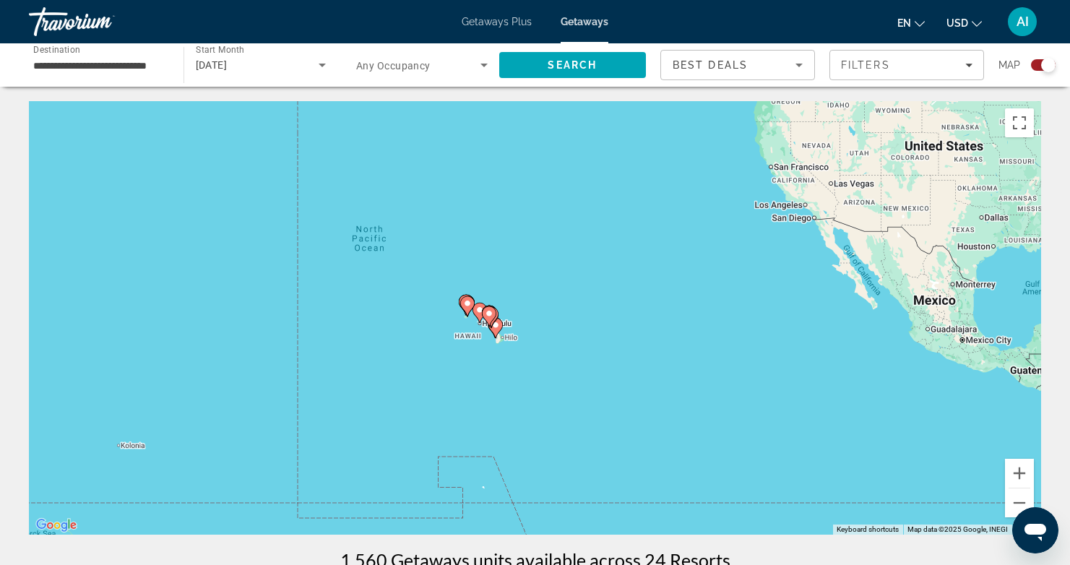
drag, startPoint x: 367, startPoint y: 296, endPoint x: 444, endPoint y: 296, distance: 77.3
click at [444, 296] on div "To activate drag with keyboard, press Alt + Enter. Once in keyboard drag state,…" at bounding box center [535, 317] width 1012 height 433
click at [464, 302] on image "Main content" at bounding box center [467, 303] width 9 height 9
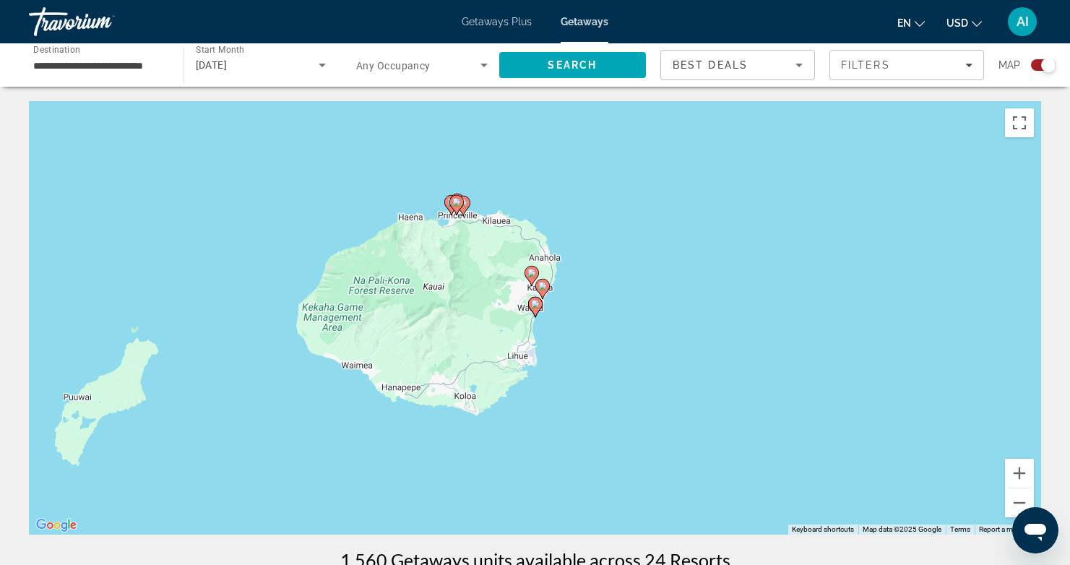
click at [457, 199] on image "Main content" at bounding box center [456, 202] width 9 height 9
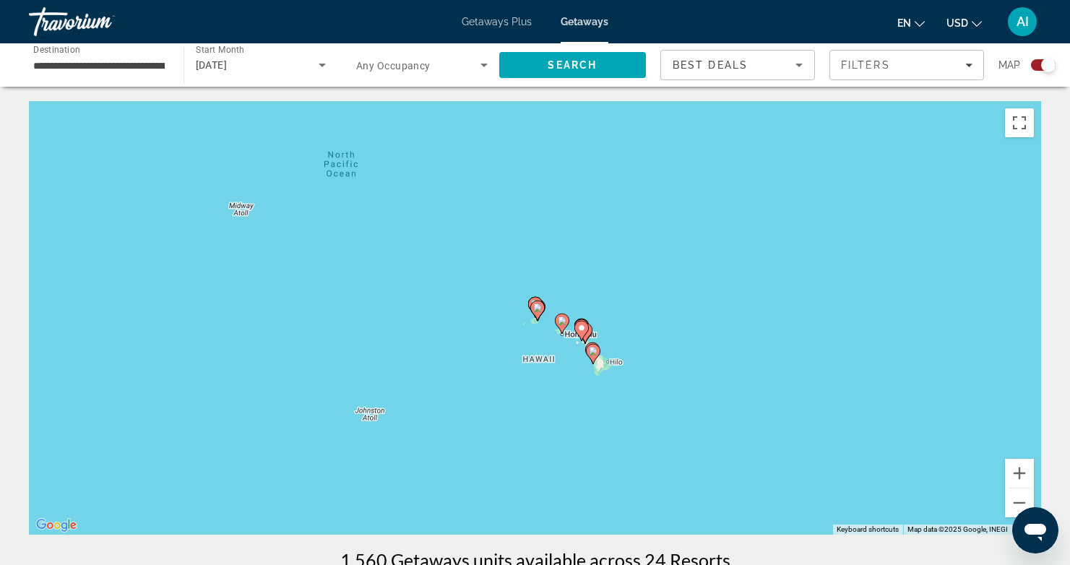
click at [561, 321] on image "Main content" at bounding box center [562, 320] width 9 height 9
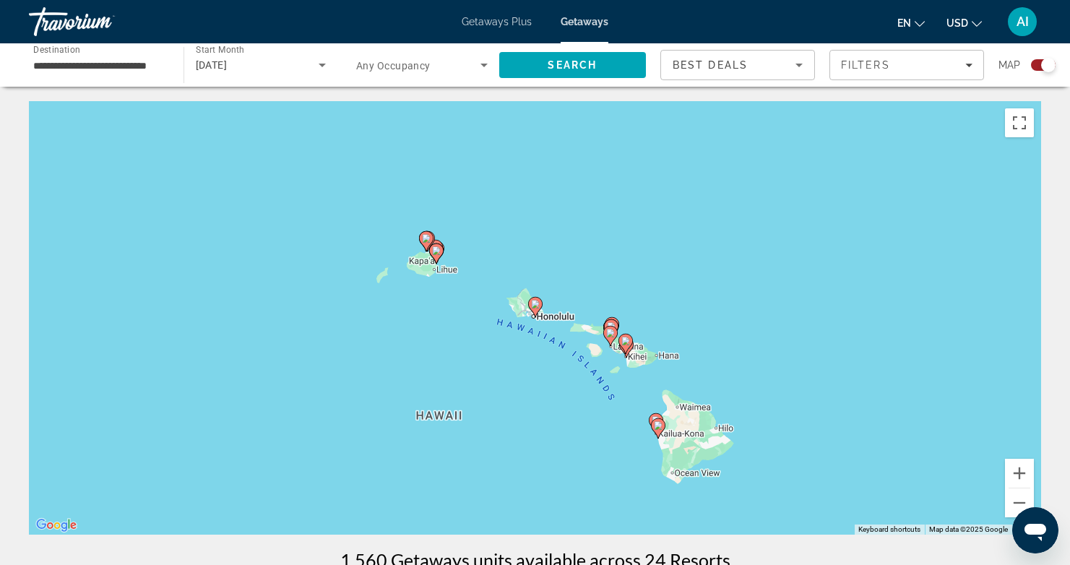
click at [534, 306] on image "Main content" at bounding box center [535, 304] width 9 height 9
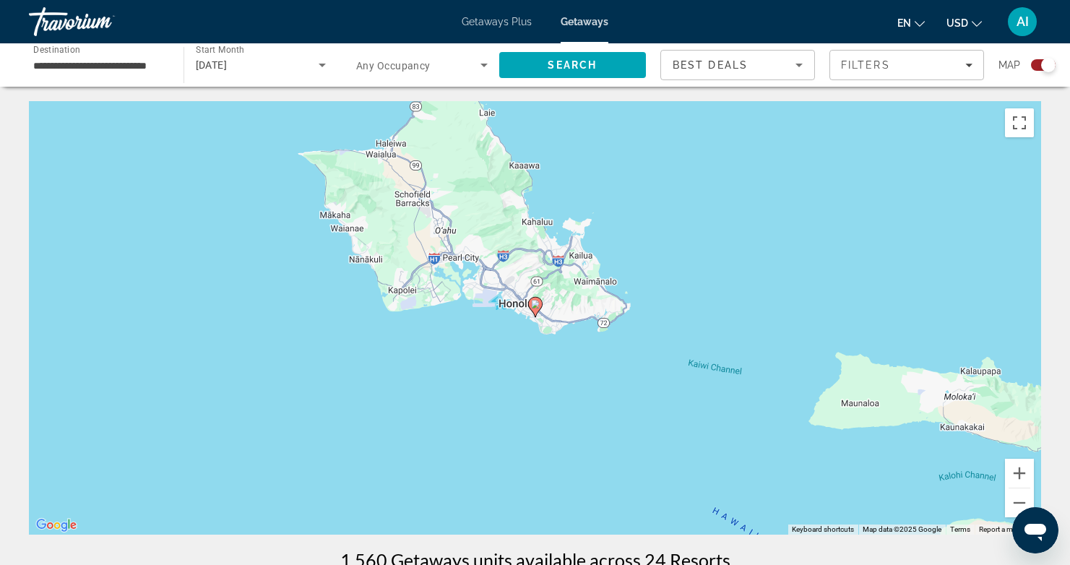
click at [534, 306] on image "Main content" at bounding box center [535, 304] width 9 height 9
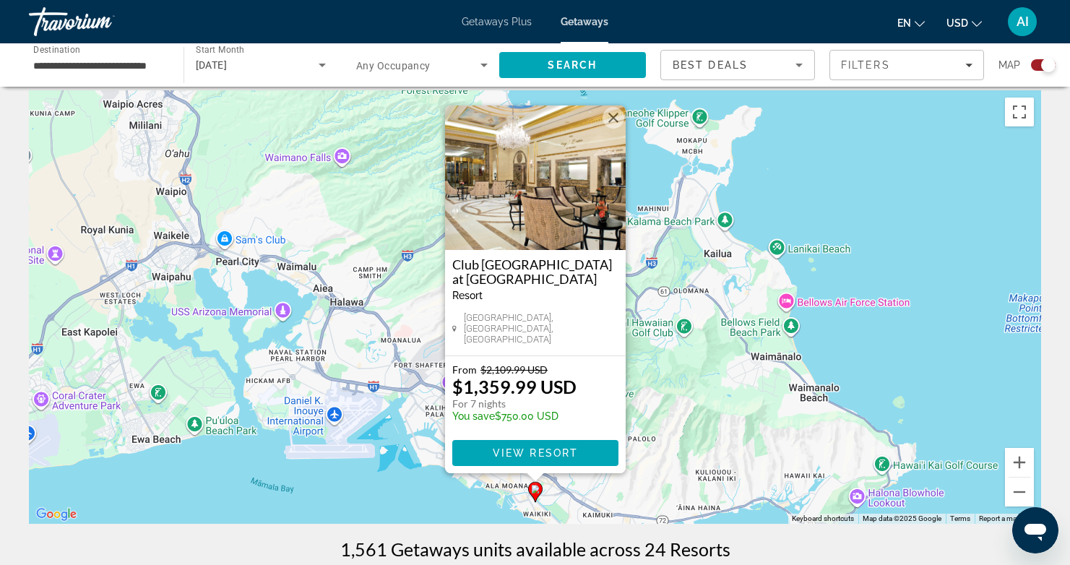
scroll to position [15, 0]
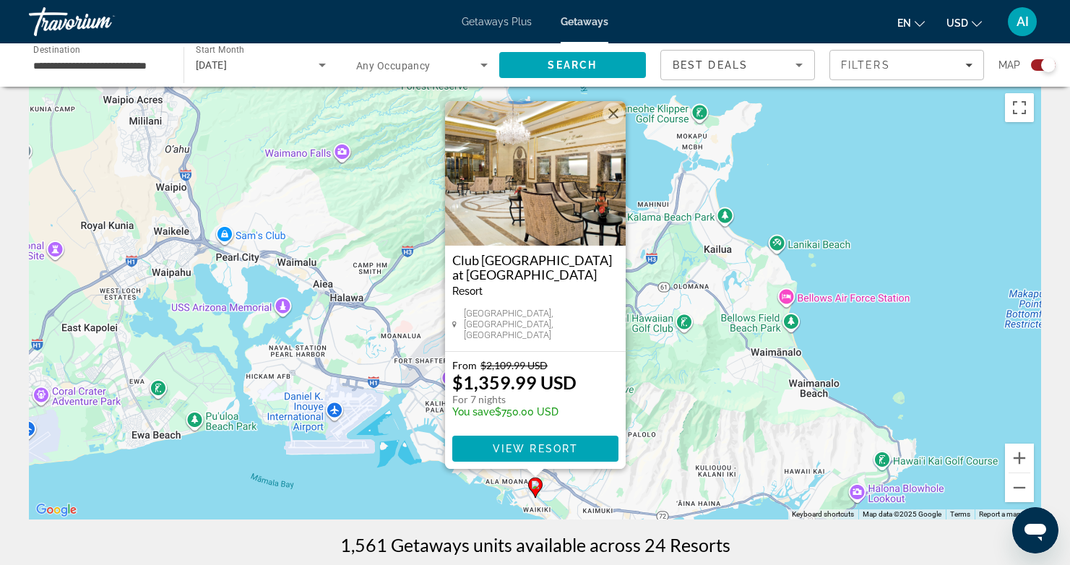
click at [607, 116] on button "Close" at bounding box center [614, 114] width 22 height 22
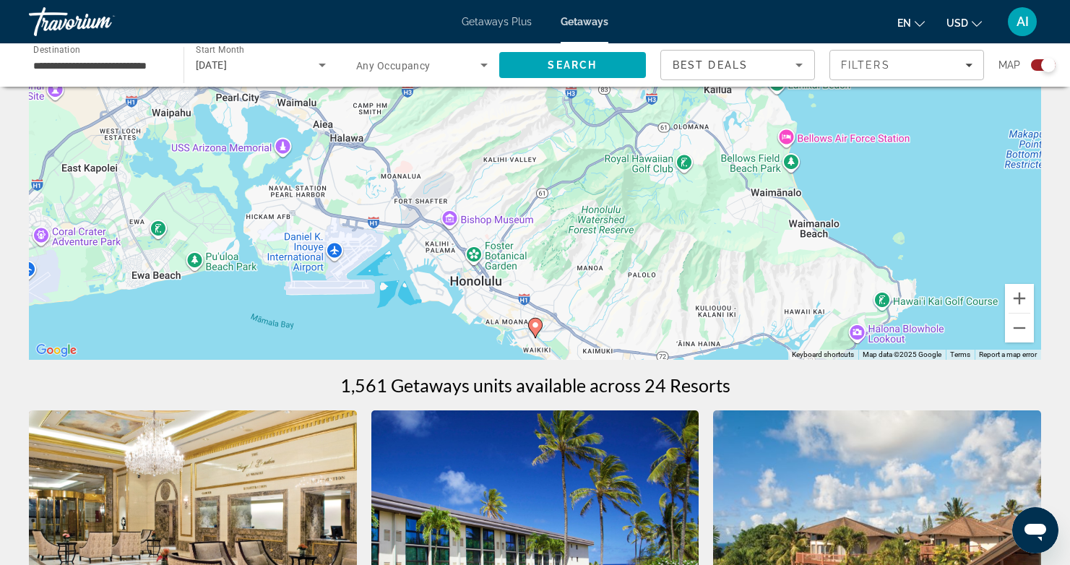
scroll to position [173, 0]
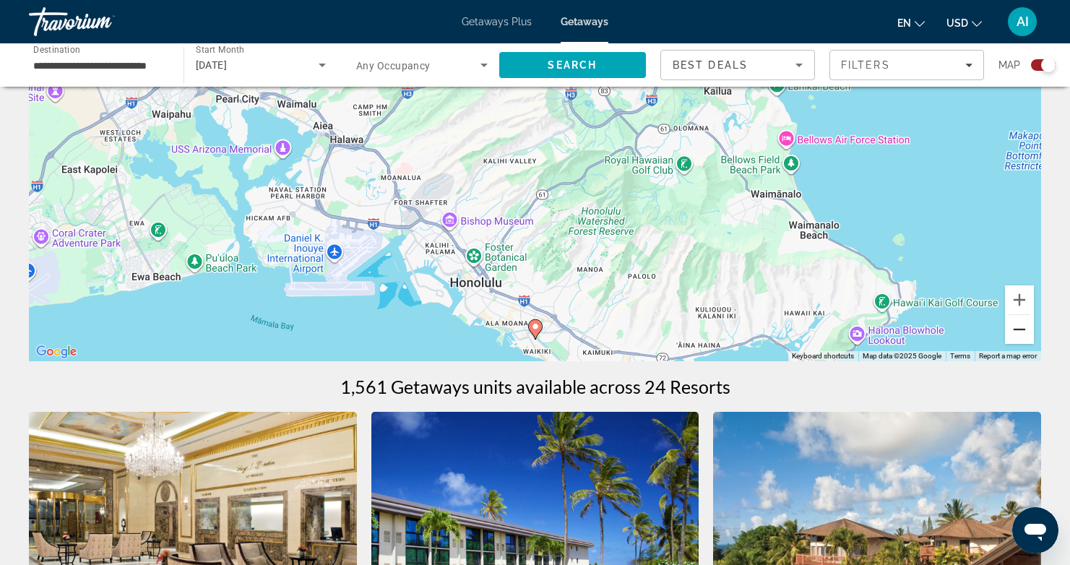
click at [1016, 322] on button "Zoom out" at bounding box center [1019, 329] width 29 height 29
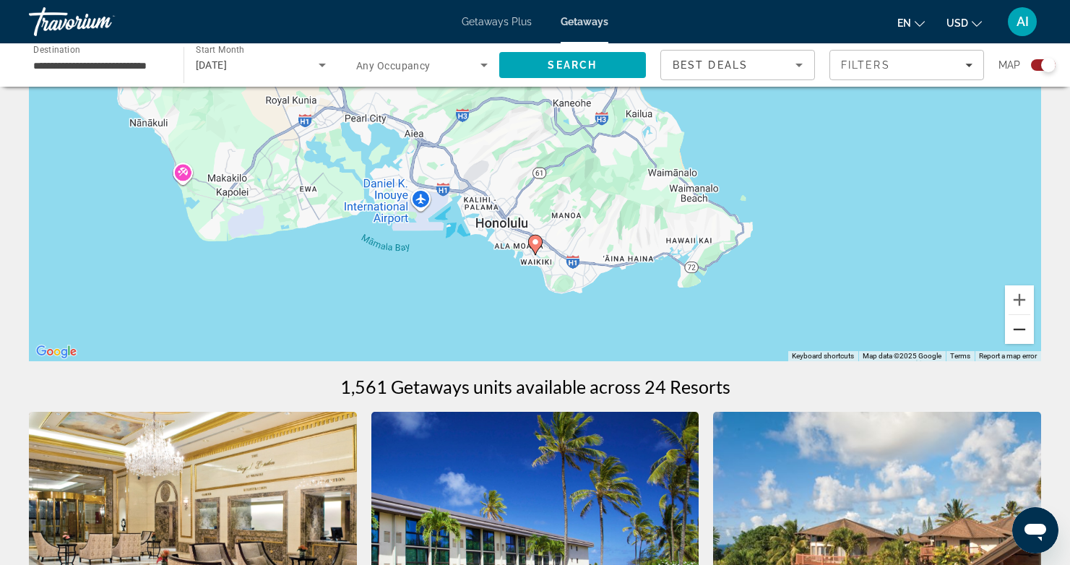
click at [1016, 322] on button "Zoom out" at bounding box center [1019, 329] width 29 height 29
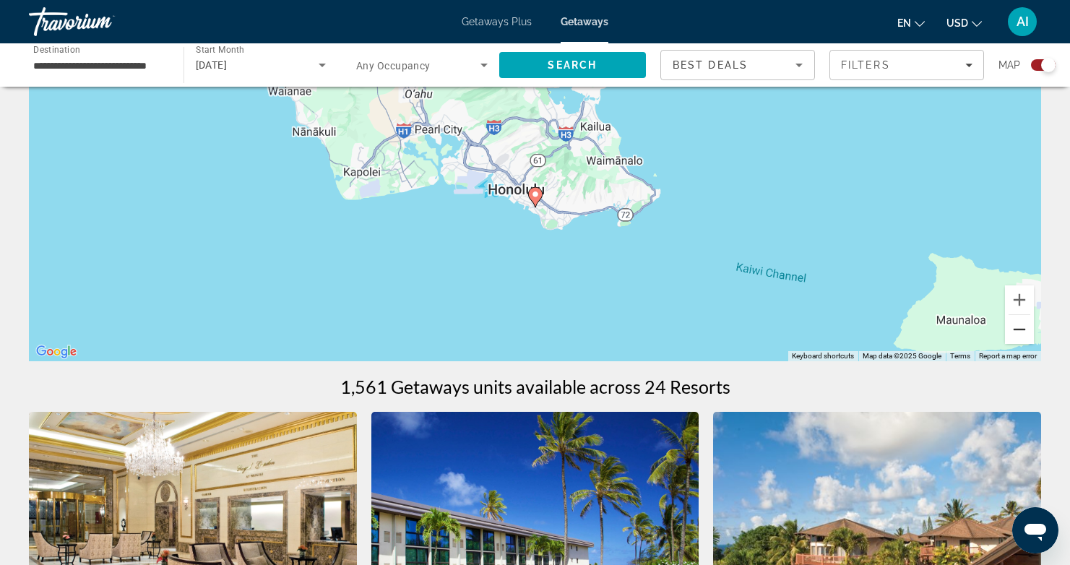
click at [1016, 322] on button "Zoom out" at bounding box center [1019, 329] width 29 height 29
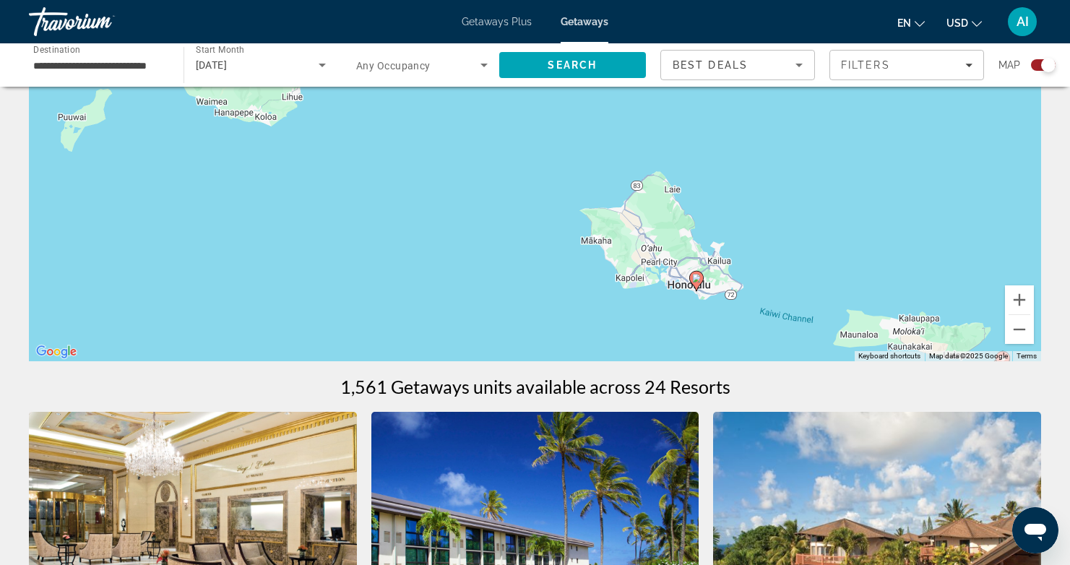
drag, startPoint x: 701, startPoint y: 215, endPoint x: 871, endPoint y: 374, distance: 233.1
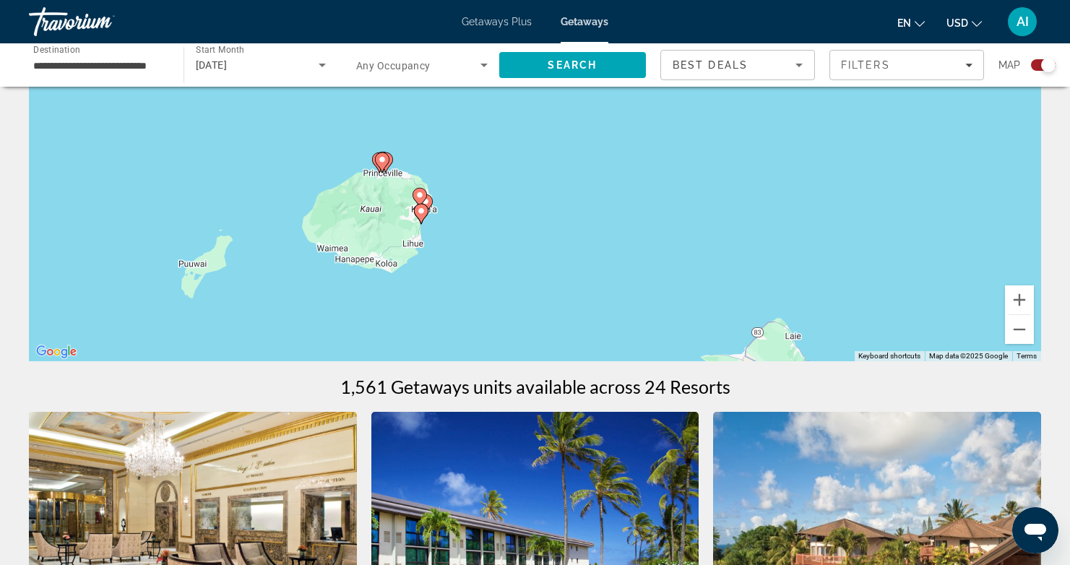
drag, startPoint x: 509, startPoint y: 250, endPoint x: 583, endPoint y: 301, distance: 89.4
click at [583, 301] on div "To activate drag with keyboard, press Alt + Enter. Once in keyboard drag state,…" at bounding box center [535, 144] width 1012 height 433
click at [382, 158] on image "Main content" at bounding box center [382, 159] width 9 height 9
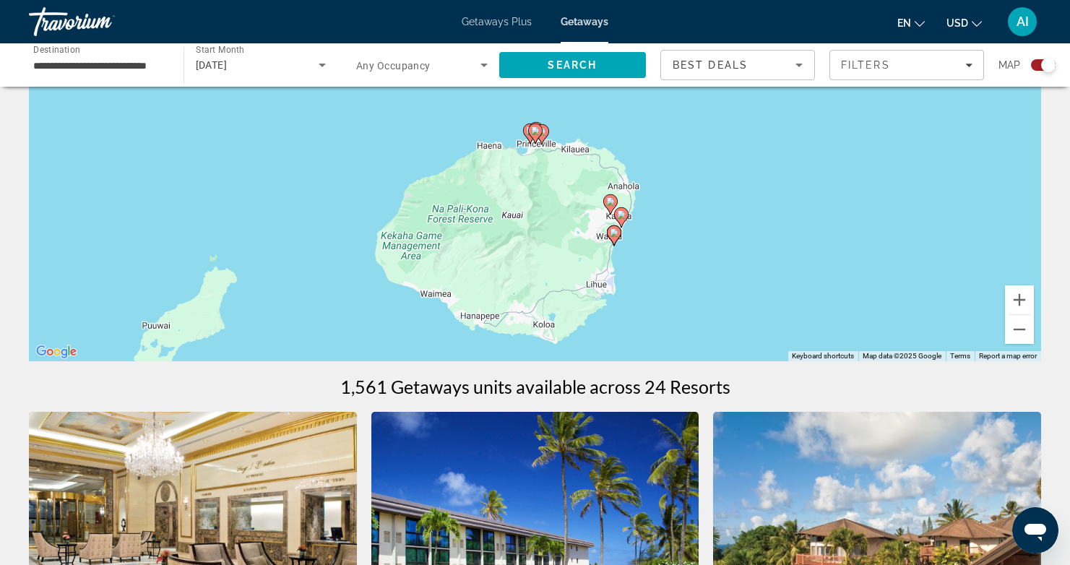
click at [539, 135] on icon "Main content" at bounding box center [534, 133] width 13 height 19
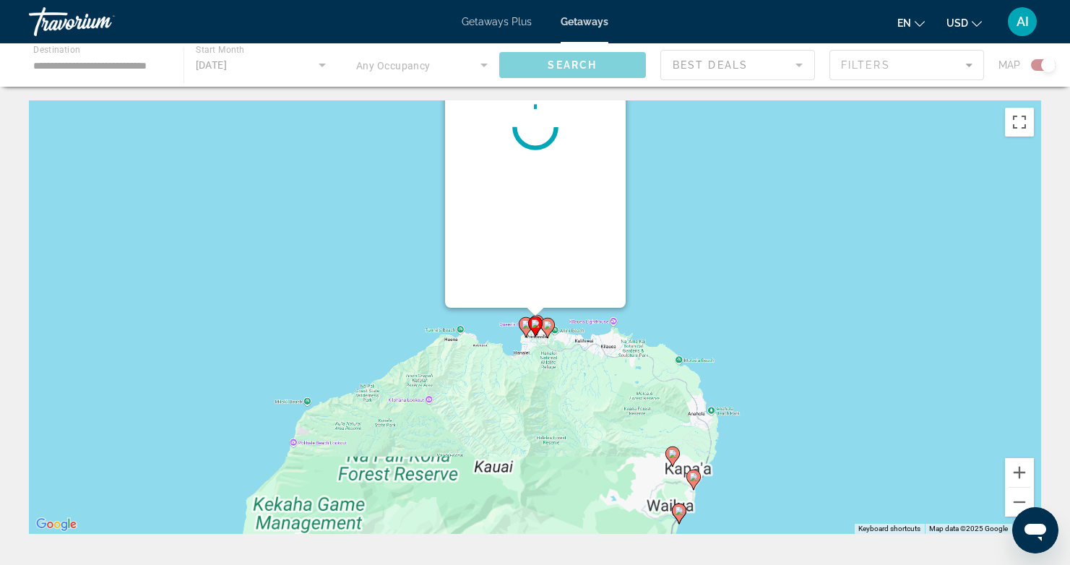
scroll to position [0, 0]
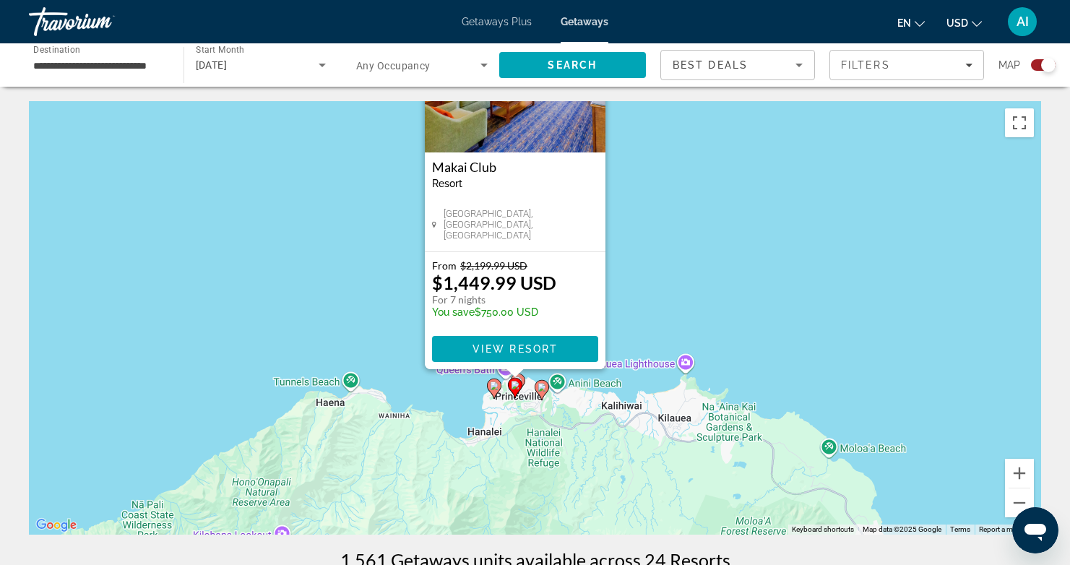
drag, startPoint x: 700, startPoint y: 416, endPoint x: 679, endPoint y: 299, distance: 118.9
click at [679, 299] on div "To activate drag with keyboard, press Alt + Enter. Once in keyboard drag state,…" at bounding box center [535, 317] width 1012 height 433
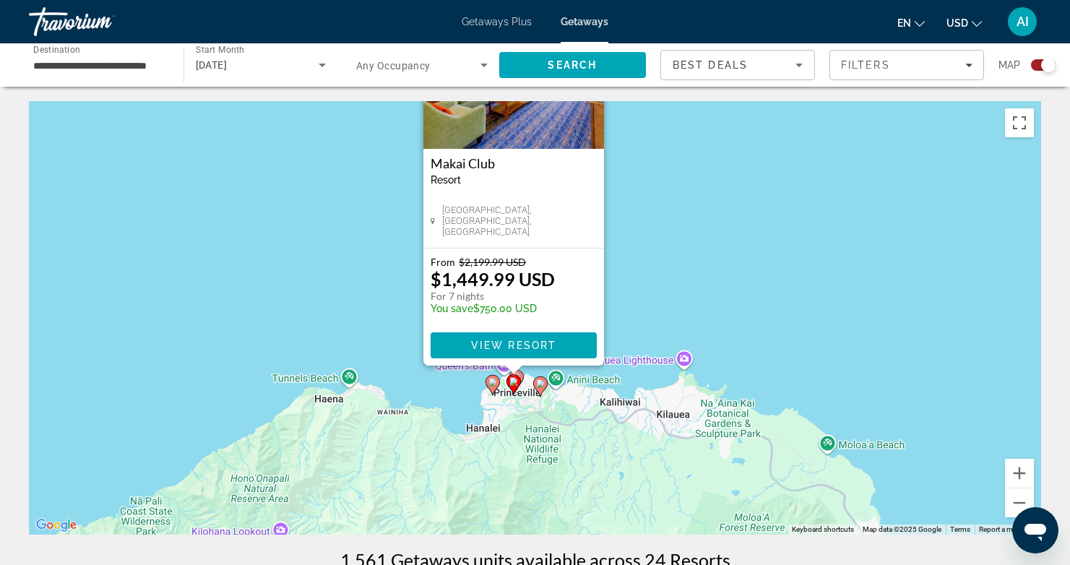
click at [490, 384] on image "Main content" at bounding box center [492, 382] width 9 height 9
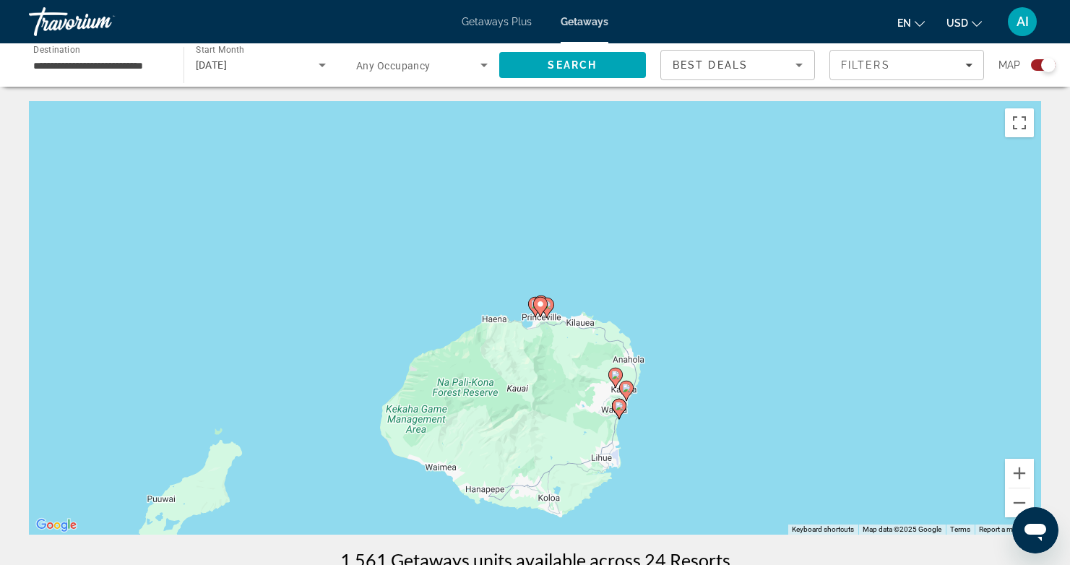
click at [533, 306] on icon "Main content" at bounding box center [540, 307] width 14 height 20
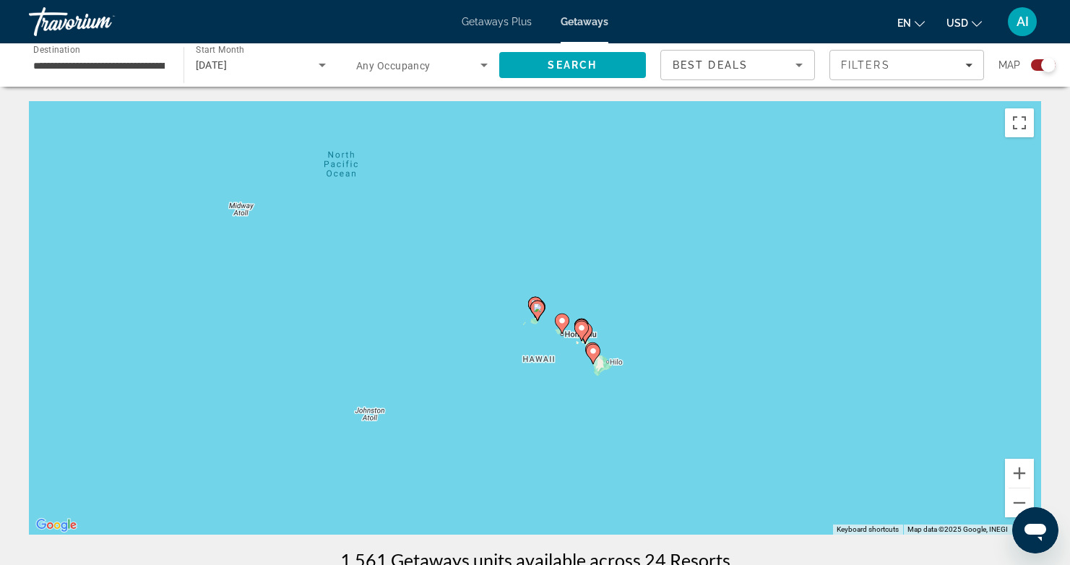
click at [533, 306] on image "Main content" at bounding box center [537, 307] width 9 height 9
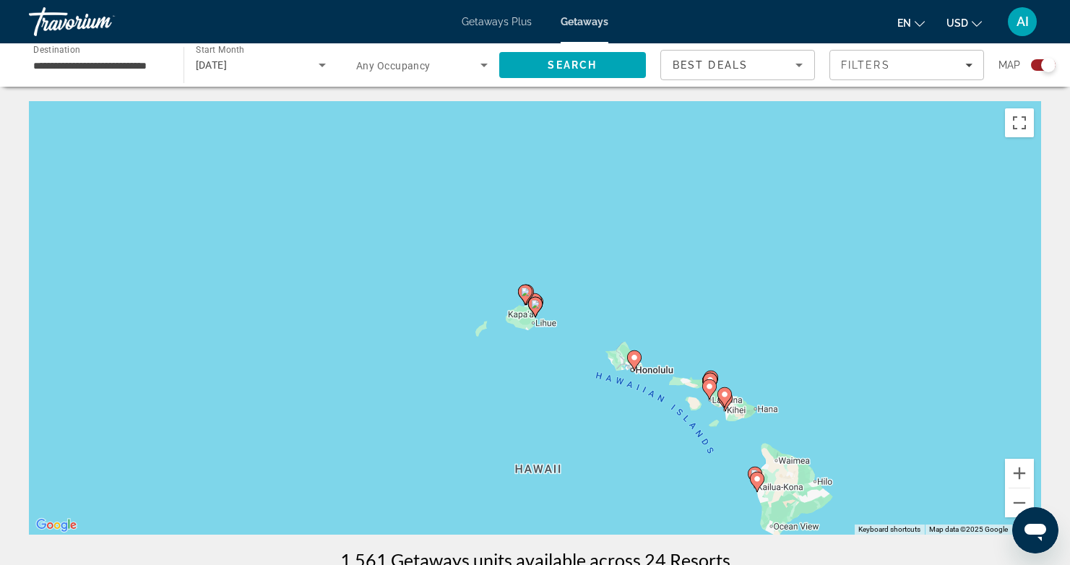
click at [523, 296] on icon "Main content" at bounding box center [524, 294] width 13 height 19
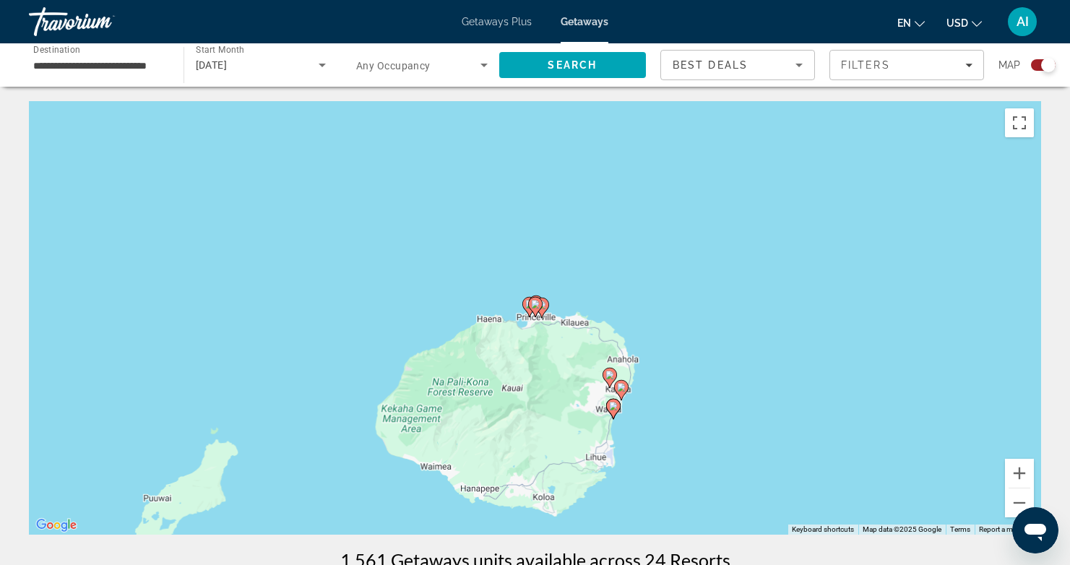
click at [523, 296] on gmp-advanced-marker "Main content" at bounding box center [529, 307] width 14 height 22
type input "**********"
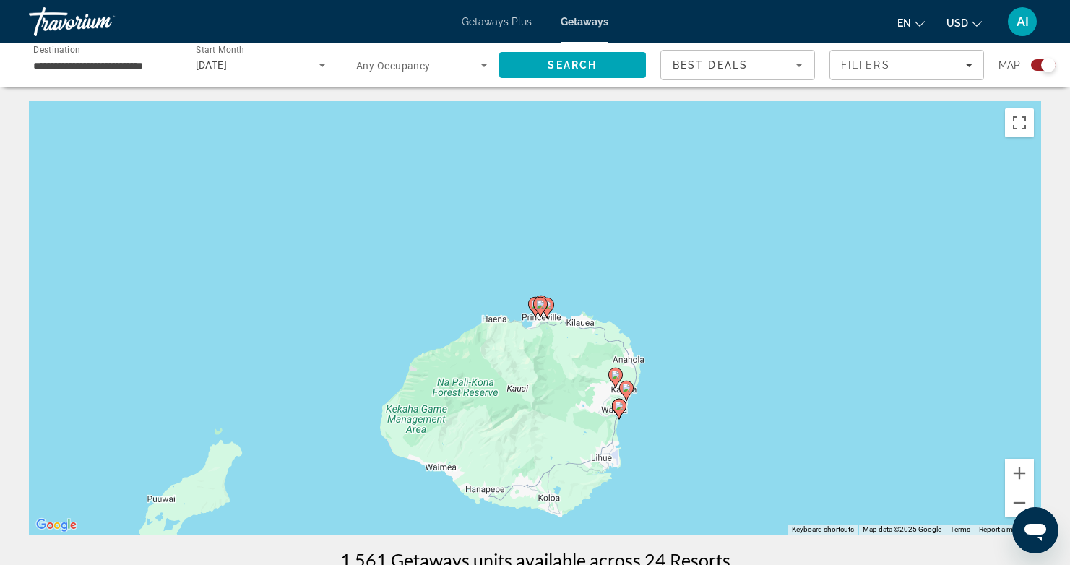
click at [531, 307] on image "Main content" at bounding box center [535, 304] width 9 height 9
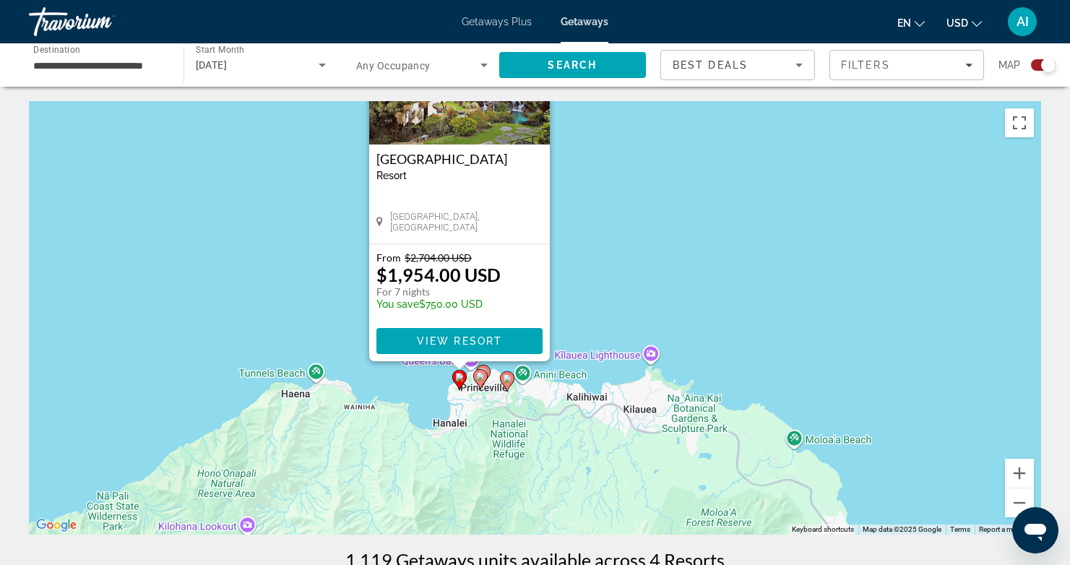
drag, startPoint x: 715, startPoint y: 419, endPoint x: 639, endPoint y: 290, distance: 149.7
click at [639, 291] on div "To activate drag with keyboard, press Alt + Enter. Once in keyboard drag state,…" at bounding box center [535, 317] width 1012 height 433
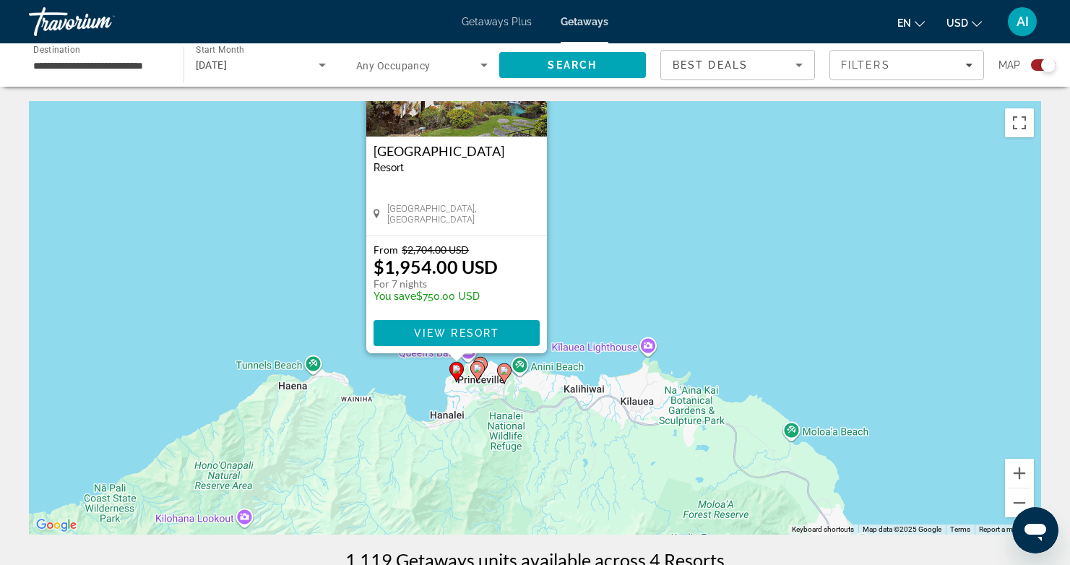
click at [484, 360] on icon "Main content" at bounding box center [479, 367] width 13 height 19
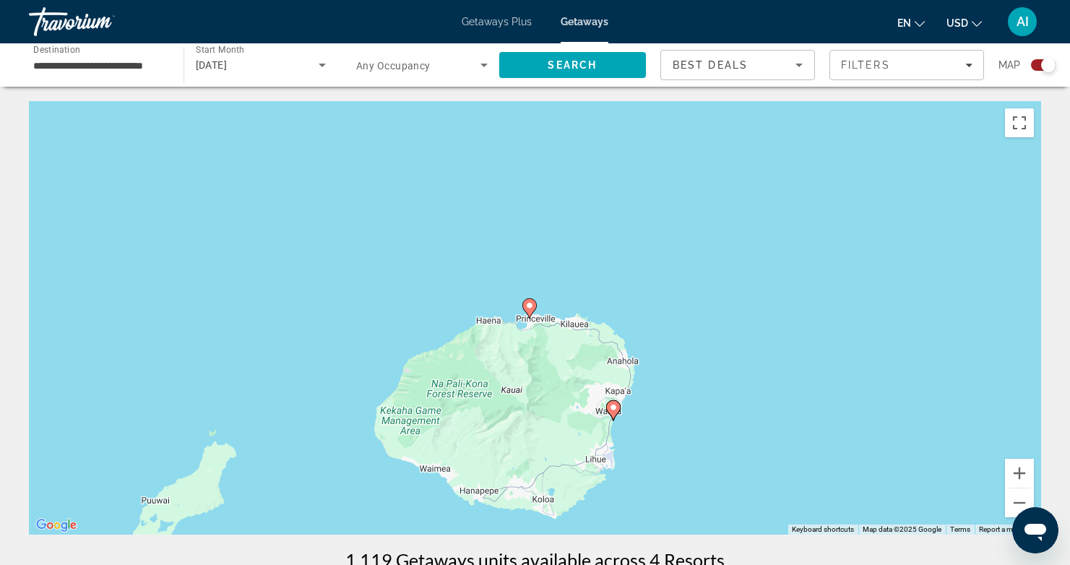
click at [534, 307] on icon "Main content" at bounding box center [528, 308] width 13 height 19
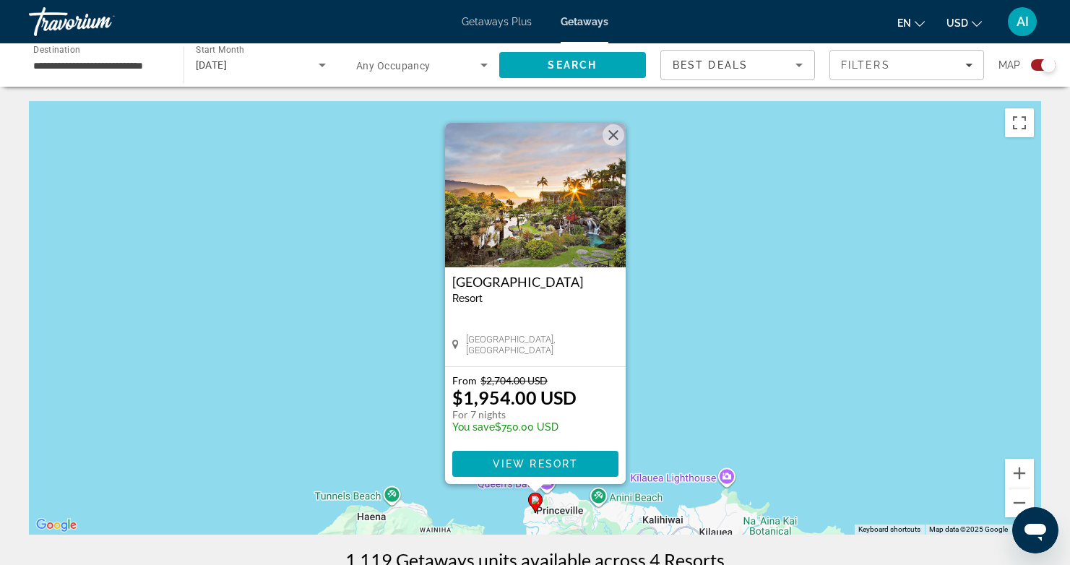
click at [535, 498] on image "Main content" at bounding box center [535, 500] width 9 height 9
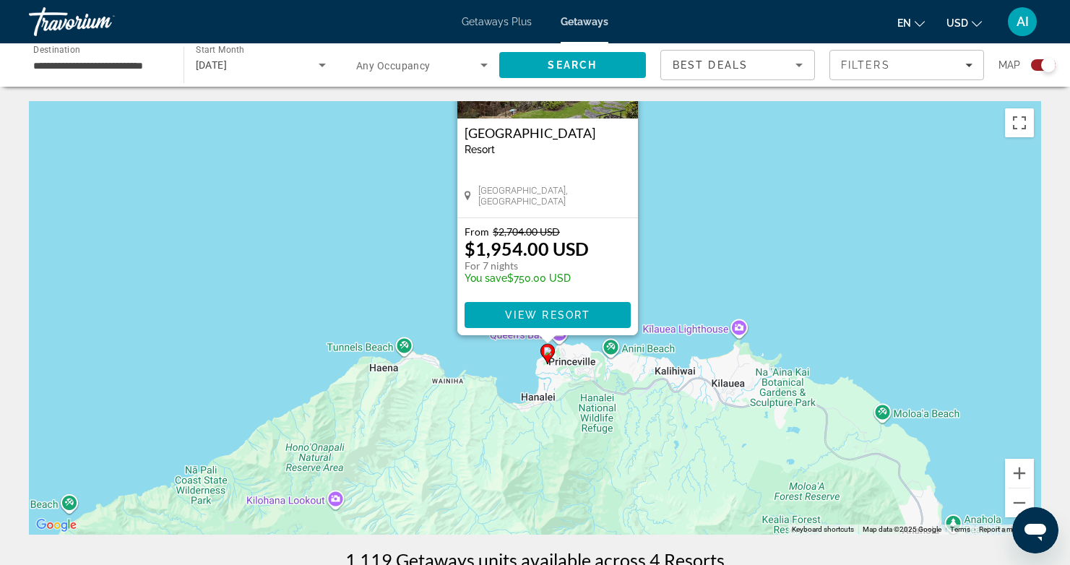
drag, startPoint x: 713, startPoint y: 410, endPoint x: 721, endPoint y: 256, distance: 154.1
click at [722, 256] on div "To activate drag with keyboard, press Alt + Enter. Once in keyboard drag state,…" at bounding box center [535, 317] width 1012 height 433
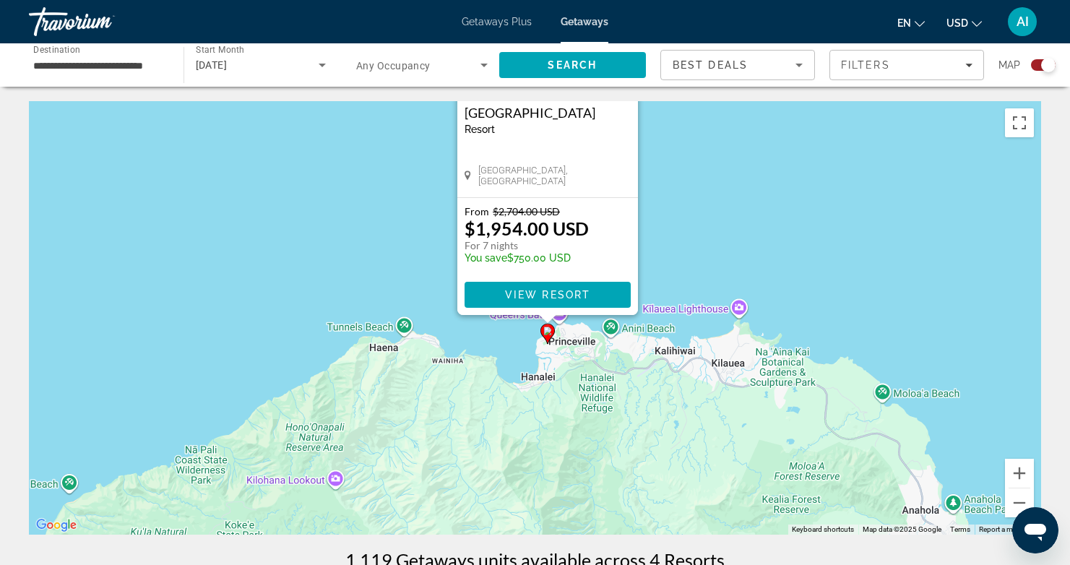
click at [711, 257] on div "To activate drag with keyboard, press Alt + Enter. Once in keyboard drag state,…" at bounding box center [535, 317] width 1012 height 433
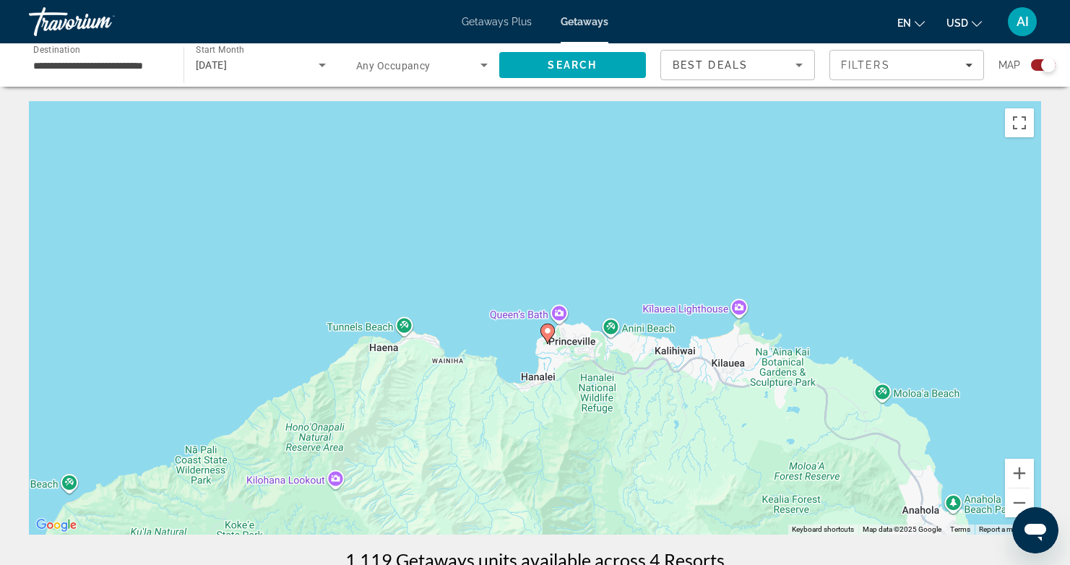
click at [550, 332] on image "Main content" at bounding box center [547, 331] width 9 height 9
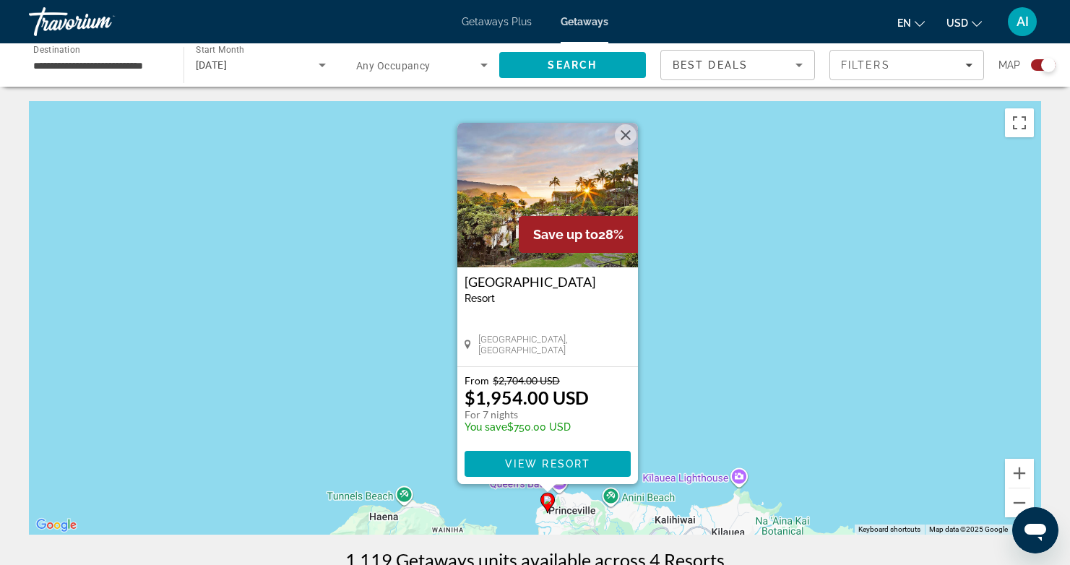
click at [714, 412] on div "To activate drag with keyboard, press Alt + Enter. Once in keyboard drag state,…" at bounding box center [535, 317] width 1012 height 433
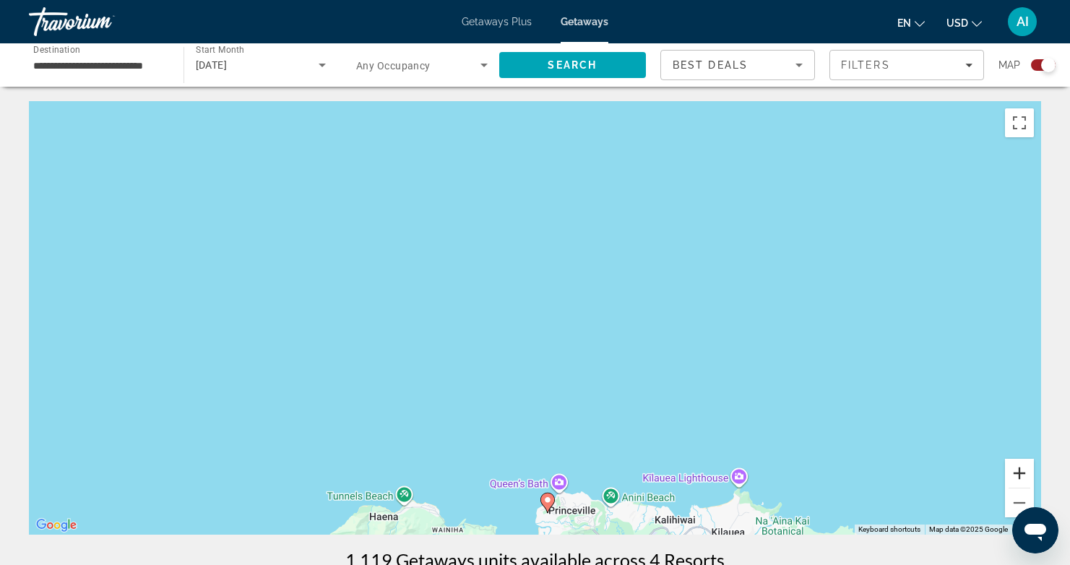
click at [1022, 470] on button "Zoom in" at bounding box center [1019, 473] width 29 height 29
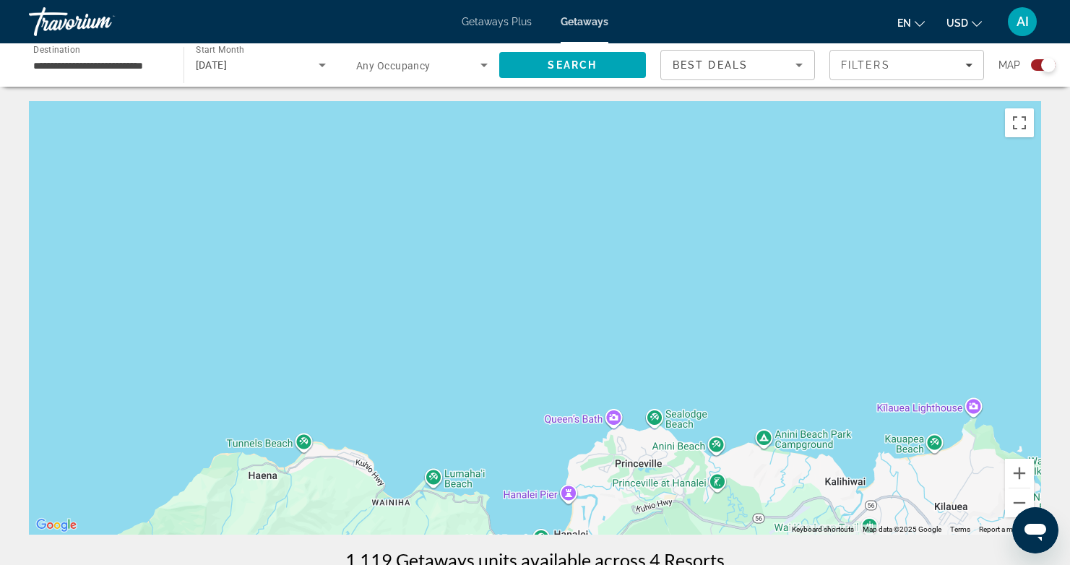
drag, startPoint x: 744, startPoint y: 427, endPoint x: 762, endPoint y: 186, distance: 241.3
click at [774, 173] on div "Main content" at bounding box center [535, 317] width 1012 height 433
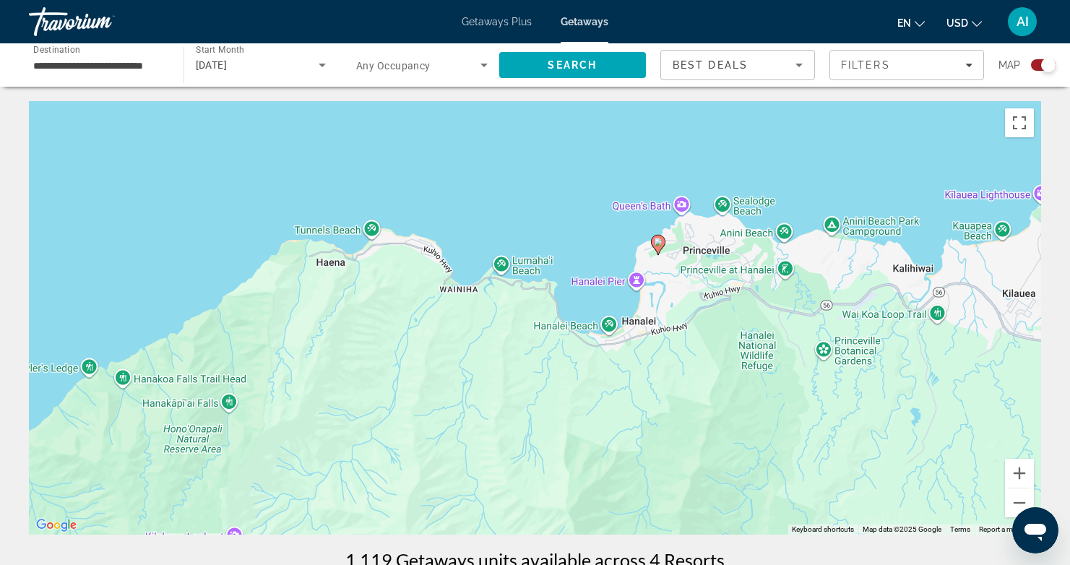
drag, startPoint x: 686, startPoint y: 367, endPoint x: 747, endPoint y: 197, distance: 180.5
click at [747, 197] on div "To activate drag with keyboard, press Alt + Enter. Once in keyboard drag state,…" at bounding box center [535, 317] width 1012 height 433
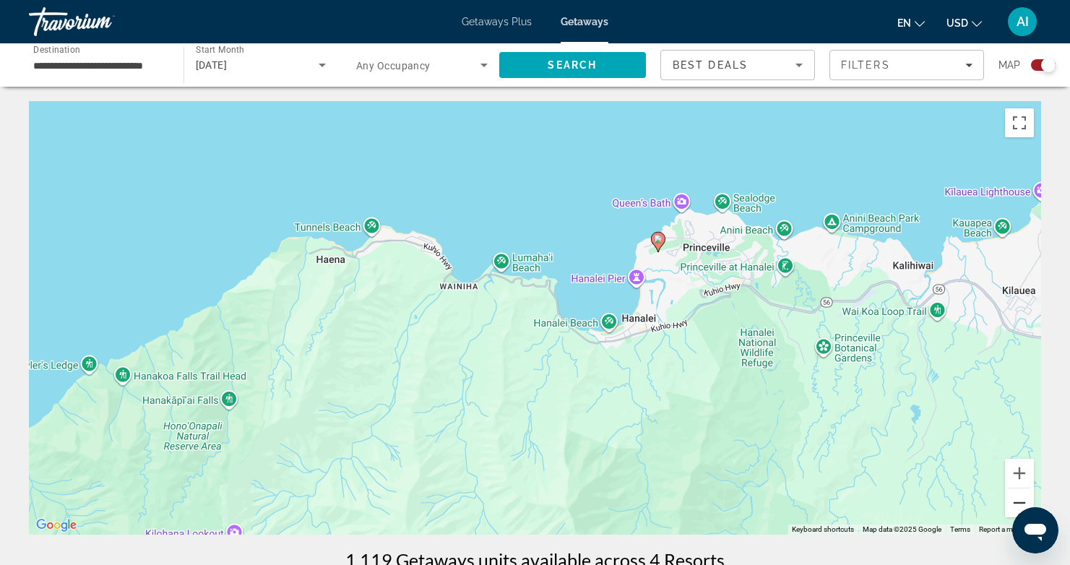
click at [1011, 502] on button "Zoom out" at bounding box center [1019, 502] width 29 height 29
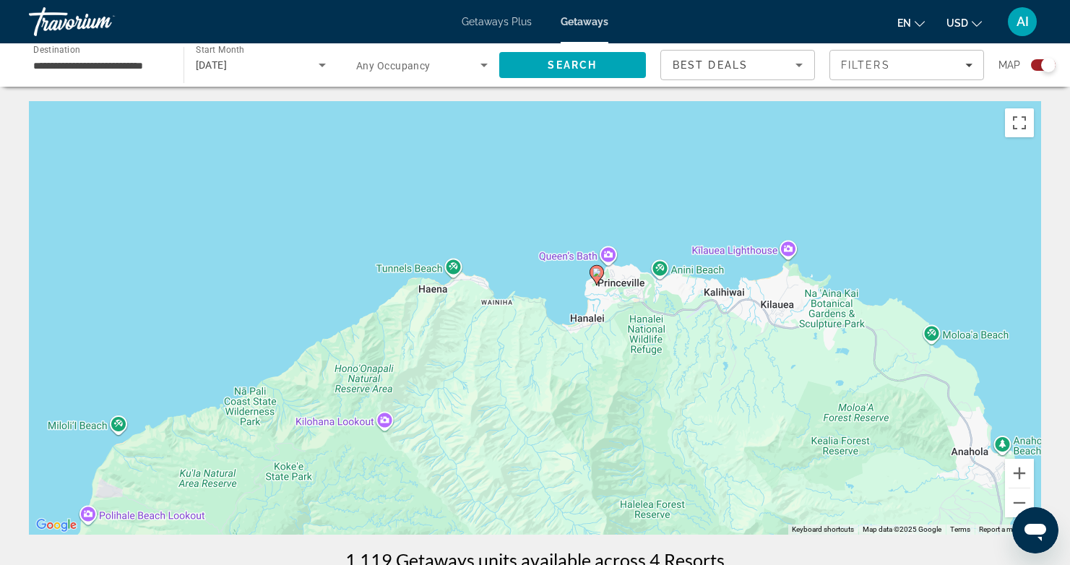
click at [638, 267] on div "To activate drag with keyboard, press Alt + Enter. Once in keyboard drag state,…" at bounding box center [535, 317] width 1012 height 433
click at [639, 283] on div "To activate drag with keyboard, press Alt + Enter. Once in keyboard drag state,…" at bounding box center [535, 317] width 1012 height 433
click at [561, 61] on span "Search" at bounding box center [572, 65] width 49 height 12
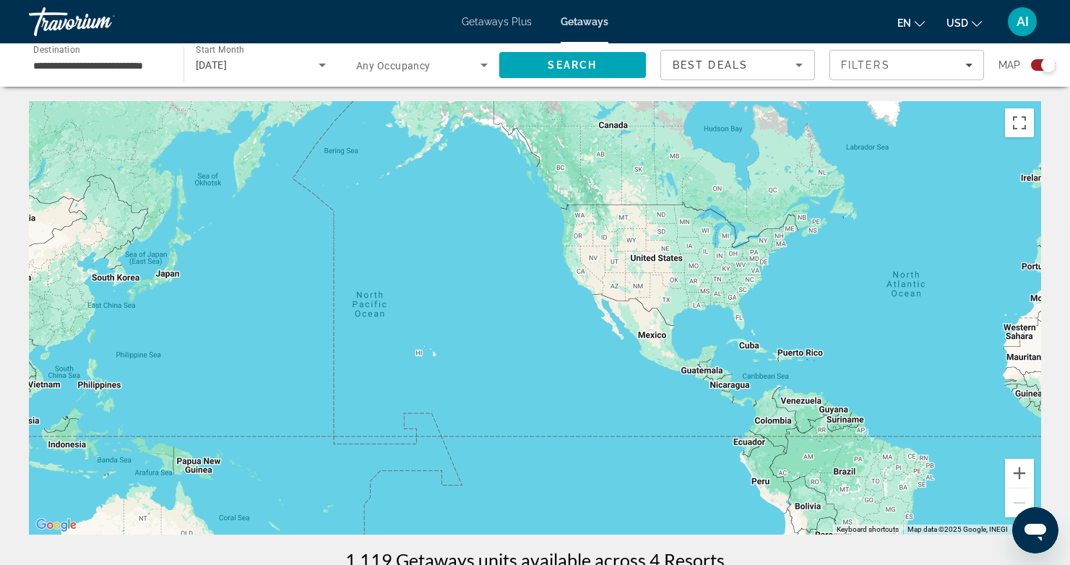
drag, startPoint x: 555, startPoint y: 249, endPoint x: 772, endPoint y: 243, distance: 217.5
click at [772, 243] on div "Main content" at bounding box center [535, 317] width 1012 height 433
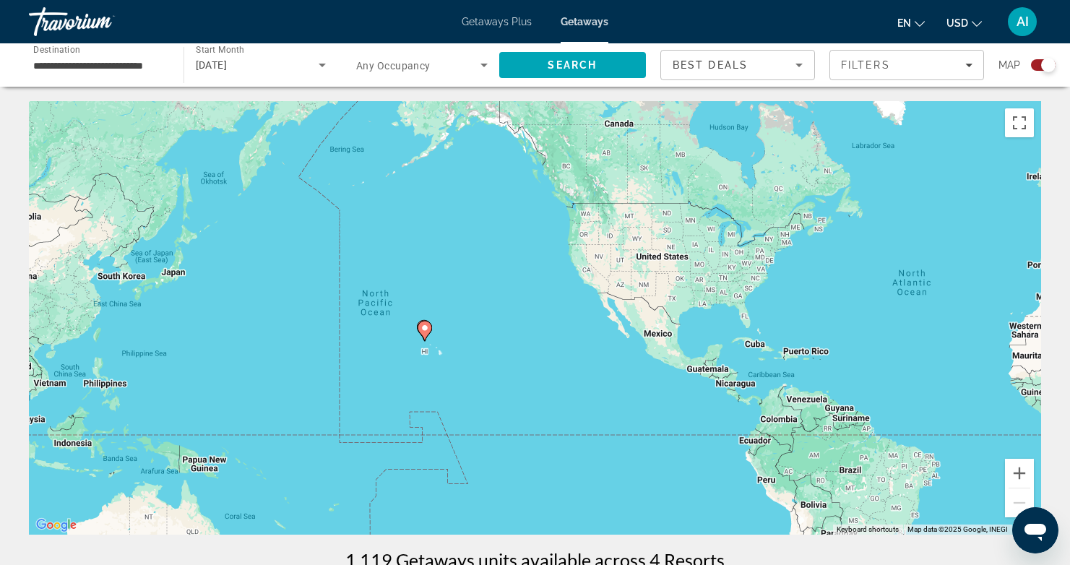
click at [425, 329] on image "Main content" at bounding box center [424, 328] width 9 height 9
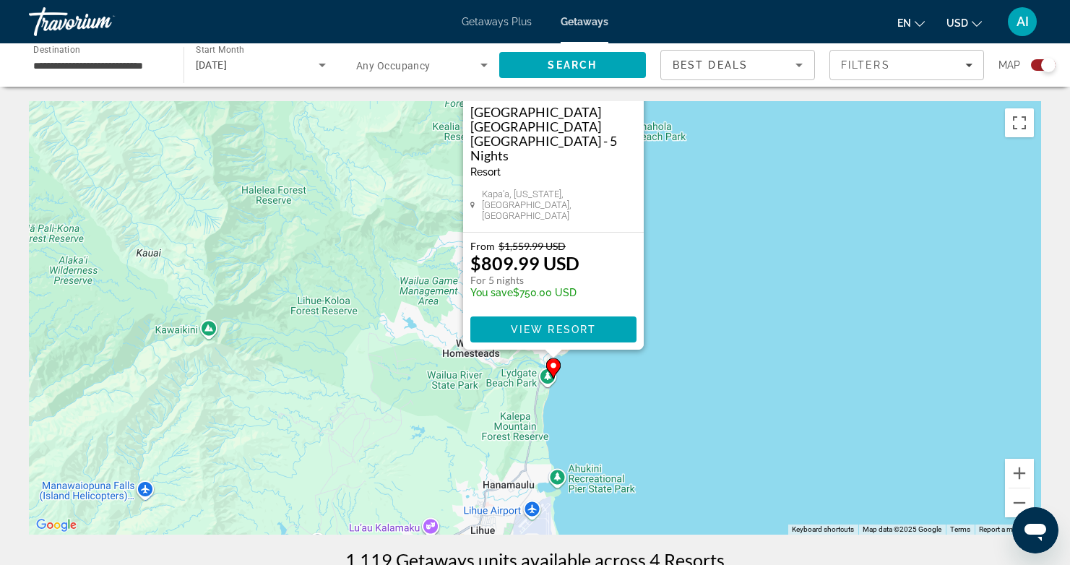
drag, startPoint x: 733, startPoint y: 378, endPoint x: 746, endPoint y: 277, distance: 102.0
click at [746, 277] on div "To activate drag with keyboard, press Alt + Enter. Once in keyboard drag state,…" at bounding box center [535, 317] width 1012 height 433
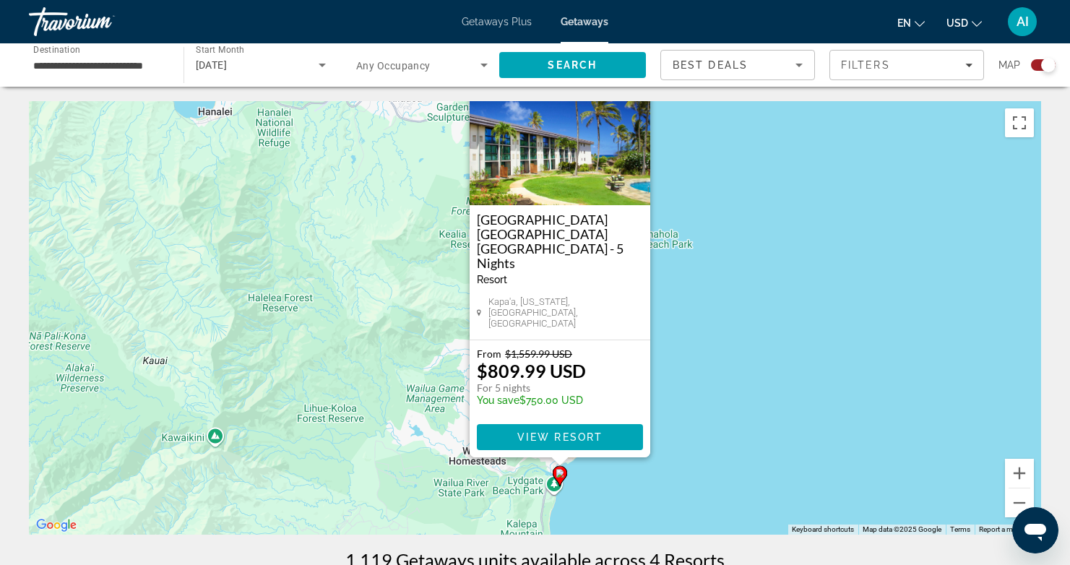
drag, startPoint x: 730, startPoint y: 237, endPoint x: 739, endPoint y: 367, distance: 130.4
click at [739, 367] on div "To activate drag with keyboard, press Alt + Enter. Once in keyboard drag state,…" at bounding box center [535, 317] width 1012 height 433
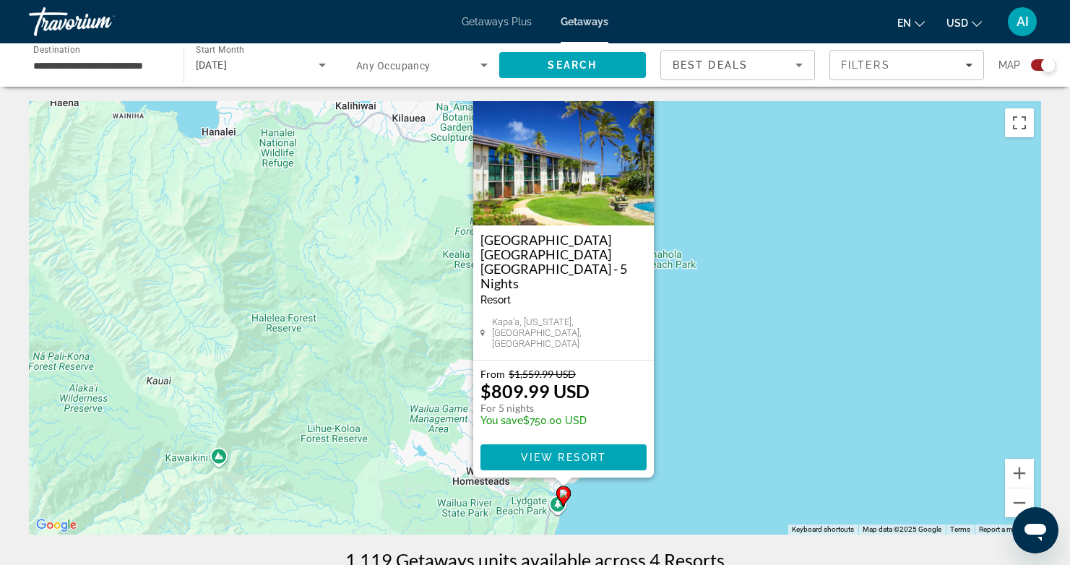
click at [642, 104] on button "Close" at bounding box center [642, 93] width 22 height 22
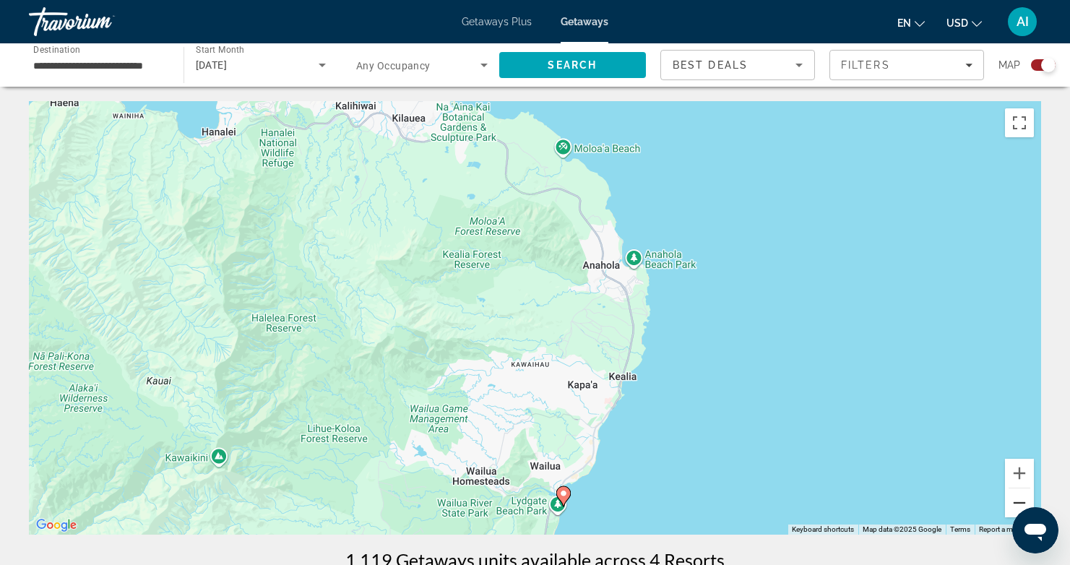
click at [1018, 505] on button "Zoom out" at bounding box center [1019, 502] width 29 height 29
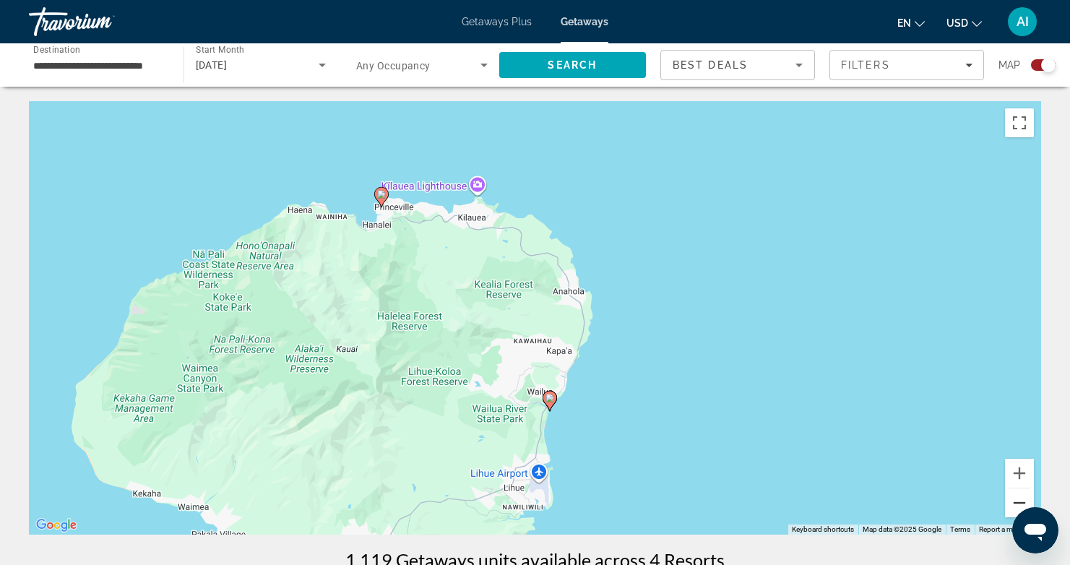
click at [1018, 505] on button "Zoom out" at bounding box center [1019, 502] width 29 height 29
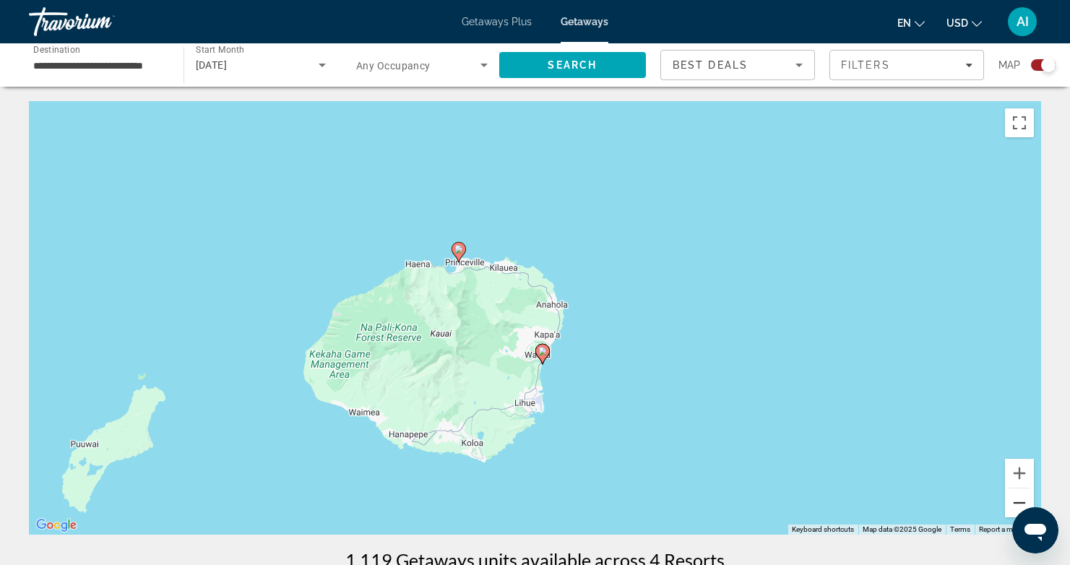
click at [1018, 505] on button "Zoom out" at bounding box center [1019, 502] width 29 height 29
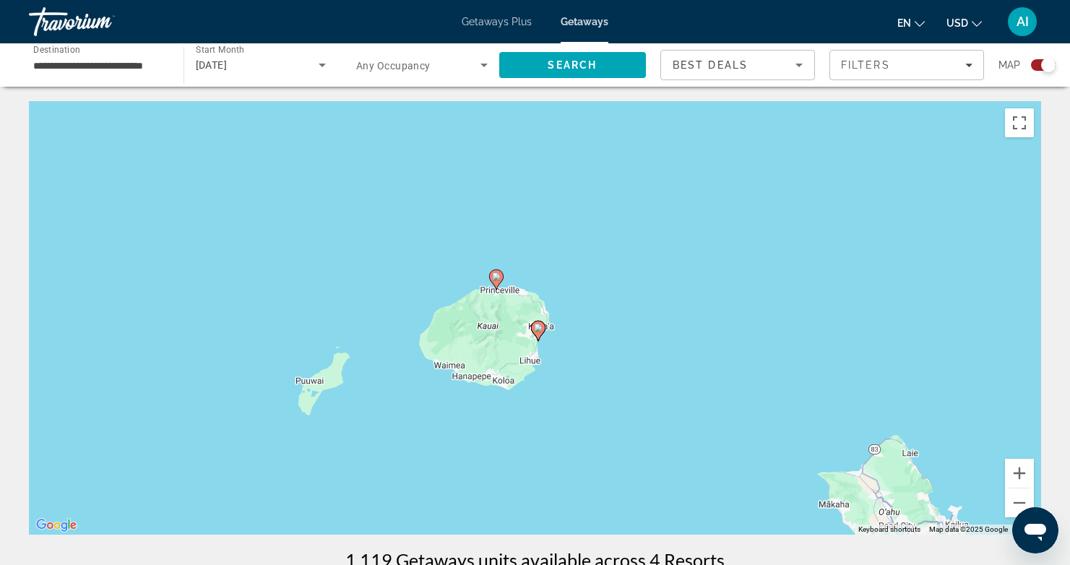
click at [496, 280] on image "Main content" at bounding box center [496, 276] width 9 height 9
